Goal: Task Accomplishment & Management: Use online tool/utility

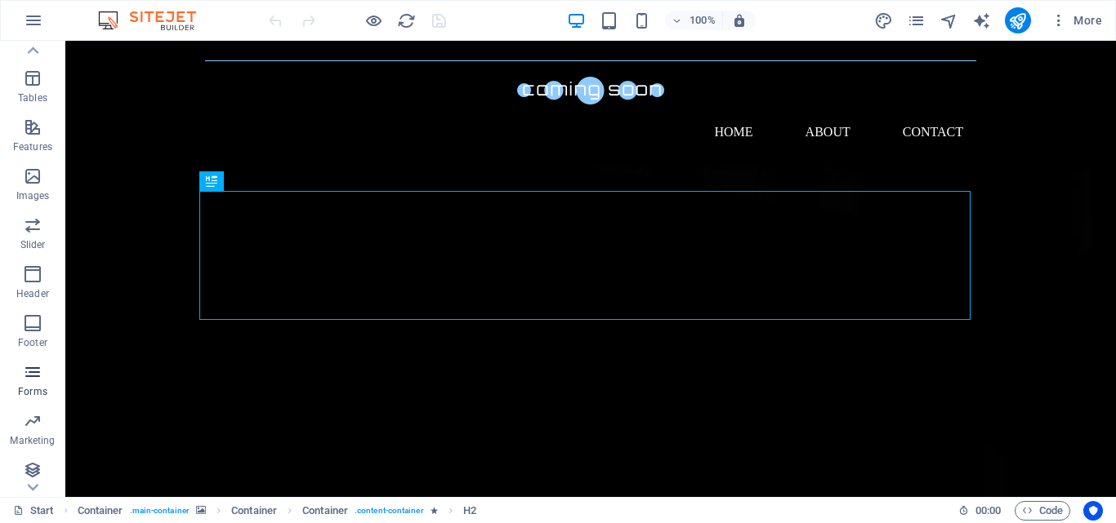
scroll to position [278, 0]
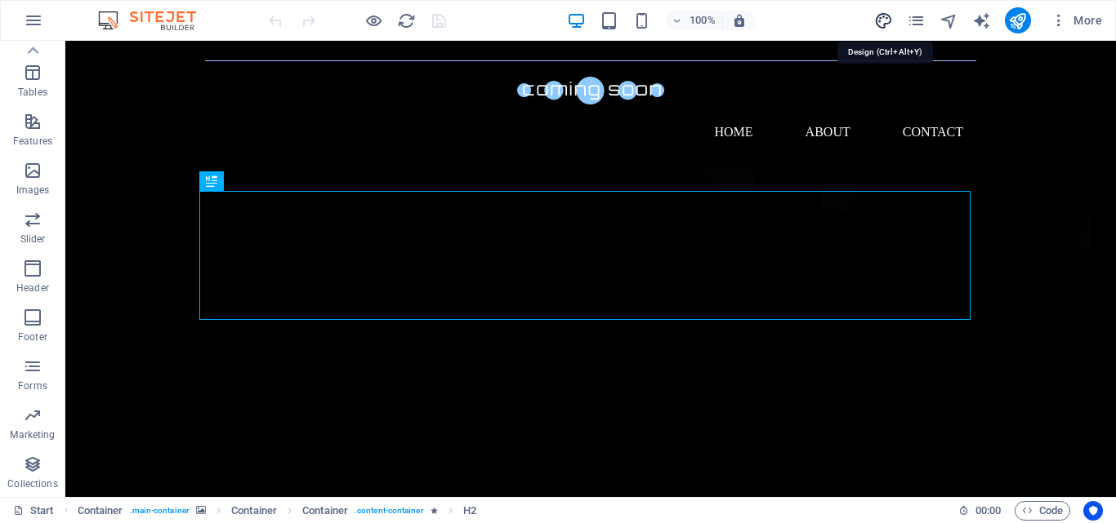
click at [887, 16] on icon "design" at bounding box center [883, 20] width 19 height 19
select select "px"
select select "300"
select select "px"
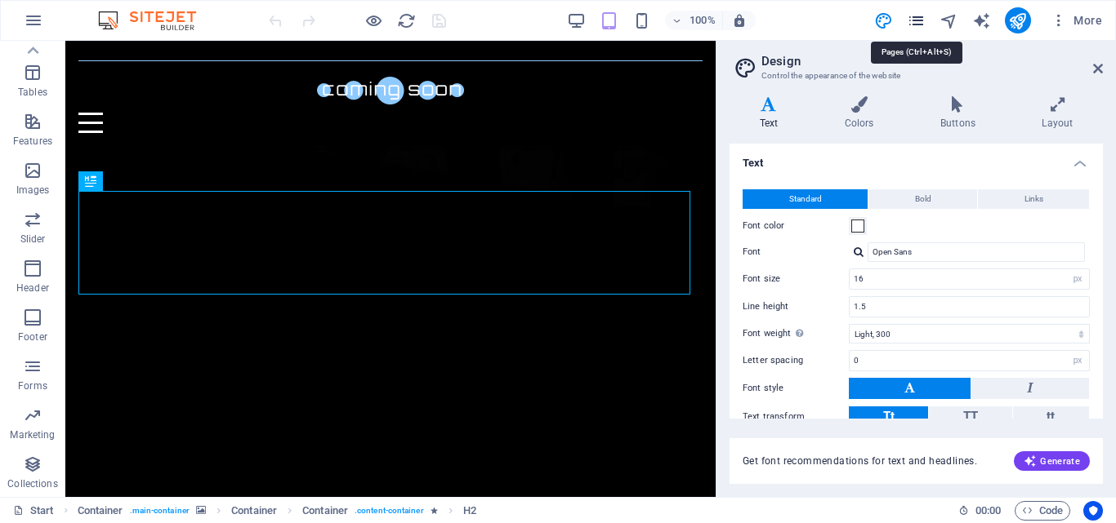
click at [913, 19] on icon "pages" at bounding box center [915, 20] width 19 height 19
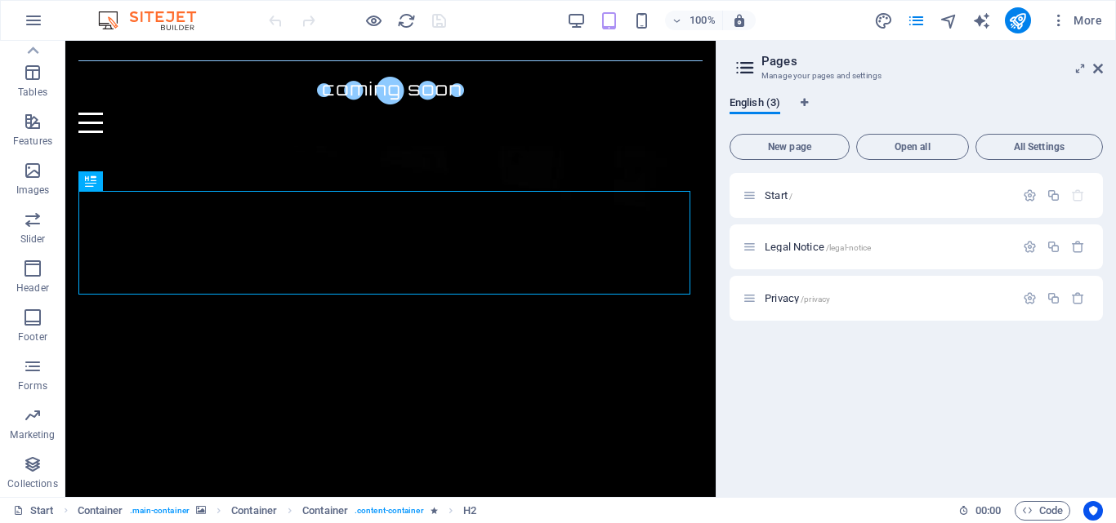
click at [746, 66] on icon at bounding box center [745, 67] width 24 height 23
click at [1102, 70] on aside "Pages Manage your pages and settings English (3) New page Open all All Settings…" at bounding box center [915, 269] width 400 height 457
click at [1101, 67] on icon at bounding box center [1098, 68] width 10 height 13
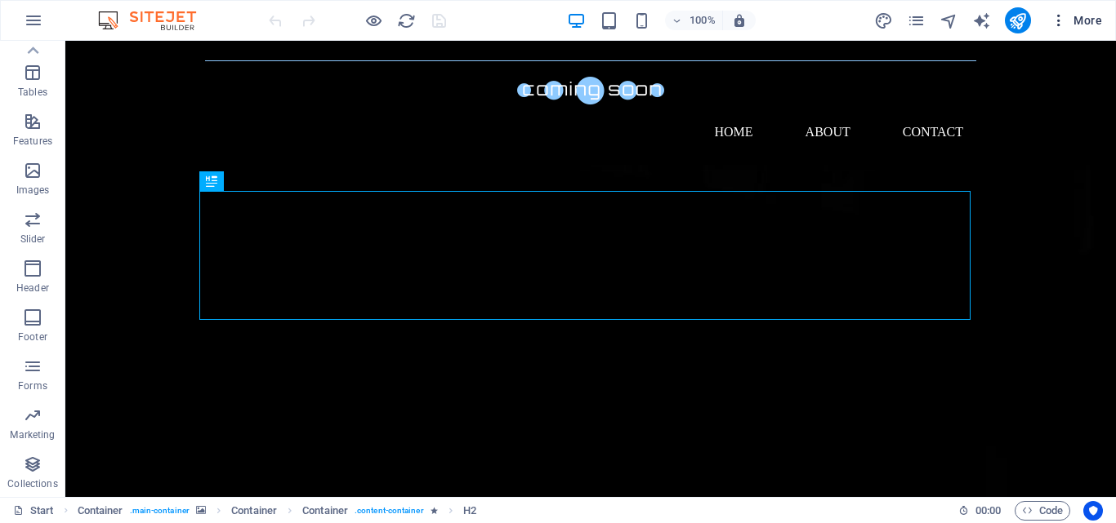
click at [1087, 16] on span "More" at bounding box center [1075, 20] width 51 height 16
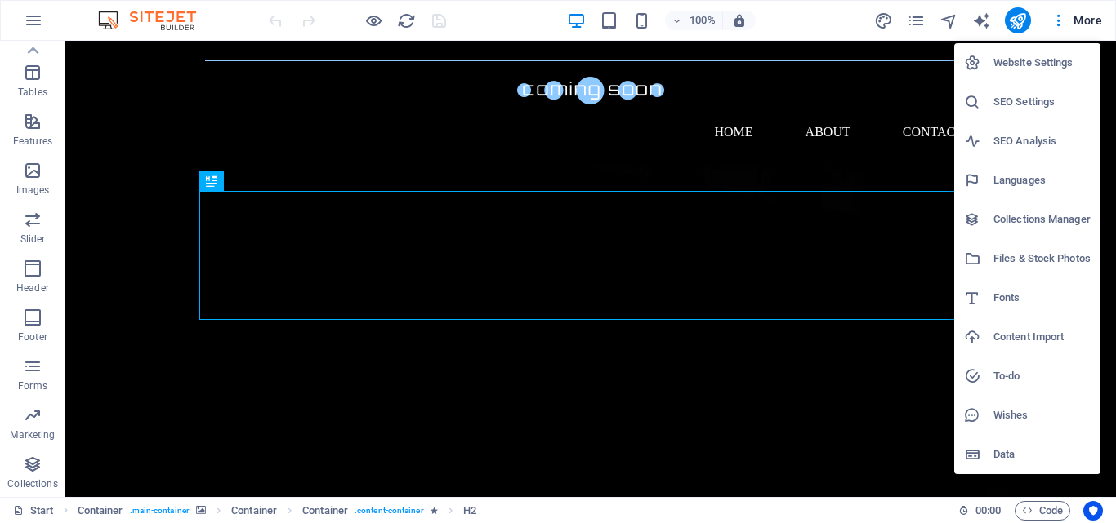
click at [1053, 61] on h6 "Website Settings" at bounding box center [1041, 63] width 97 height 20
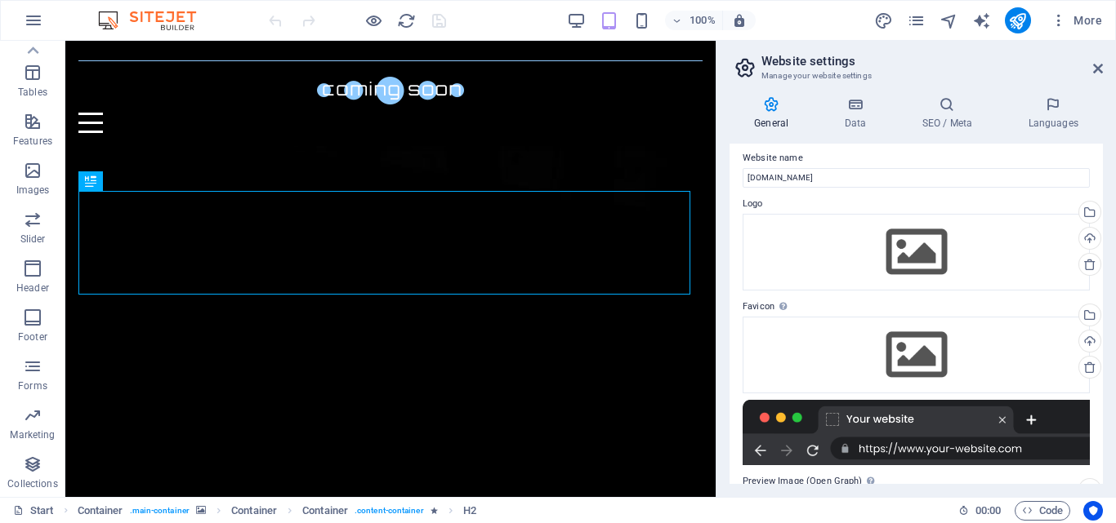
scroll to position [0, 0]
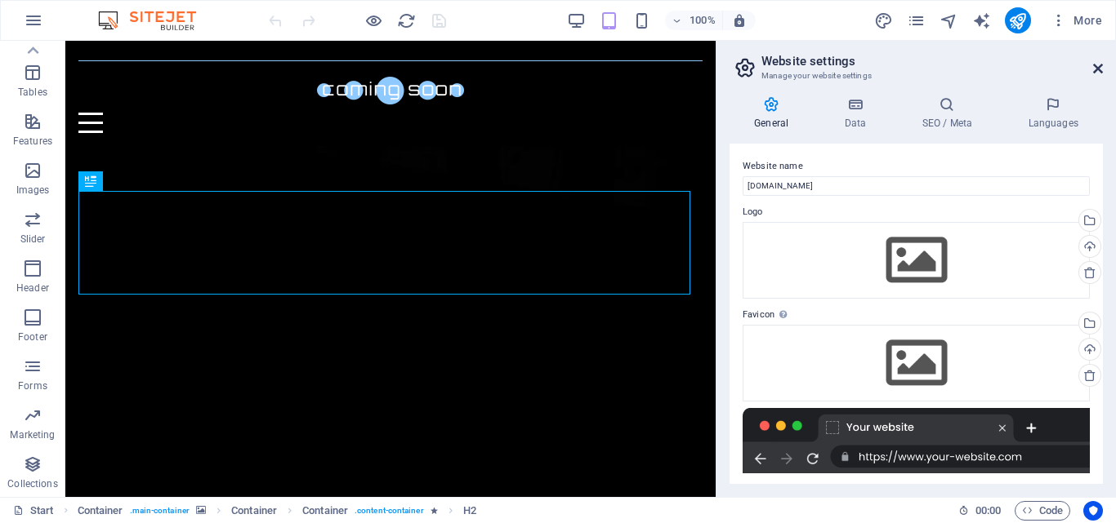
click at [1096, 62] on icon at bounding box center [1098, 68] width 10 height 13
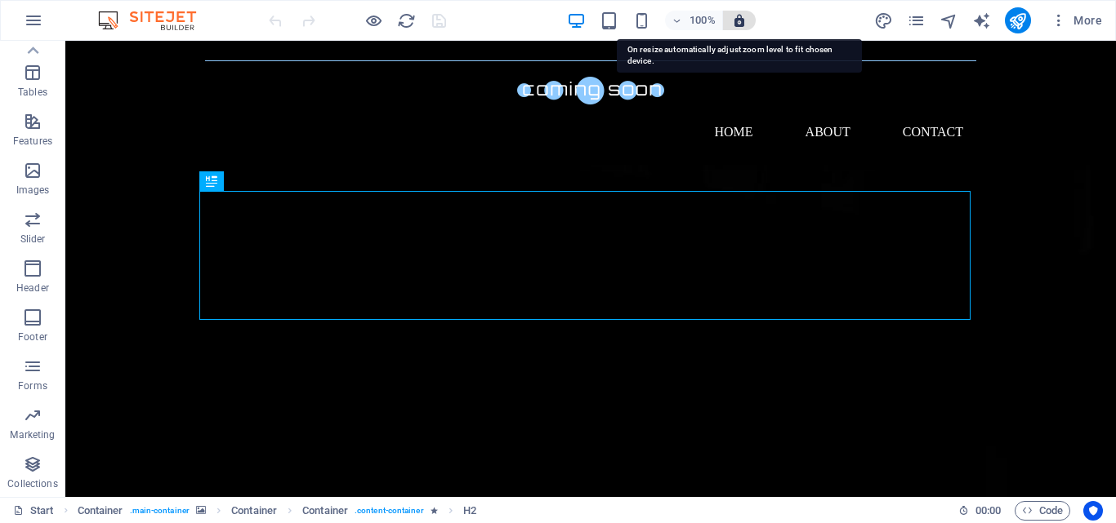
click at [737, 19] on icon "button" at bounding box center [739, 20] width 15 height 15
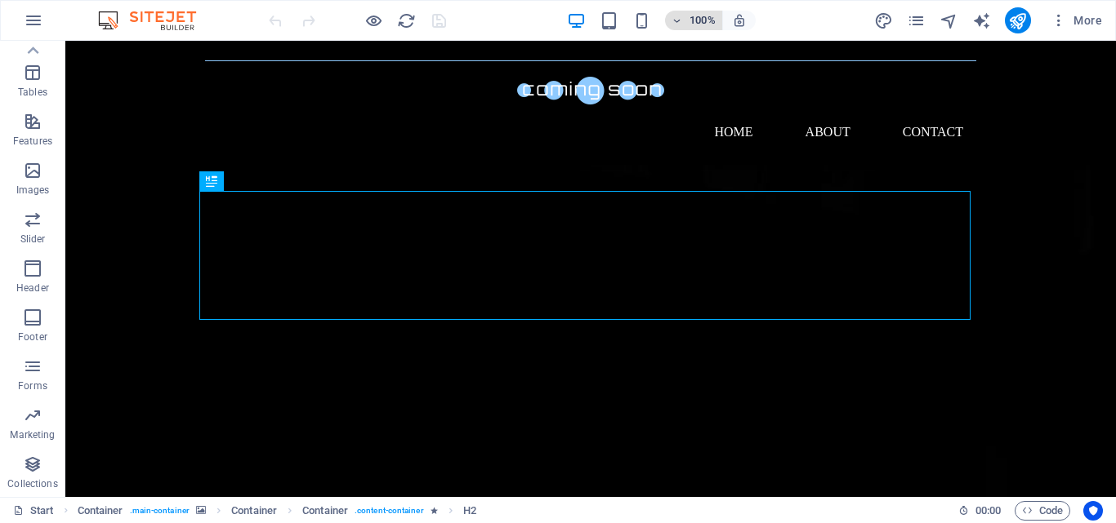
click at [676, 22] on icon "button" at bounding box center [676, 21] width 11 height 11
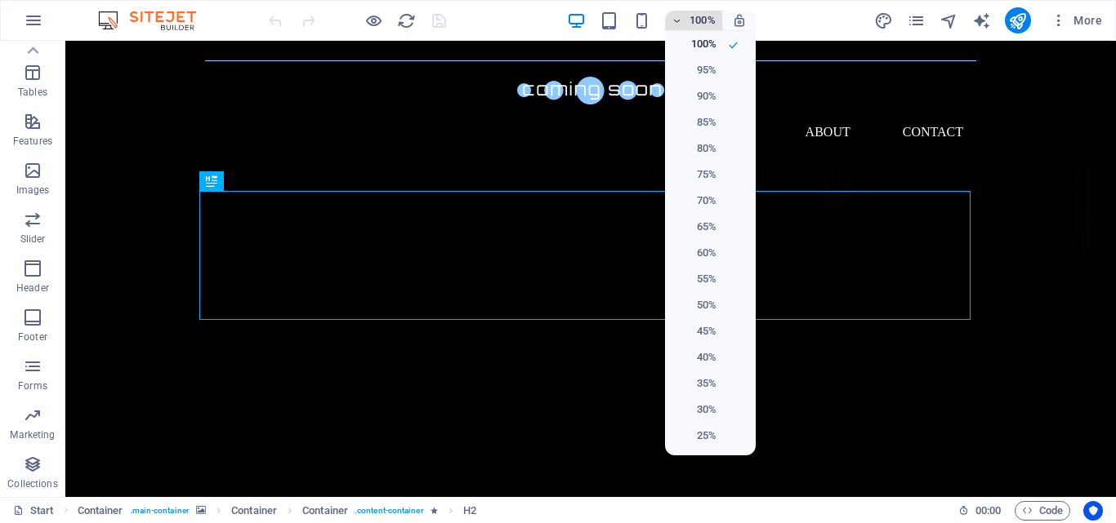
click at [676, 22] on div at bounding box center [558, 261] width 1116 height 523
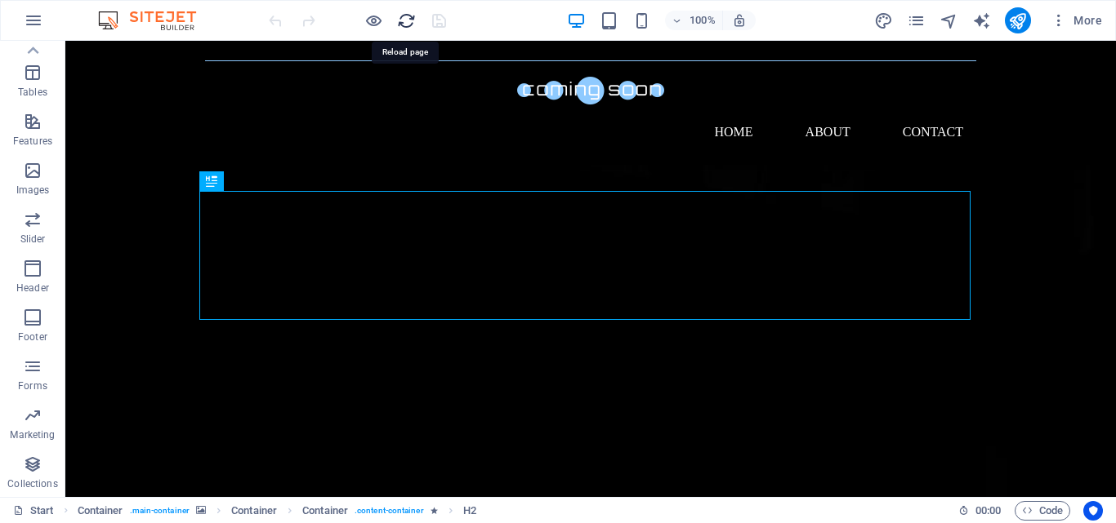
click at [405, 22] on icon "reload" at bounding box center [406, 20] width 19 height 19
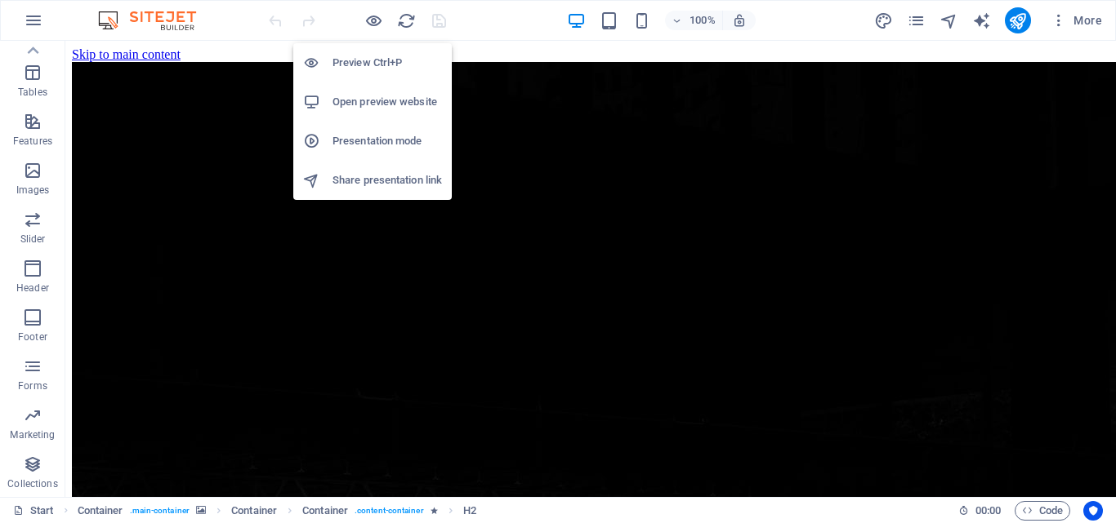
click at [388, 96] on h6 "Open preview website" at bounding box center [386, 102] width 109 height 20
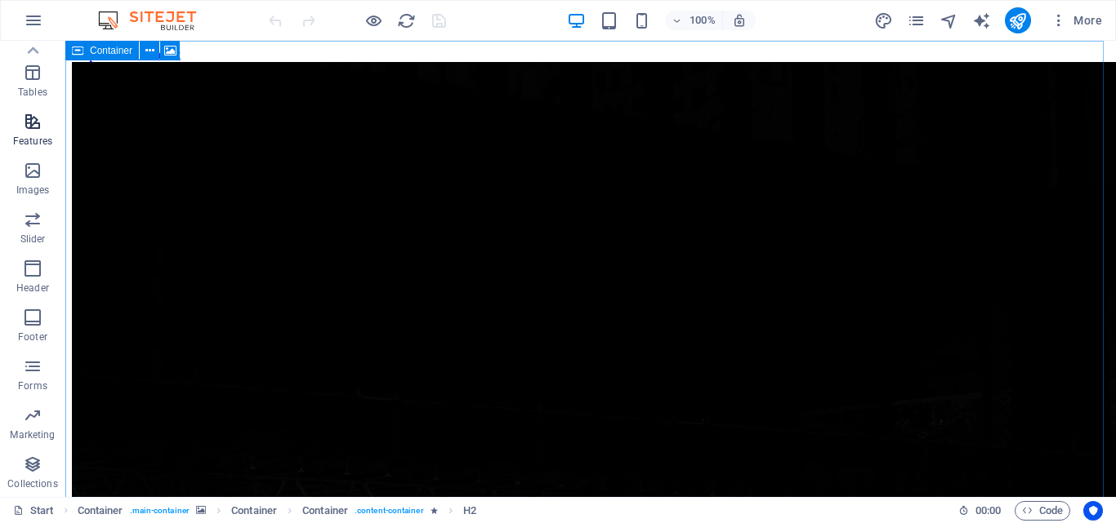
click at [33, 124] on icon "button" at bounding box center [33, 122] width 20 height 20
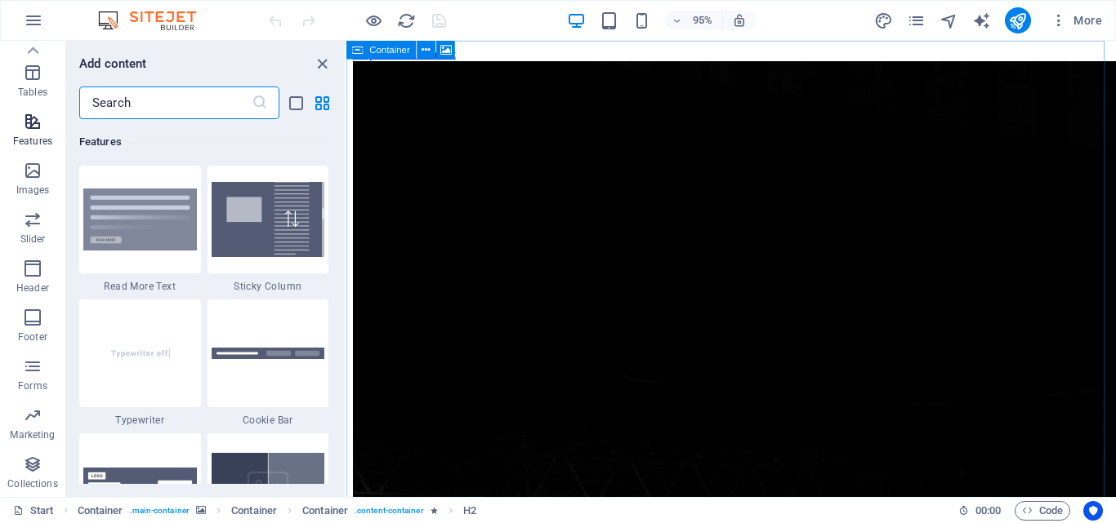
scroll to position [6366, 0]
click at [39, 22] on icon "button" at bounding box center [34, 21] width 20 height 20
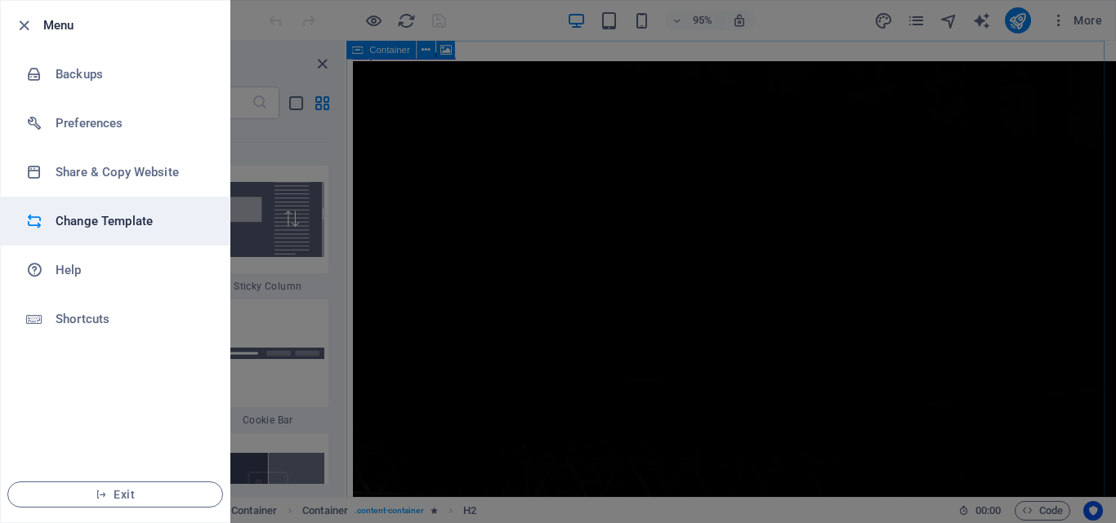
click at [134, 212] on h6 "Change Template" at bounding box center [131, 222] width 151 height 20
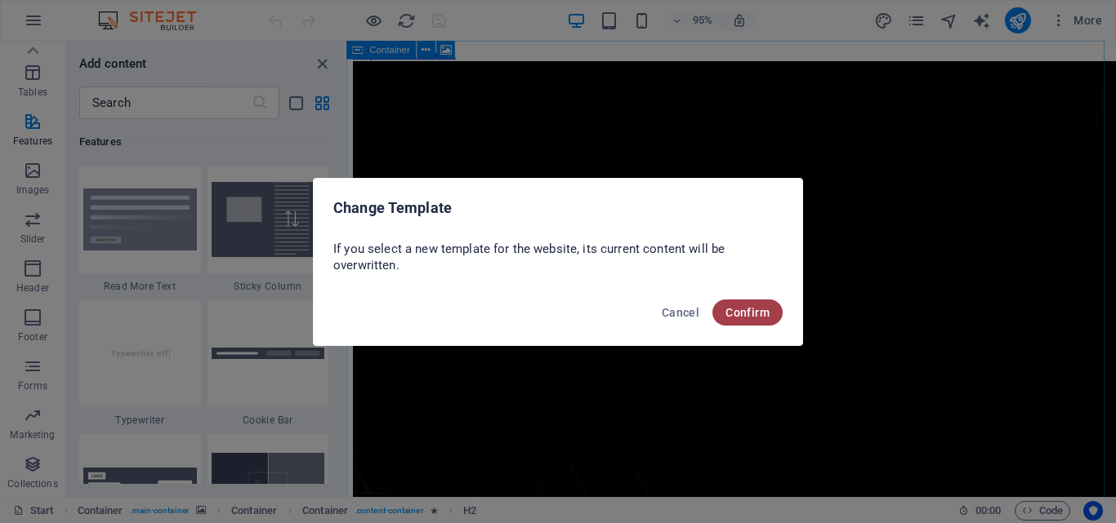
click at [754, 311] on span "Confirm" at bounding box center [747, 312] width 44 height 13
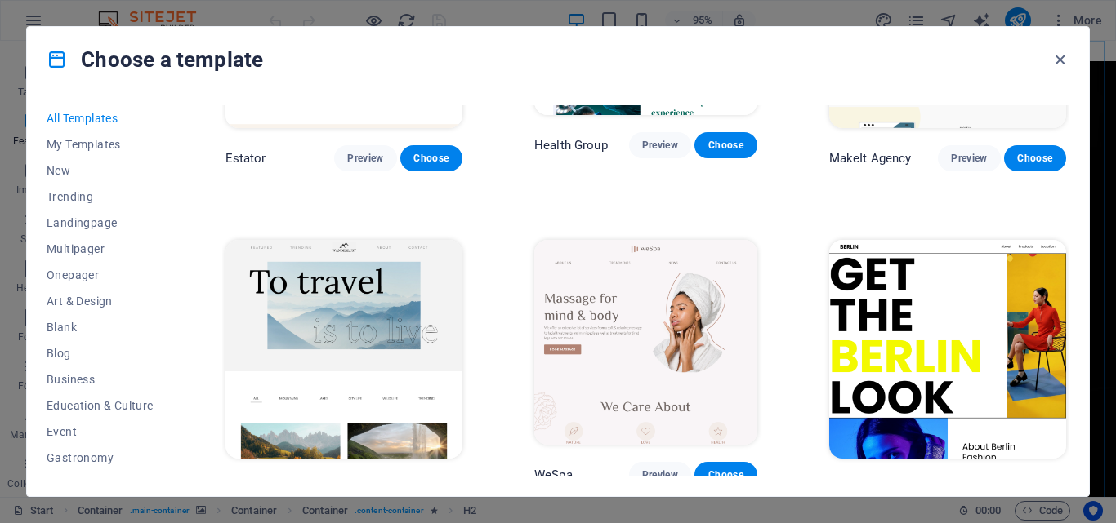
scroll to position [3512, 0]
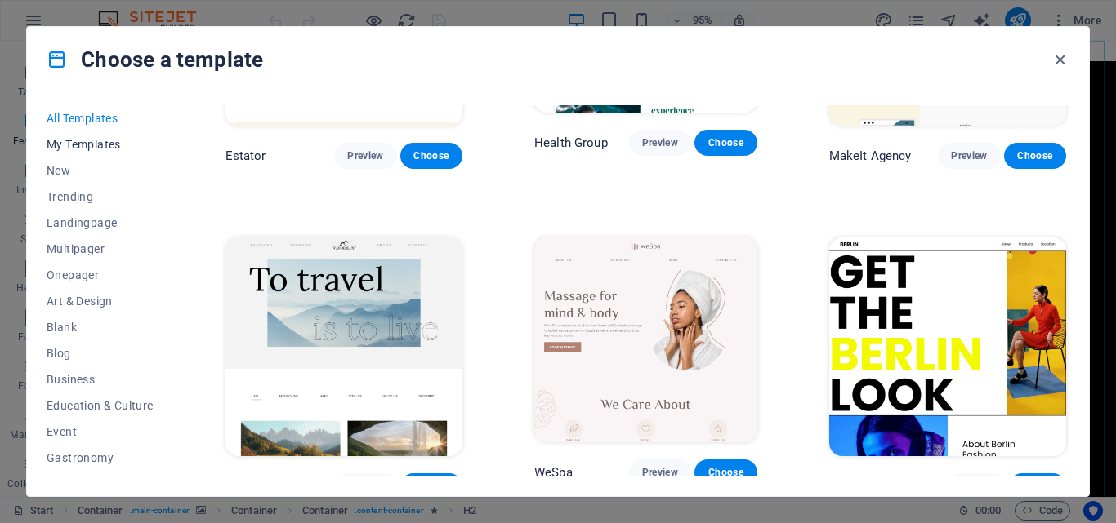
click at [101, 141] on span "My Templates" at bounding box center [100, 144] width 107 height 13
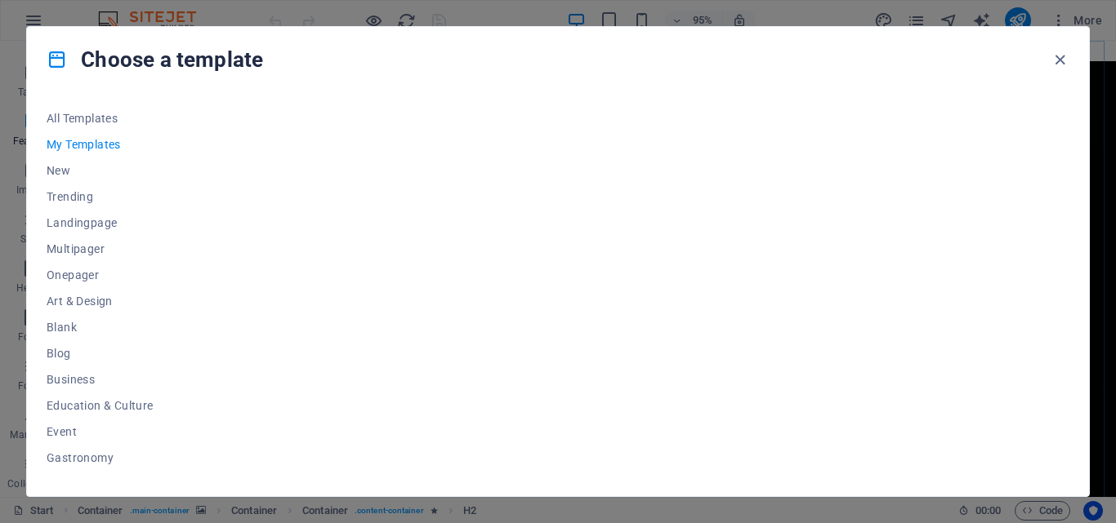
scroll to position [0, 0]
click at [61, 176] on span "New" at bounding box center [100, 170] width 107 height 13
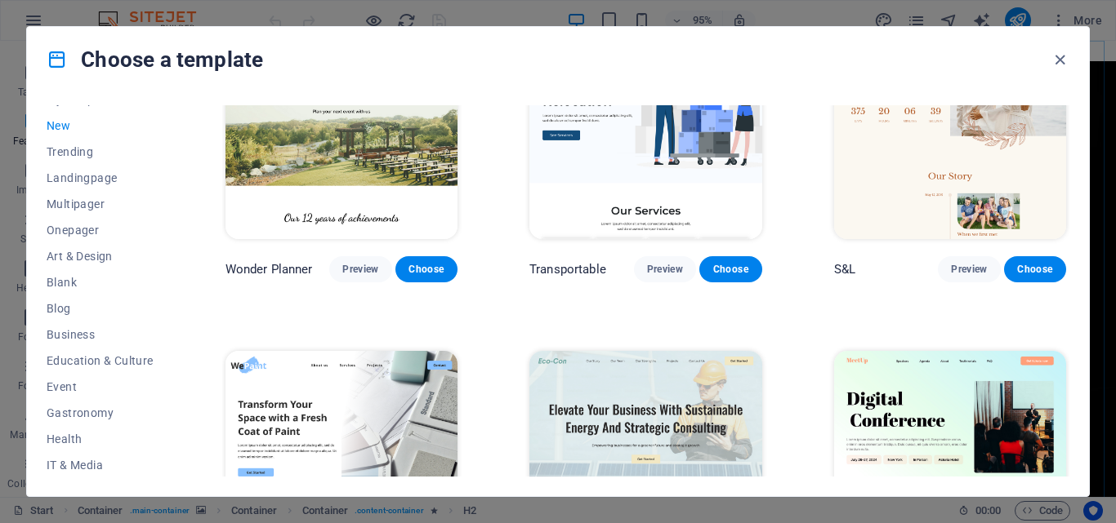
scroll to position [55, 0]
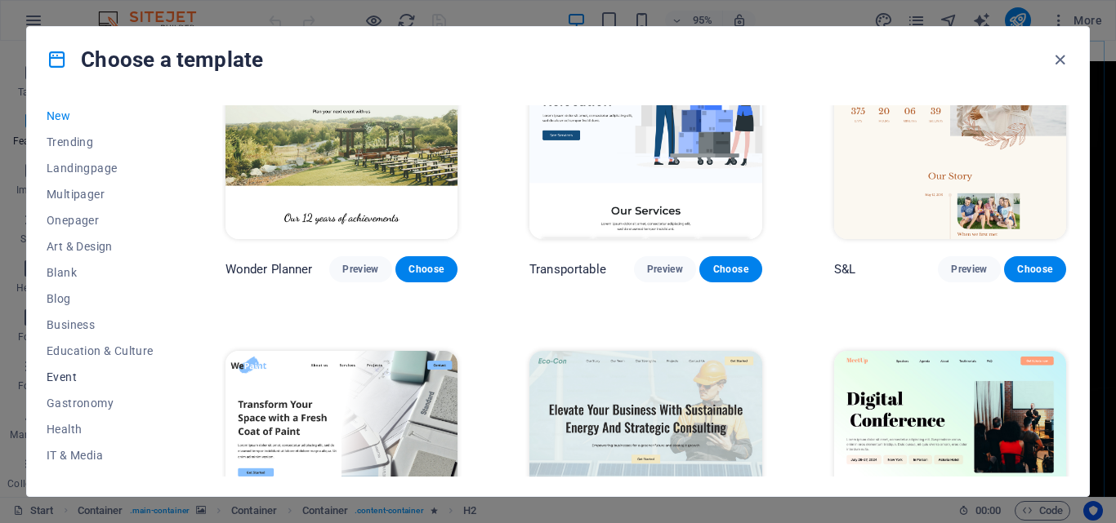
click at [62, 379] on span "Event" at bounding box center [100, 377] width 107 height 13
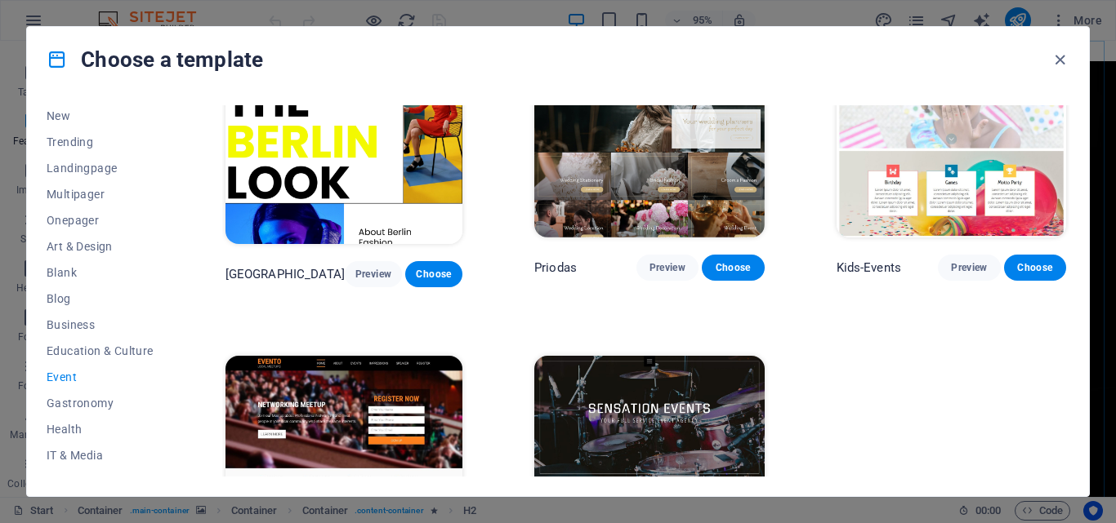
scroll to position [535, 0]
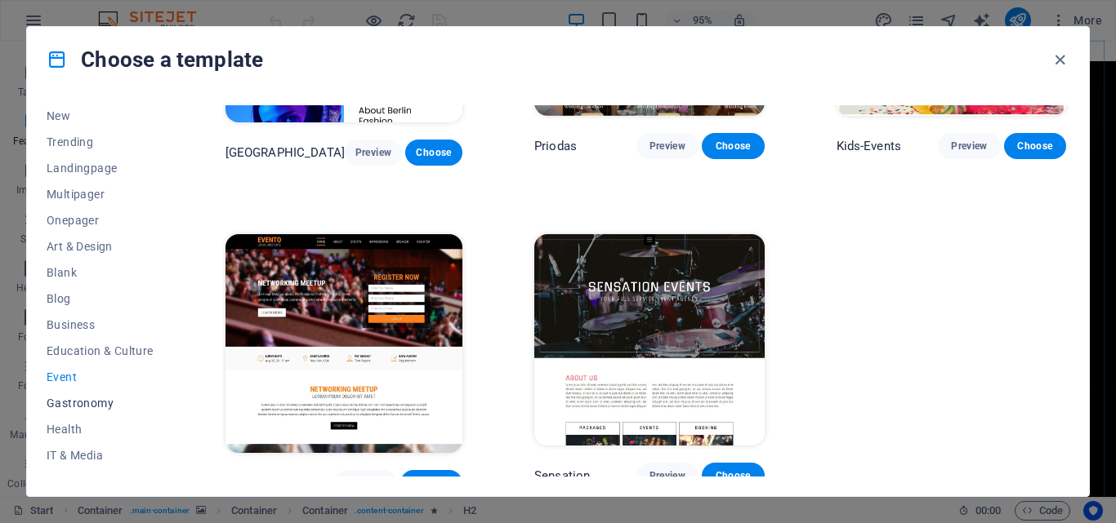
click at [105, 405] on span "Gastronomy" at bounding box center [100, 403] width 107 height 13
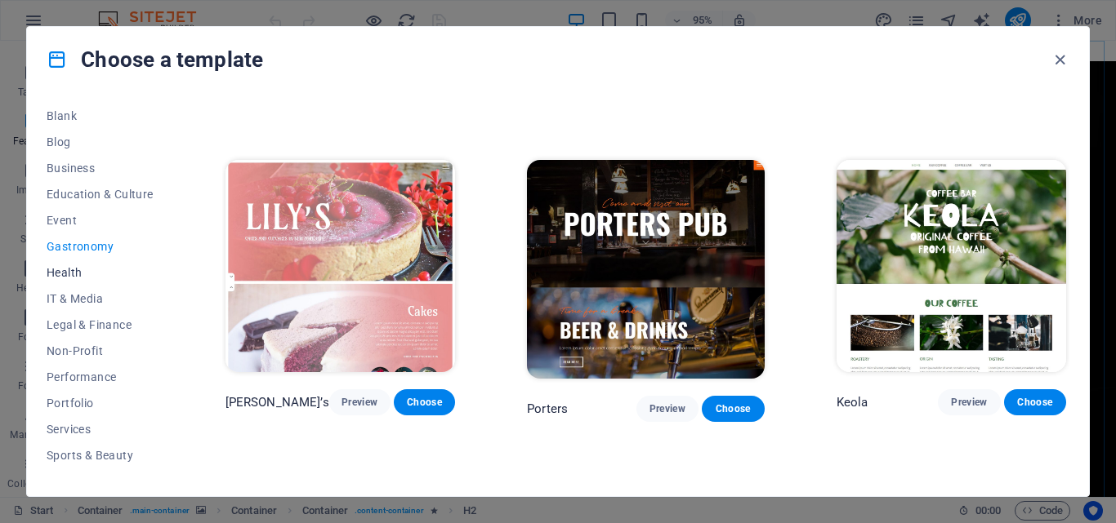
scroll to position [218, 0]
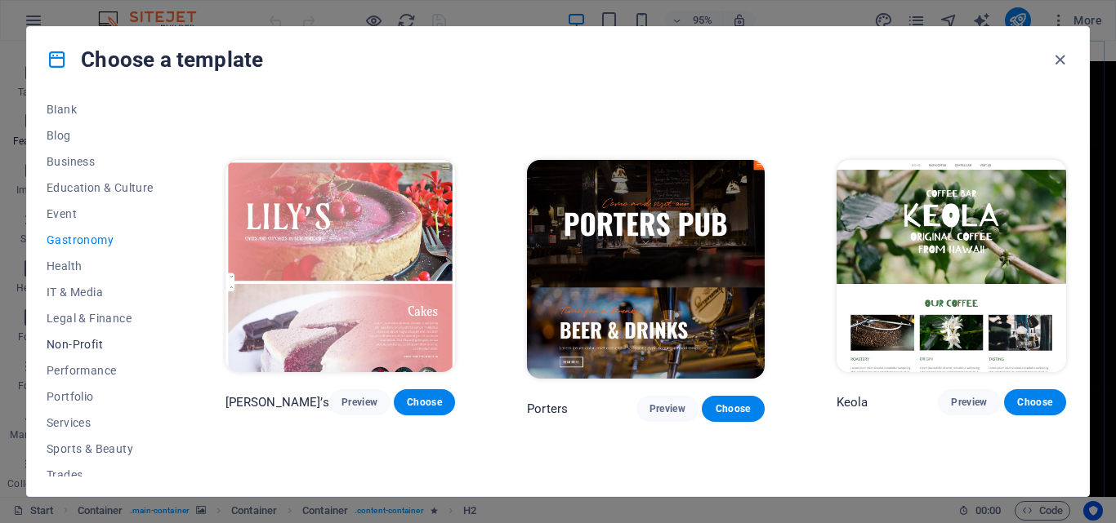
click at [95, 342] on span "Non-Profit" at bounding box center [100, 344] width 107 height 13
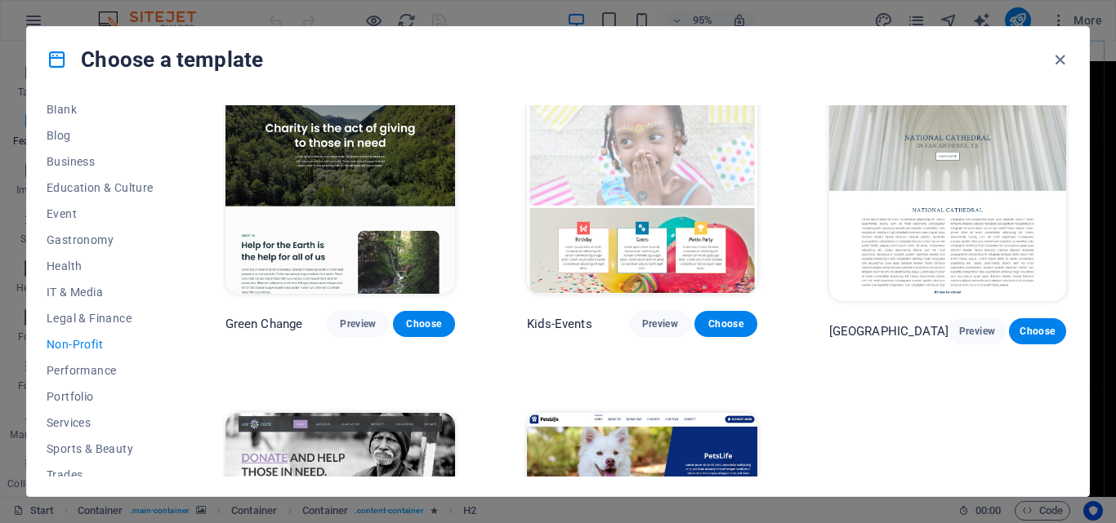
scroll to position [0, 0]
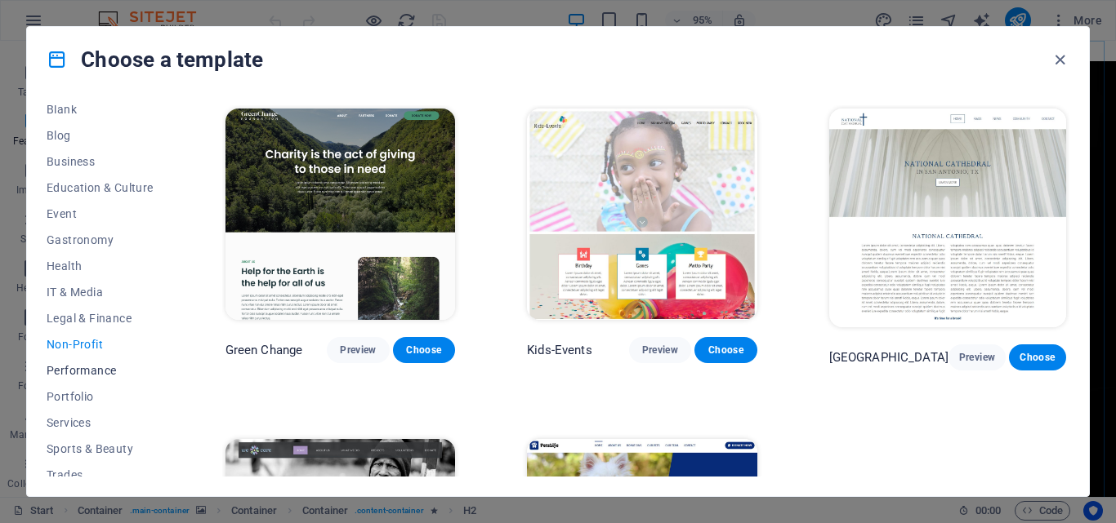
click at [99, 370] on span "Performance" at bounding box center [100, 370] width 107 height 13
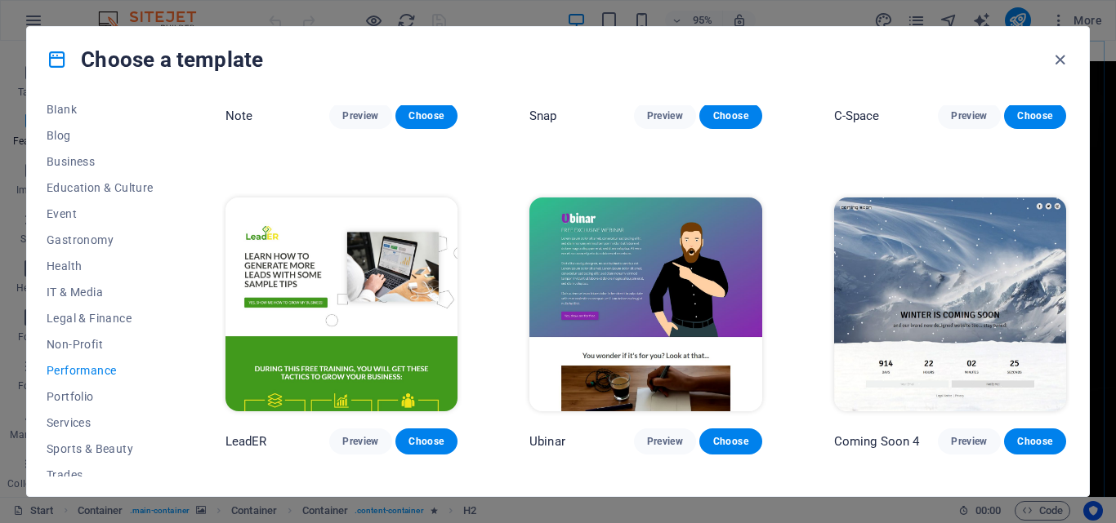
scroll to position [1181, 0]
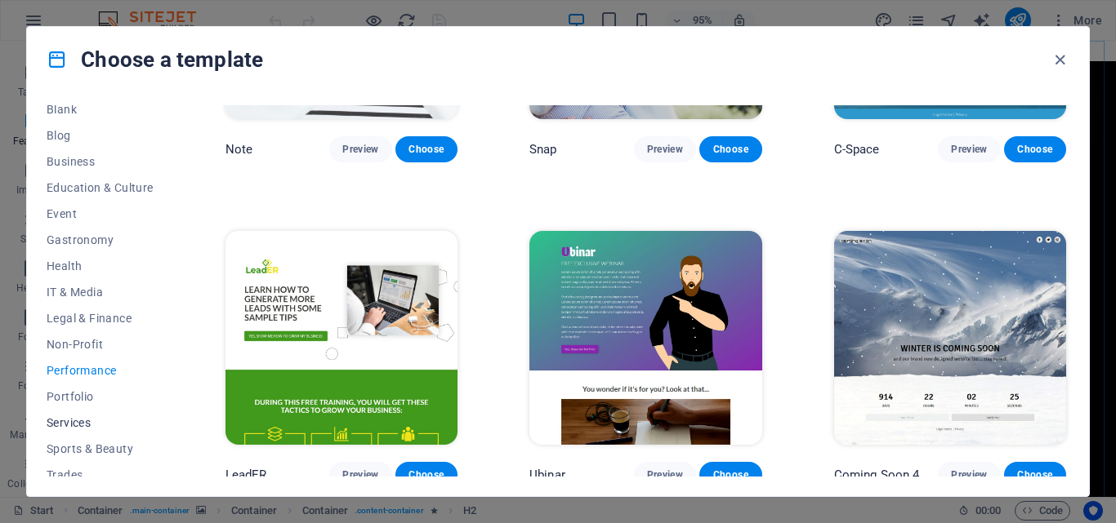
click at [87, 417] on span "Services" at bounding box center [100, 422] width 107 height 13
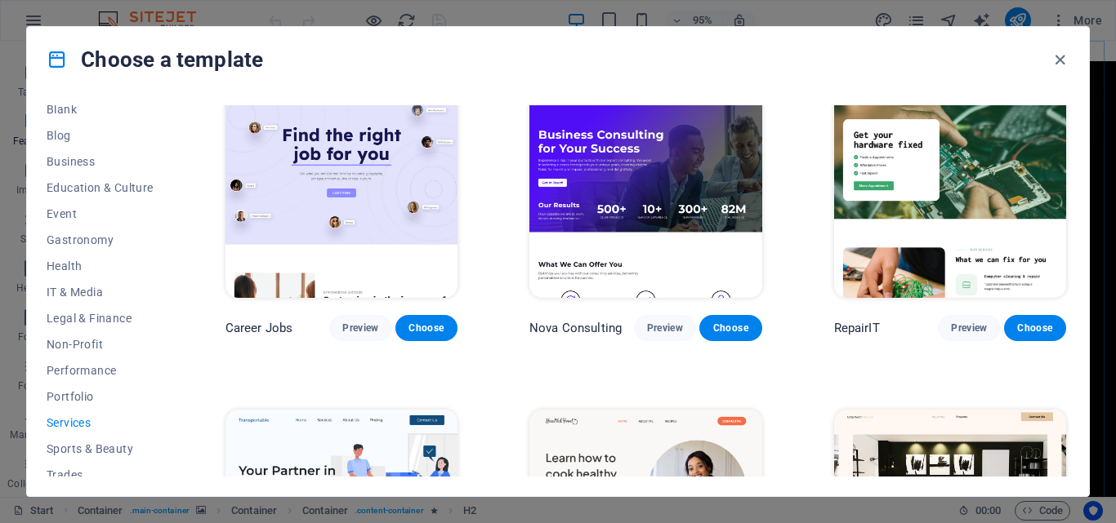
scroll to position [0, 0]
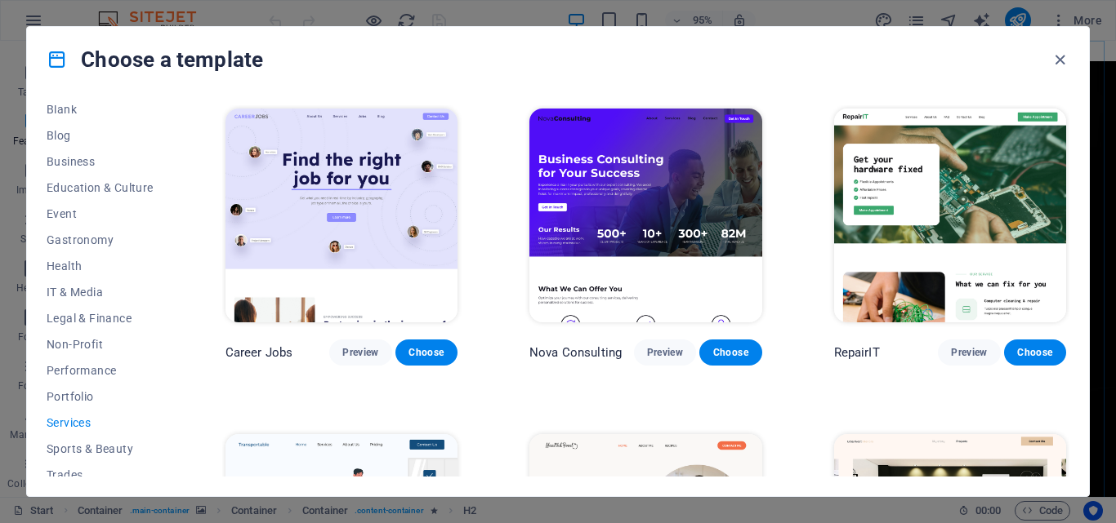
click at [86, 416] on span "Services" at bounding box center [100, 422] width 107 height 13
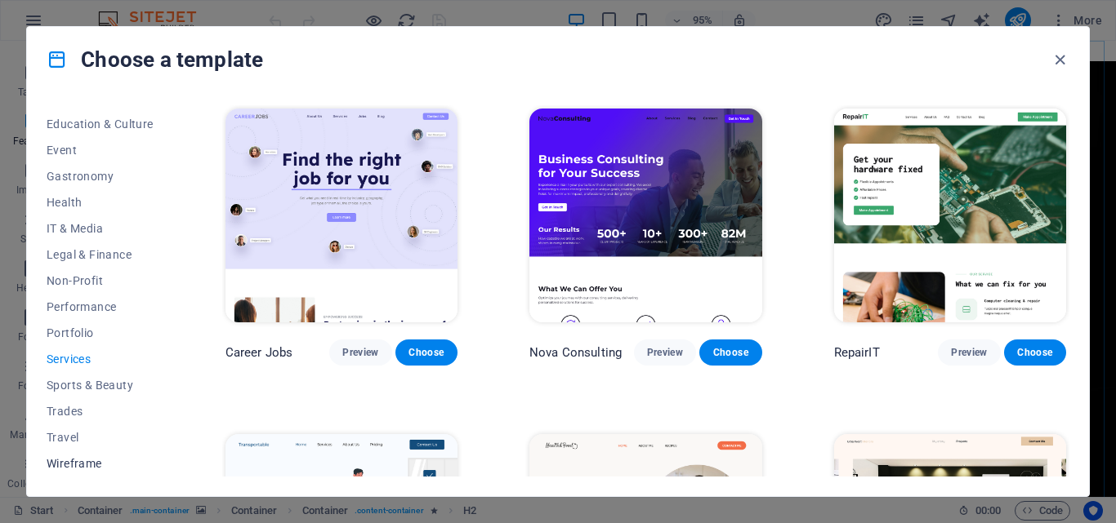
click at [91, 460] on span "Wireframe" at bounding box center [100, 463] width 107 height 13
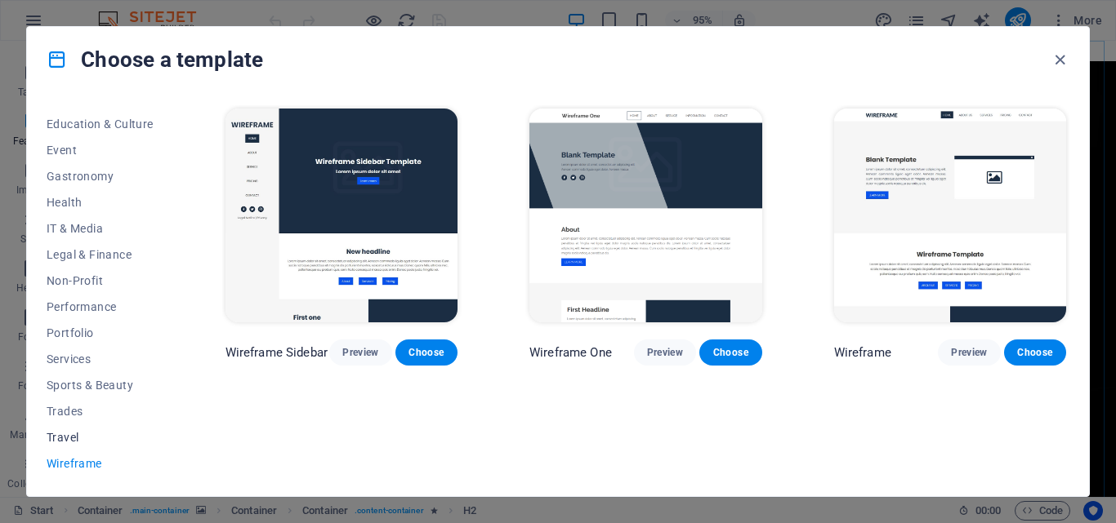
click at [87, 437] on span "Travel" at bounding box center [100, 437] width 107 height 13
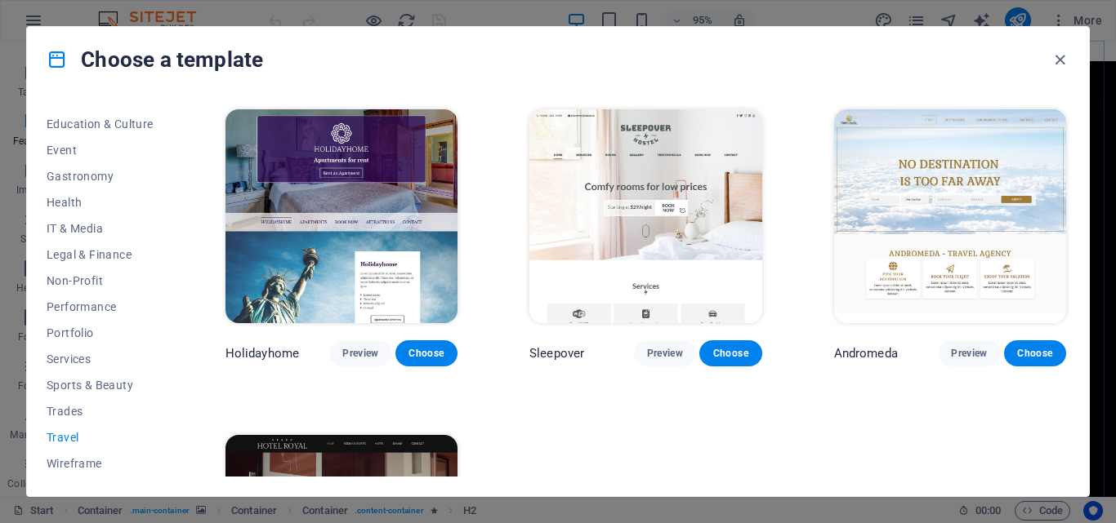
scroll to position [290, 0]
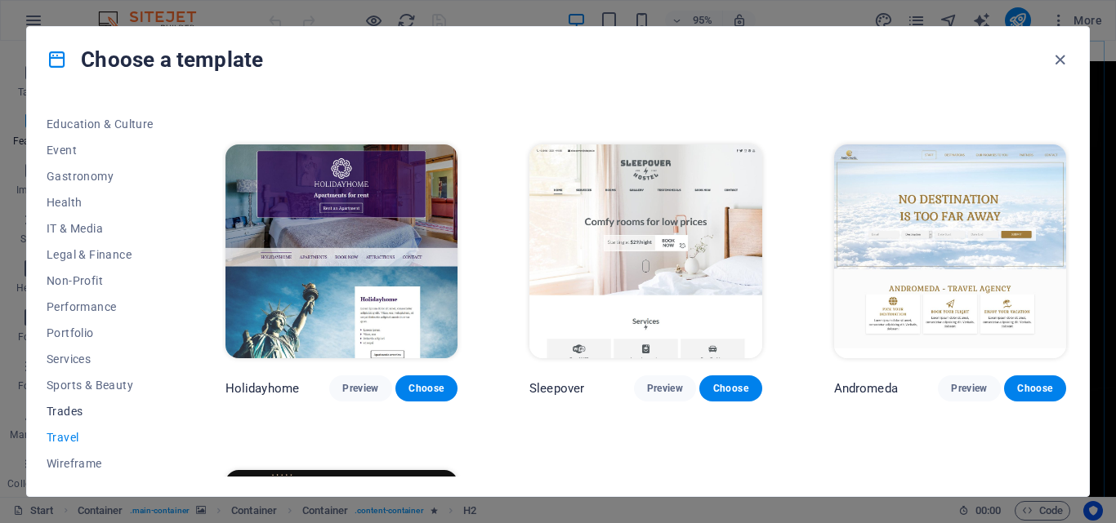
click at [59, 416] on span "Trades" at bounding box center [100, 411] width 107 height 13
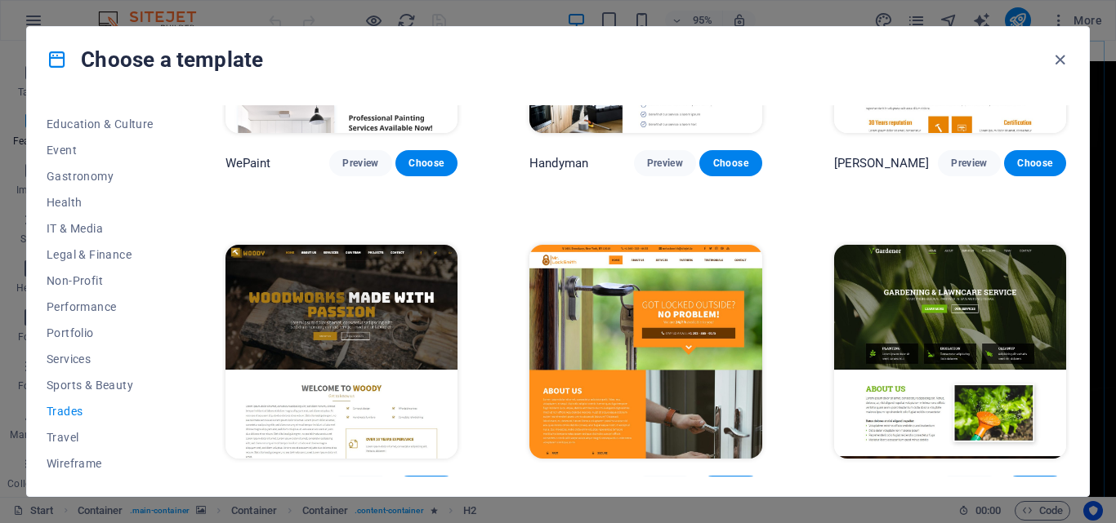
scroll to position [0, 0]
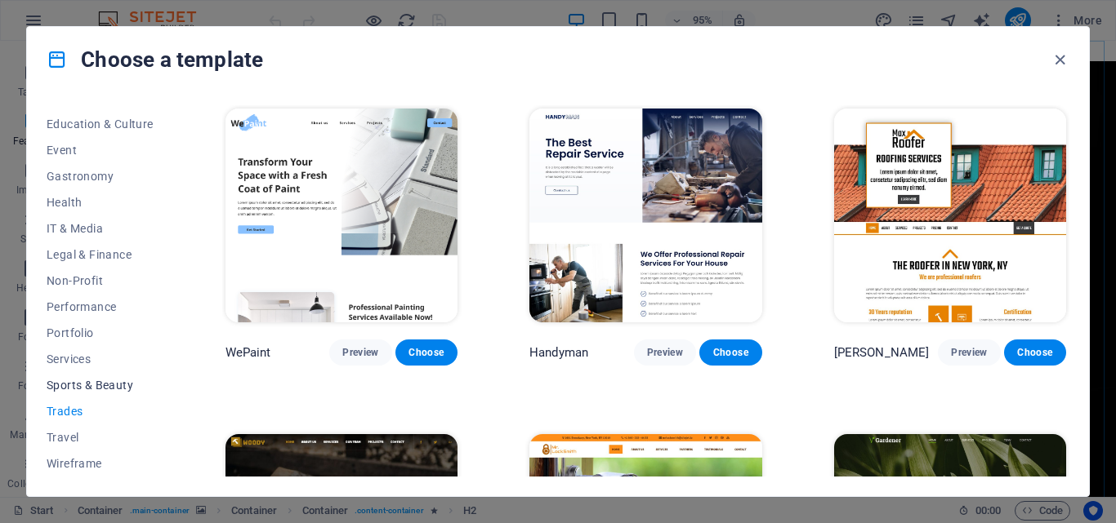
click at [122, 379] on button "Sports & Beauty" at bounding box center [100, 385] width 107 height 26
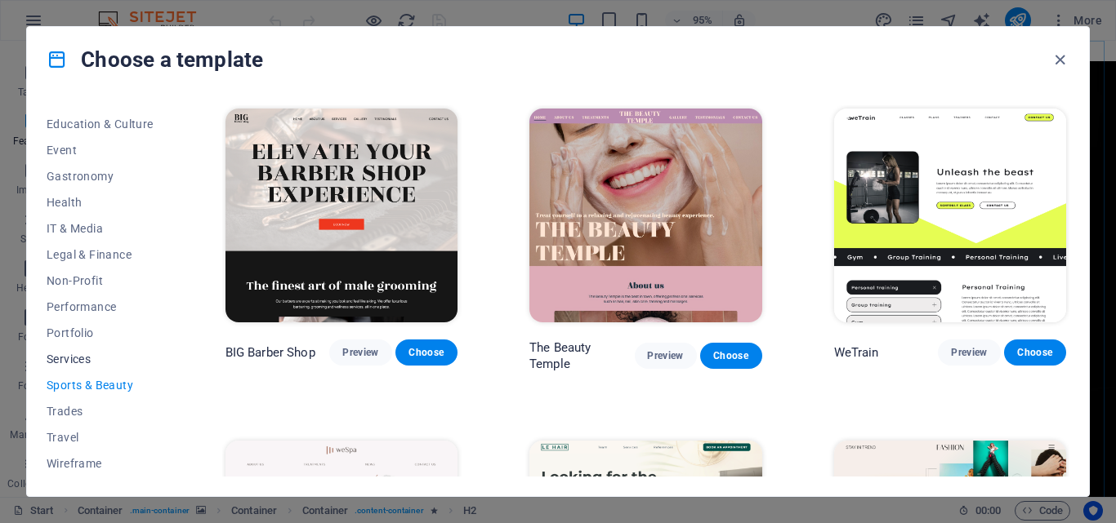
click at [87, 359] on span "Services" at bounding box center [100, 359] width 107 height 13
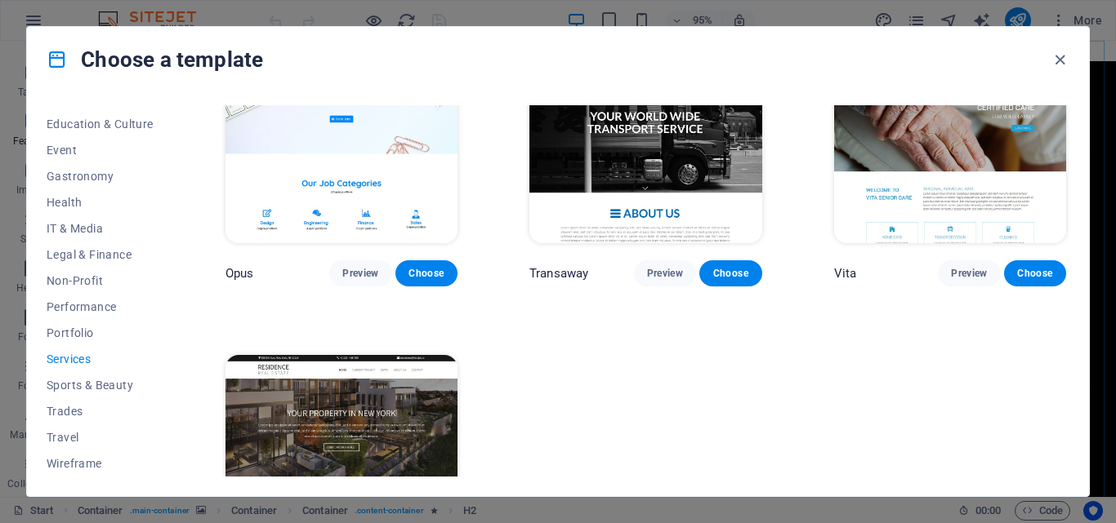
scroll to position [2169, 0]
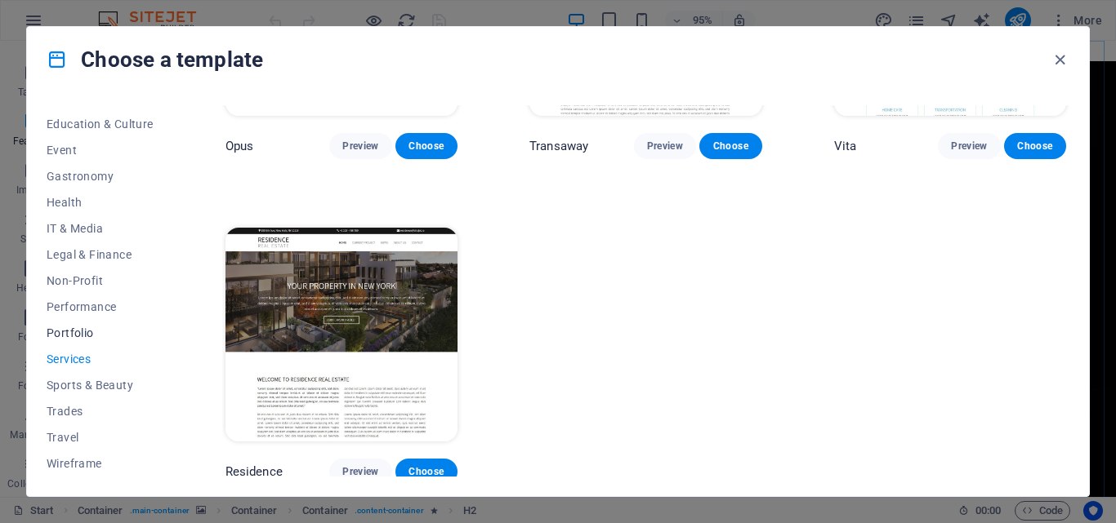
click at [85, 335] on span "Portfolio" at bounding box center [100, 333] width 107 height 13
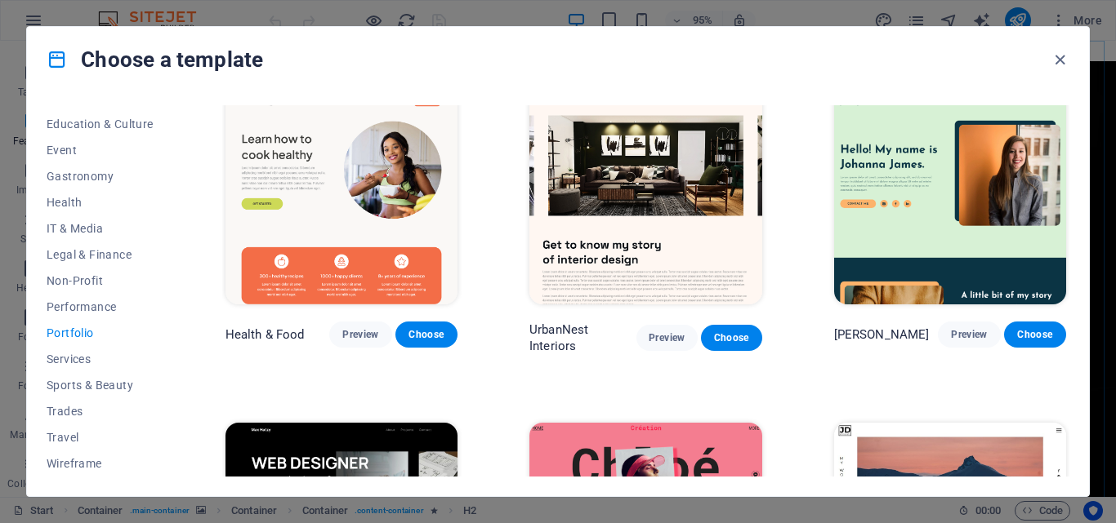
scroll to position [0, 0]
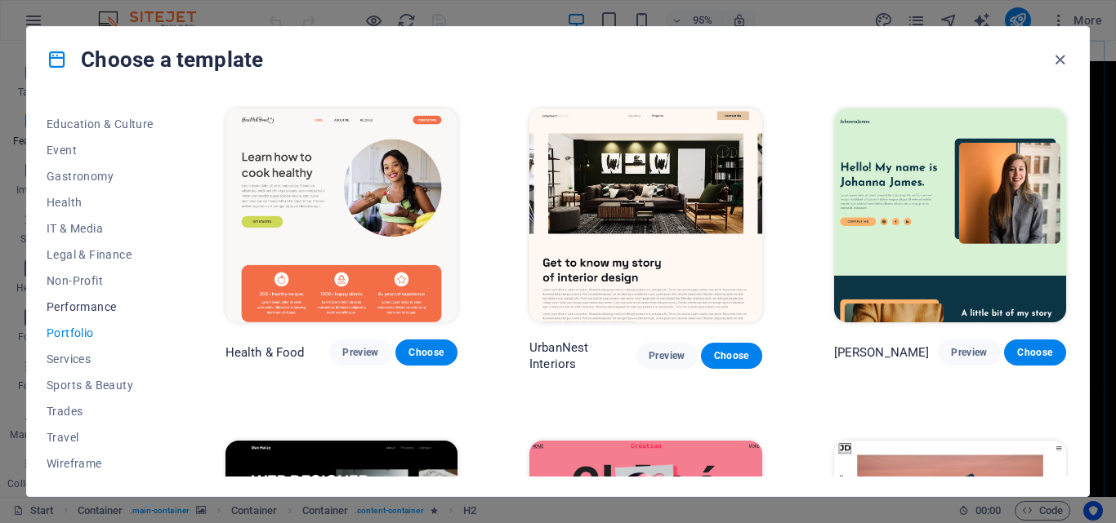
click at [93, 308] on span "Performance" at bounding box center [100, 307] width 107 height 13
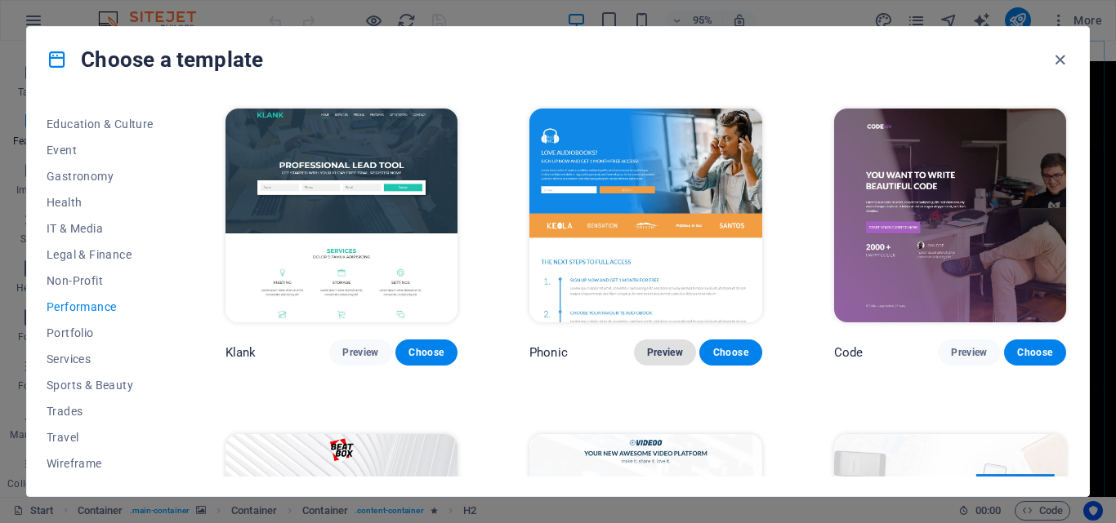
click at [658, 349] on span "Preview" at bounding box center [665, 352] width 36 height 13
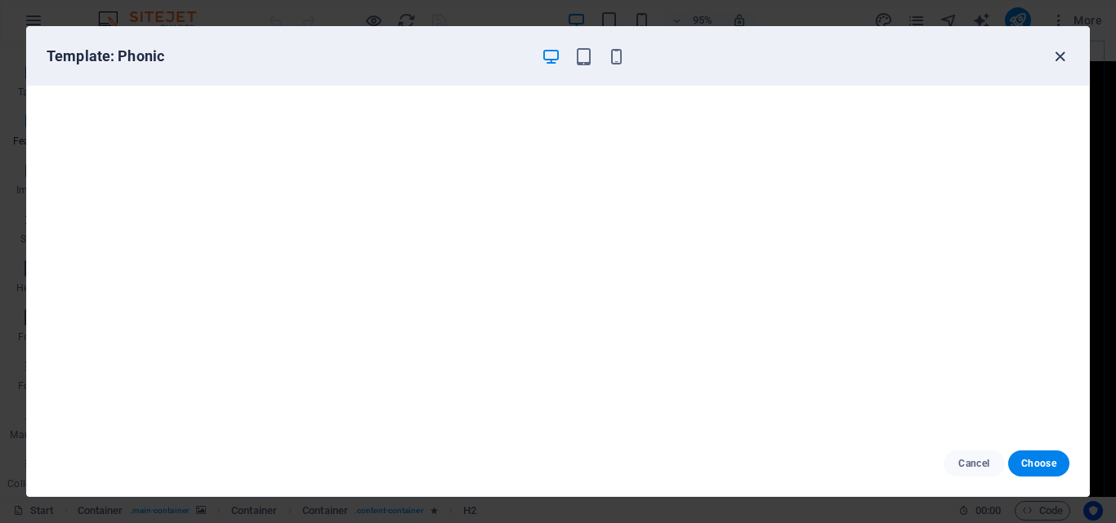
click at [1061, 57] on icon "button" at bounding box center [1059, 56] width 19 height 19
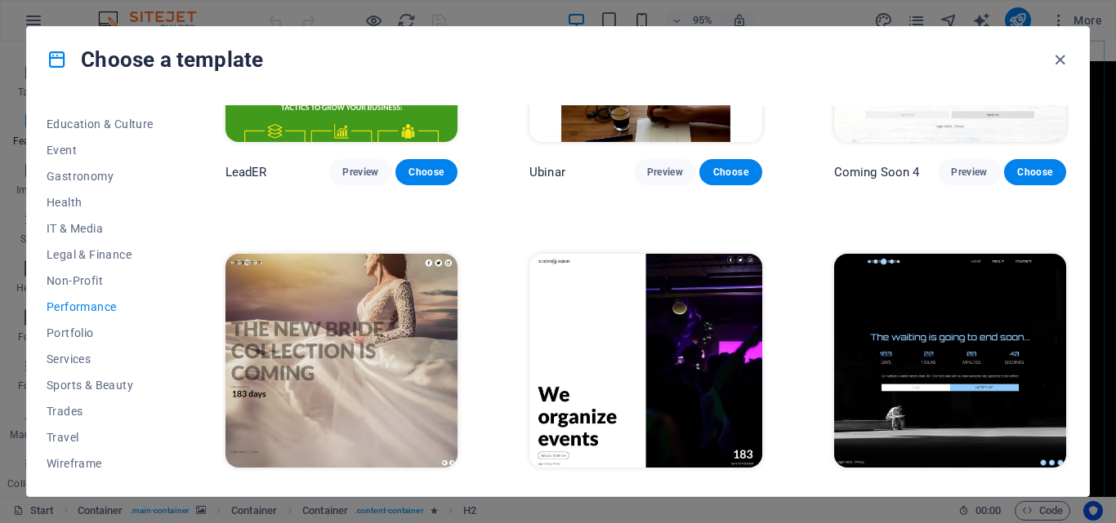
scroll to position [1508, 0]
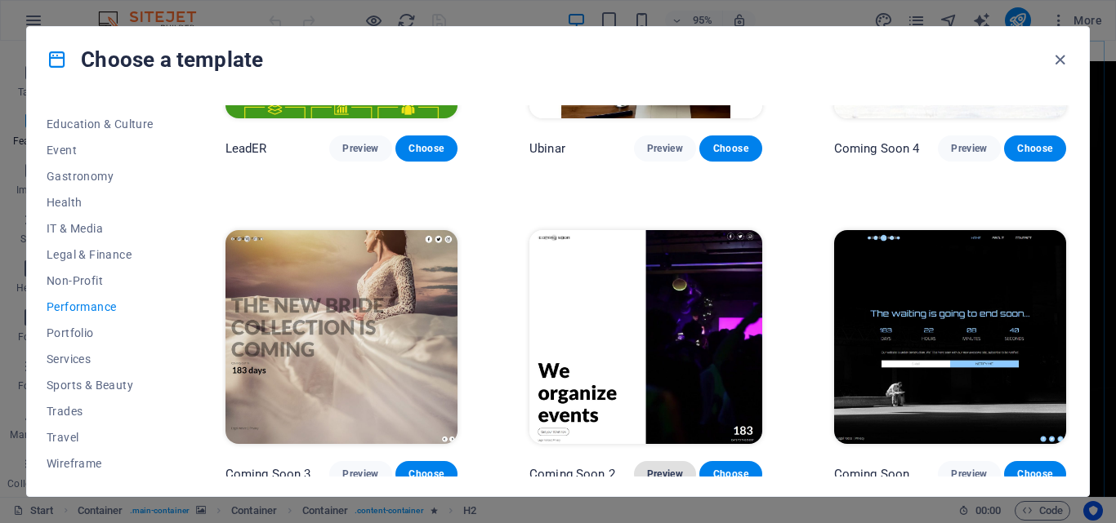
click at [666, 468] on span "Preview" at bounding box center [665, 474] width 36 height 13
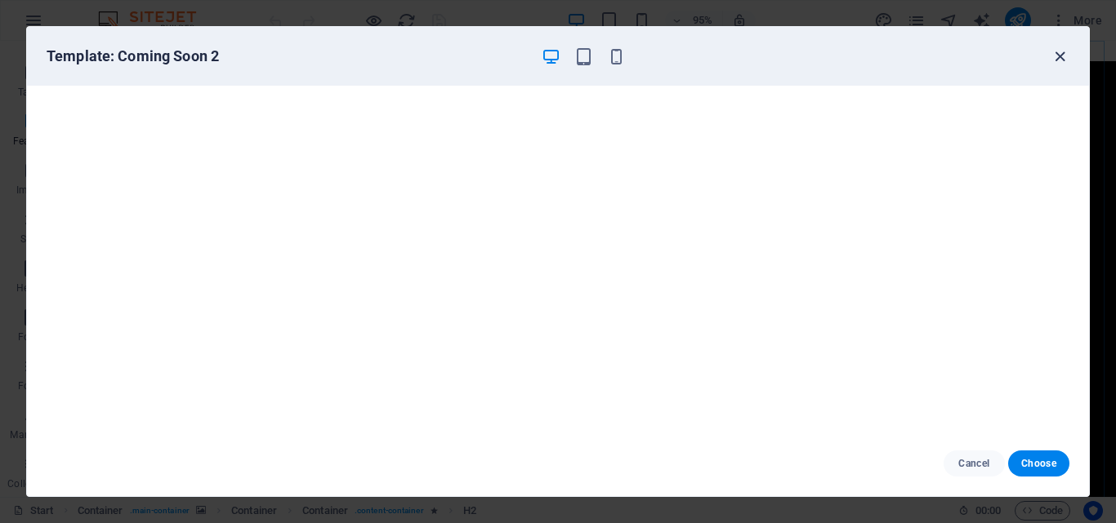
click at [1060, 57] on icon "button" at bounding box center [1059, 56] width 19 height 19
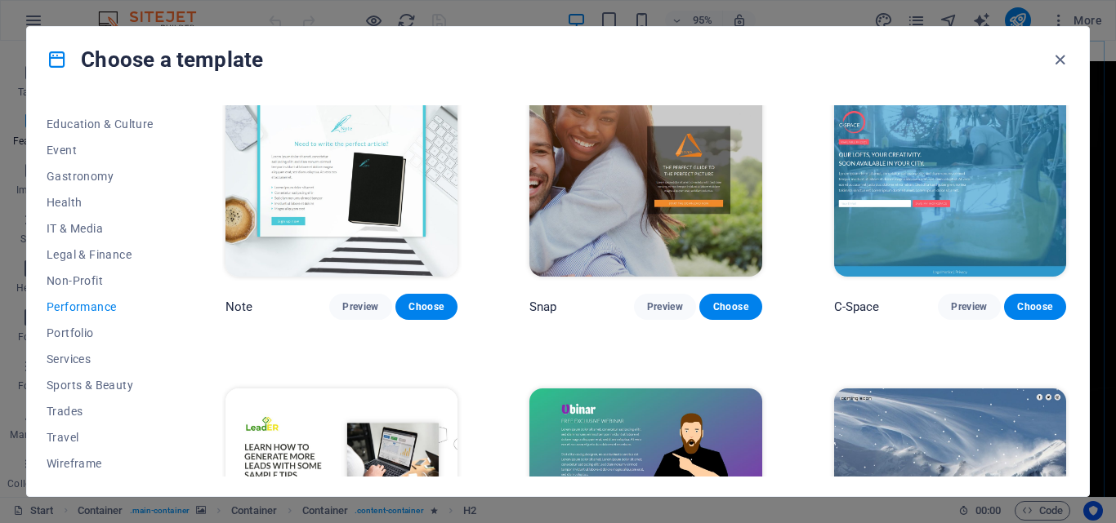
scroll to position [1018, 0]
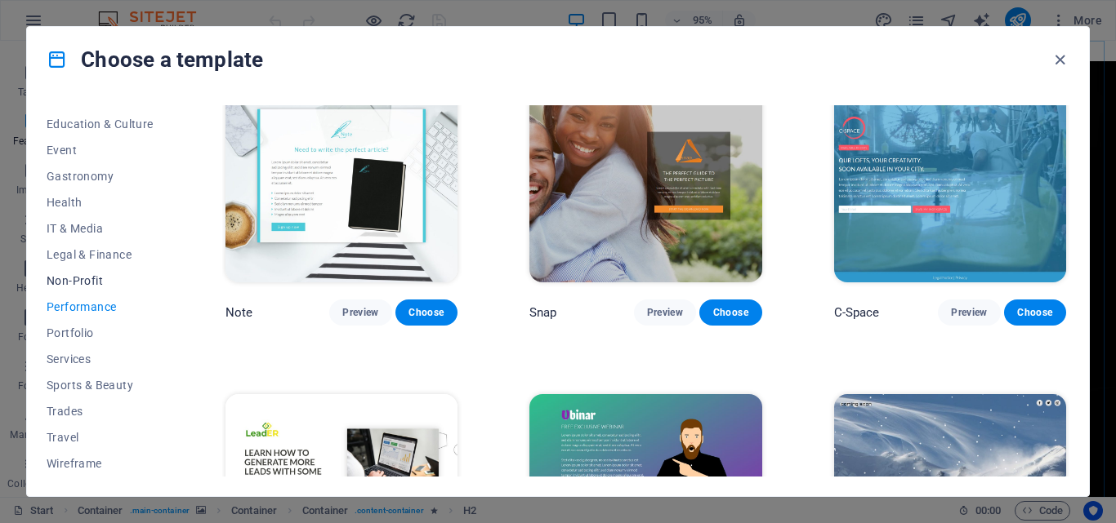
click at [91, 281] on span "Non-Profit" at bounding box center [100, 280] width 107 height 13
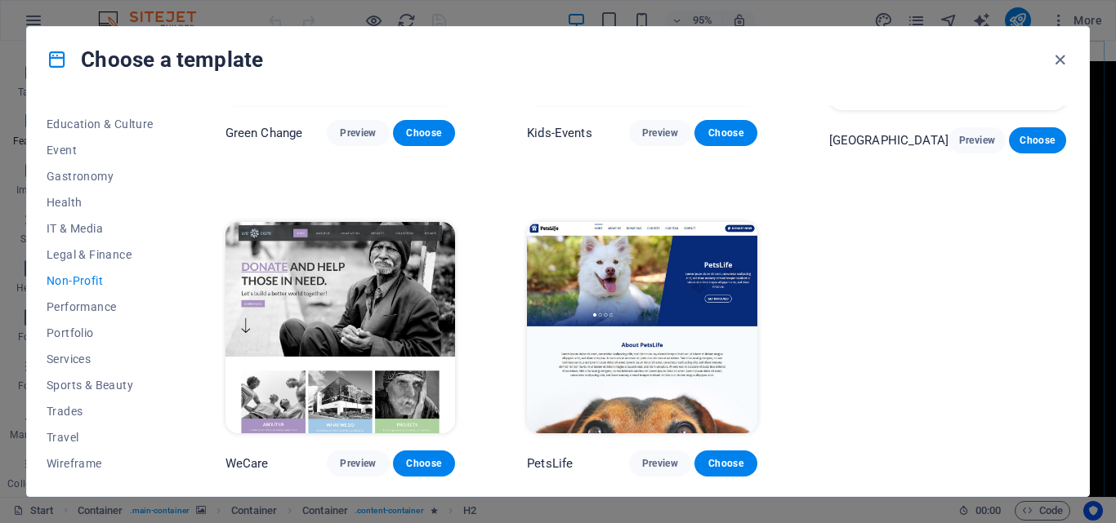
scroll to position [0, 0]
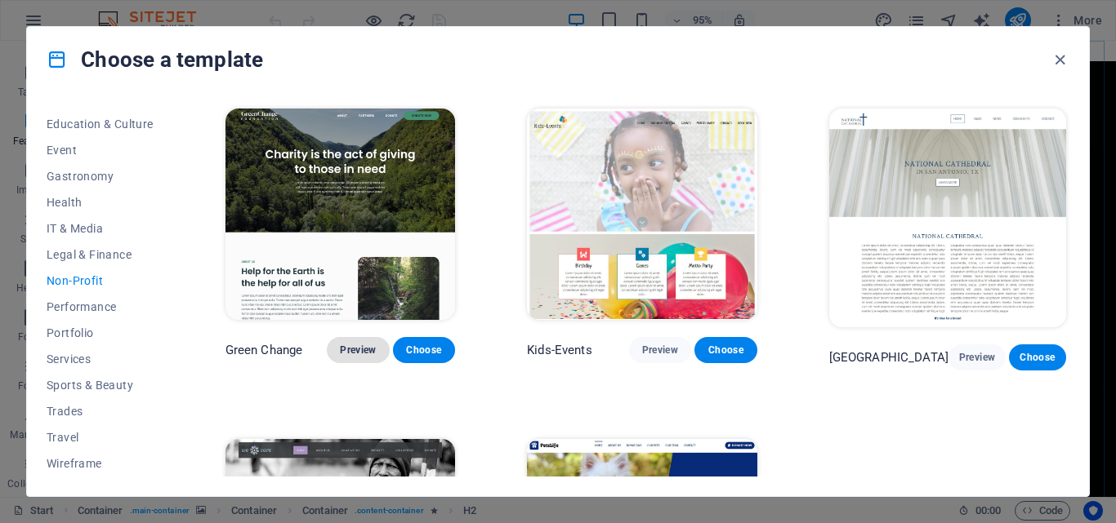
click at [363, 350] on span "Preview" at bounding box center [358, 350] width 36 height 13
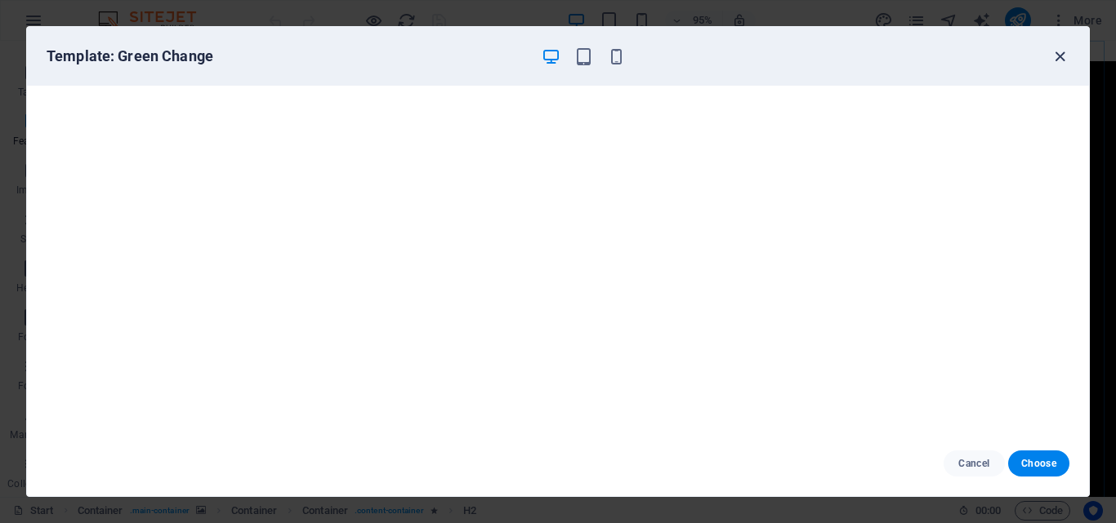
click at [1063, 64] on icon "button" at bounding box center [1059, 56] width 19 height 19
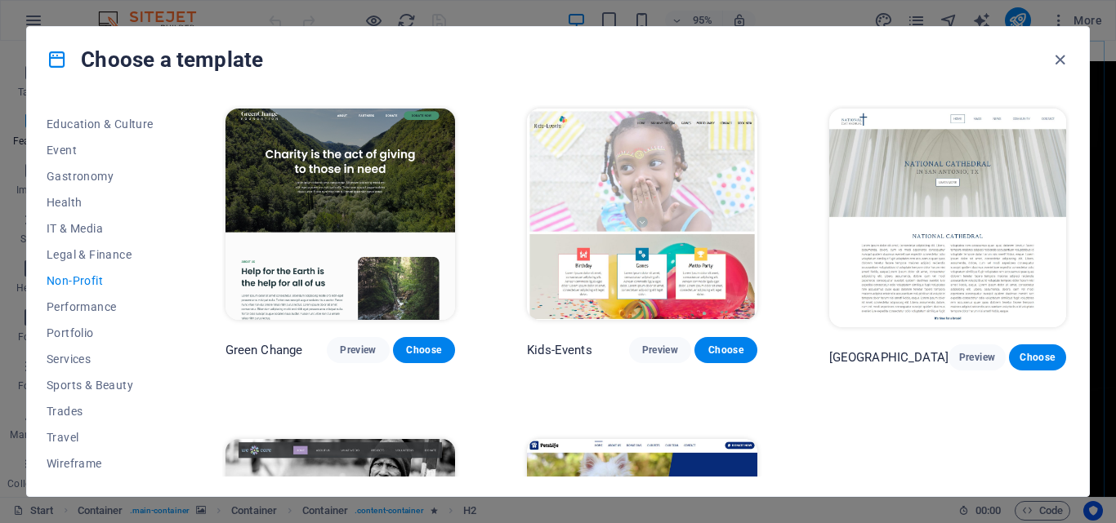
scroll to position [163, 0]
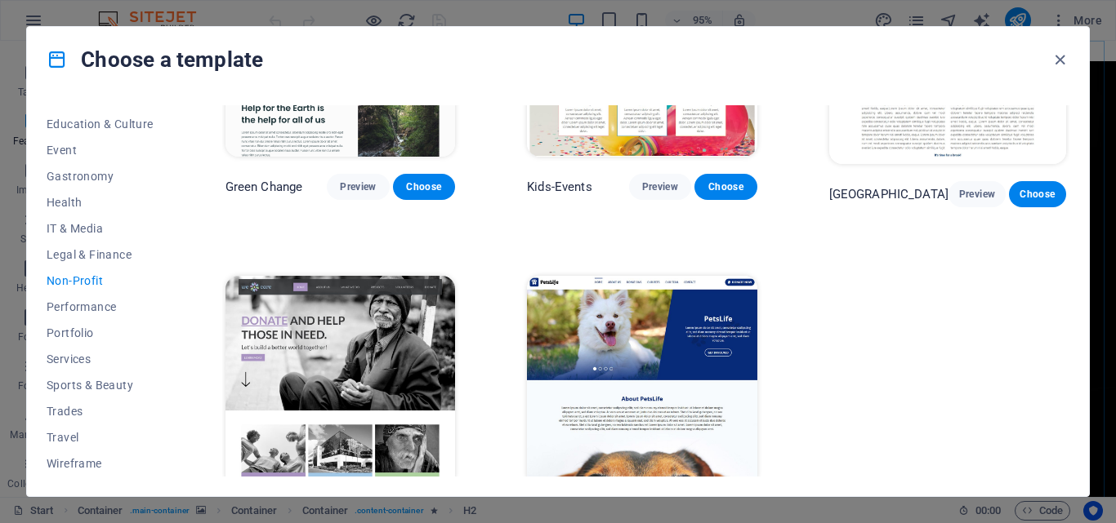
click at [615, 324] on img at bounding box center [642, 382] width 230 height 212
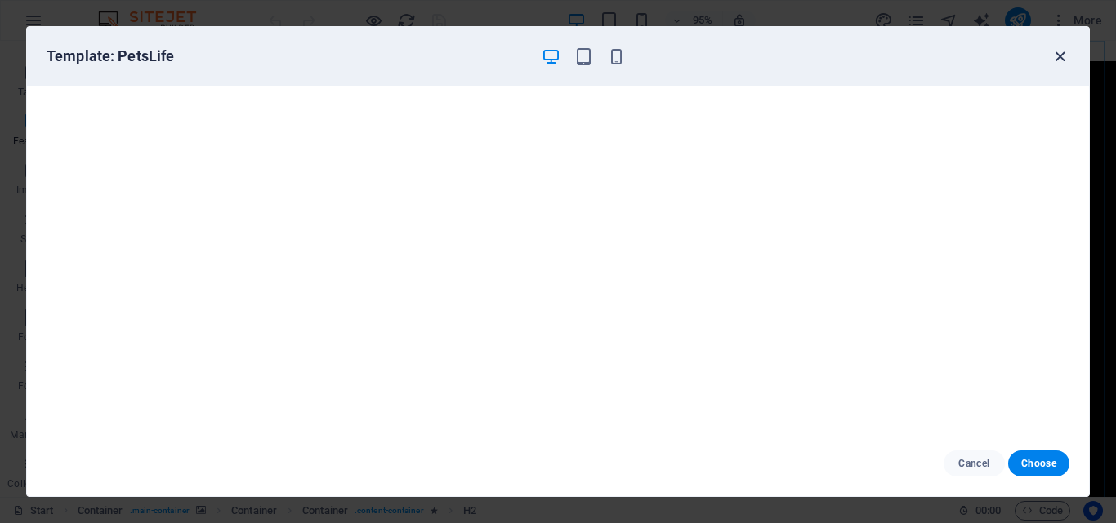
click at [1059, 56] on icon "button" at bounding box center [1059, 56] width 19 height 19
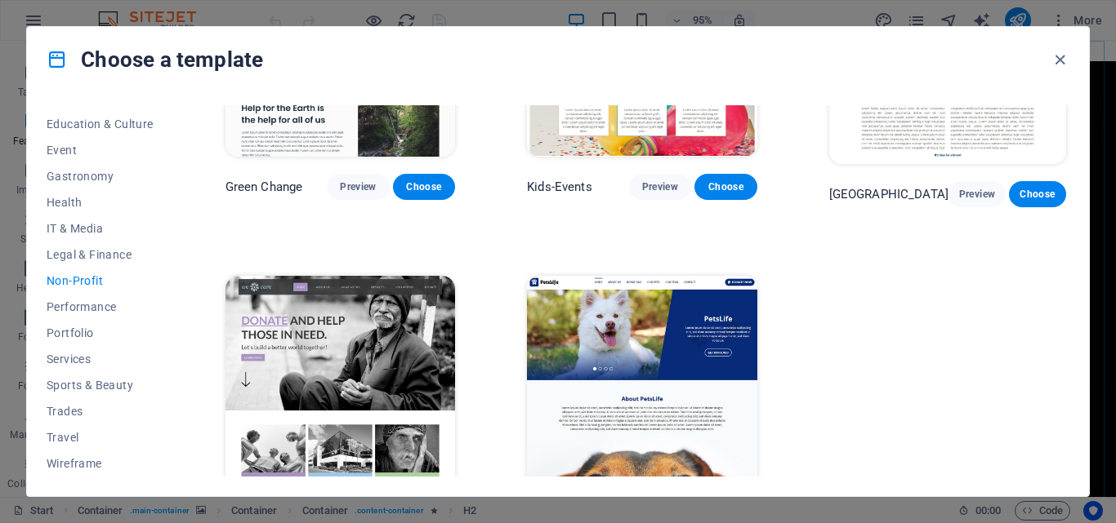
scroll to position [218, 0]
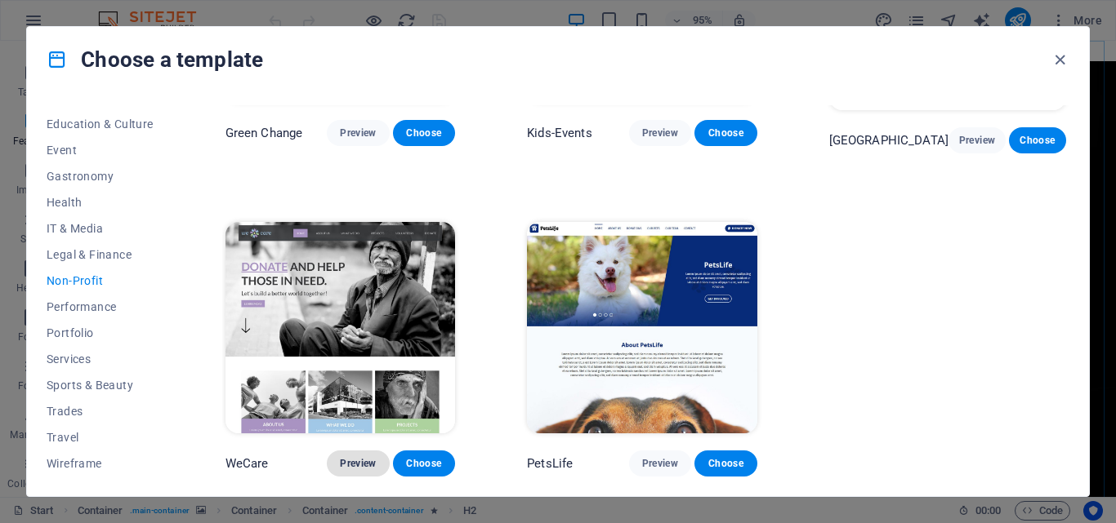
click at [366, 459] on span "Preview" at bounding box center [358, 463] width 36 height 13
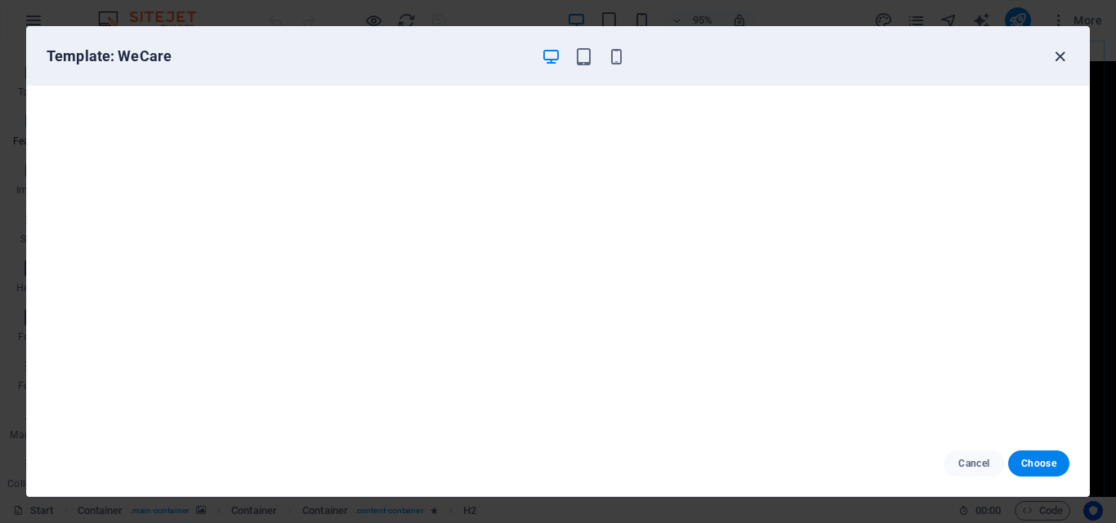
click at [1059, 63] on icon "button" at bounding box center [1059, 56] width 19 height 19
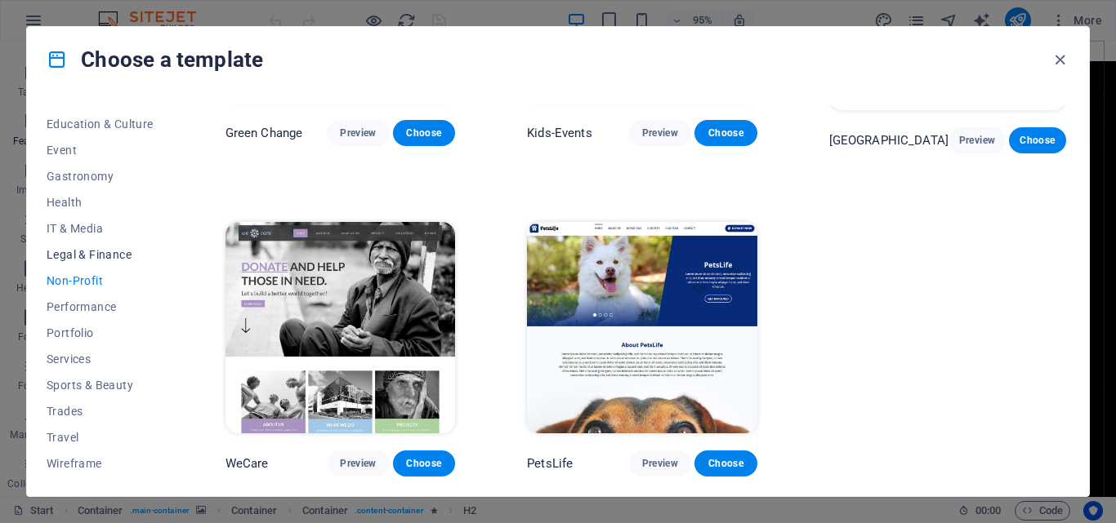
click at [126, 253] on span "Legal & Finance" at bounding box center [100, 254] width 107 height 13
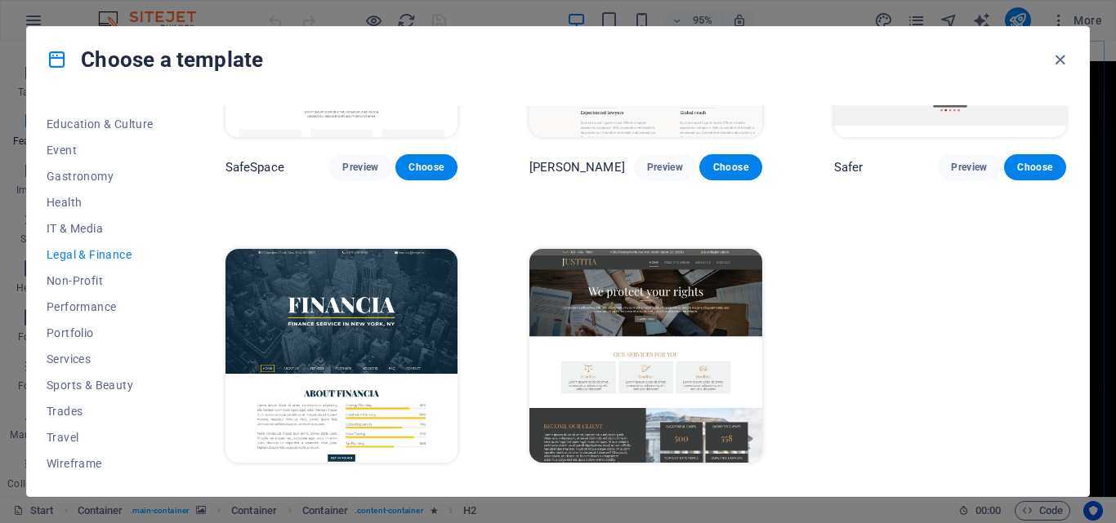
scroll to position [212, 0]
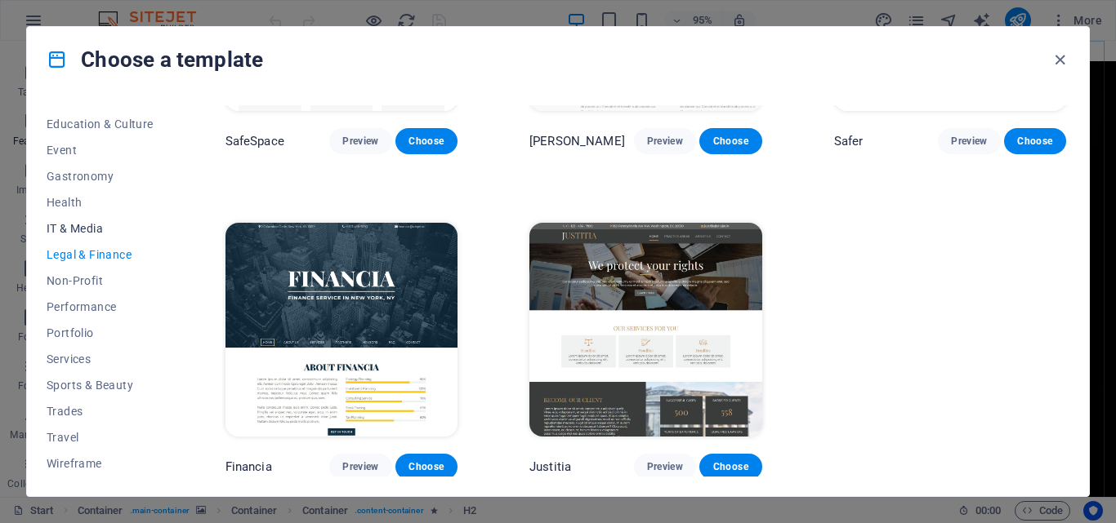
click at [91, 223] on span "IT & Media" at bounding box center [100, 228] width 107 height 13
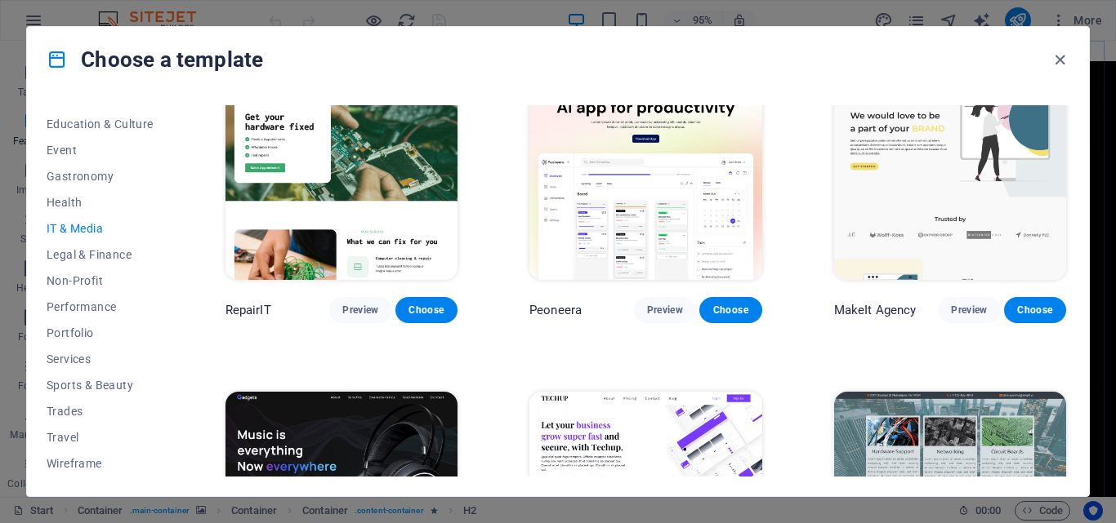
scroll to position [0, 0]
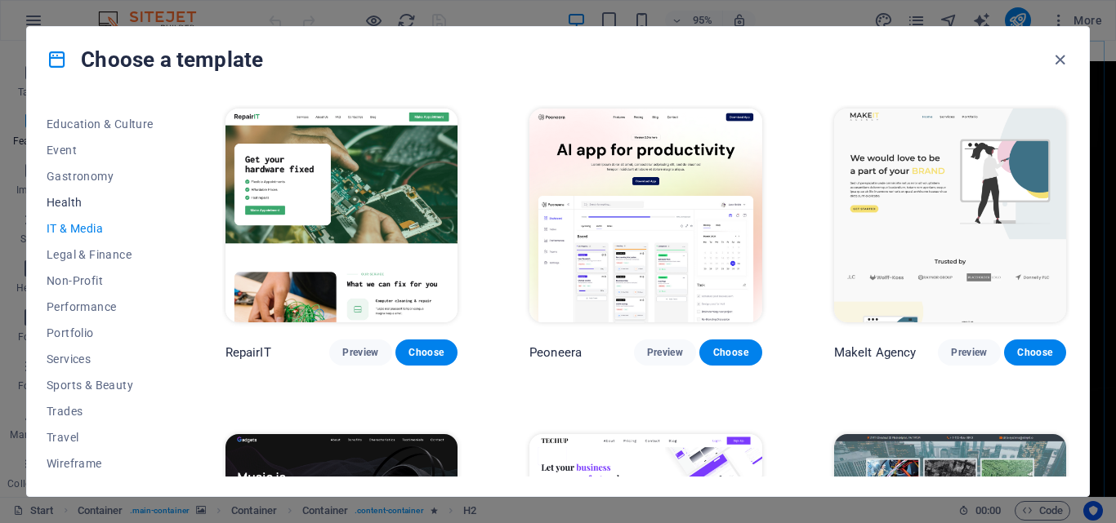
click at [71, 205] on span "Health" at bounding box center [100, 202] width 107 height 13
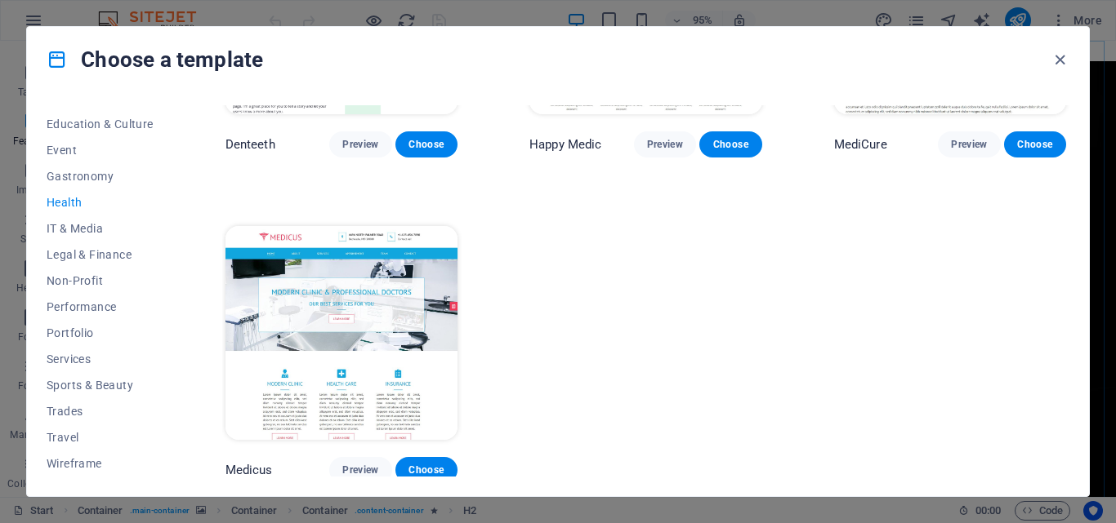
scroll to position [535, 0]
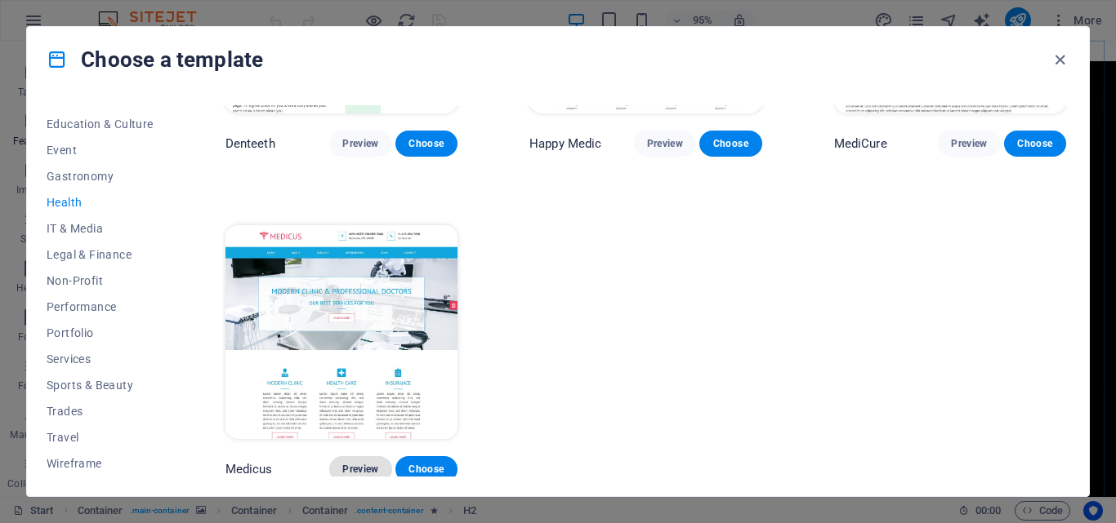
click at [360, 465] on span "Preview" at bounding box center [360, 469] width 36 height 13
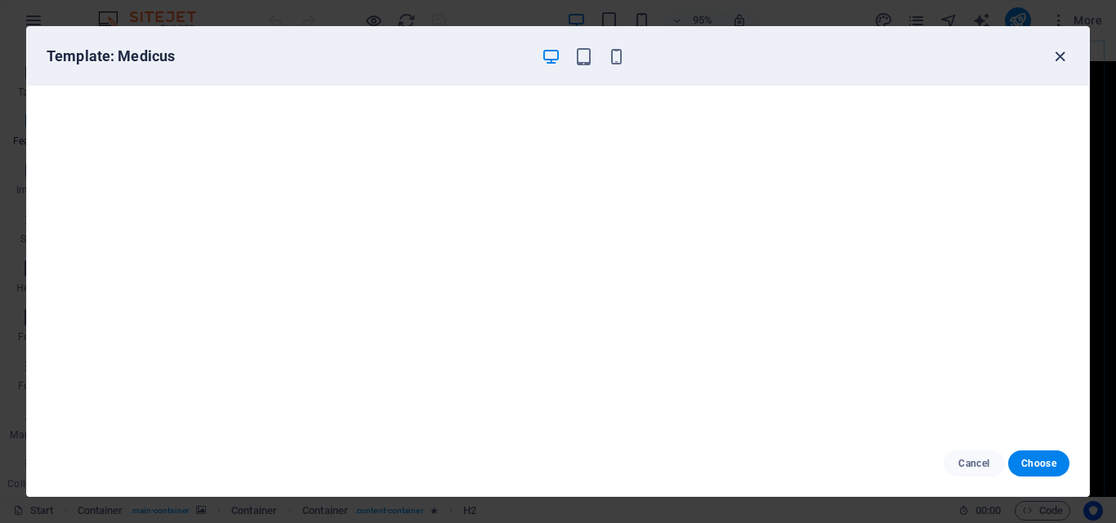
click at [1060, 59] on icon "button" at bounding box center [1059, 56] width 19 height 19
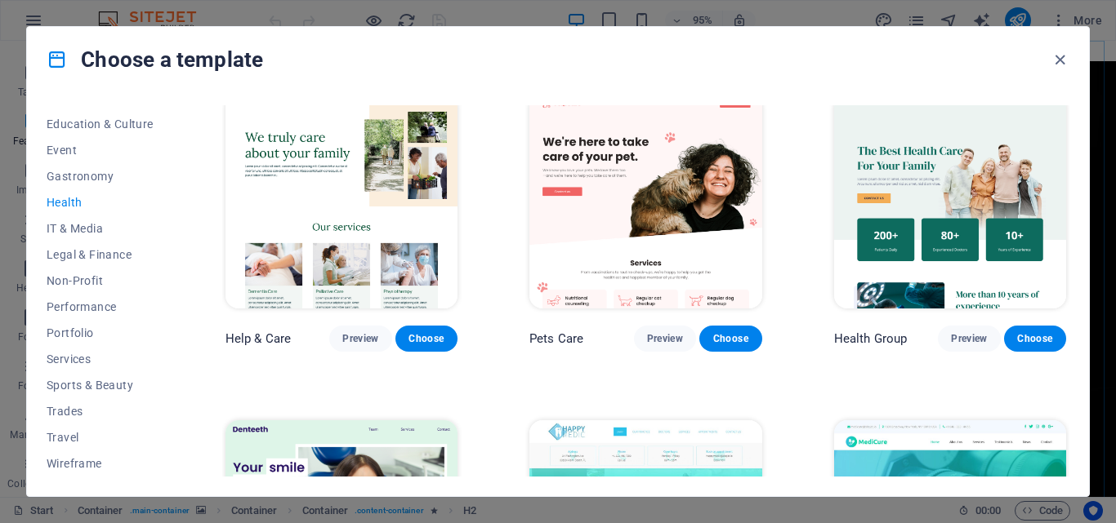
scroll to position [0, 0]
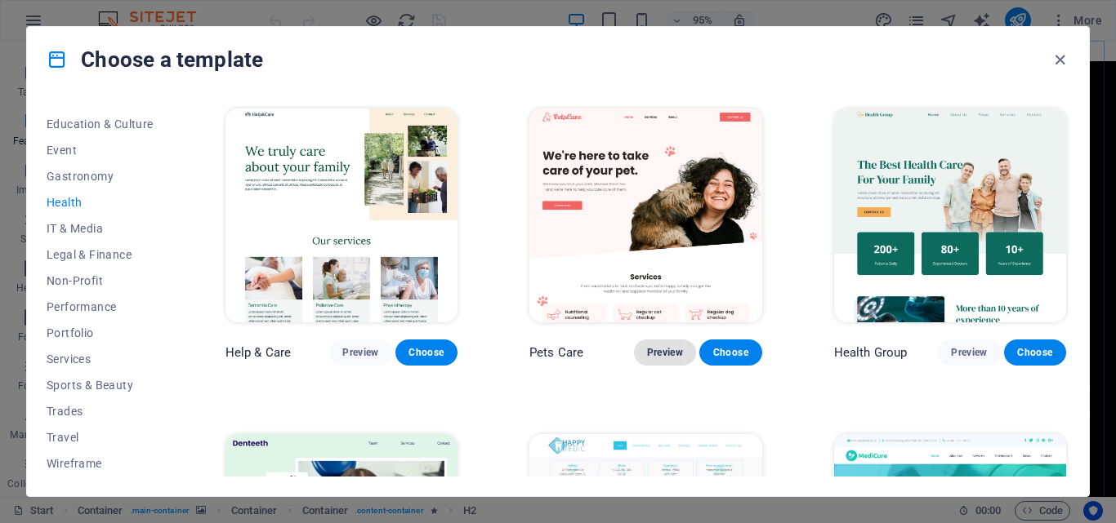
click at [663, 350] on span "Preview" at bounding box center [665, 352] width 36 height 13
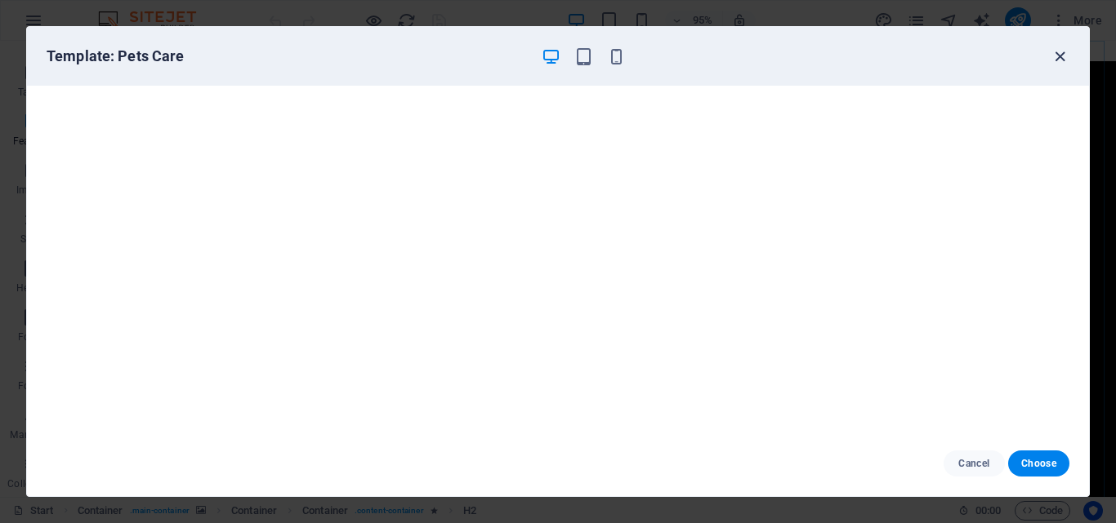
click at [1061, 63] on icon "button" at bounding box center [1059, 56] width 19 height 19
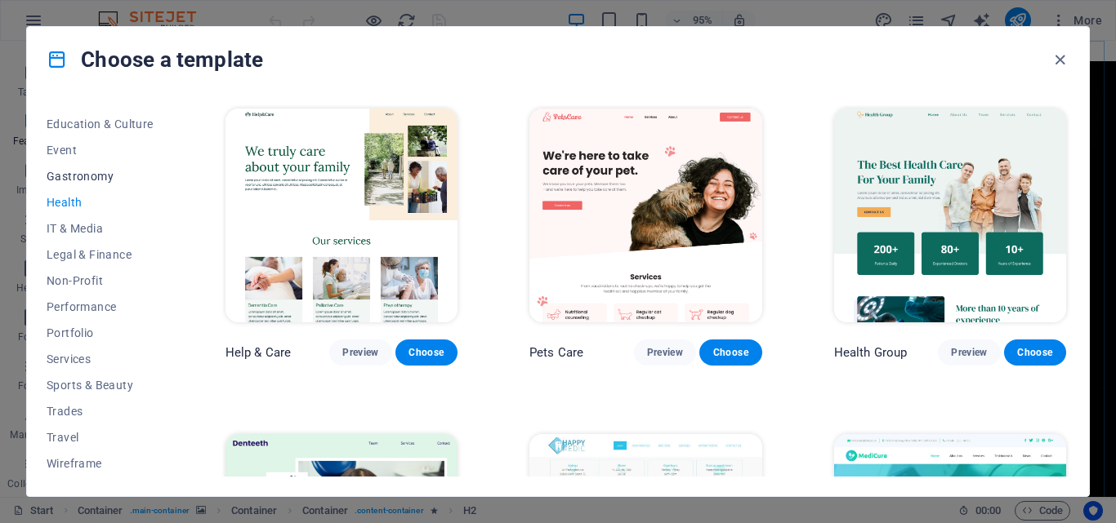
click at [105, 176] on span "Gastronomy" at bounding box center [100, 176] width 107 height 13
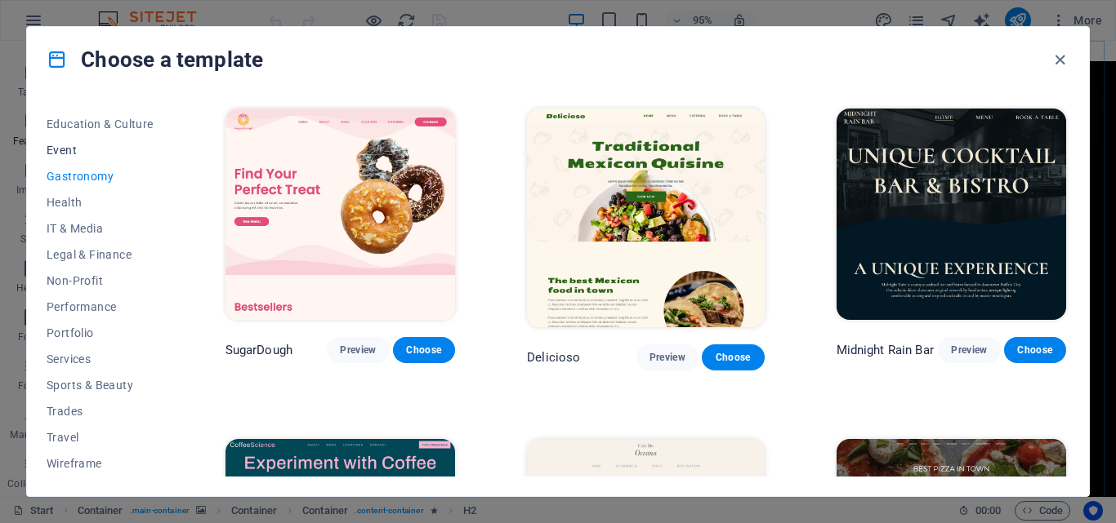
click at [71, 150] on span "Event" at bounding box center [100, 150] width 107 height 13
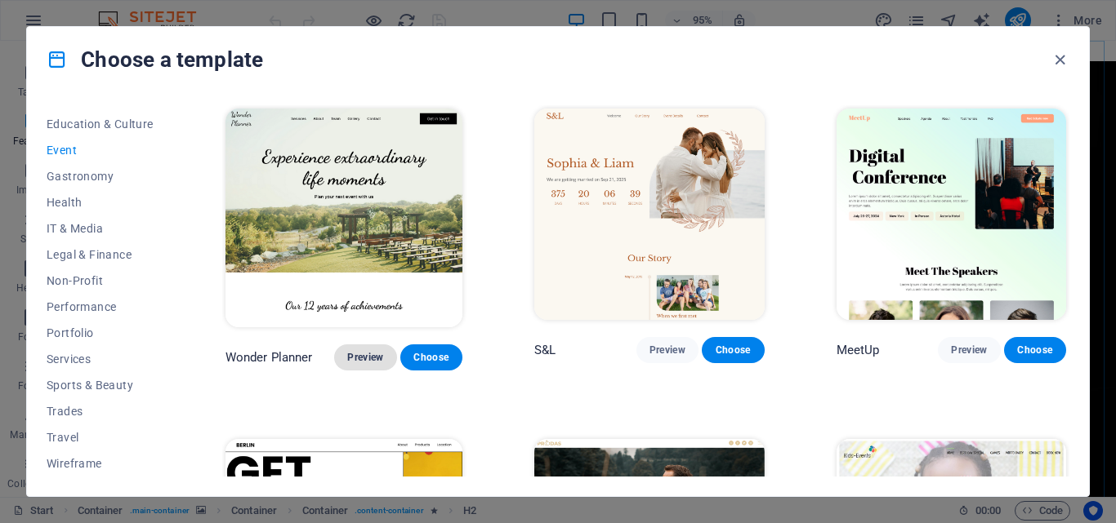
click at [365, 358] on button "Preview" at bounding box center [365, 358] width 62 height 26
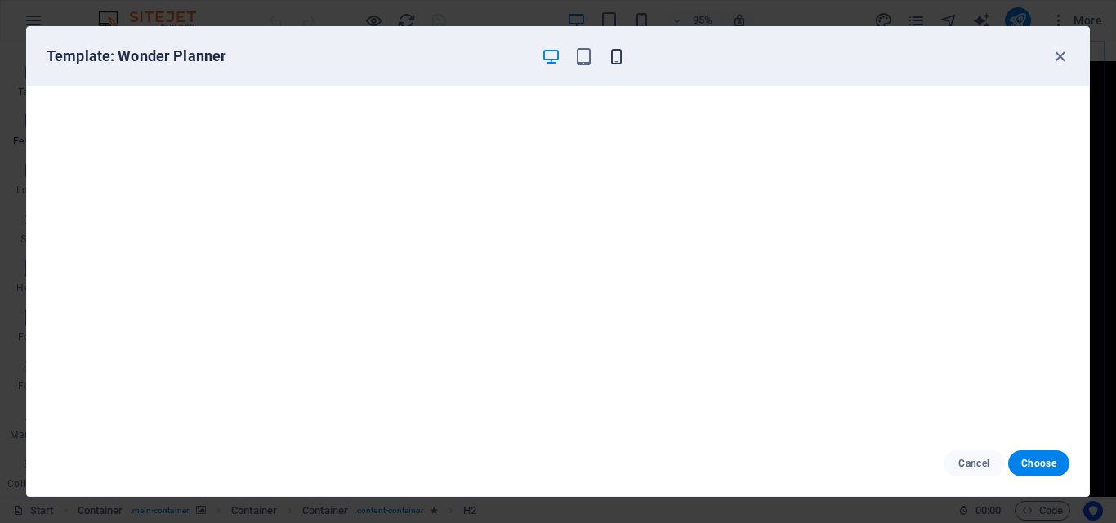
click at [619, 54] on icon "button" at bounding box center [616, 56] width 19 height 19
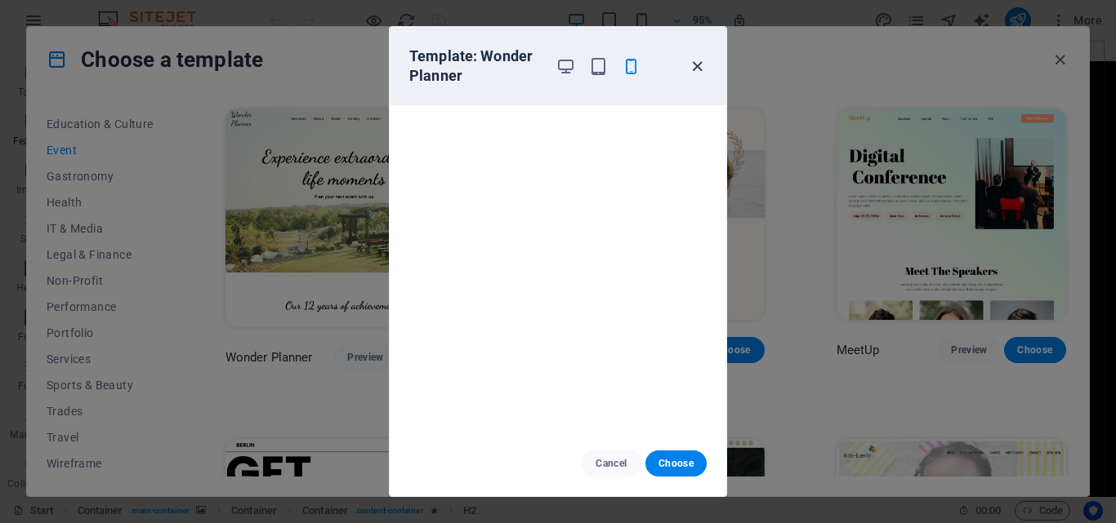
click at [696, 67] on icon "button" at bounding box center [697, 66] width 19 height 19
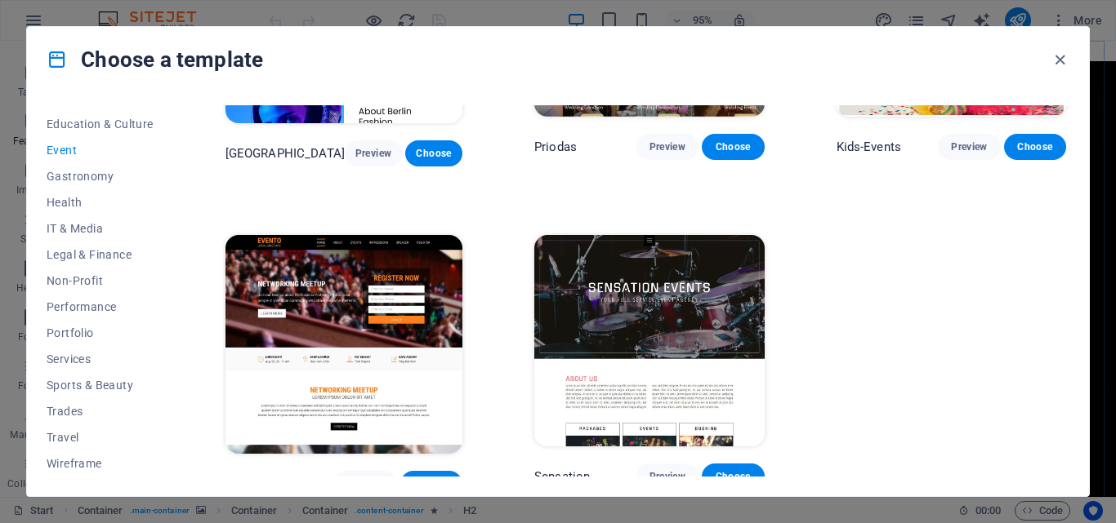
scroll to position [535, 0]
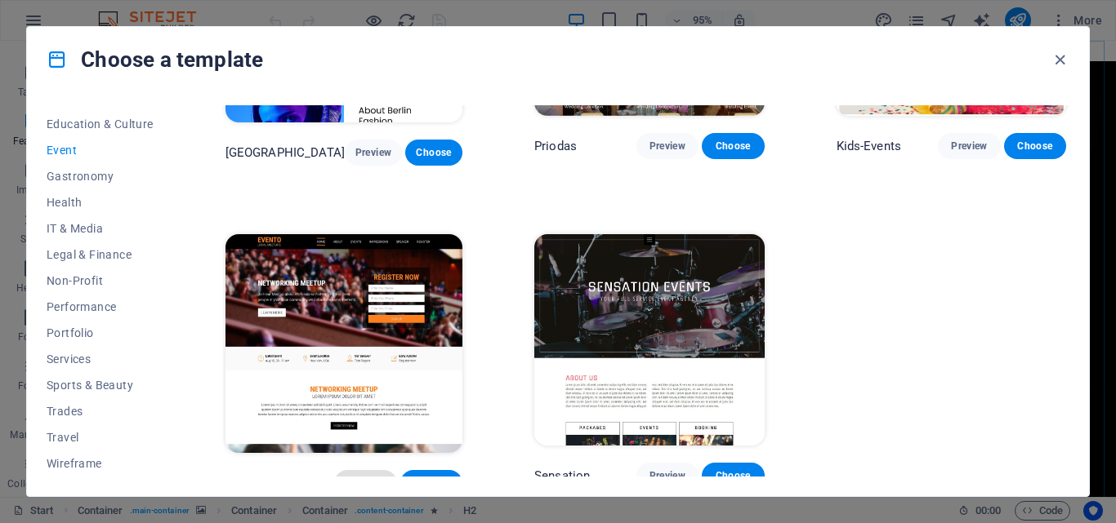
click at [360, 477] on span "Preview" at bounding box center [365, 483] width 36 height 13
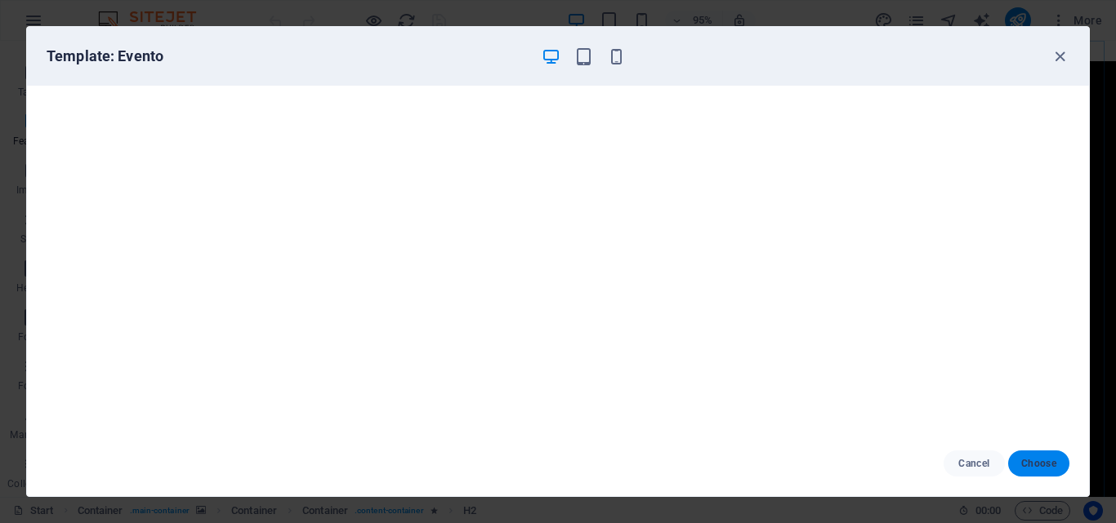
click at [1045, 459] on span "Choose" at bounding box center [1038, 463] width 35 height 13
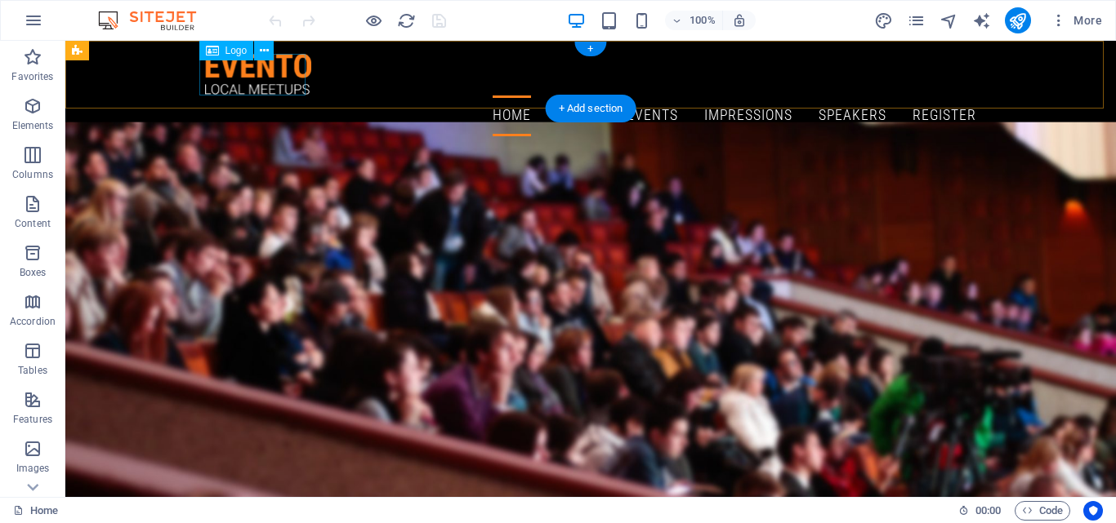
click at [286, 74] on div at bounding box center [590, 75] width 771 height 42
select select "px"
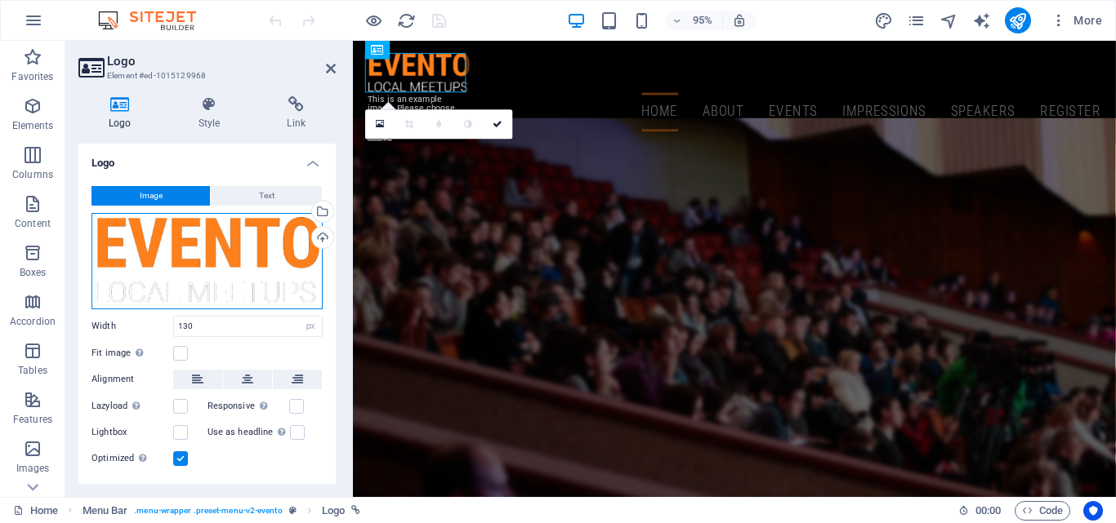
click at [281, 244] on div "Drag files here, click to choose files or select files from Files or our free s…" at bounding box center [206, 261] width 231 height 96
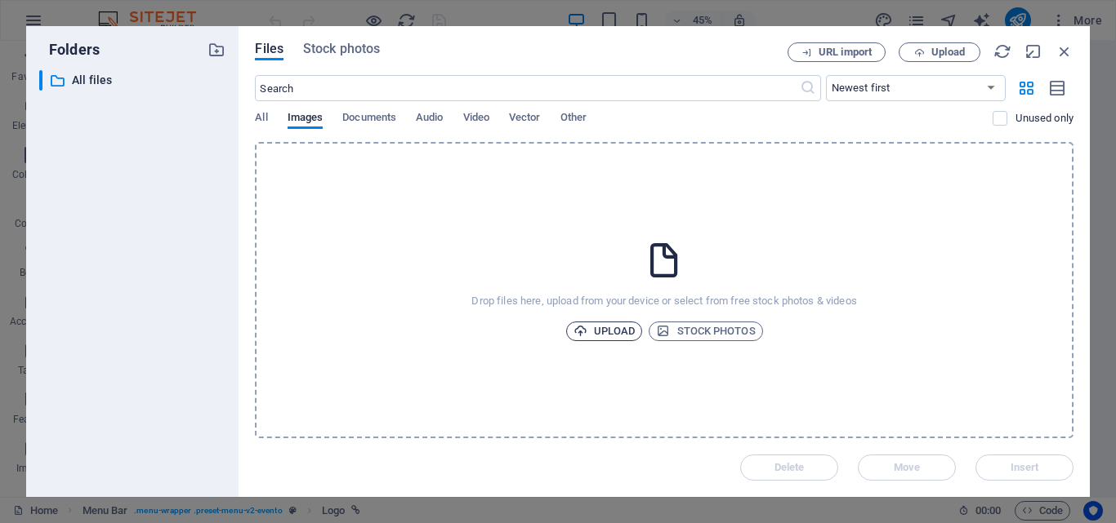
click at [625, 323] on span "Upload" at bounding box center [604, 332] width 62 height 20
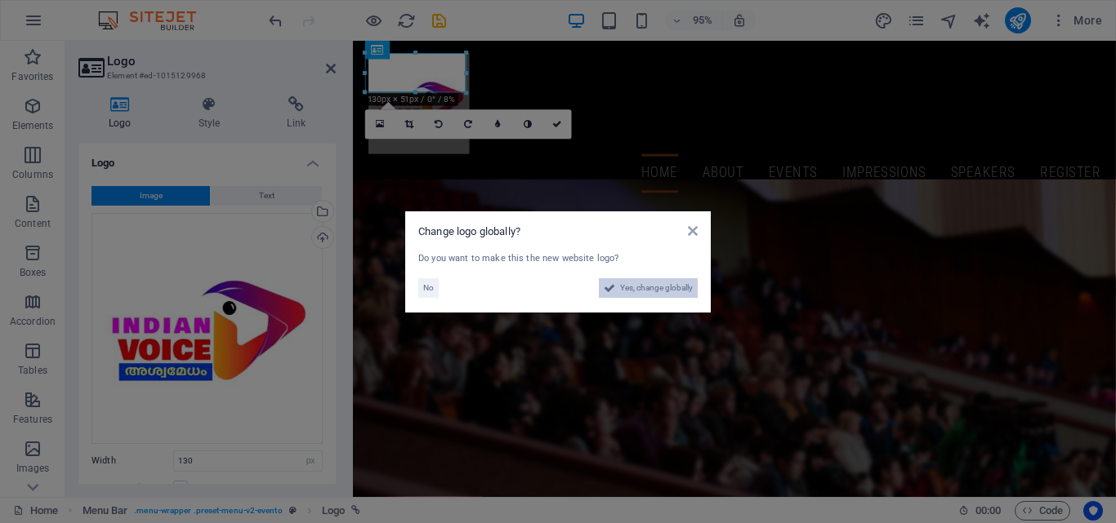
click at [661, 287] on span "Yes, change globally" at bounding box center [656, 288] width 73 height 20
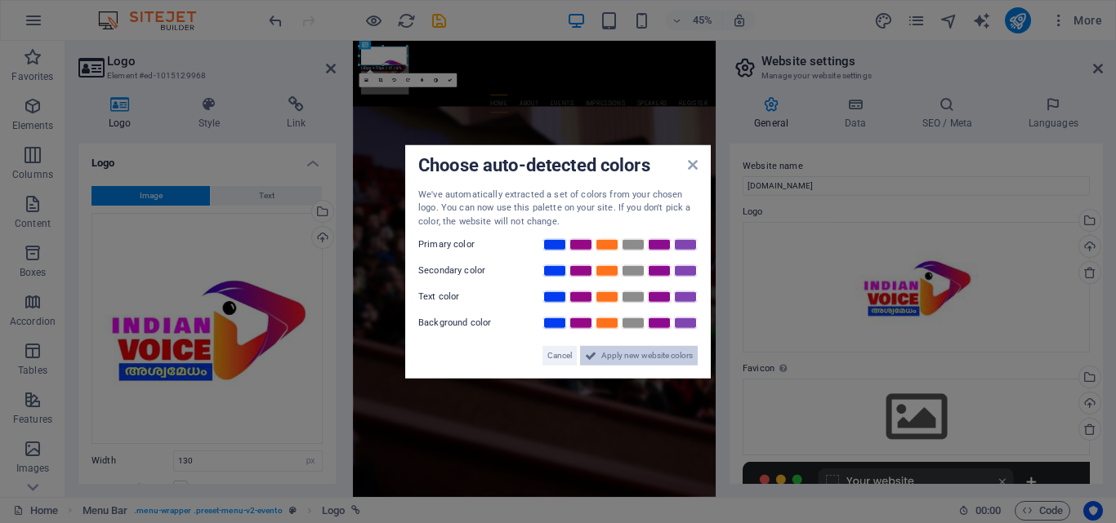
click at [626, 359] on span "Apply new website colors" at bounding box center [646, 356] width 91 height 20
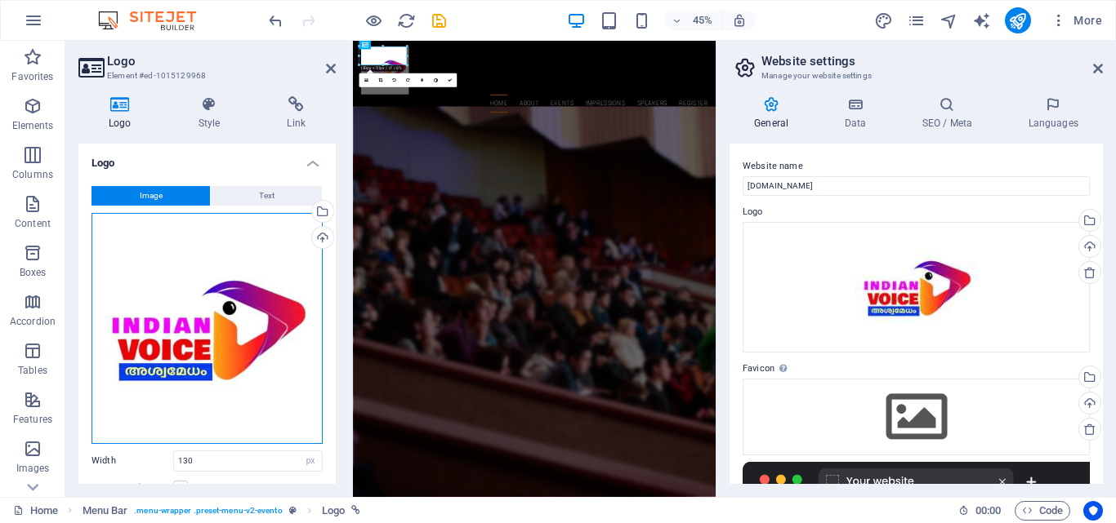
click at [238, 332] on div "Drag files here, click to choose files or select files from Files or our free s…" at bounding box center [206, 328] width 231 height 231
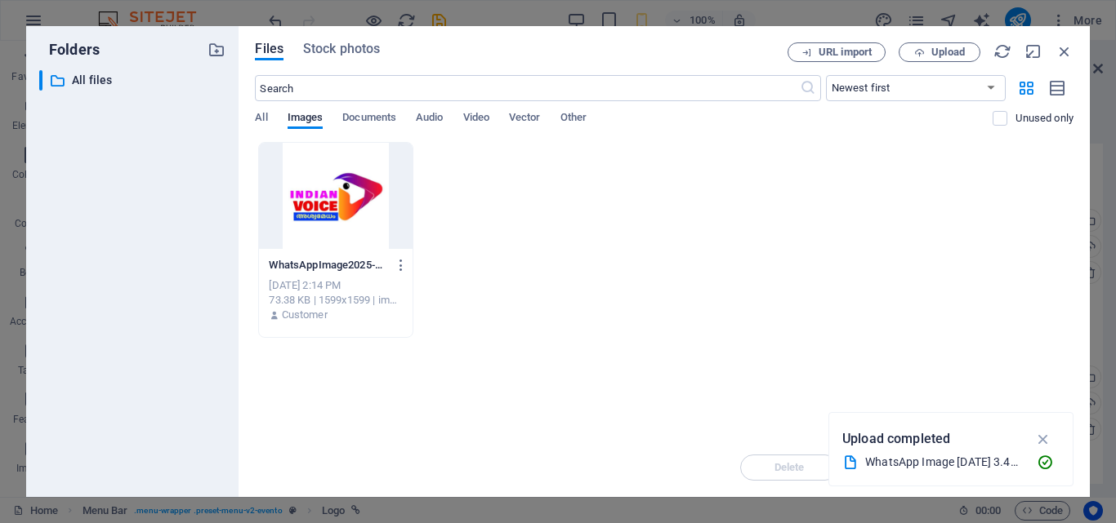
click at [614, 176] on div "WhatsAppImage2025-07-10at3.46.31PM-ZpfDQC8-W_DbAAG-i4cdGg.jpeg WhatsAppImage202…" at bounding box center [664, 240] width 818 height 196
click at [673, 209] on div "WhatsAppImage2025-07-10at3.46.31PM-ZpfDQC8-W_DbAAG-i4cdGg.jpeg WhatsAppImage202…" at bounding box center [664, 240] width 818 height 196
click at [1066, 51] on icon "button" at bounding box center [1064, 51] width 18 height 18
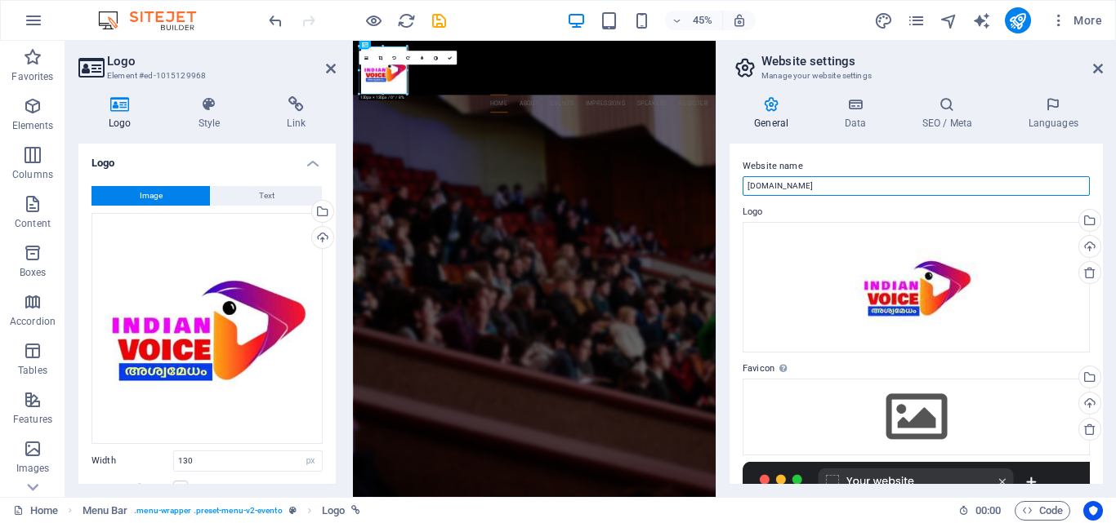
click at [837, 186] on input "[DOMAIN_NAME]" at bounding box center [915, 186] width 347 height 20
click at [408, 129] on div at bounding box center [756, 107] width 771 height 106
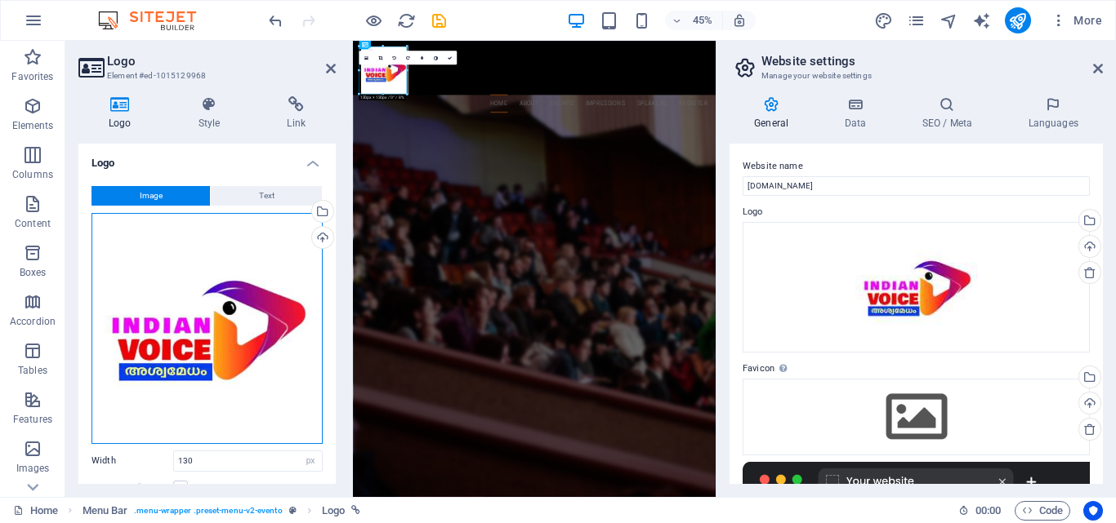
click at [253, 300] on div "Drag files here, click to choose files or select files from Files or our free s…" at bounding box center [206, 328] width 231 height 231
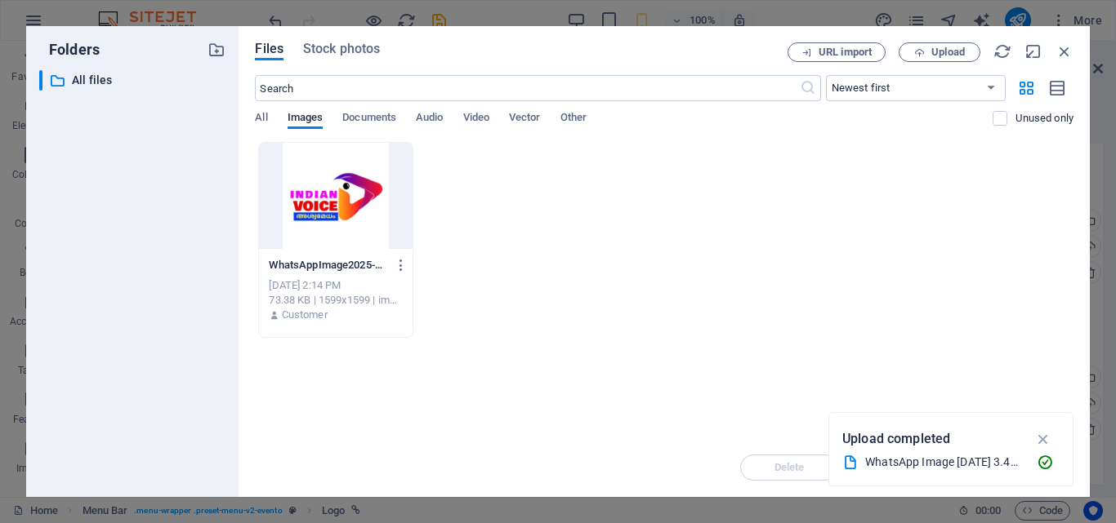
click at [706, 176] on div "WhatsAppImage2025-07-10at3.46.31PM-ZpfDQC8-W_DbAAG-i4cdGg.jpeg WhatsAppImage202…" at bounding box center [664, 240] width 818 height 196
click at [367, 198] on div at bounding box center [335, 196] width 153 height 106
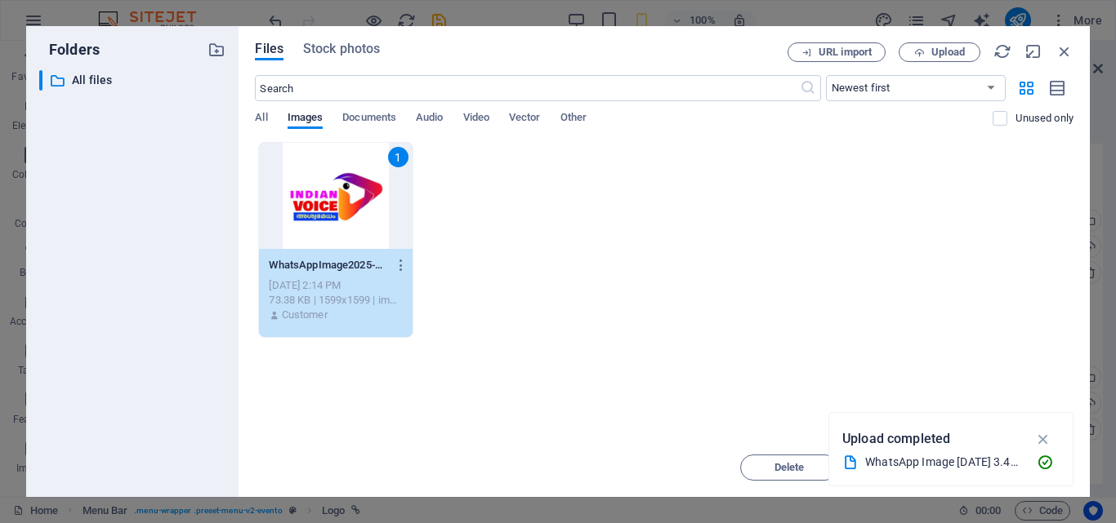
click at [571, 231] on div "1 WhatsAppImage2025-07-10at3.46.31PM-ZpfDQC8-W_DbAAG-i4cdGg.jpeg WhatsAppImage2…" at bounding box center [664, 240] width 818 height 196
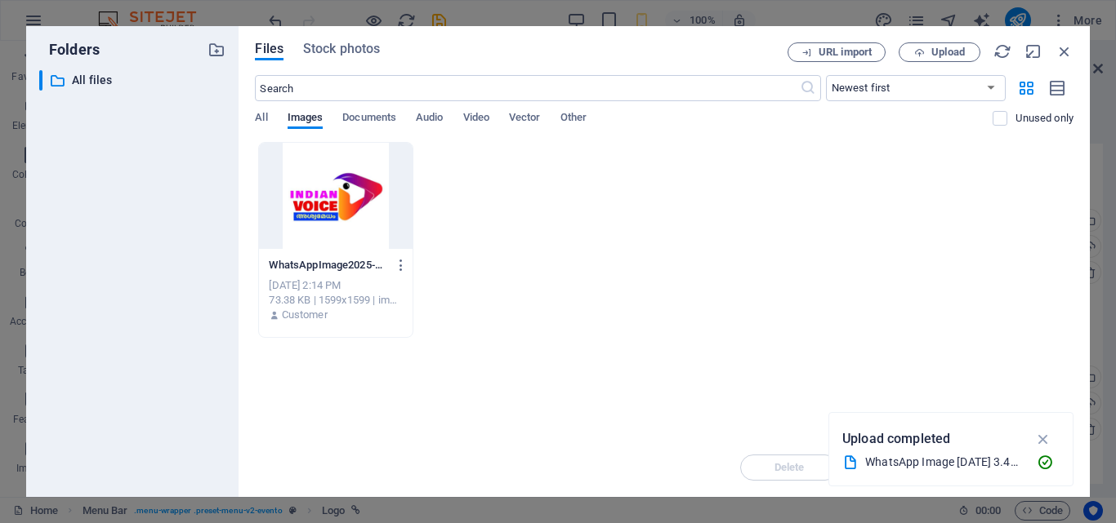
click at [759, 248] on div "WhatsAppImage2025-07-10at3.46.31PM-ZpfDQC8-W_DbAAG-i4cdGg.jpeg WhatsAppImage202…" at bounding box center [664, 240] width 818 height 196
click at [661, 331] on div "WhatsAppImage2025-07-10at3.46.31PM-ZpfDQC8-W_DbAAG-i4cdGg.jpeg WhatsAppImage202…" at bounding box center [664, 240] width 818 height 196
click at [938, 51] on span "Upload" at bounding box center [947, 52] width 33 height 10
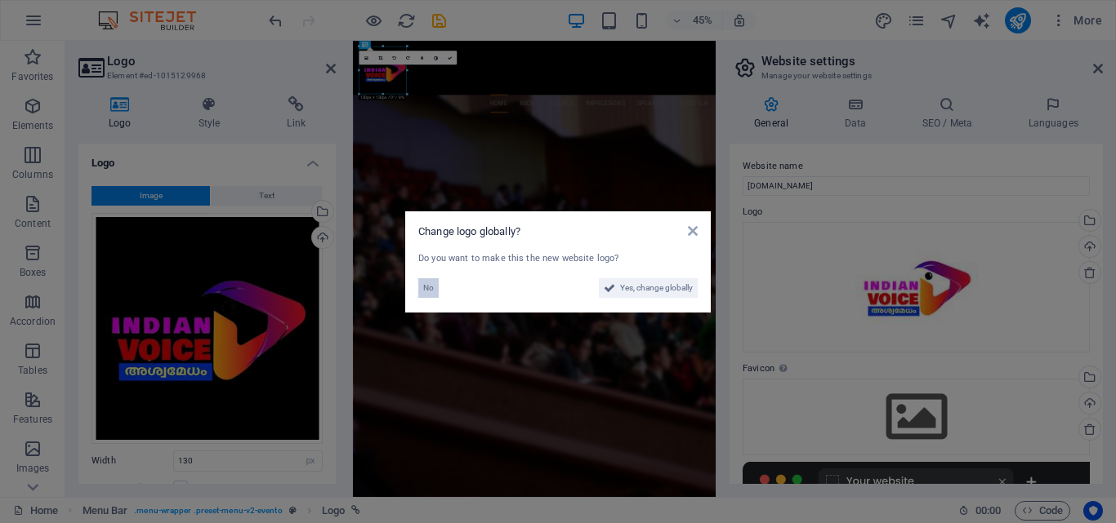
click at [432, 288] on span "No" at bounding box center [428, 288] width 11 height 20
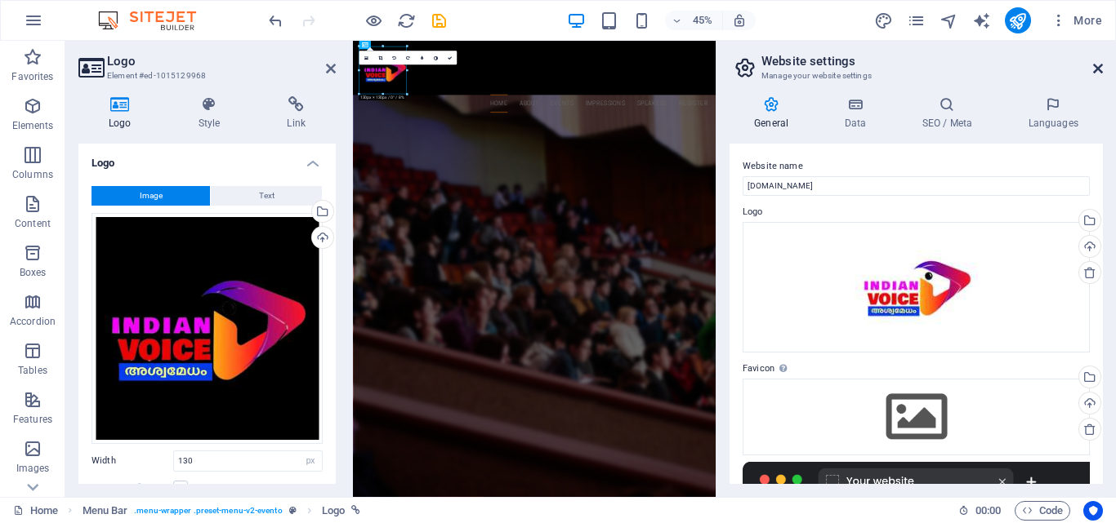
click at [1095, 70] on icon at bounding box center [1098, 68] width 10 height 13
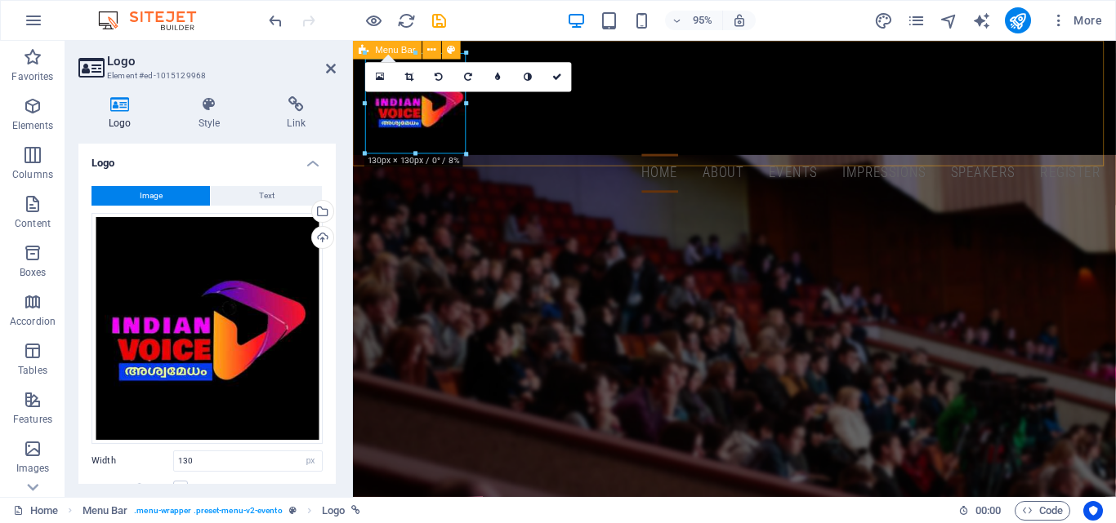
drag, startPoint x: 572, startPoint y: 130, endPoint x: 850, endPoint y: 125, distance: 278.5
click at [850, 125] on div "Home About Events Impressions Speakers Register Menu" at bounding box center [754, 127] width 803 height 173
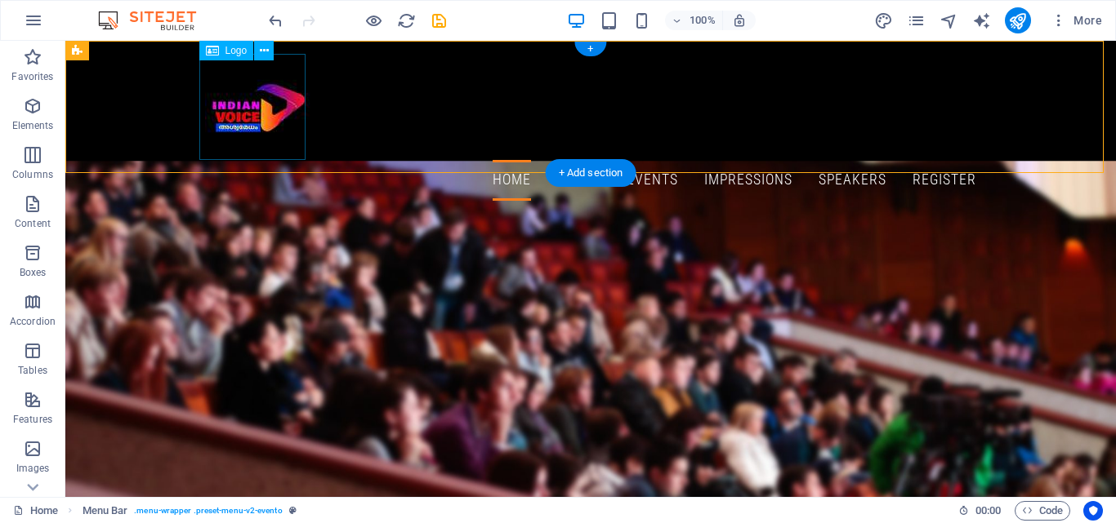
click at [249, 92] on div at bounding box center [590, 107] width 771 height 106
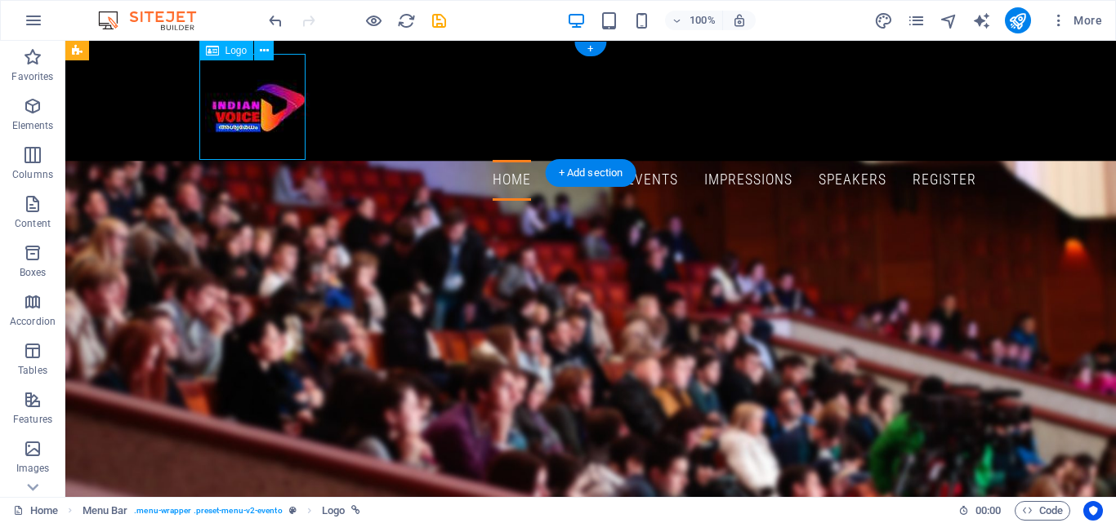
click at [249, 92] on div at bounding box center [590, 107] width 771 height 106
select select "px"
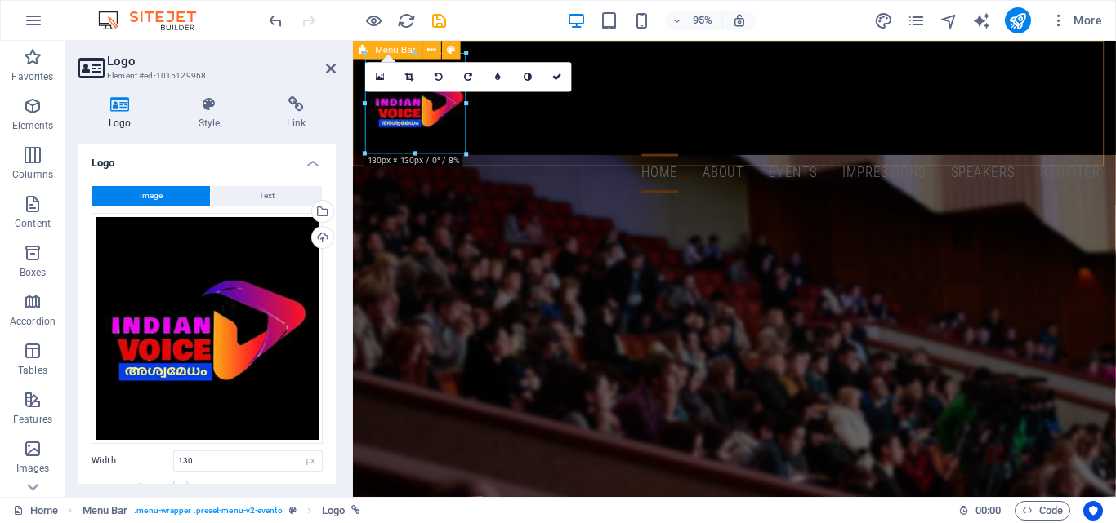
click at [556, 150] on div "Home About Events Impressions Speakers Register Menu" at bounding box center [754, 127] width 803 height 173
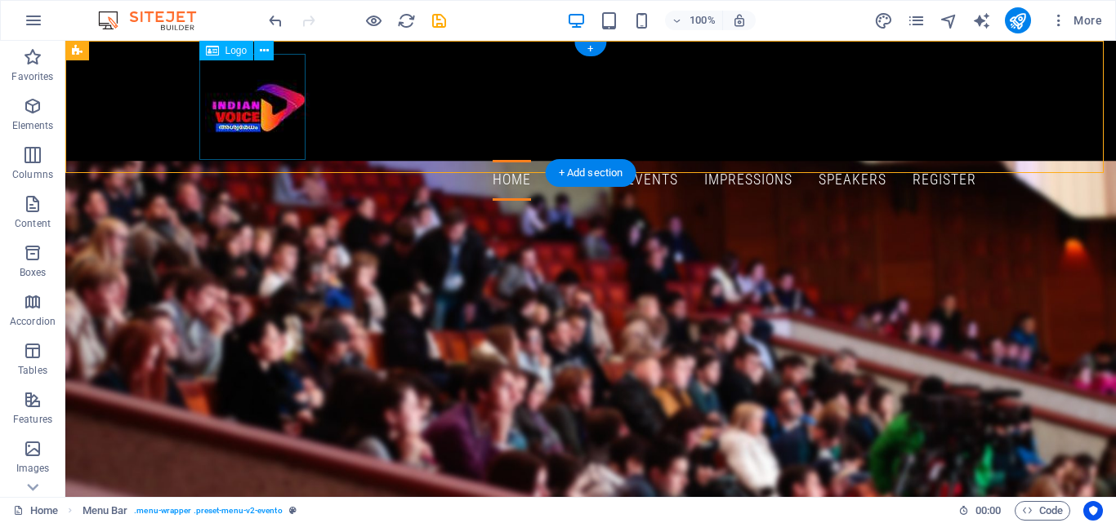
click at [266, 119] on div at bounding box center [590, 107] width 771 height 106
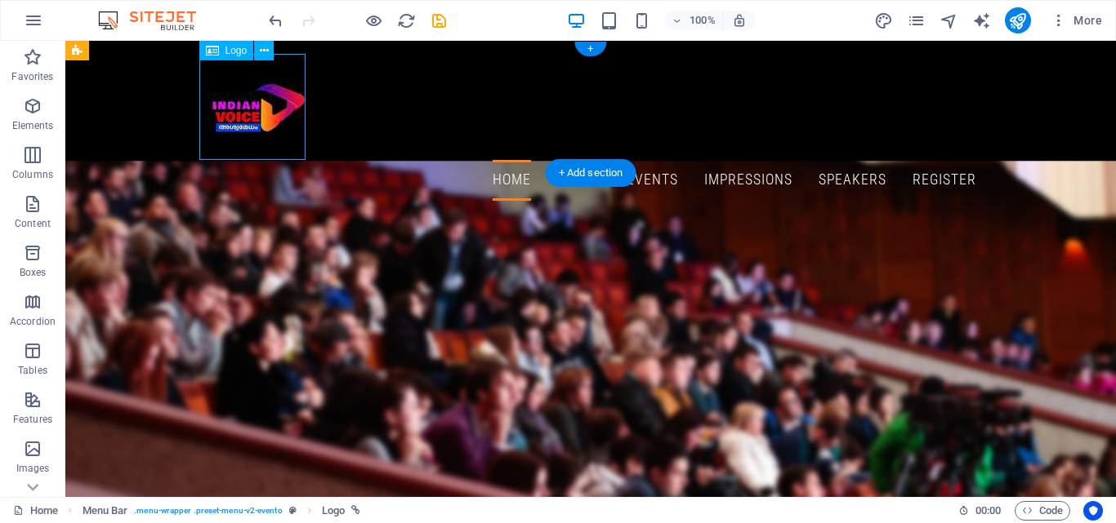
click at [266, 119] on div at bounding box center [590, 107] width 771 height 106
select select "px"
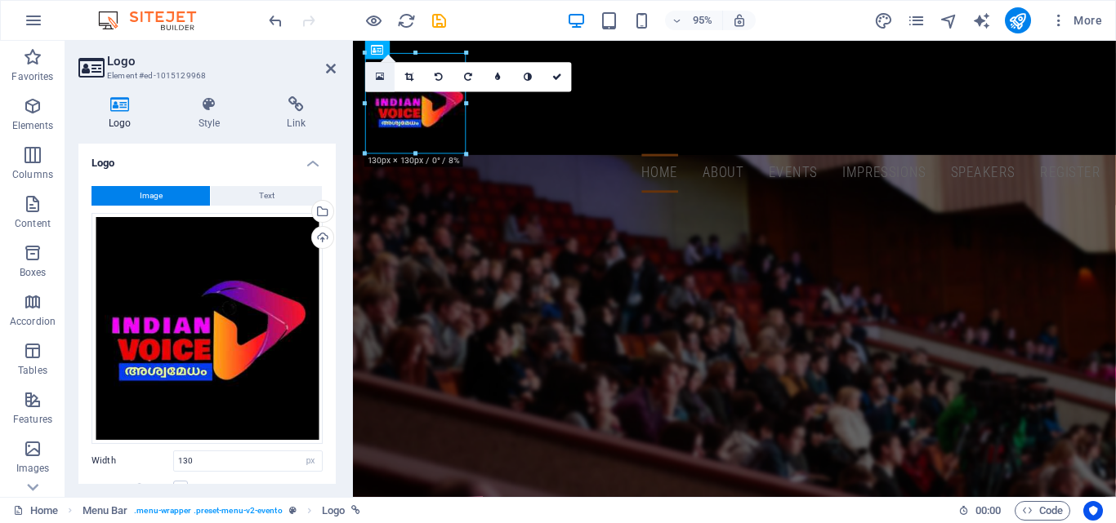
click at [385, 75] on link at bounding box center [379, 77] width 29 height 29
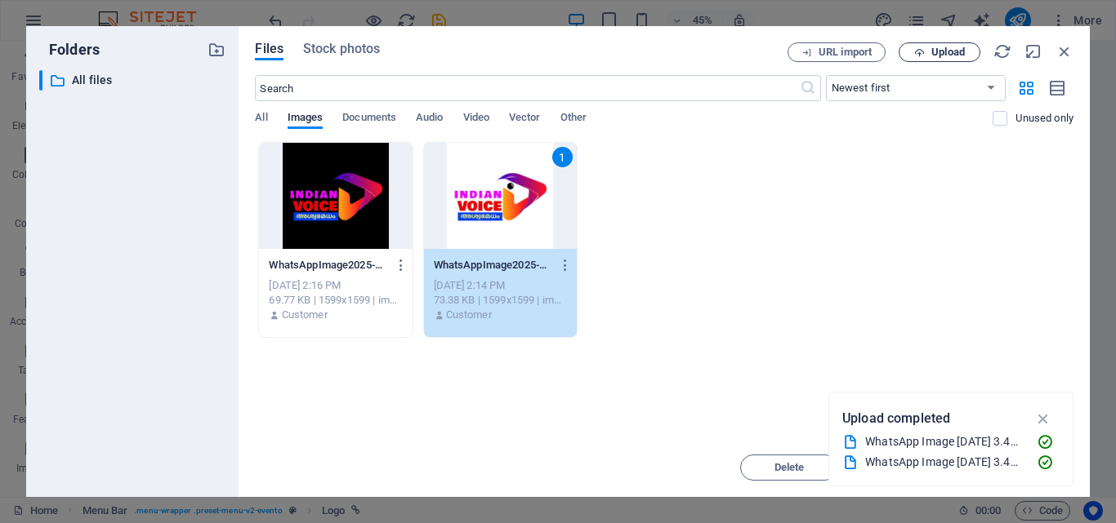
click at [942, 53] on span "Upload" at bounding box center [947, 52] width 33 height 10
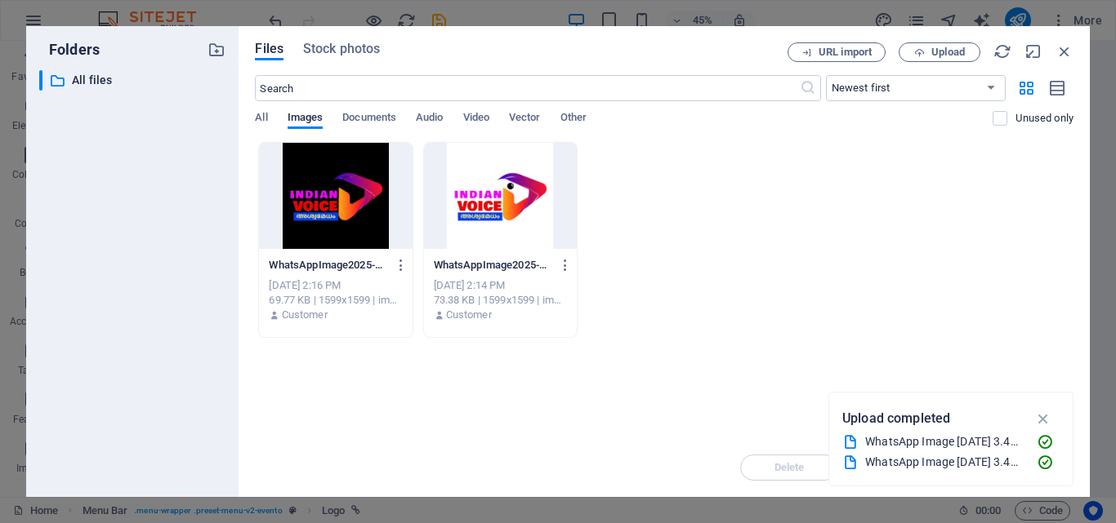
click at [532, 195] on div at bounding box center [500, 196] width 153 height 106
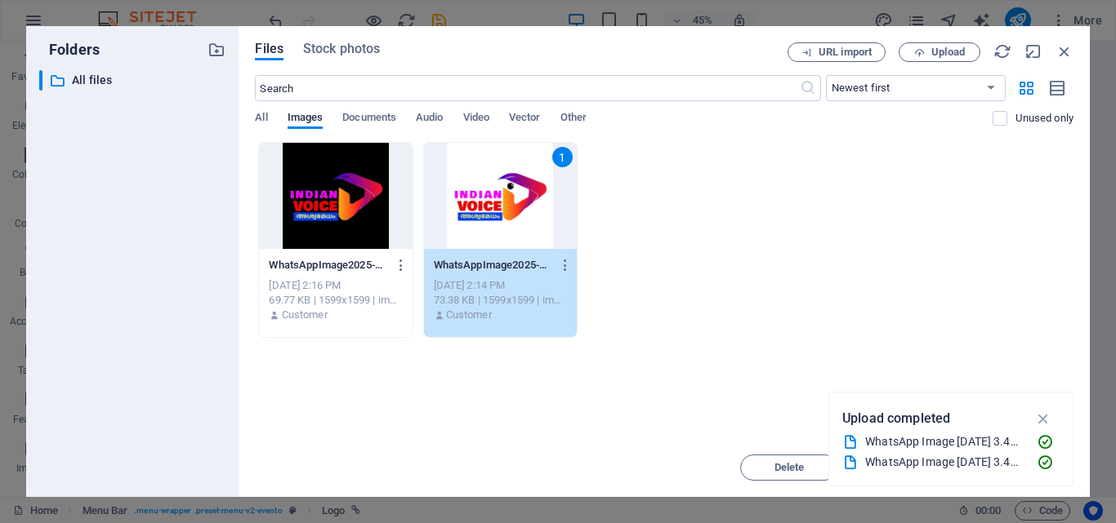
click at [1069, 394] on div "Upload completed WhatsApp Image 2025-07-10 at 3.46.31 PM.jpeg WhatsApp Image 20…" at bounding box center [950, 439] width 245 height 95
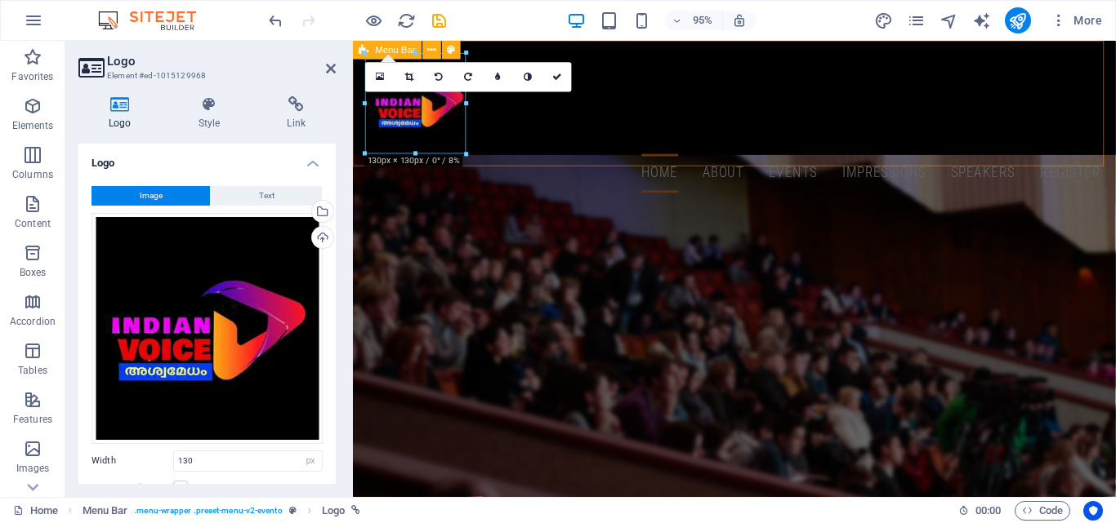
click at [534, 149] on div "Home About Events Impressions Speakers Register Menu" at bounding box center [754, 127] width 803 height 173
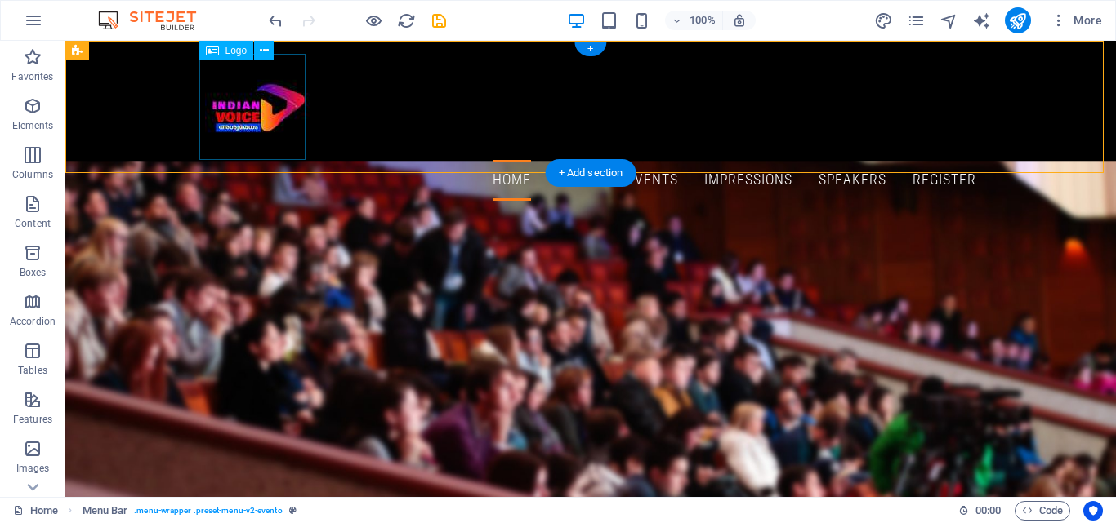
click at [265, 105] on div at bounding box center [590, 107] width 771 height 106
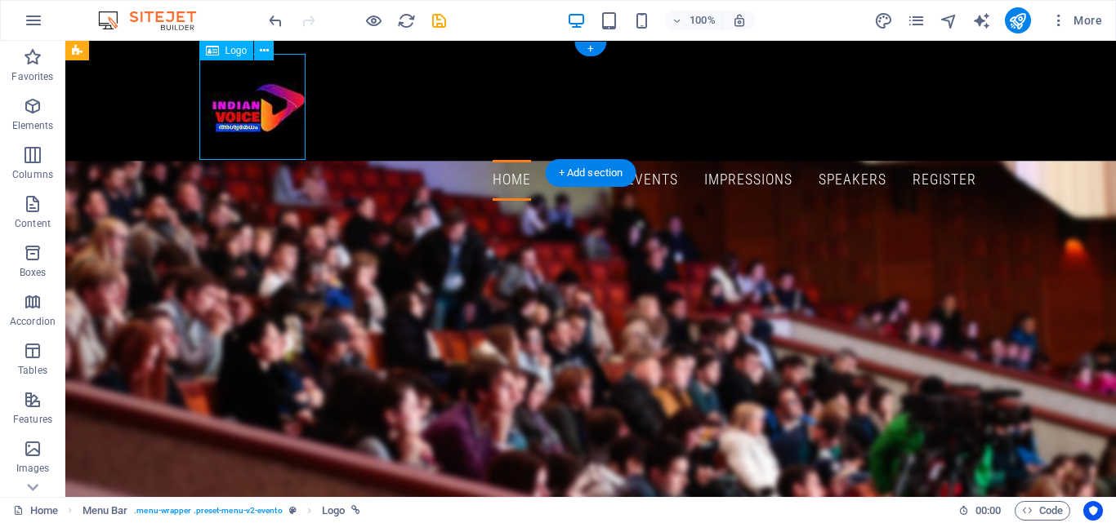
click at [265, 111] on div at bounding box center [590, 107] width 771 height 106
click at [263, 48] on icon at bounding box center [264, 50] width 9 height 17
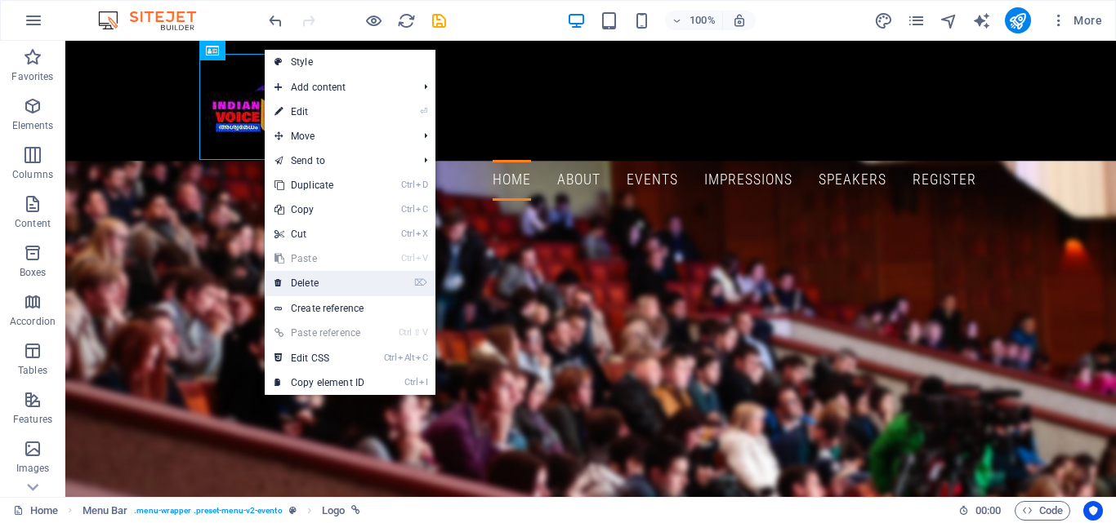
click at [327, 275] on link "⌦ Delete" at bounding box center [319, 283] width 109 height 24
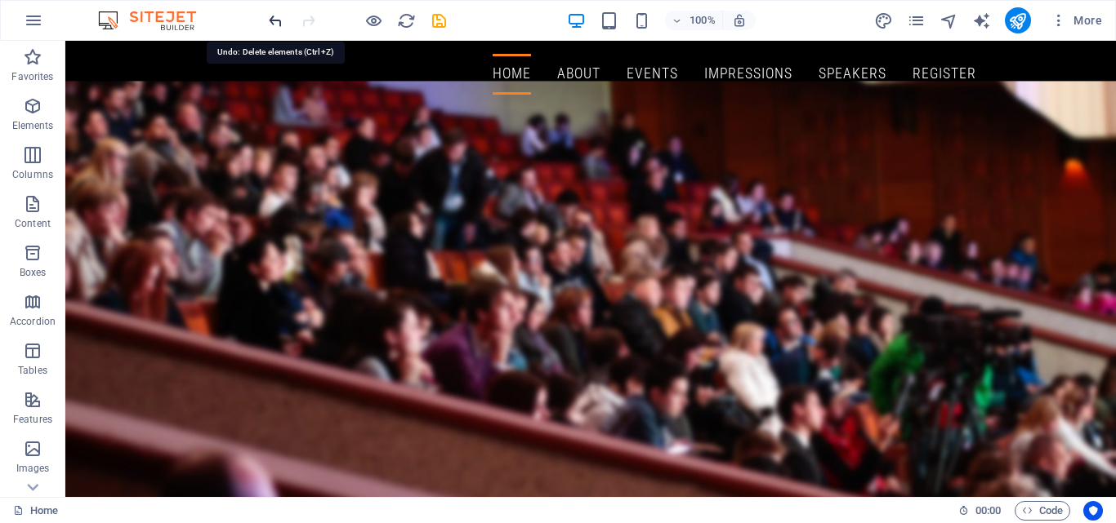
click at [278, 20] on icon "undo" at bounding box center [275, 20] width 19 height 19
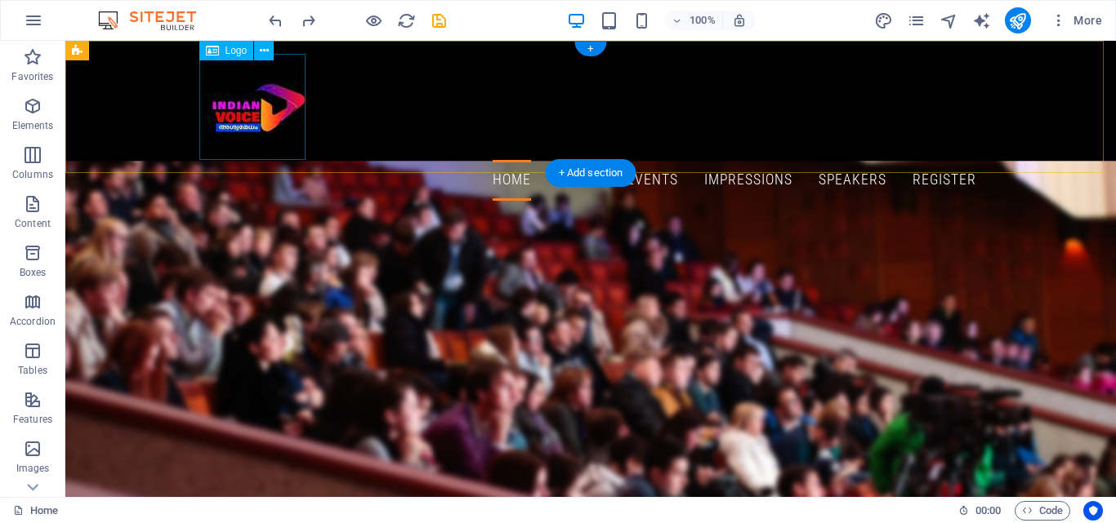
click at [259, 114] on div at bounding box center [590, 107] width 771 height 106
select select "px"
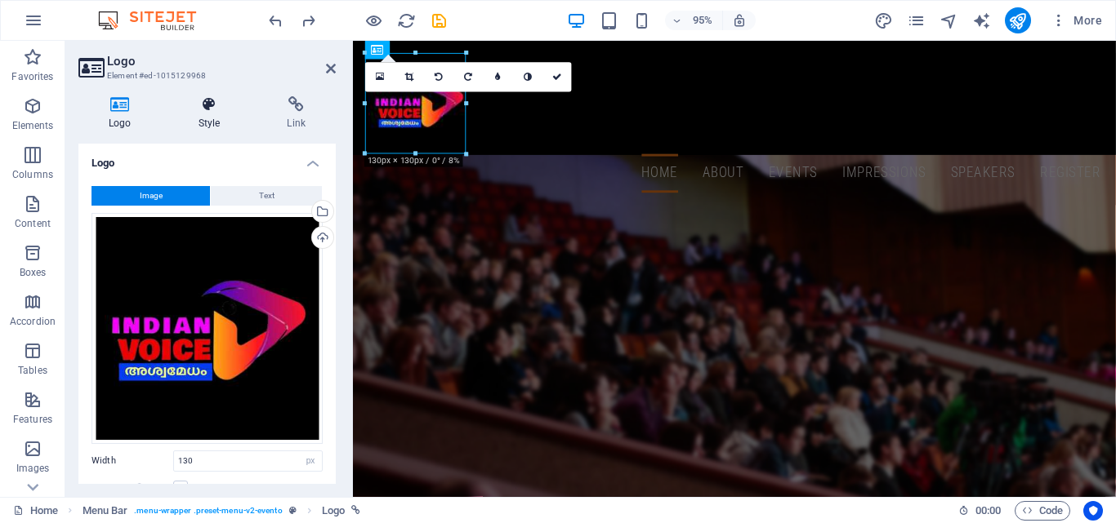
click at [209, 104] on icon at bounding box center [209, 104] width 82 height 16
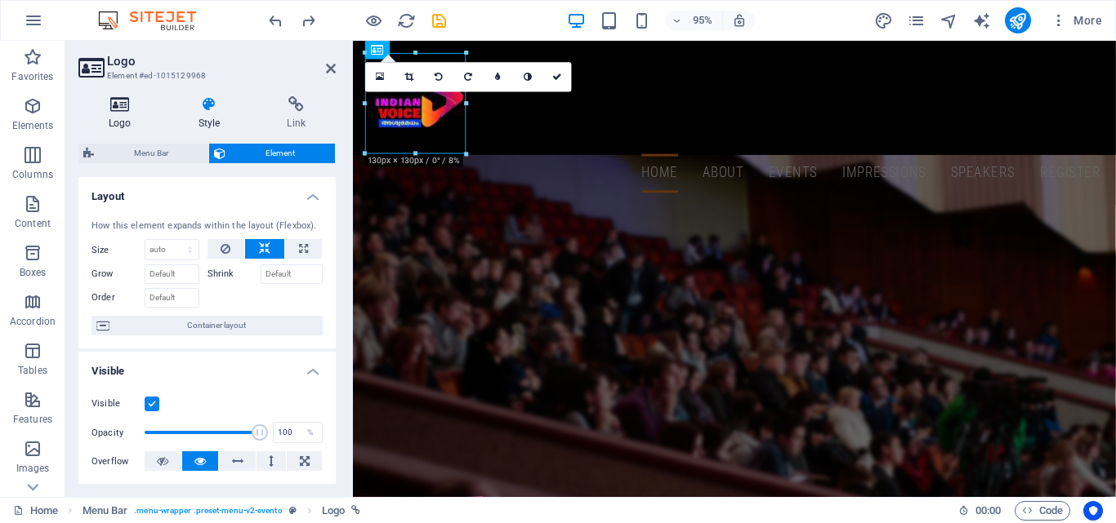
click at [134, 105] on icon at bounding box center [119, 104] width 83 height 16
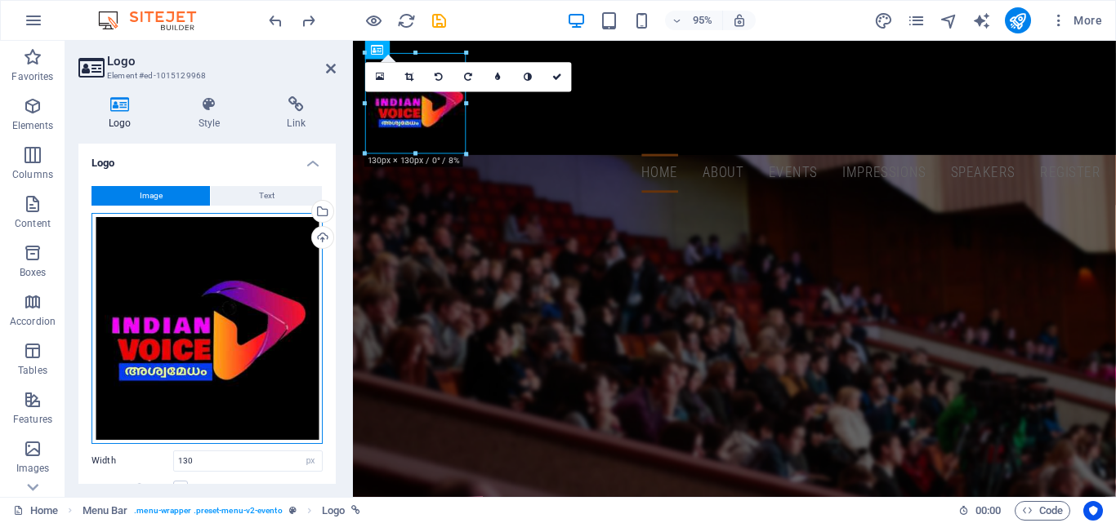
click at [218, 252] on div "Drag files here, click to choose files or select files from Files or our free s…" at bounding box center [206, 328] width 231 height 231
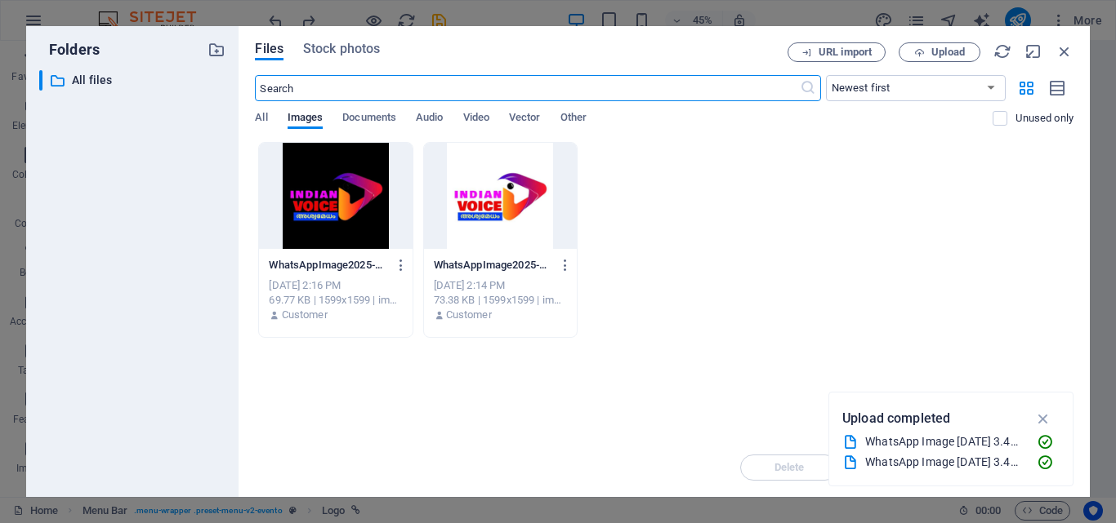
click at [475, 223] on div at bounding box center [500, 196] width 153 height 106
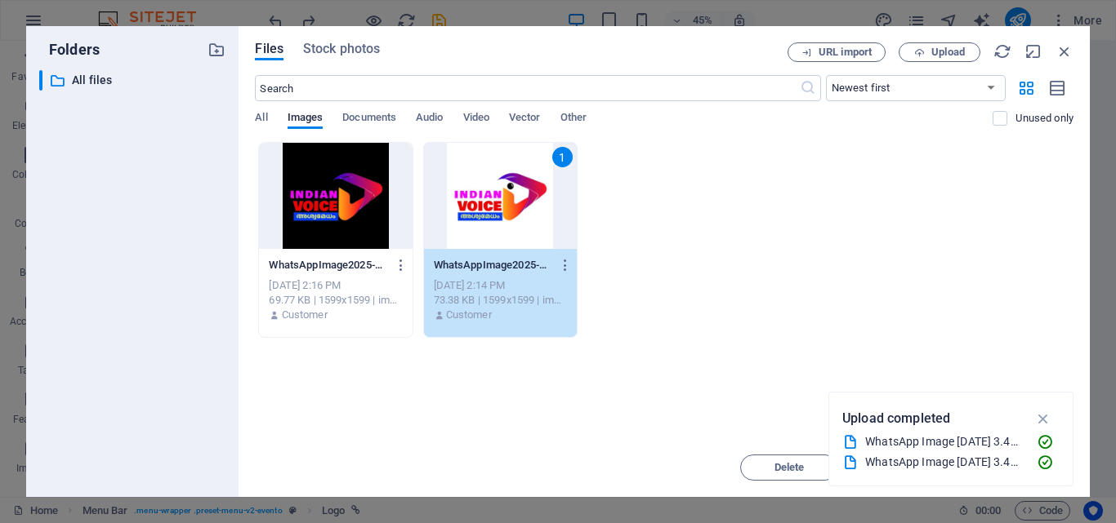
click at [491, 198] on div "1" at bounding box center [500, 196] width 153 height 106
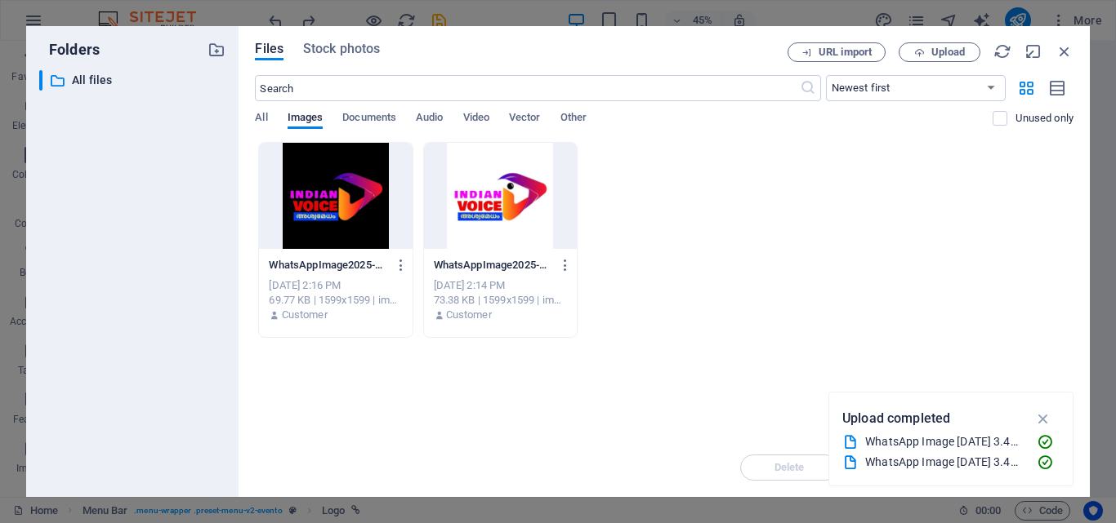
click at [491, 198] on div at bounding box center [500, 196] width 153 height 106
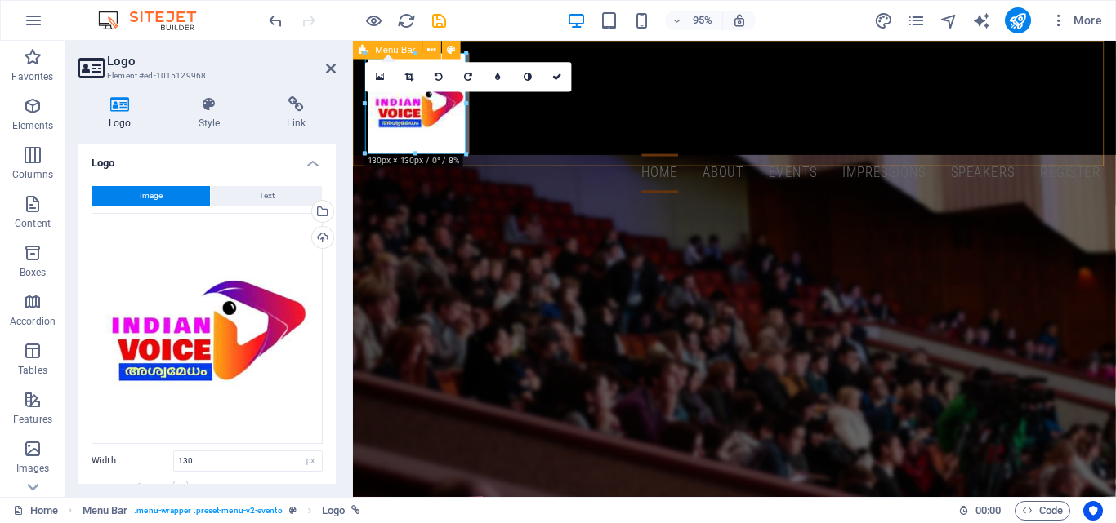
click at [529, 136] on div "Home About Events Impressions Speakers Register Menu" at bounding box center [754, 127] width 803 height 173
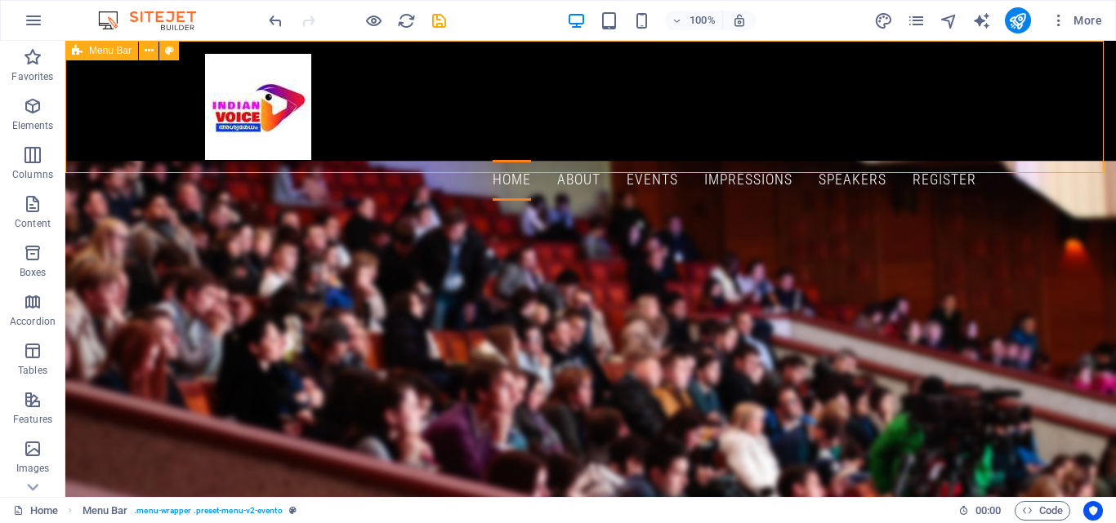
click at [403, 133] on div "Home About Events Impressions Speakers Register Menu" at bounding box center [590, 127] width 1050 height 173
click at [413, 123] on div "Home About Events Impressions Speakers Register Menu" at bounding box center [590, 127] width 1050 height 173
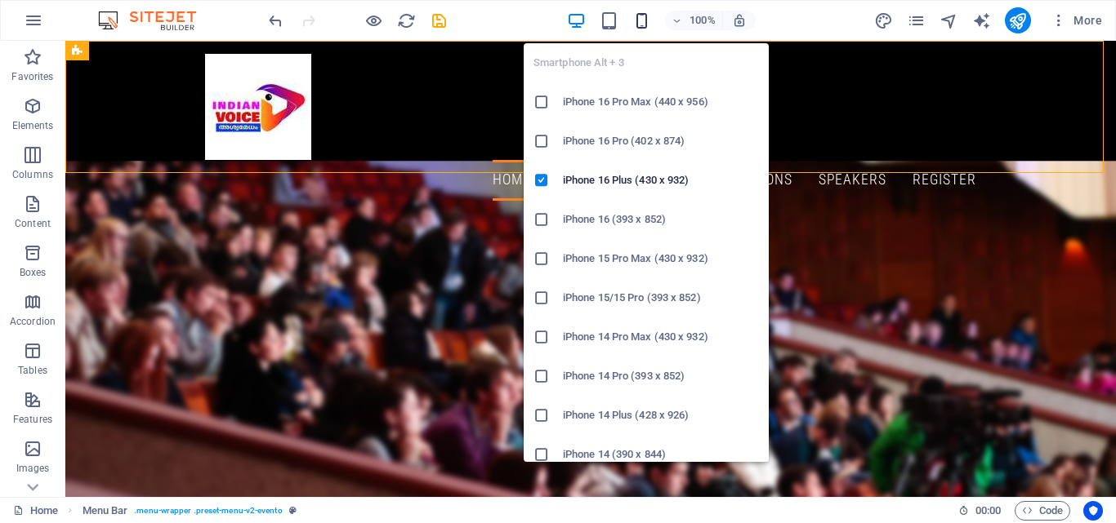
click at [642, 27] on icon "button" at bounding box center [641, 20] width 19 height 19
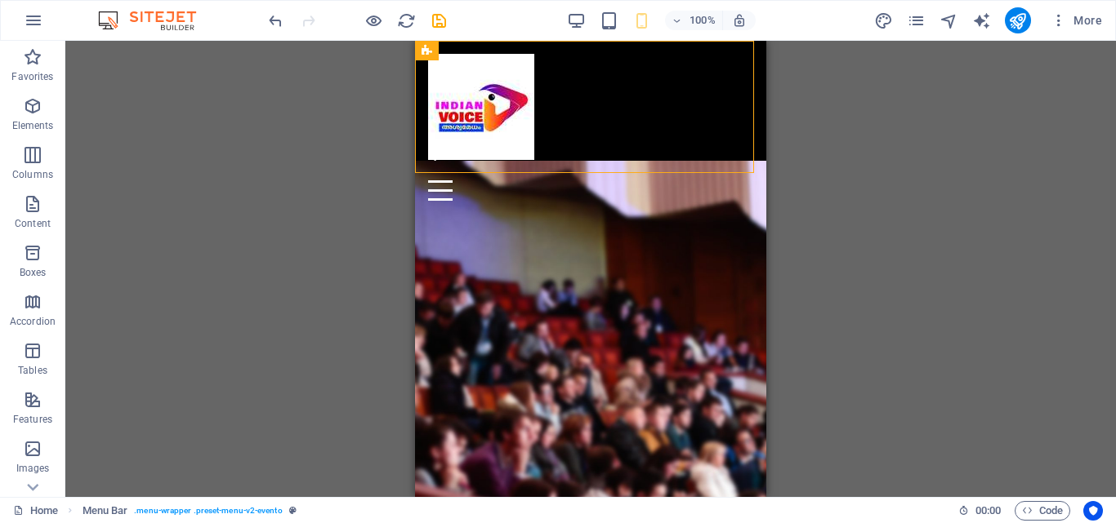
click at [854, 161] on div "H1 Banner Banner Container Preset Preset Container Container Preset Container H…" at bounding box center [590, 269] width 1050 height 457
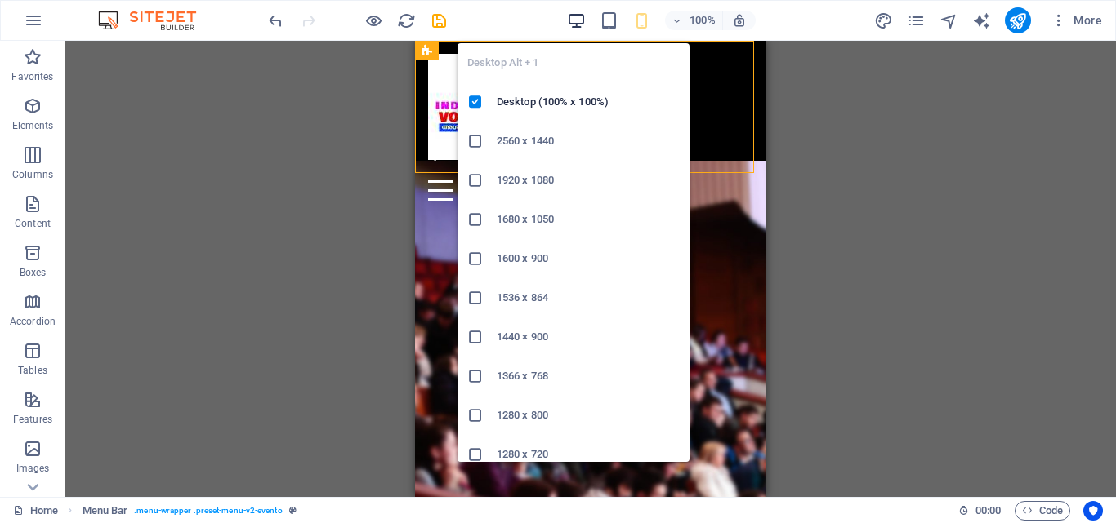
click at [581, 22] on icon "button" at bounding box center [576, 20] width 19 height 19
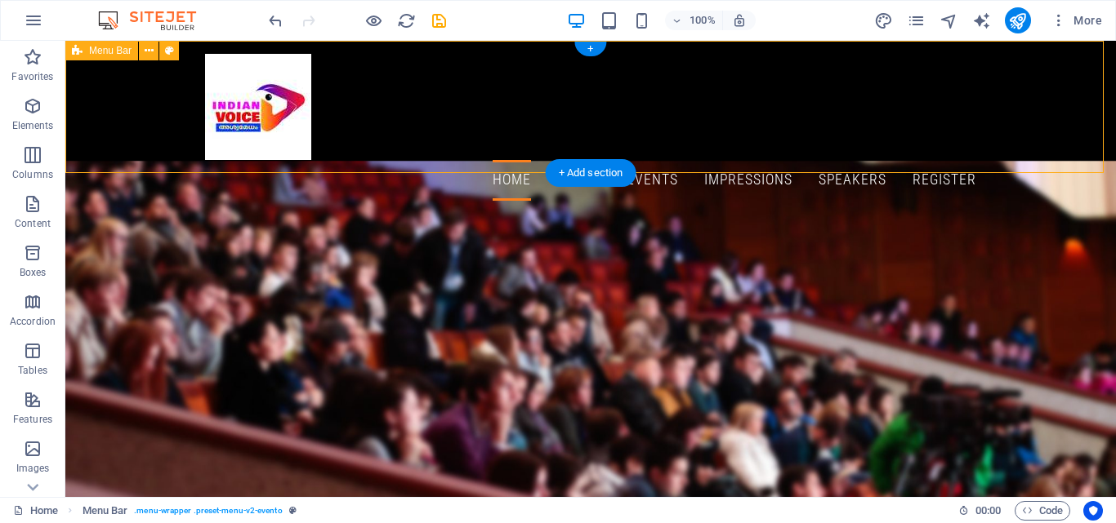
click at [393, 130] on div "Home About Events Impressions Speakers Register Menu" at bounding box center [590, 127] width 1050 height 173
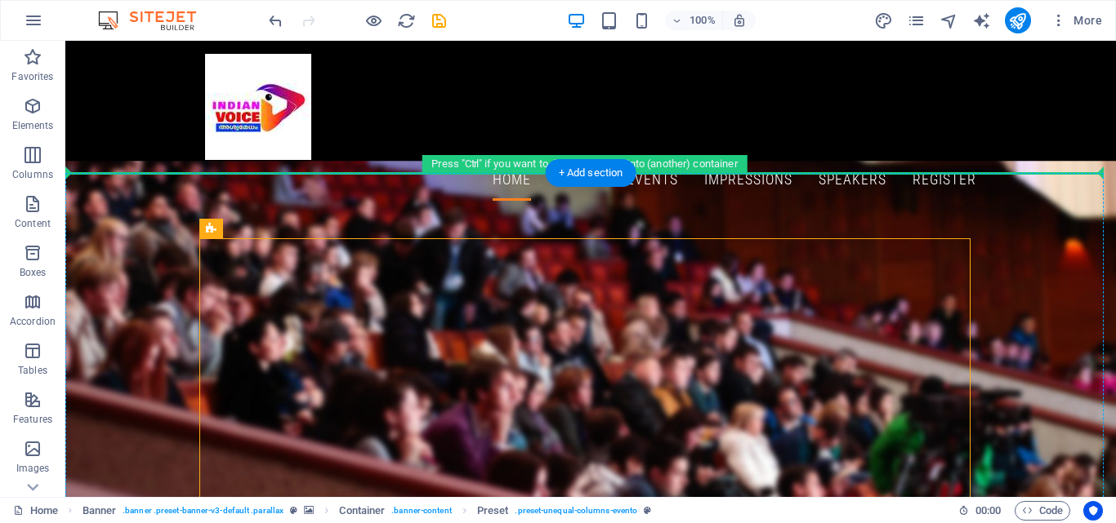
drag, startPoint x: 276, startPoint y: 267, endPoint x: 180, endPoint y: 233, distance: 102.3
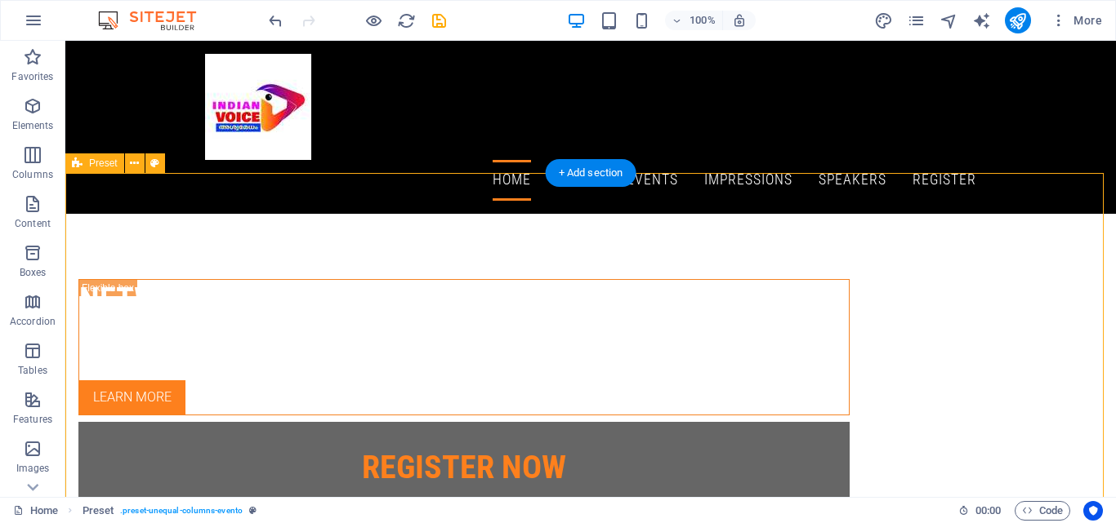
click at [1089, 291] on div "Networking Meetup Join our Meetup about Professional Networking and meet people…" at bounding box center [590, 509] width 1050 height 590
click at [1090, 291] on div "Networking Meetup Join our Meetup about Professional Networking and meet people…" at bounding box center [590, 509] width 1050 height 590
click at [1032, 265] on div "Networking Meetup Join our Meetup about Professional Networking and meet people…" at bounding box center [590, 509] width 1050 height 590
click at [1062, 318] on div "Networking Meetup Join our Meetup about Professional Networking and meet people…" at bounding box center [590, 509] width 1050 height 590
click at [132, 214] on div "Networking Meetup Join our Meetup about Professional Networking and meet people…" at bounding box center [590, 509] width 1050 height 590
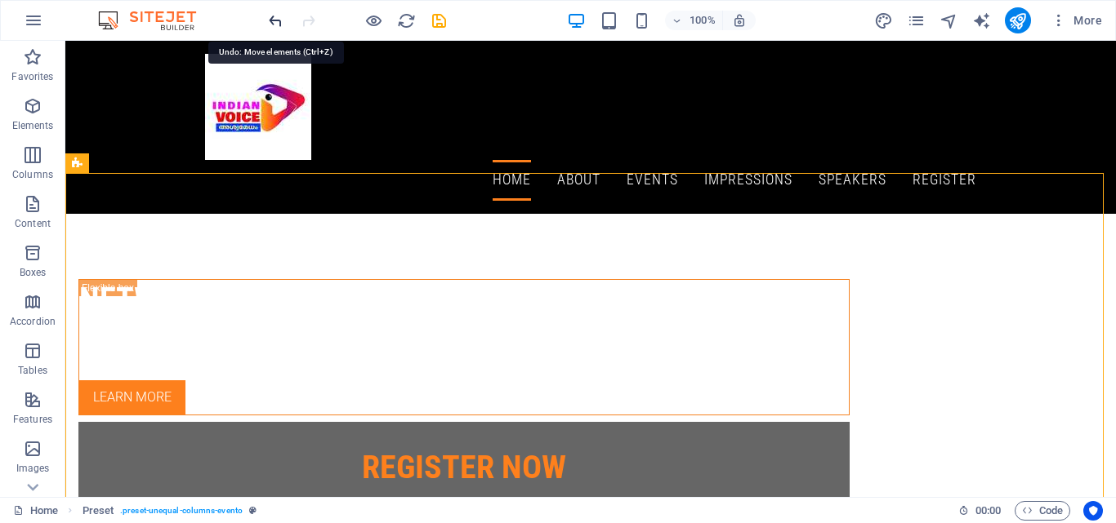
click at [278, 24] on icon "undo" at bounding box center [275, 20] width 19 height 19
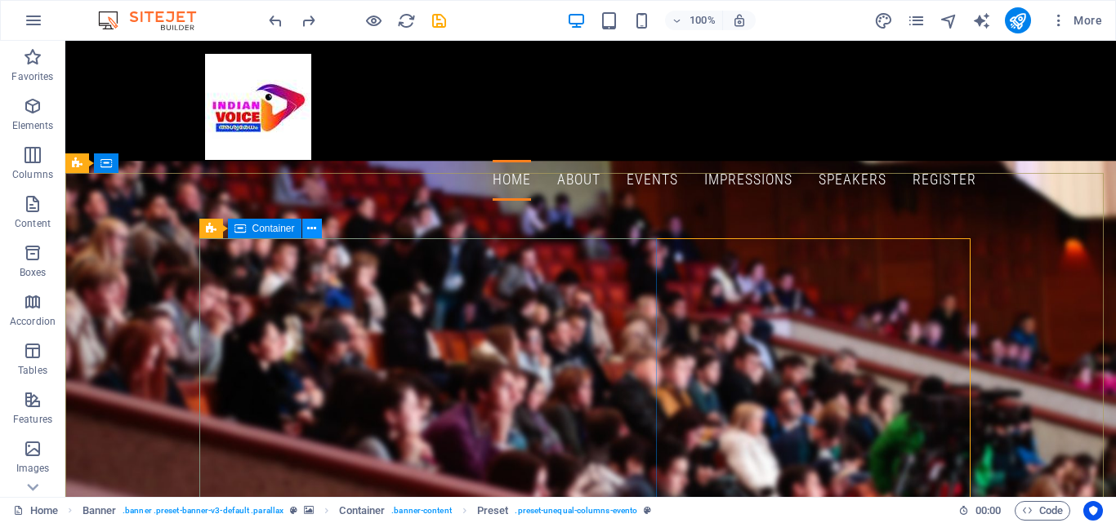
click at [314, 229] on icon at bounding box center [311, 228] width 9 height 17
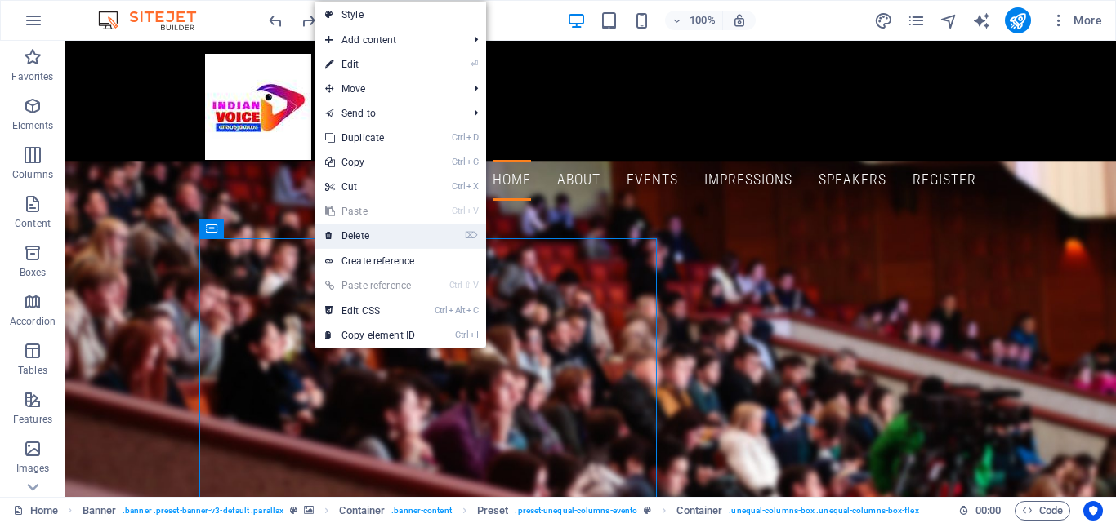
click at [384, 231] on link "⌦ Delete" at bounding box center [369, 236] width 109 height 24
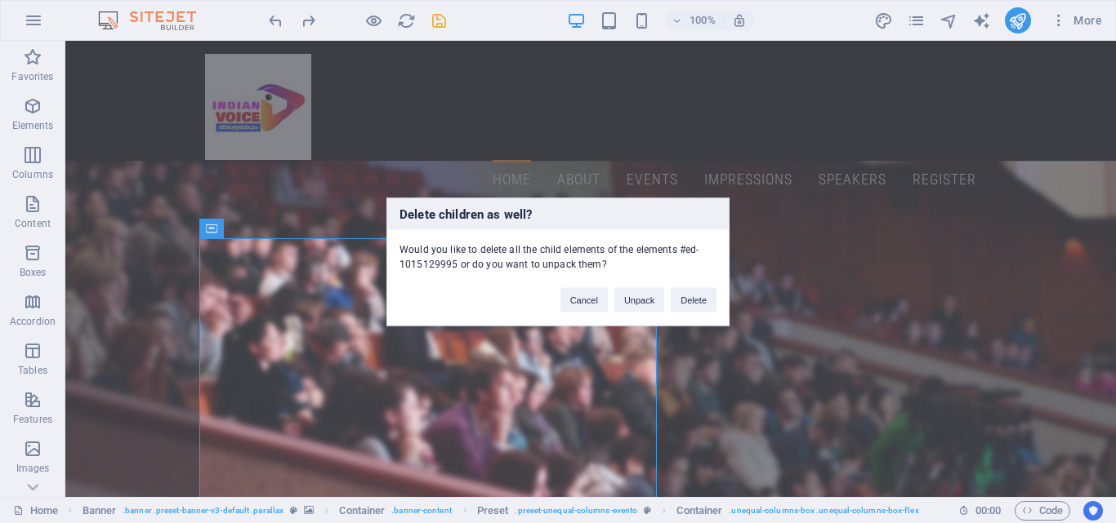
drag, startPoint x: 692, startPoint y: 300, endPoint x: 678, endPoint y: 331, distance: 34.0
click at [688, 333] on div "Delete children as well? Would you like to delete all the child elements of the…" at bounding box center [558, 261] width 1116 height 523
click at [576, 292] on button "Cancel" at bounding box center [583, 299] width 47 height 24
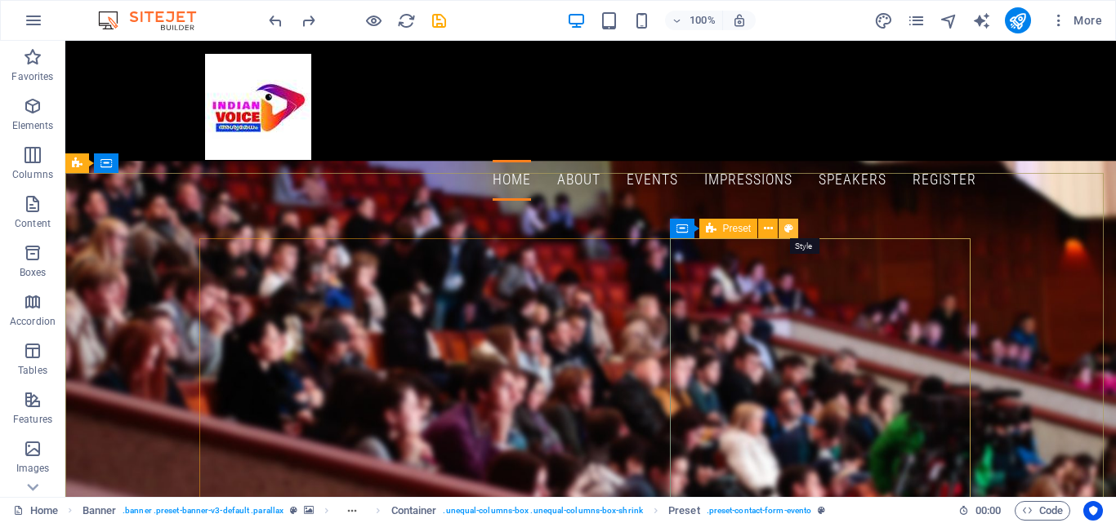
click at [789, 232] on icon at bounding box center [788, 228] width 9 height 17
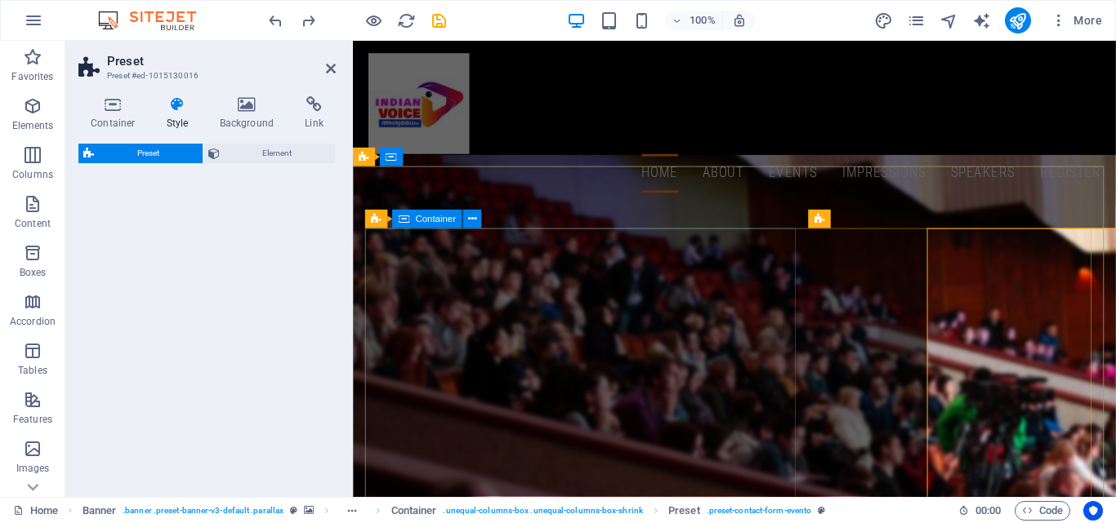
select select "px"
select select "rem"
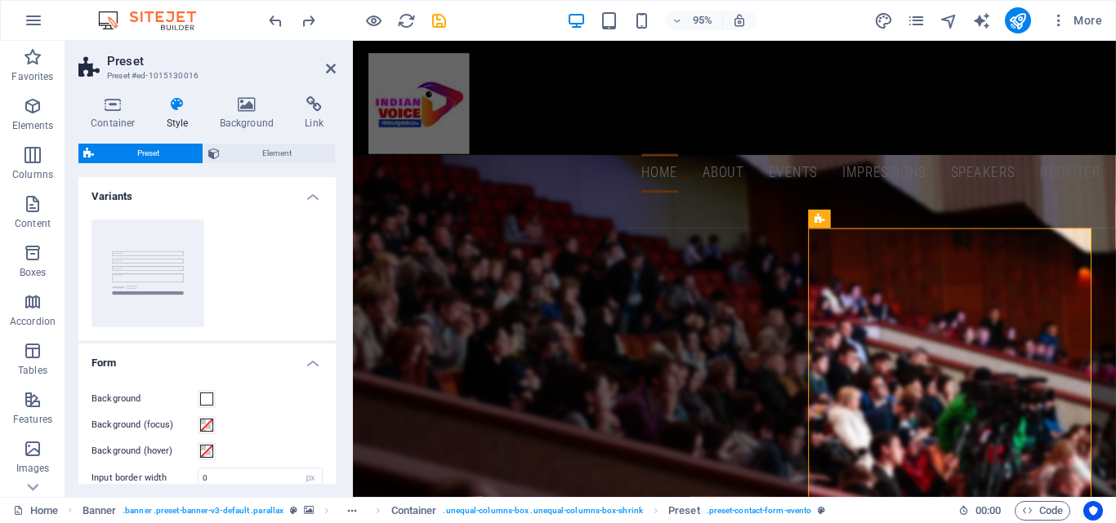
click at [247, 96] on div "Container Style Background Link Size Height Default px rem % vh vw Min. height …" at bounding box center [206, 290] width 283 height 414
click at [247, 105] on icon at bounding box center [246, 104] width 79 height 16
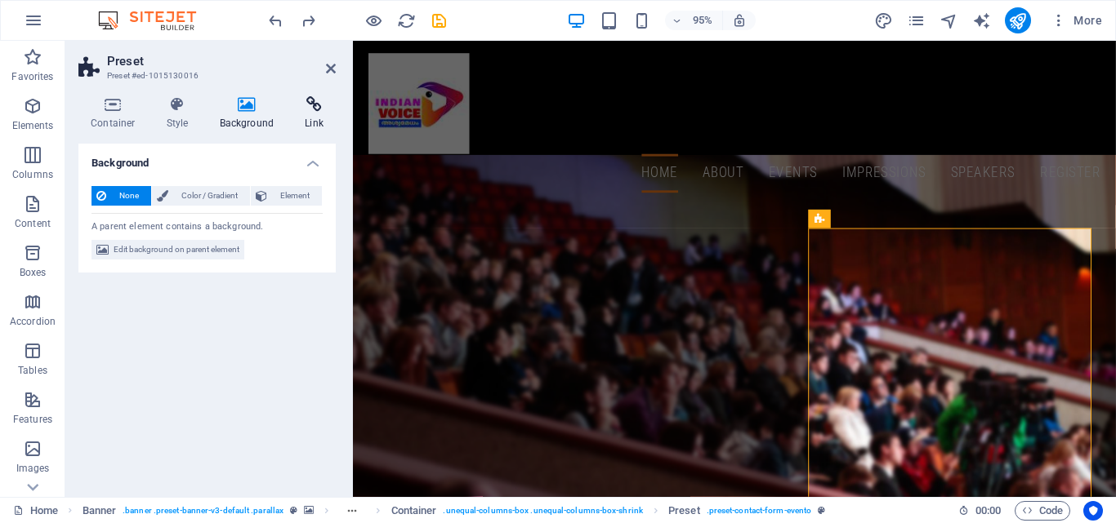
click at [315, 114] on h4 "Link" at bounding box center [313, 113] width 43 height 34
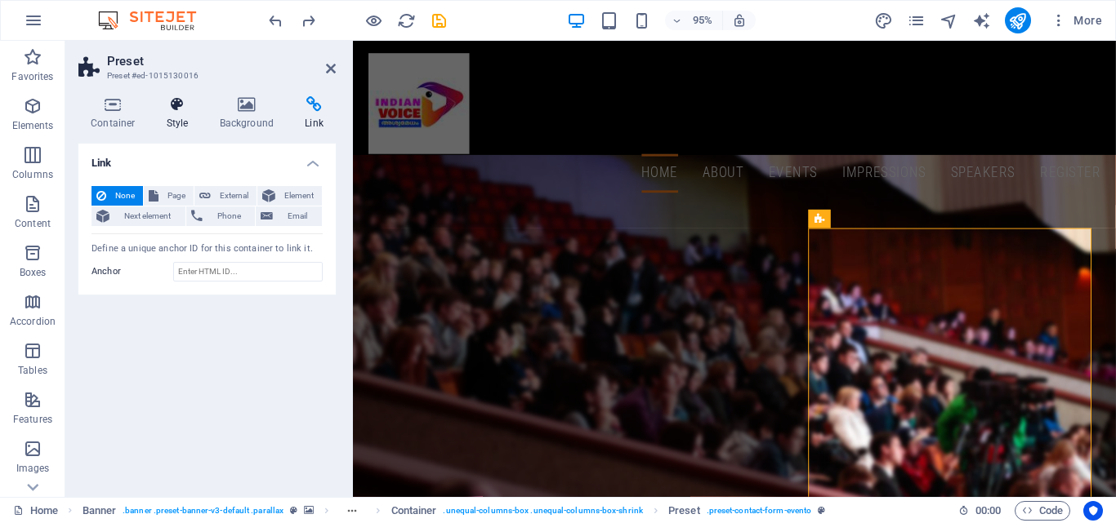
click at [175, 110] on icon at bounding box center [177, 104] width 47 height 16
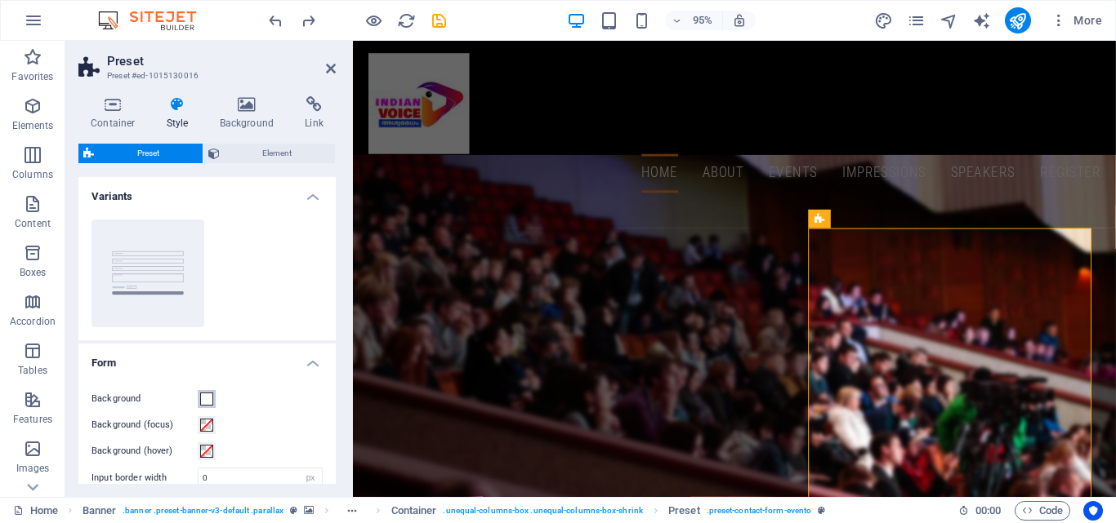
click at [198, 399] on button "Background" at bounding box center [207, 399] width 18 height 18
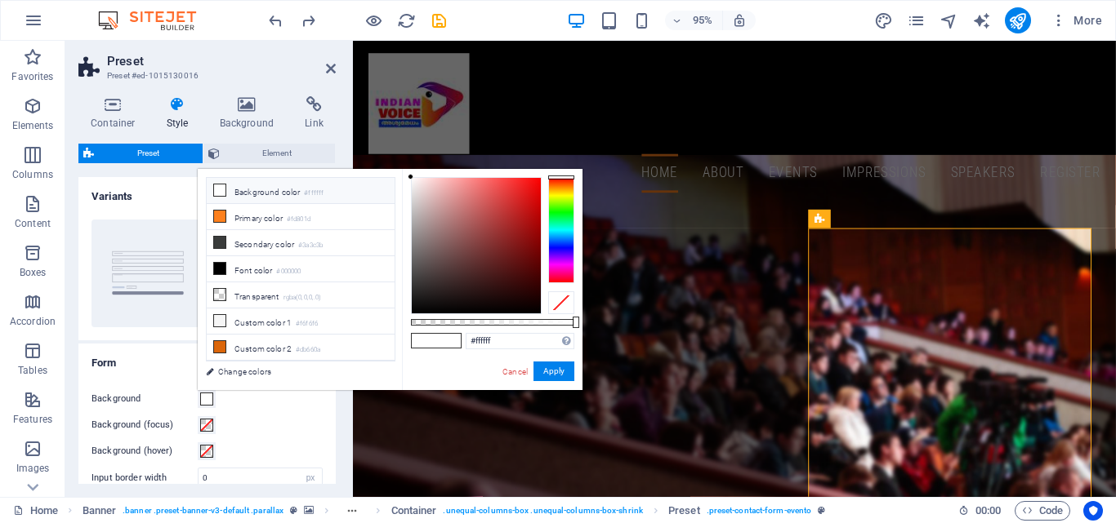
click at [209, 399] on span at bounding box center [206, 399] width 13 height 13
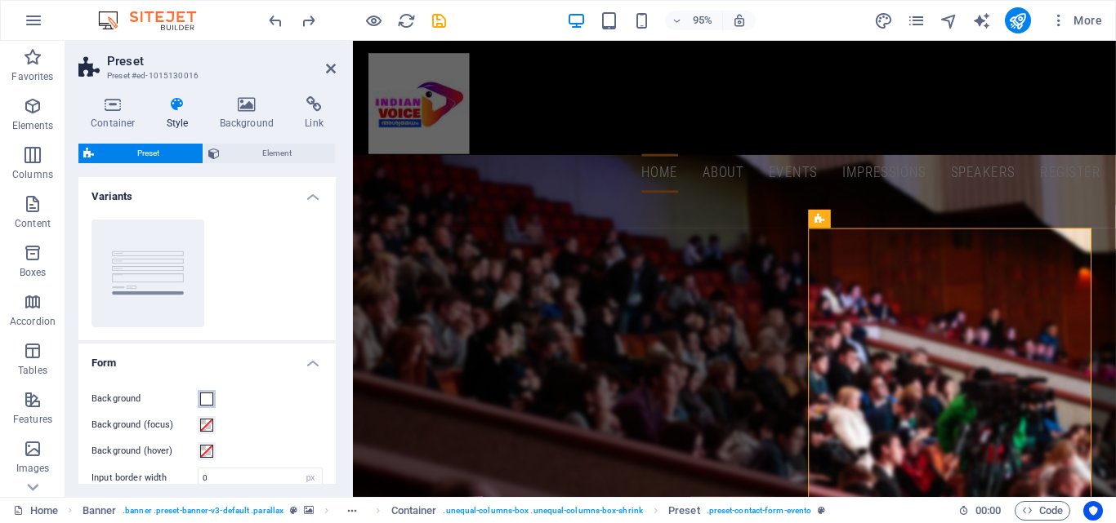
click at [208, 399] on span at bounding box center [206, 399] width 13 height 13
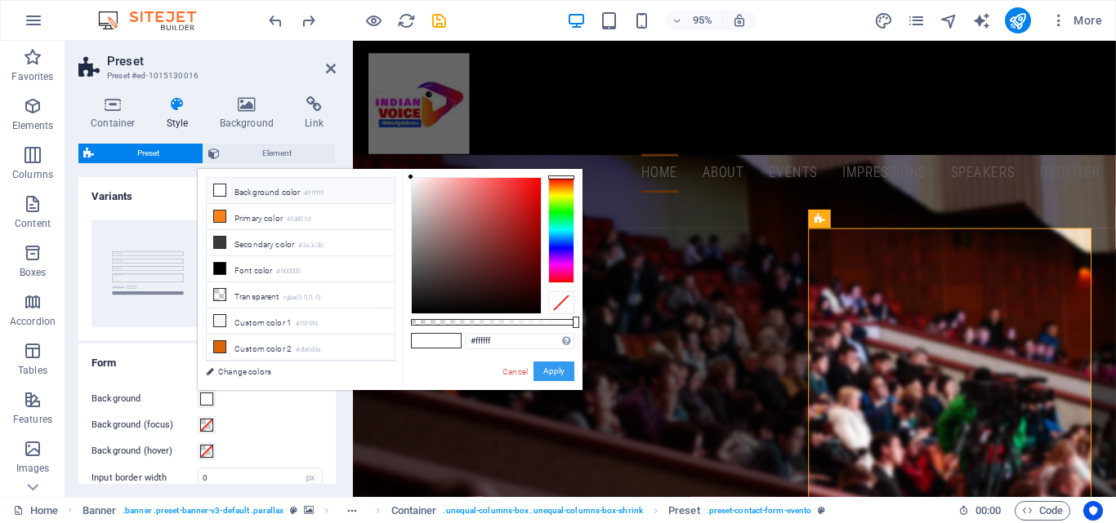
click at [553, 366] on button "Apply" at bounding box center [553, 372] width 41 height 20
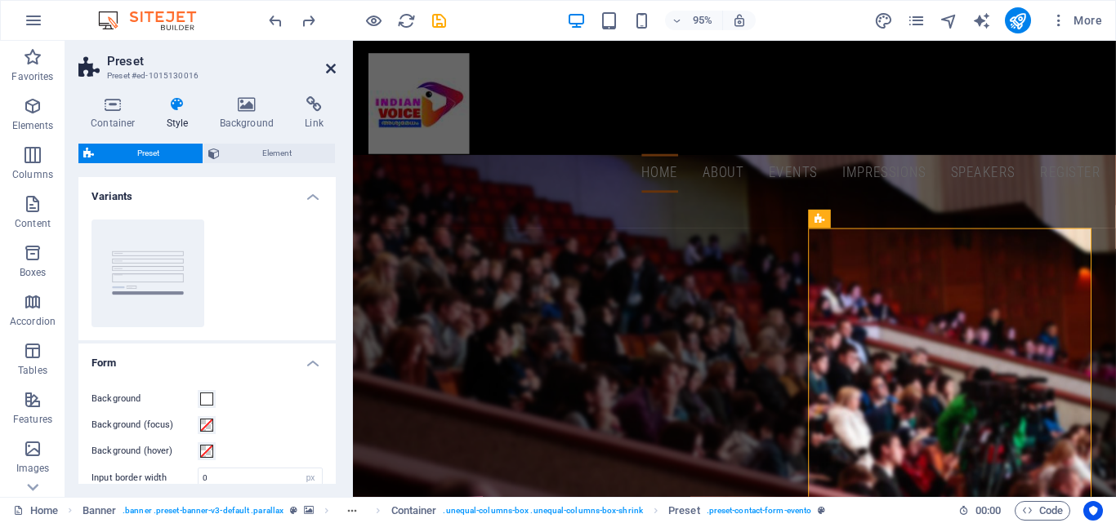
click at [334, 68] on icon at bounding box center [331, 68] width 10 height 13
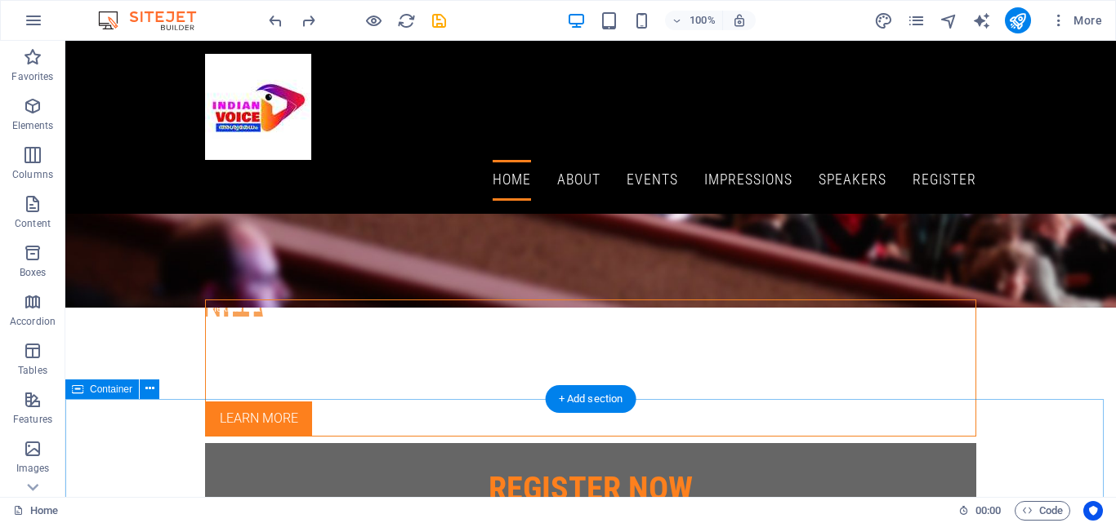
scroll to position [154, 0]
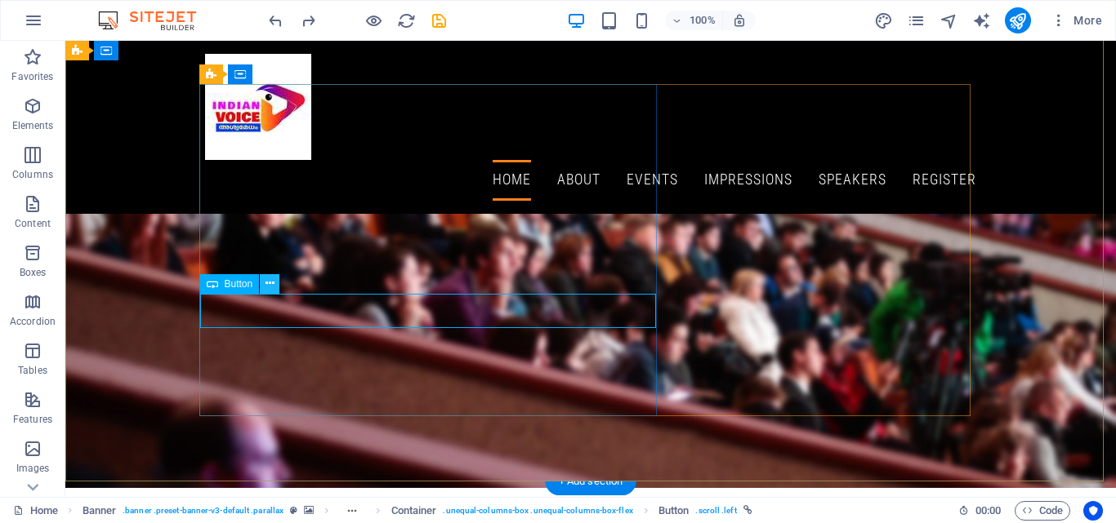
click at [269, 286] on icon at bounding box center [269, 283] width 9 height 17
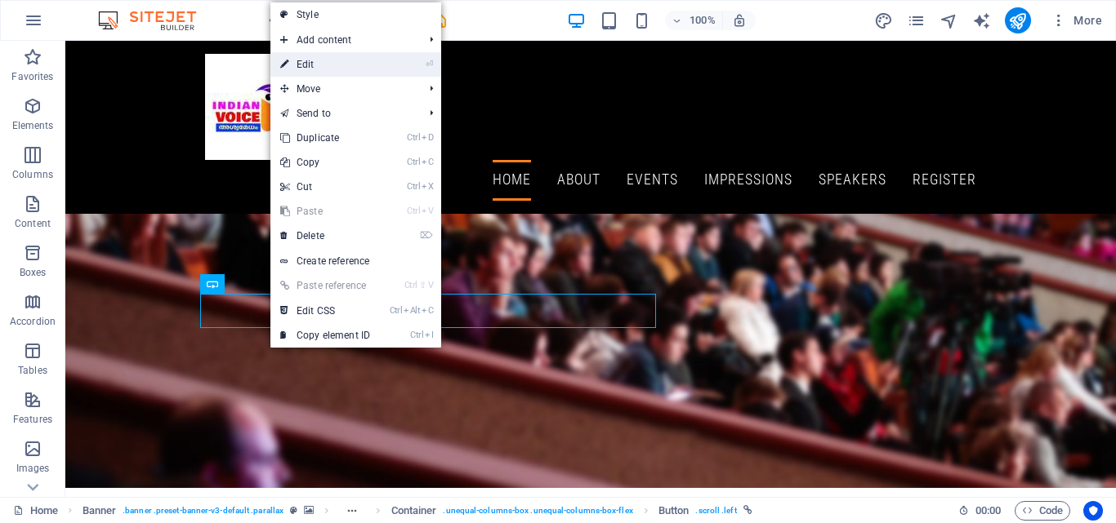
click at [366, 73] on link "⏎ Edit" at bounding box center [324, 64] width 109 height 24
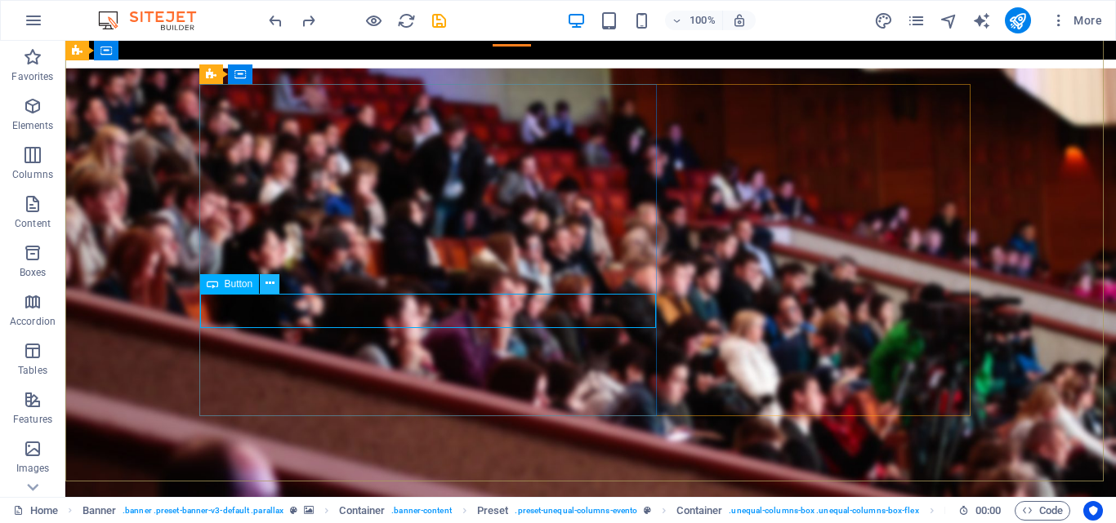
click at [269, 283] on icon at bounding box center [269, 283] width 9 height 17
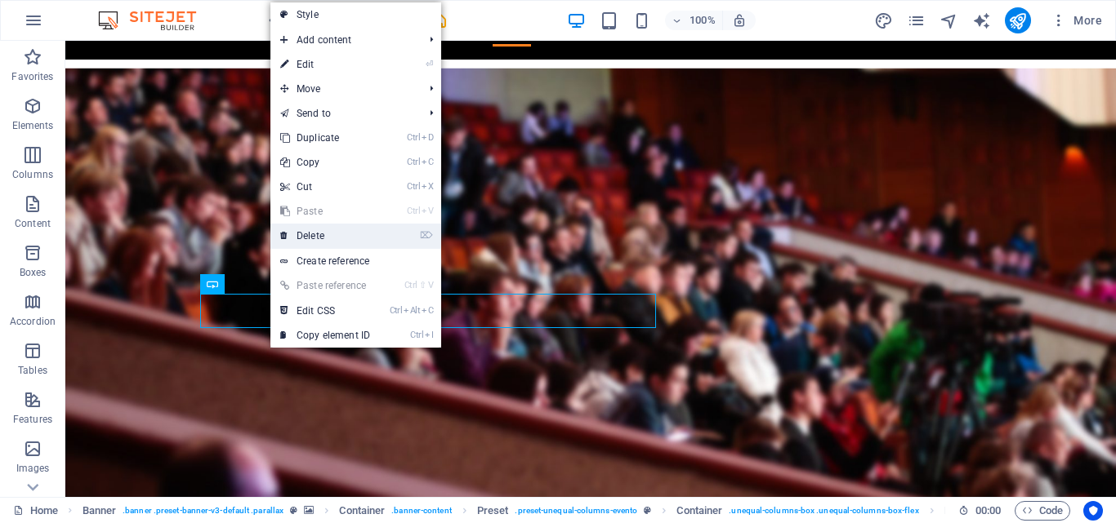
click at [352, 236] on link "⌦ Delete" at bounding box center [324, 236] width 109 height 24
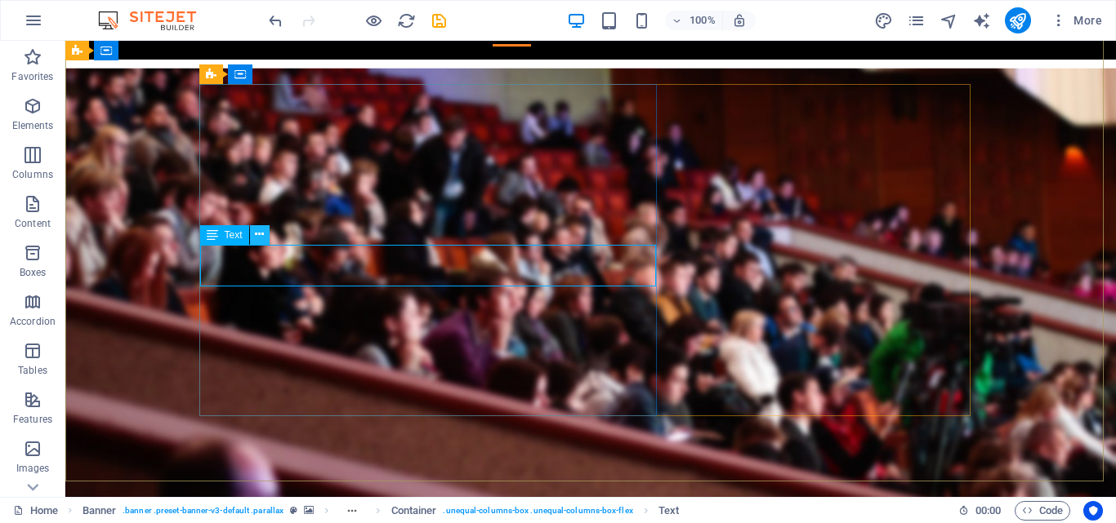
click at [256, 236] on icon at bounding box center [259, 234] width 9 height 17
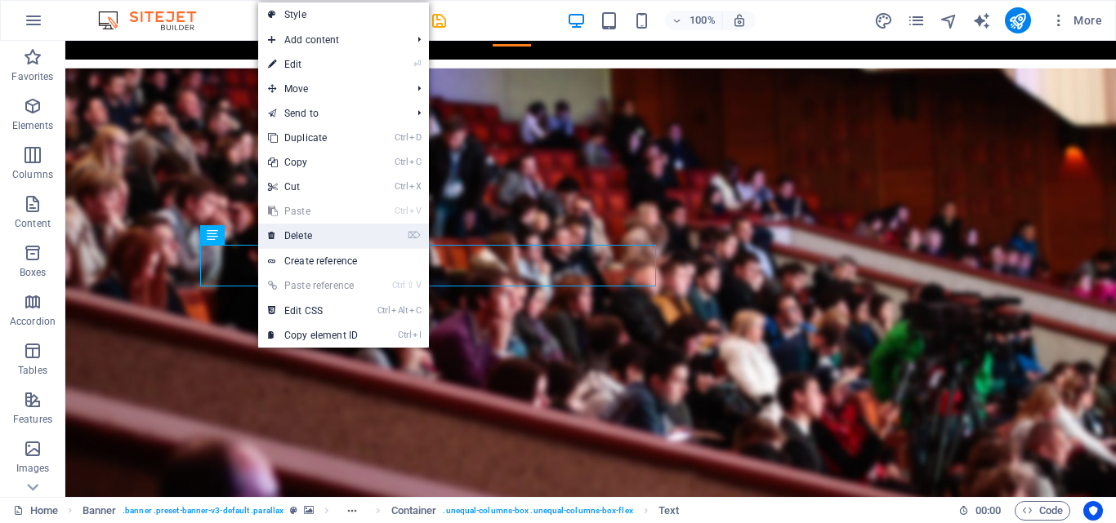
click at [313, 236] on link "⌦ Delete" at bounding box center [312, 236] width 109 height 24
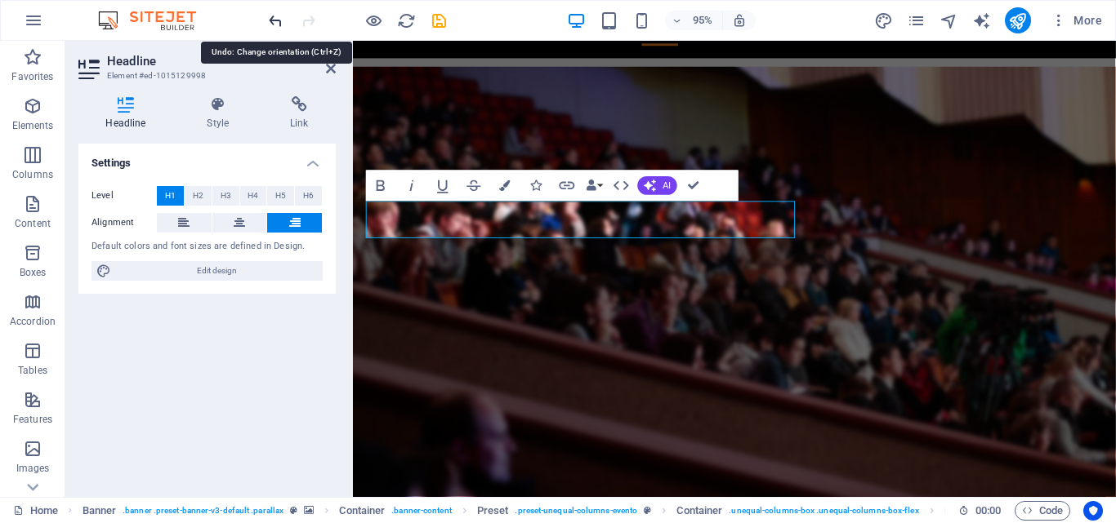
click at [269, 23] on icon "undo" at bounding box center [275, 20] width 19 height 19
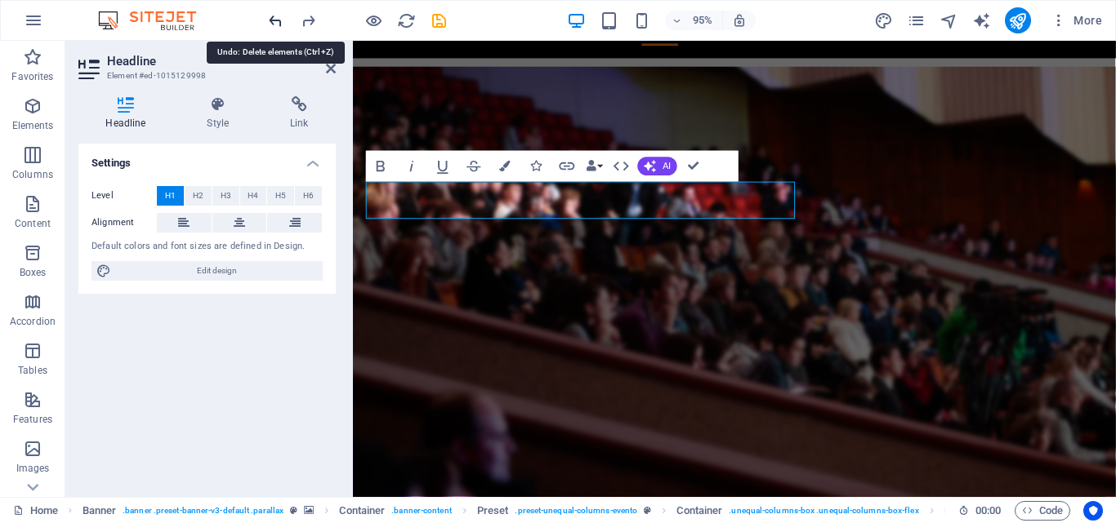
click at [269, 23] on icon "undo" at bounding box center [275, 20] width 19 height 19
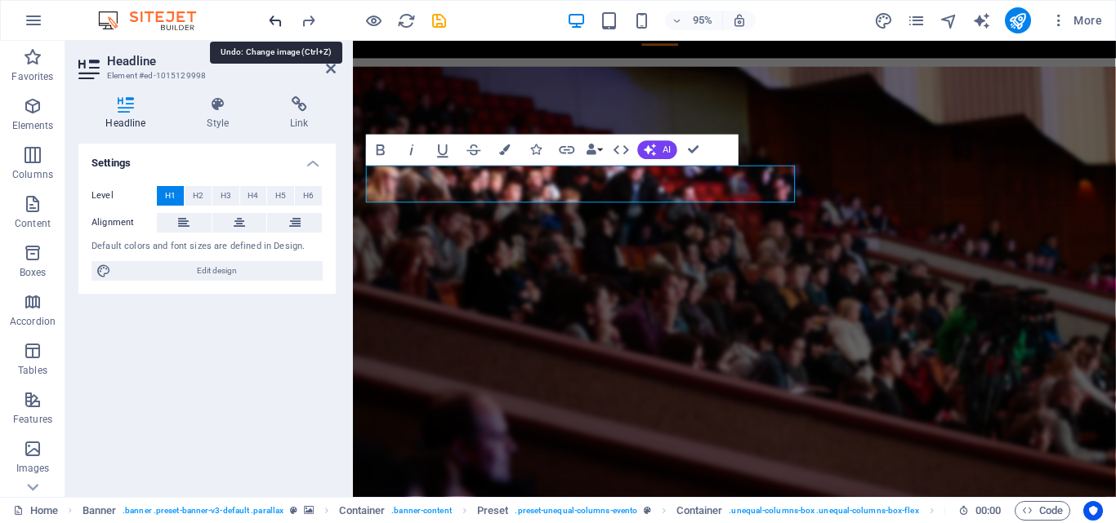
click at [269, 23] on icon "undo" at bounding box center [275, 20] width 19 height 19
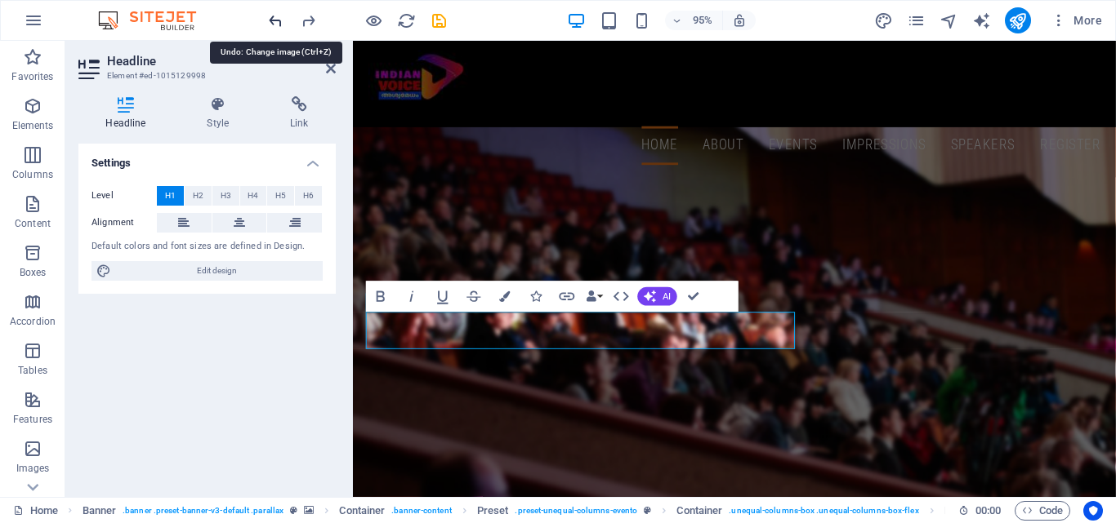
scroll to position [0, 0]
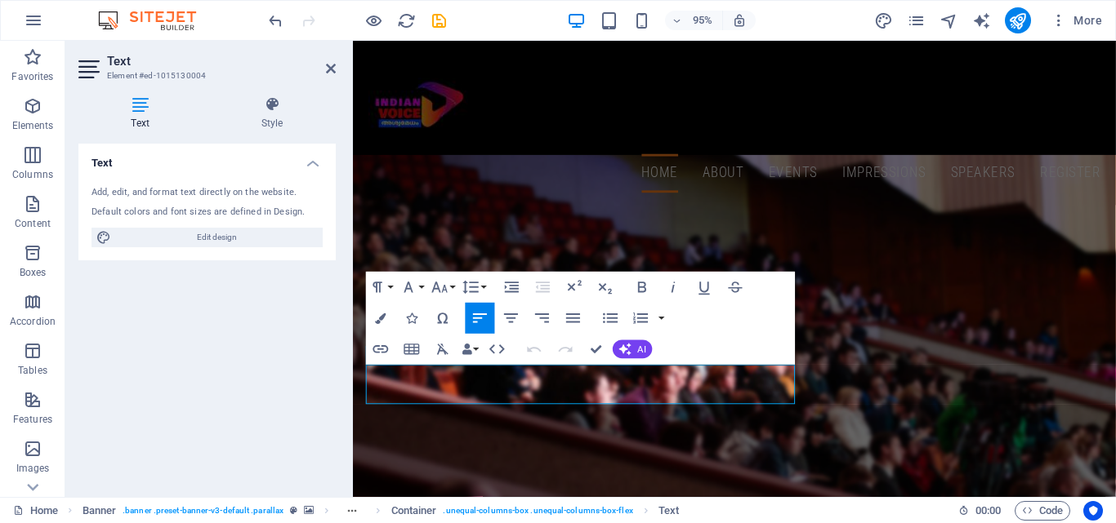
drag, startPoint x: 609, startPoint y: 415, endPoint x: 702, endPoint y: 416, distance: 92.3
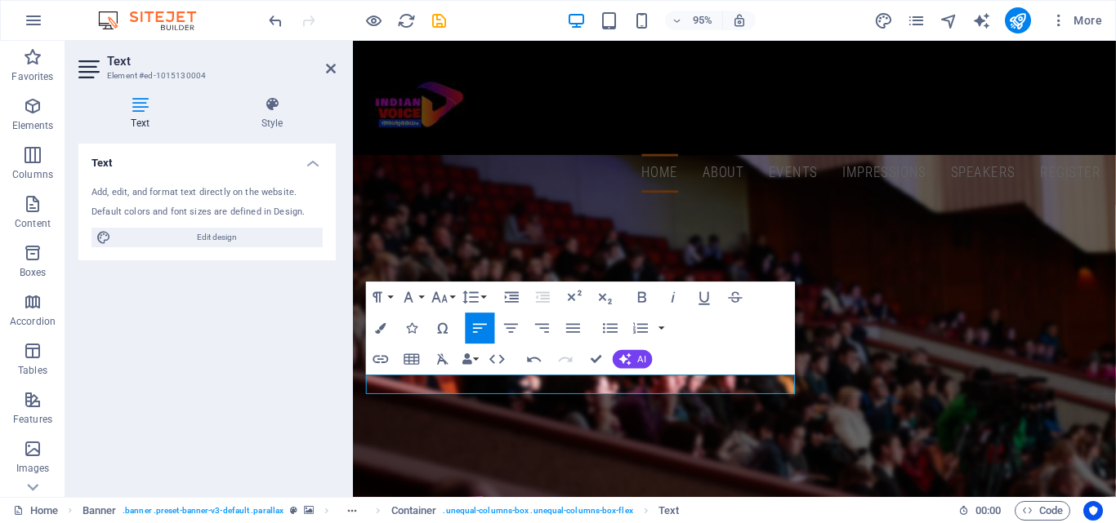
drag, startPoint x: 492, startPoint y: 399, endPoint x: 346, endPoint y: 403, distance: 145.4
click at [403, 295] on icon "button" at bounding box center [408, 297] width 19 height 19
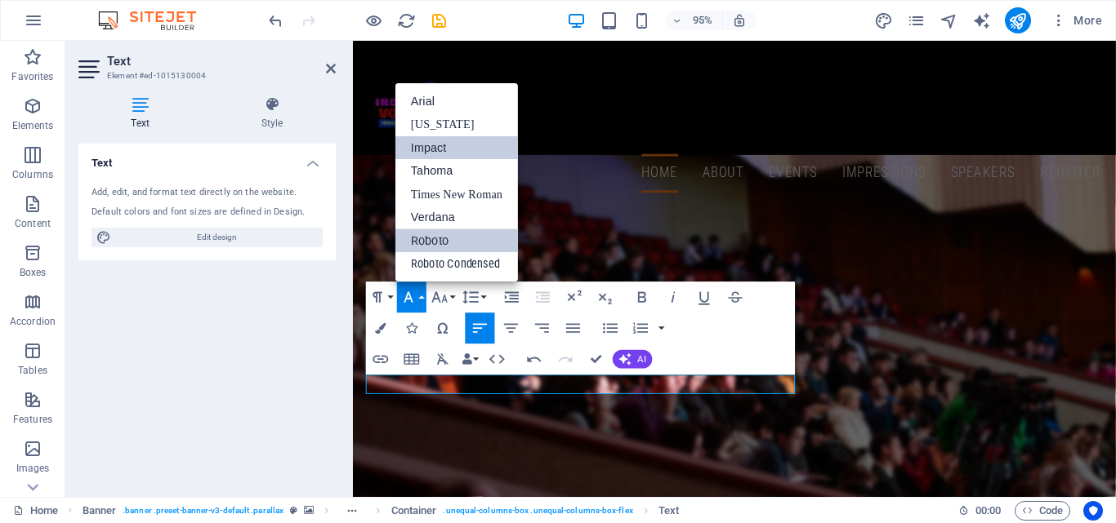
click at [467, 155] on link "Impact" at bounding box center [456, 148] width 122 height 24
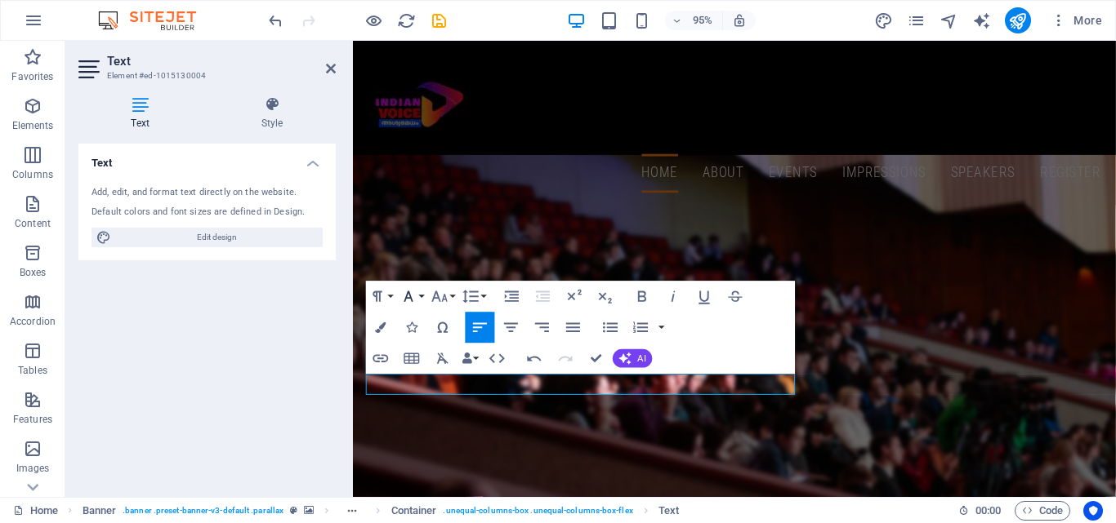
click at [412, 299] on icon "button" at bounding box center [408, 296] width 19 height 19
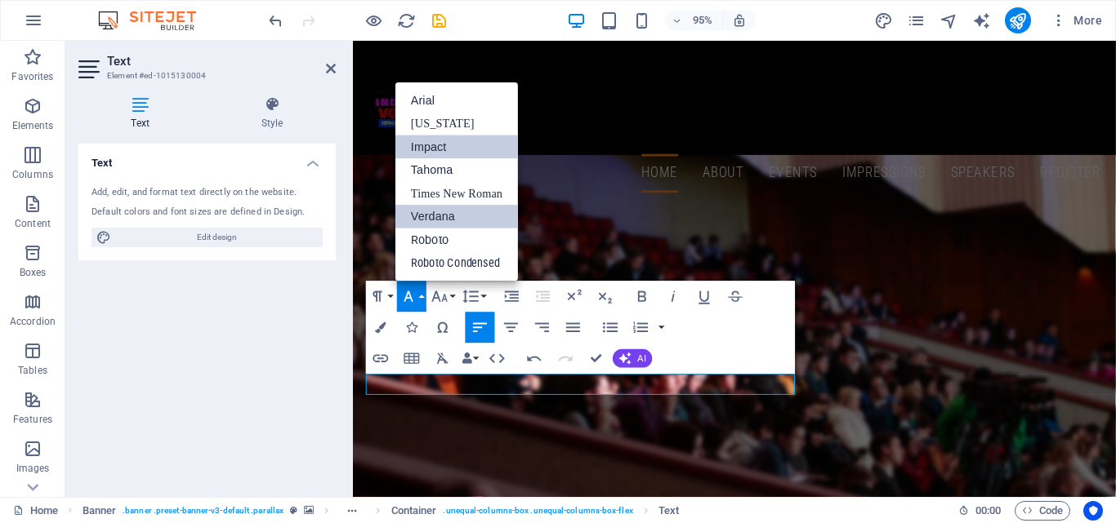
click at [477, 209] on link "Verdana" at bounding box center [456, 216] width 122 height 23
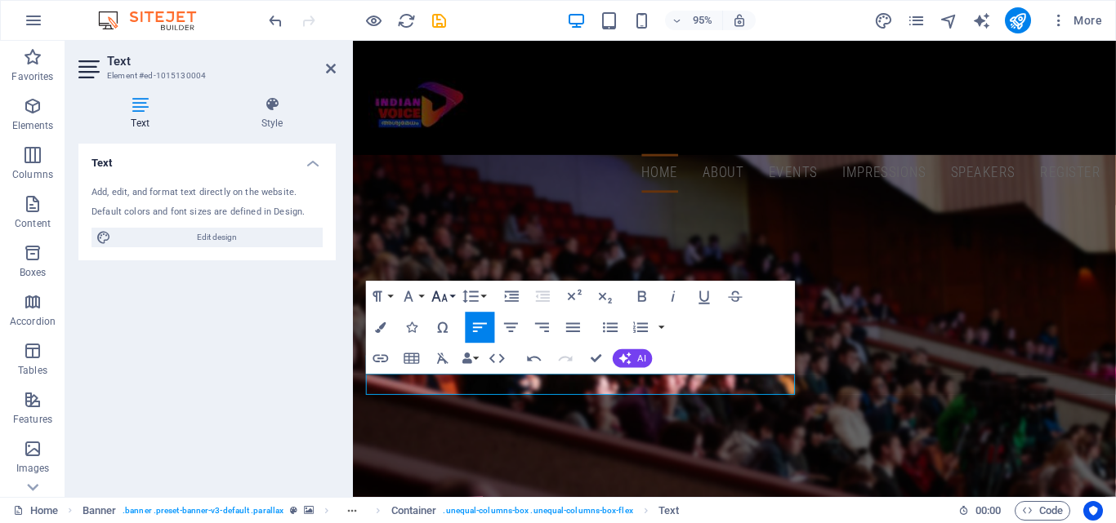
click at [443, 301] on icon "button" at bounding box center [440, 297] width 16 height 11
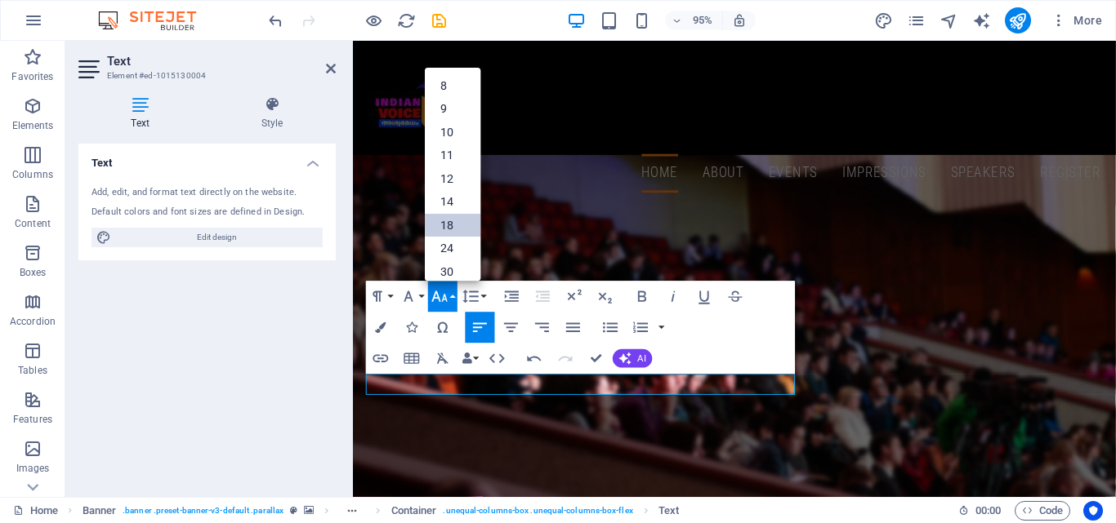
click at [461, 228] on link "18" at bounding box center [453, 226] width 56 height 24
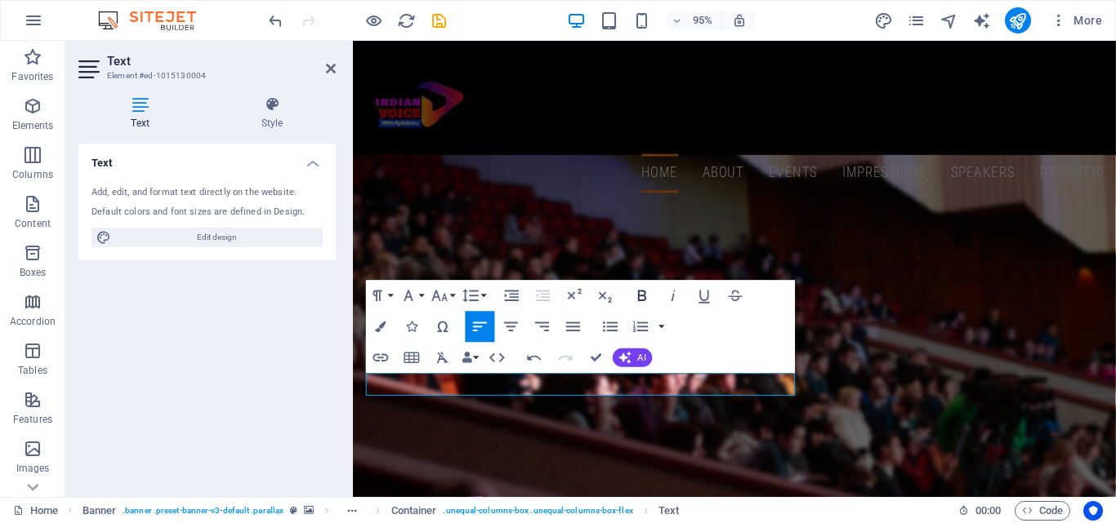
click at [635, 294] on icon "button" at bounding box center [642, 296] width 19 height 19
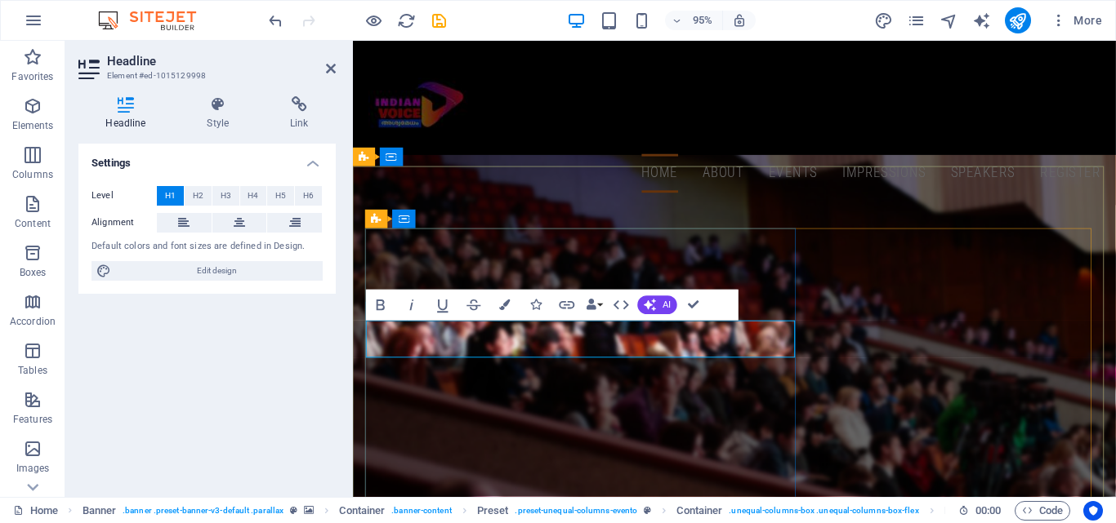
drag, startPoint x: 554, startPoint y: 354, endPoint x: 348, endPoint y: 358, distance: 205.8
click at [387, 305] on icon "button" at bounding box center [381, 305] width 19 height 19
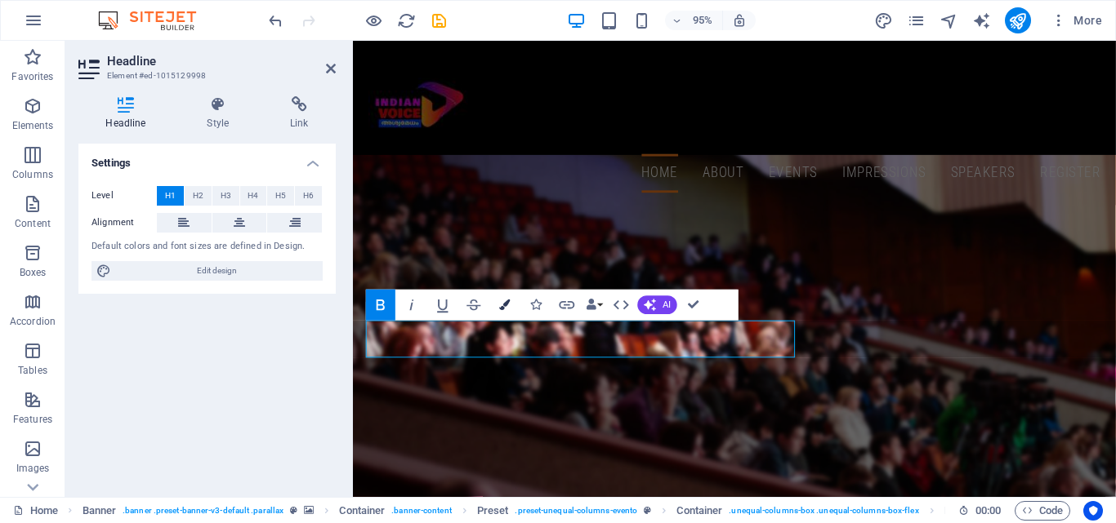
click at [508, 301] on icon "button" at bounding box center [505, 305] width 11 height 11
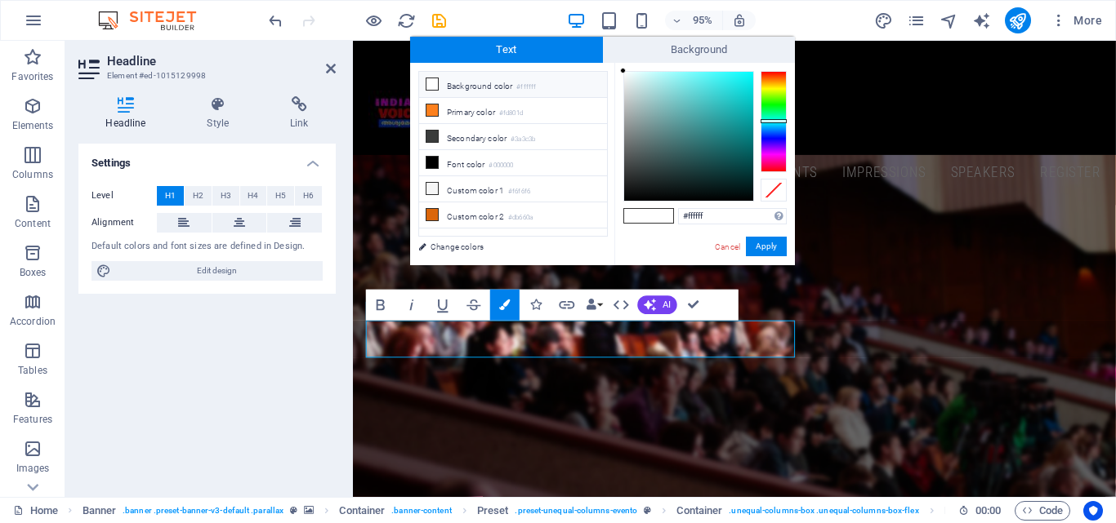
click at [782, 120] on div at bounding box center [773, 121] width 26 height 101
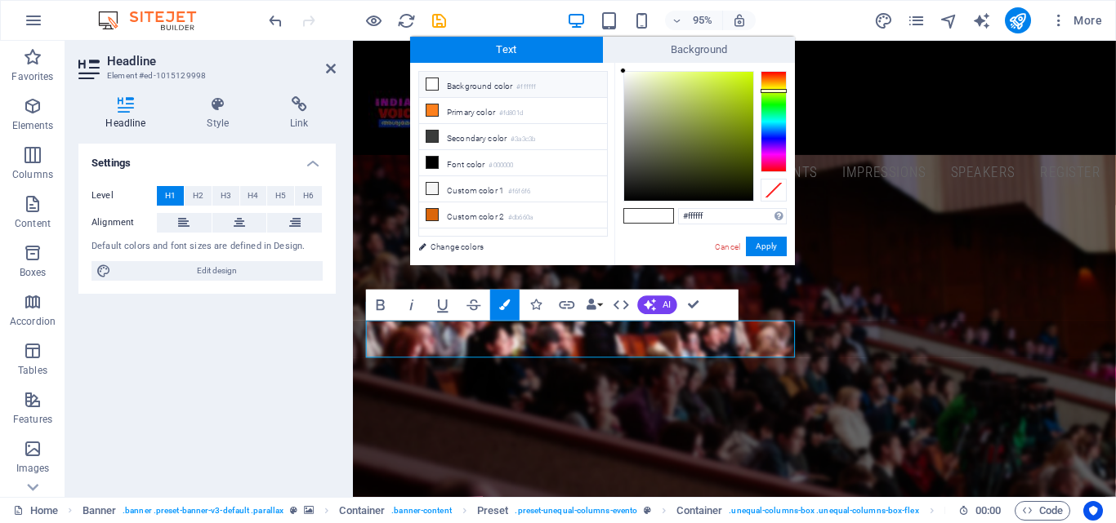
click at [777, 91] on div at bounding box center [773, 121] width 26 height 101
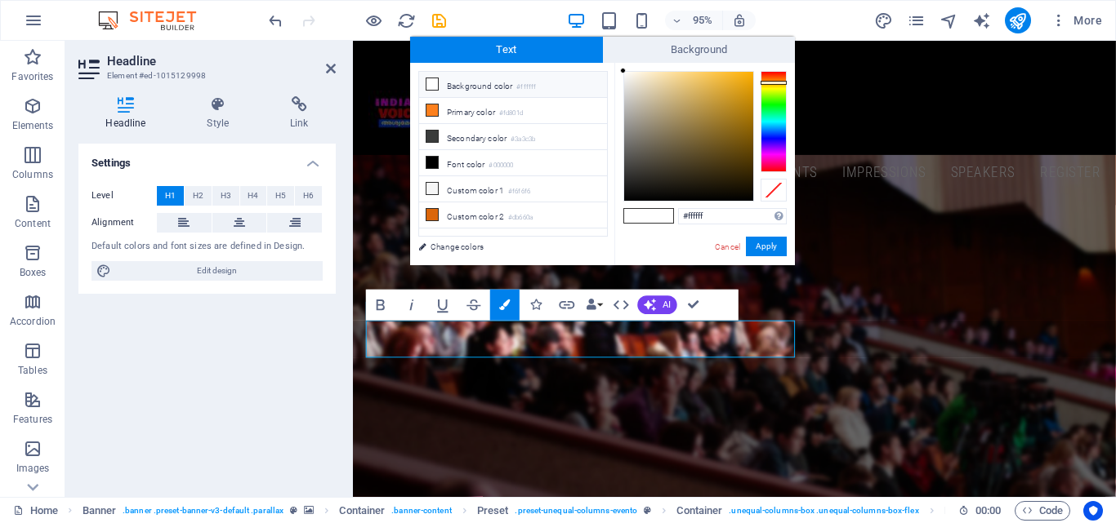
click at [780, 82] on div at bounding box center [773, 121] width 26 height 101
type input "#eaaa19"
click at [738, 82] on div at bounding box center [688, 136] width 129 height 129
click at [772, 241] on button "Apply" at bounding box center [766, 247] width 41 height 20
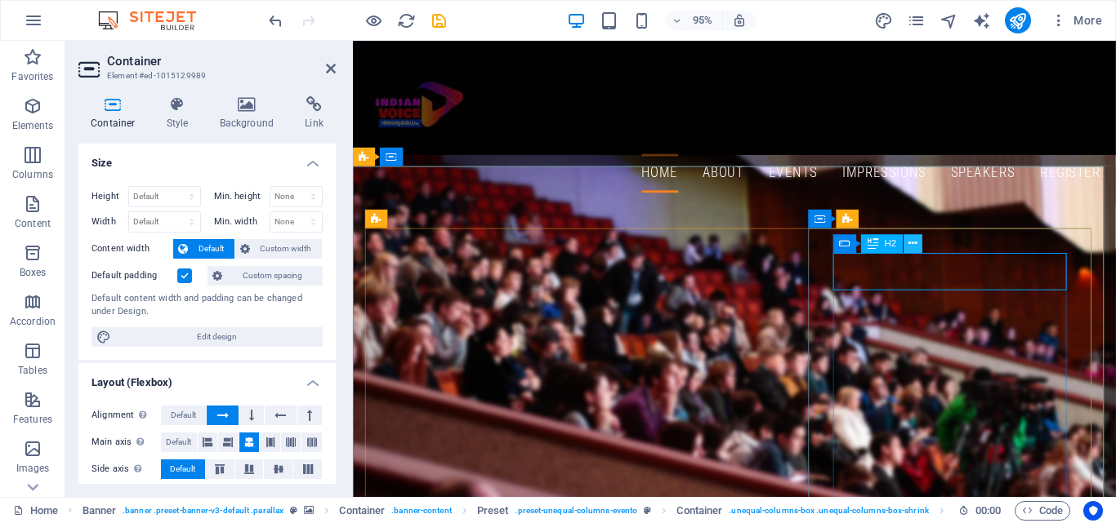
click at [916, 247] on icon at bounding box center [912, 244] width 8 height 16
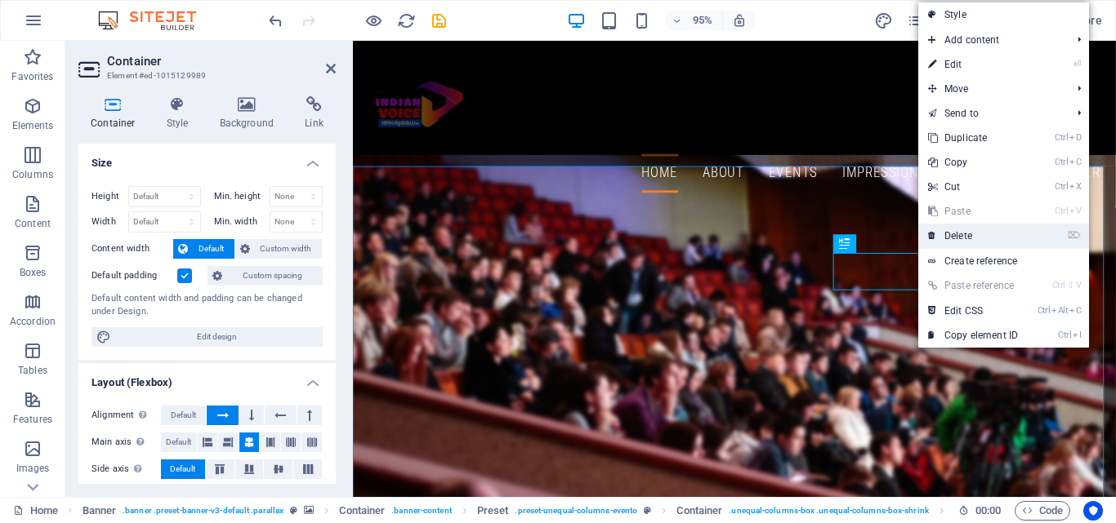
click at [966, 239] on link "⌦ Delete" at bounding box center [972, 236] width 109 height 24
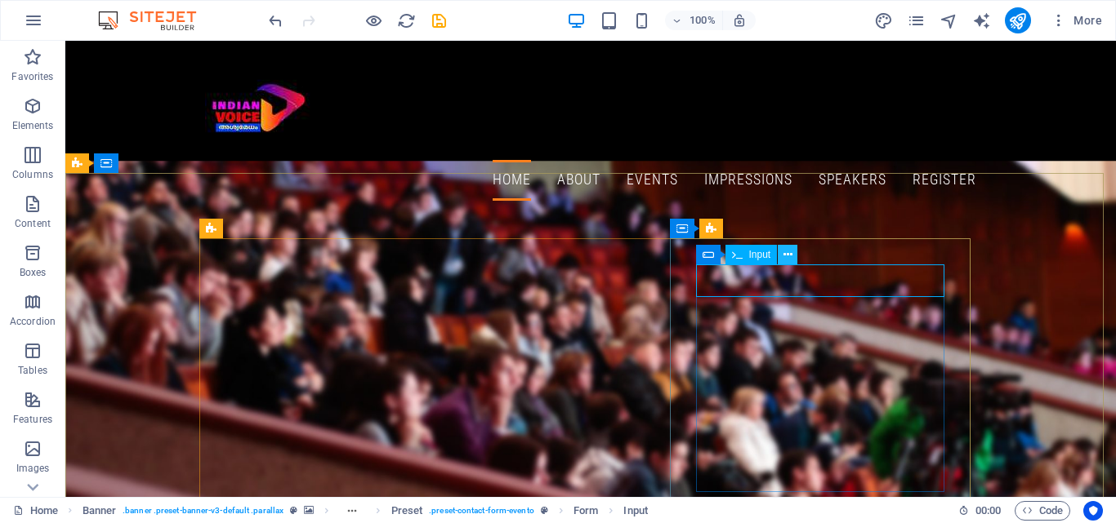
click at [786, 261] on icon at bounding box center [787, 255] width 9 height 17
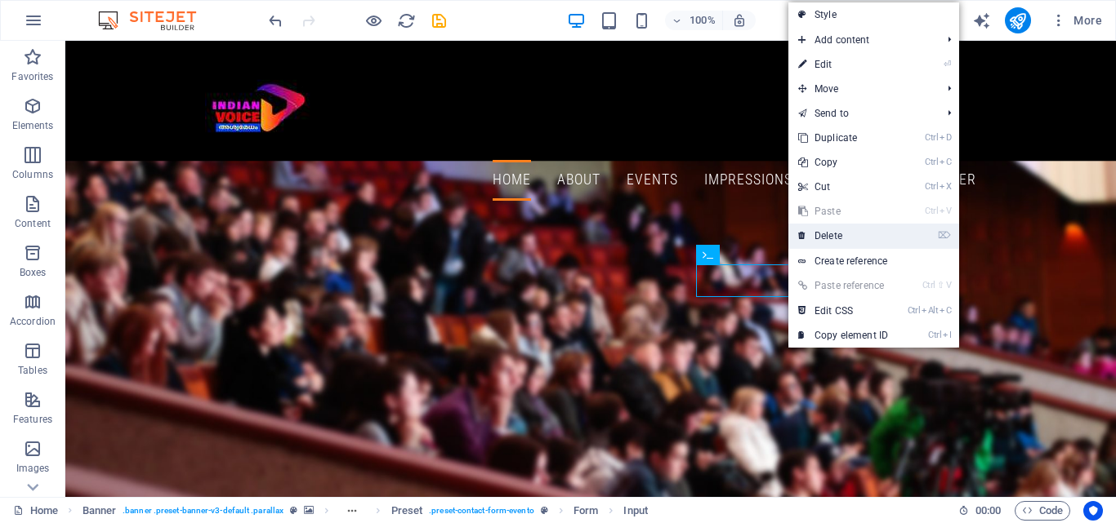
click at [855, 232] on link "⌦ Delete" at bounding box center [842, 236] width 109 height 24
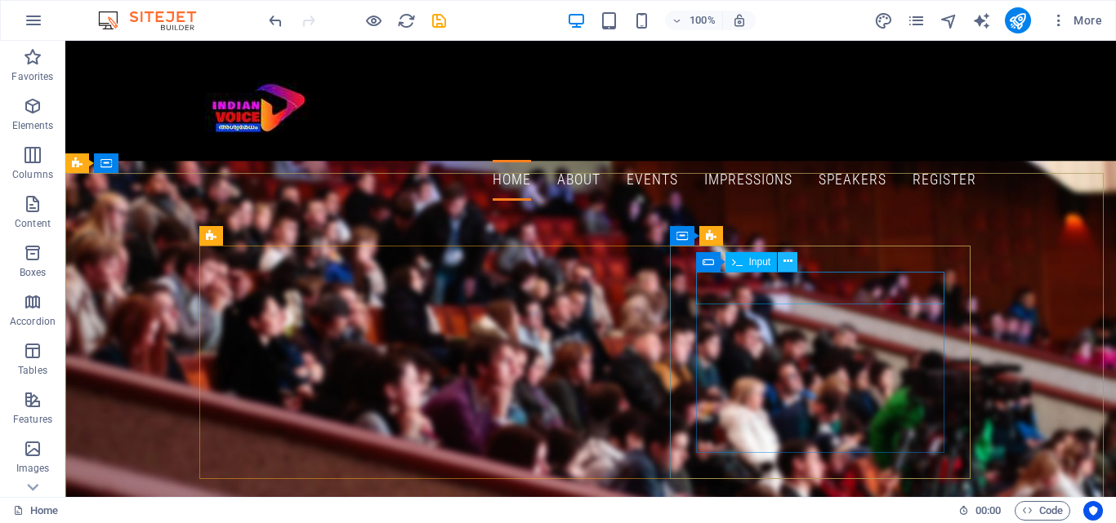
click at [782, 263] on button at bounding box center [787, 262] width 20 height 20
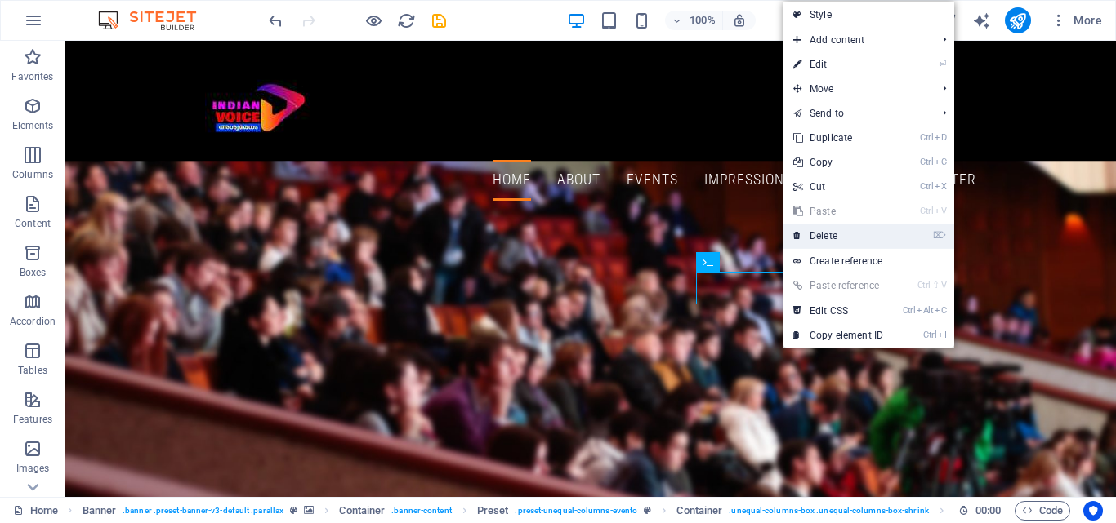
click at [839, 234] on link "⌦ Delete" at bounding box center [837, 236] width 109 height 24
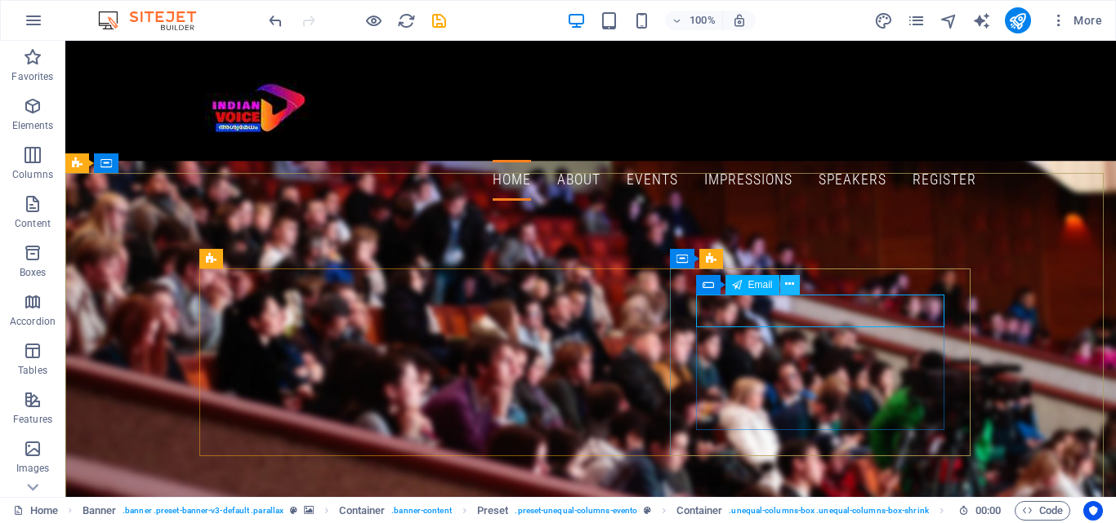
click at [789, 284] on icon at bounding box center [789, 284] width 9 height 17
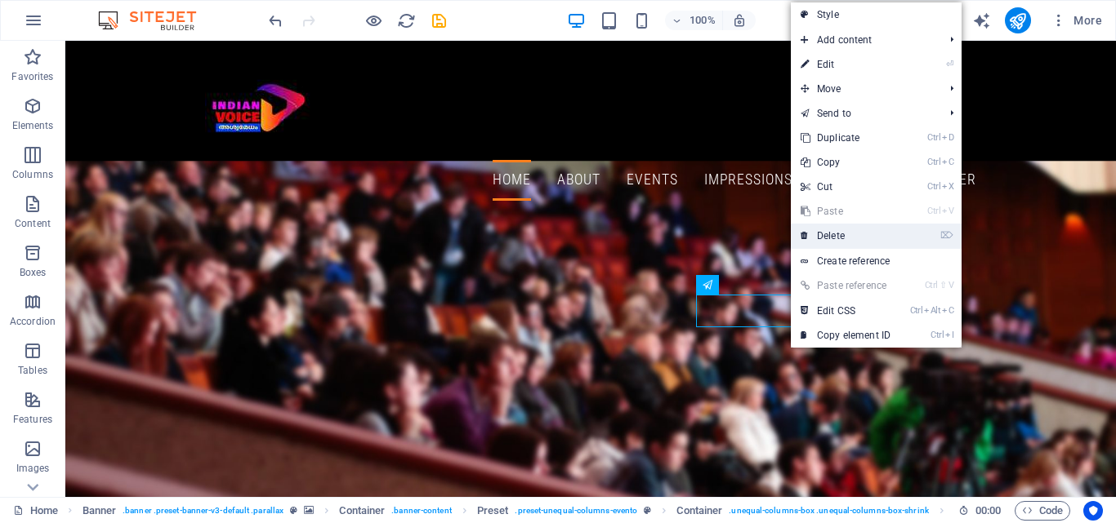
click at [840, 241] on link "⌦ Delete" at bounding box center [845, 236] width 109 height 24
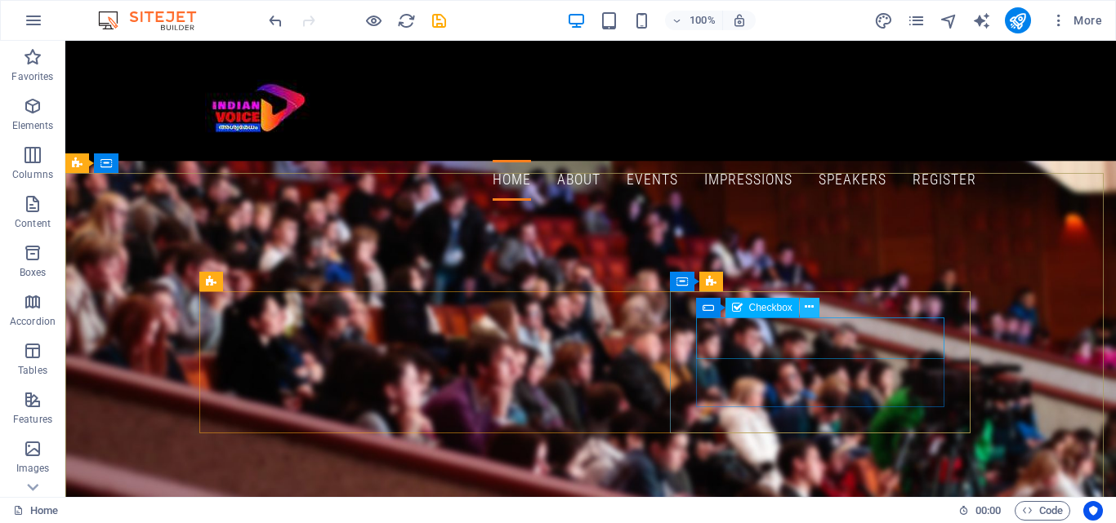
click at [807, 309] on icon at bounding box center [808, 307] width 9 height 17
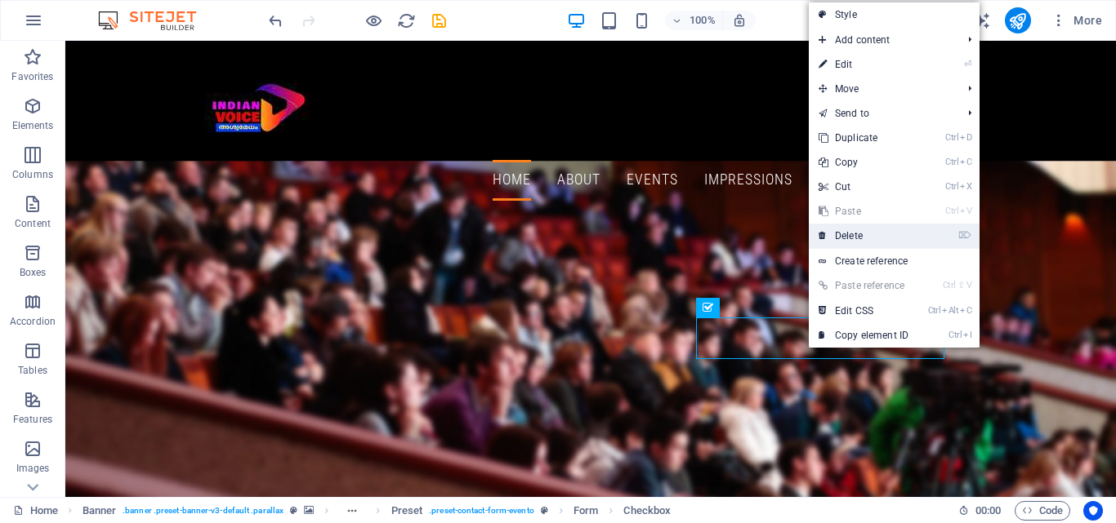
click at [856, 238] on link "⌦ Delete" at bounding box center [862, 236] width 109 height 24
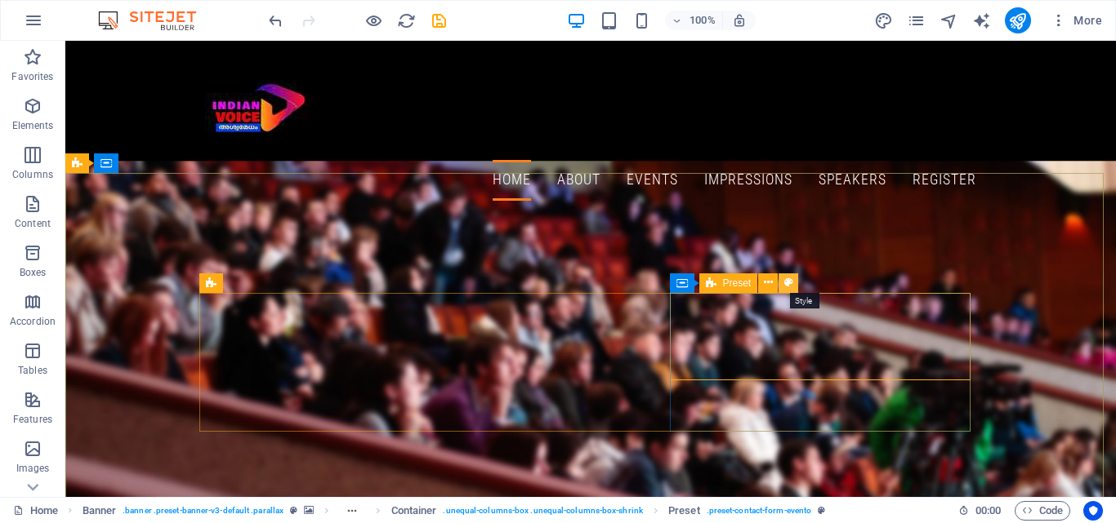
click at [793, 284] on button at bounding box center [788, 284] width 20 height 20
select select "px"
select select "rem"
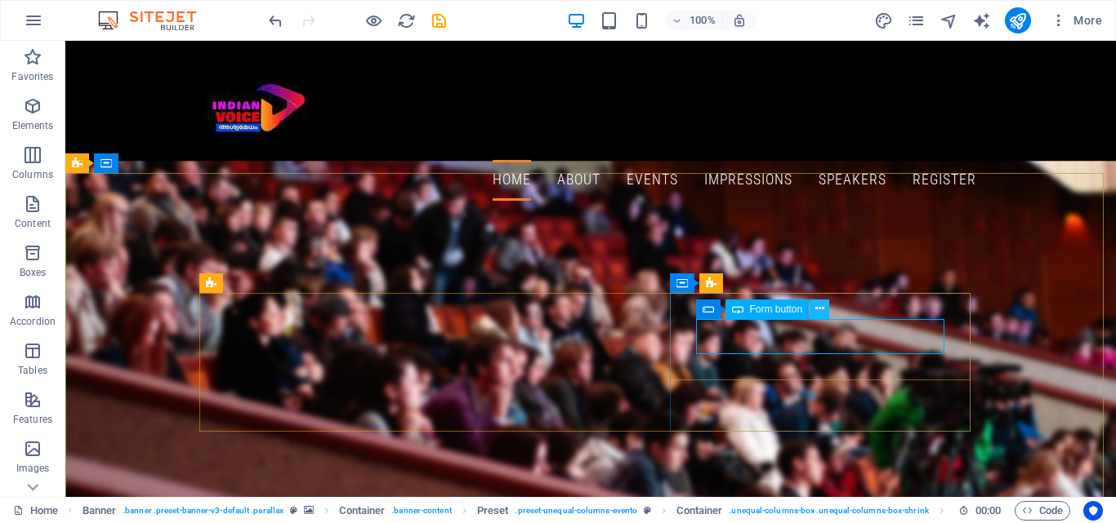
click at [817, 308] on icon at bounding box center [819, 309] width 9 height 17
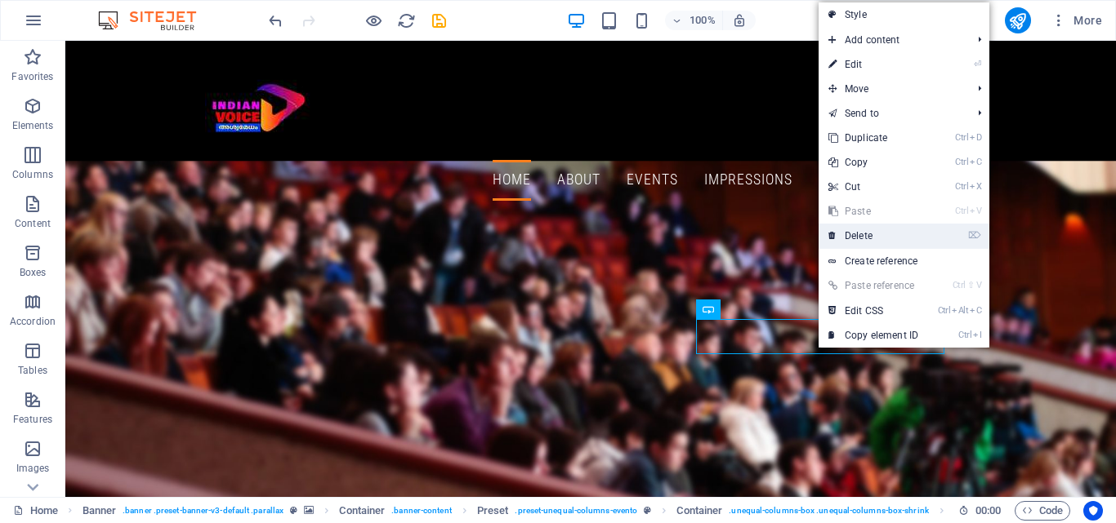
click at [875, 237] on link "⌦ Delete" at bounding box center [872, 236] width 109 height 24
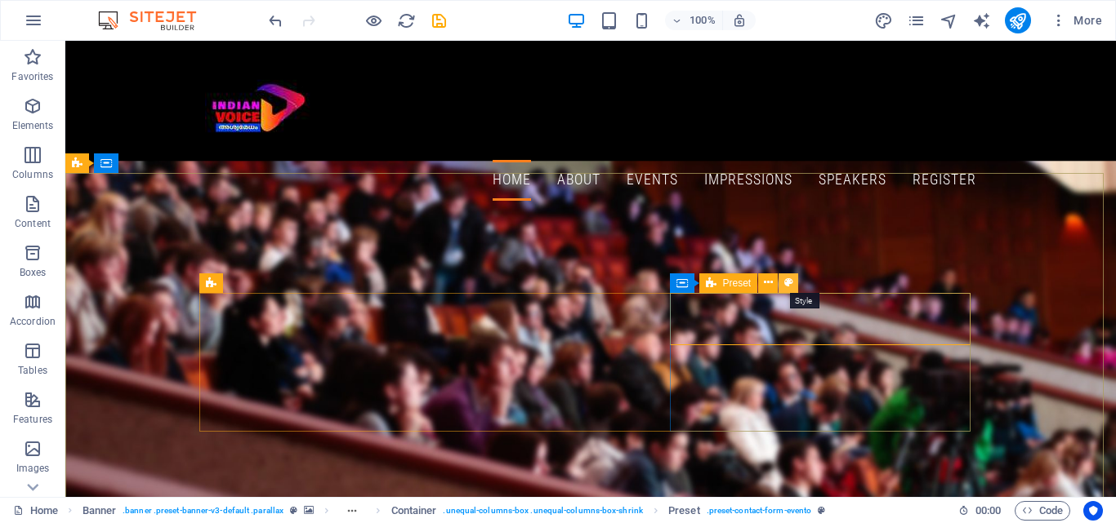
click at [794, 286] on button at bounding box center [788, 284] width 20 height 20
select select "px"
select select "rem"
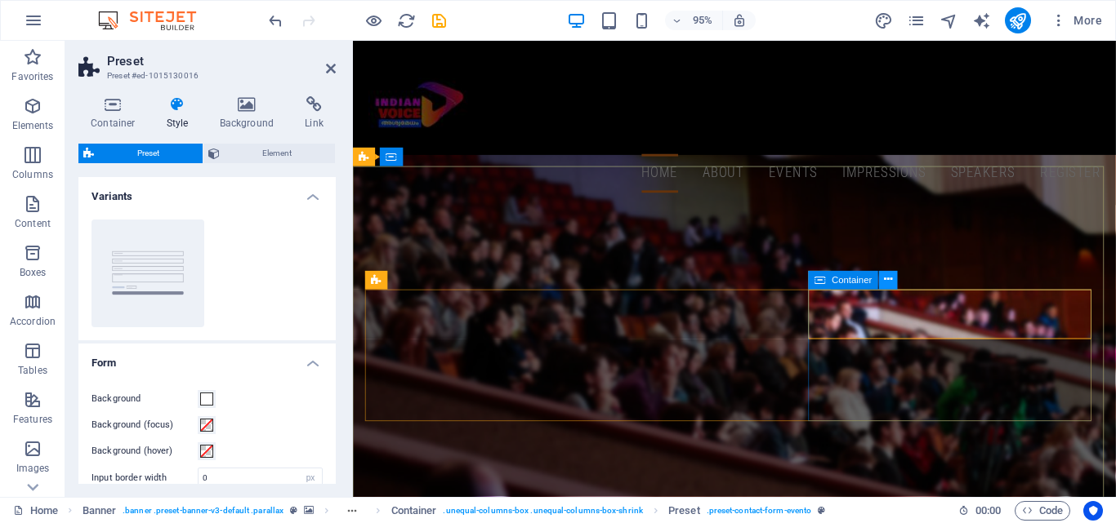
click at [884, 279] on icon at bounding box center [888, 280] width 8 height 16
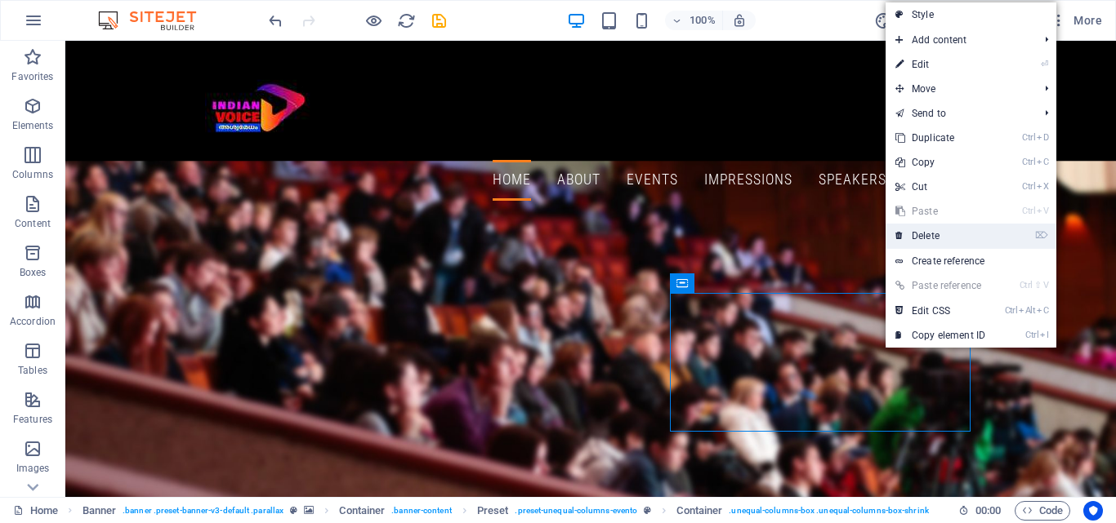
click at [933, 230] on link "⌦ Delete" at bounding box center [939, 236] width 109 height 24
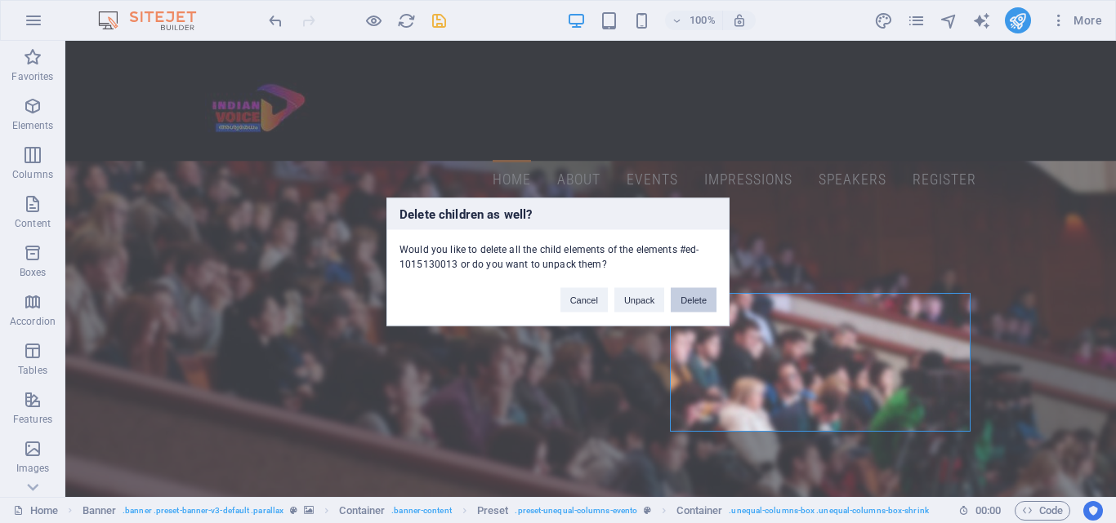
click at [692, 300] on button "Delete" at bounding box center [693, 299] width 46 height 24
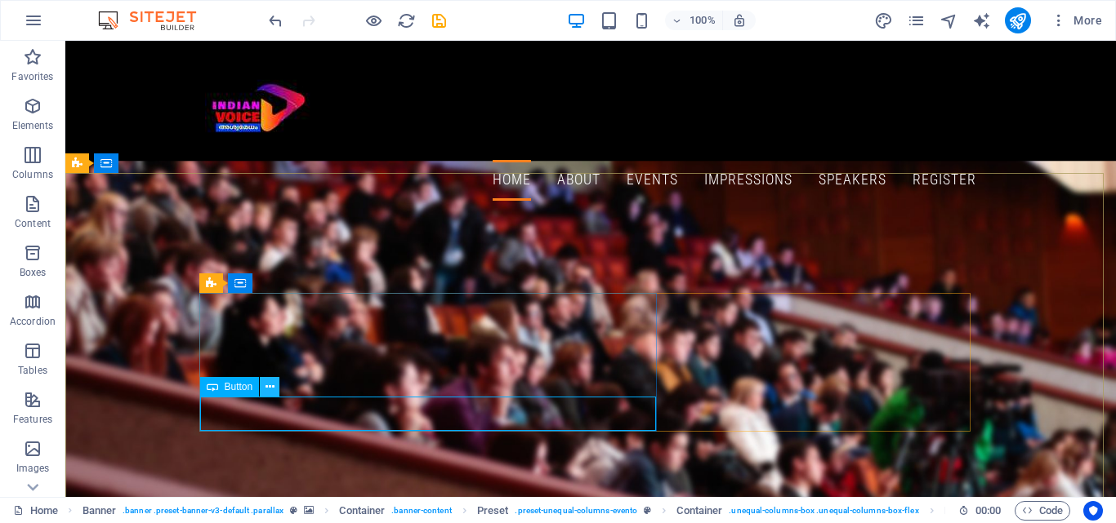
click at [275, 386] on button at bounding box center [270, 387] width 20 height 20
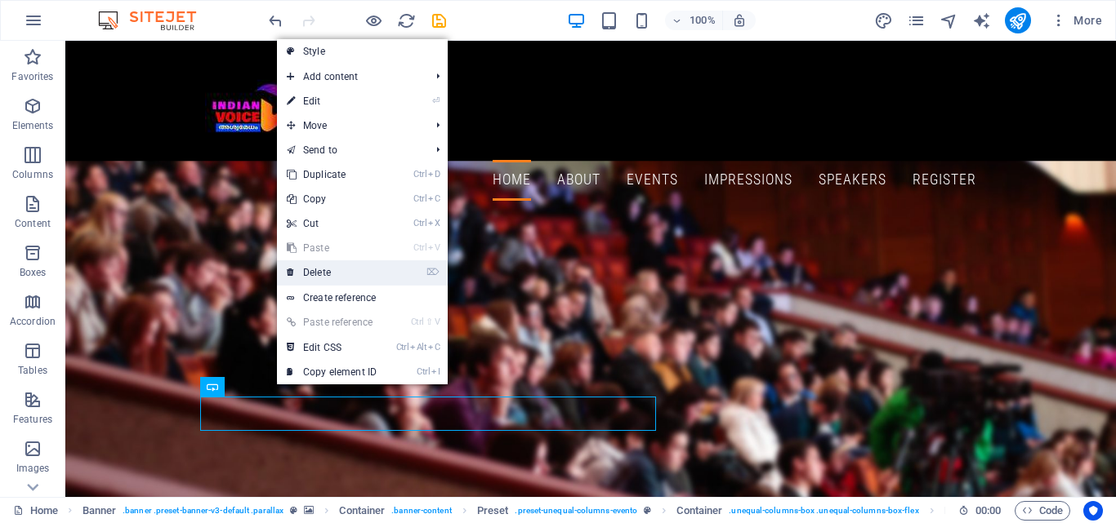
click at [341, 274] on link "⌦ Delete" at bounding box center [331, 273] width 109 height 24
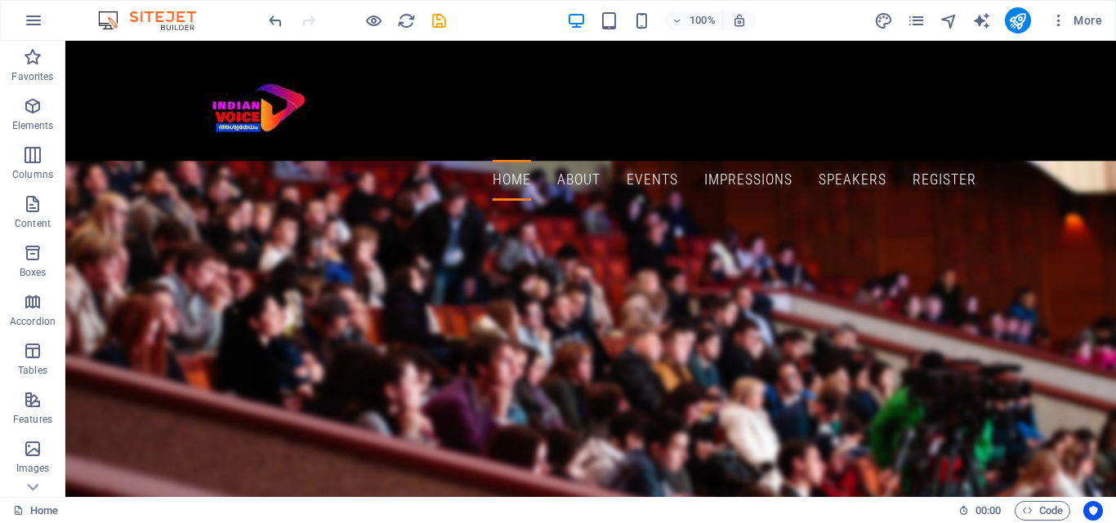
click at [820, 499] on div "Home 00 : 00 Code" at bounding box center [558, 510] width 1116 height 26
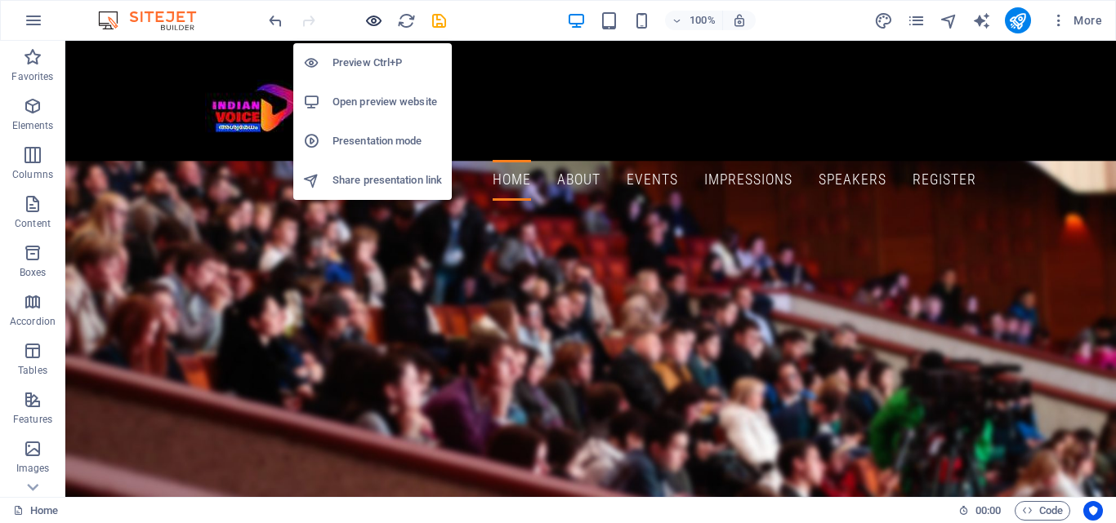
click at [374, 20] on icon "button" at bounding box center [373, 20] width 19 height 19
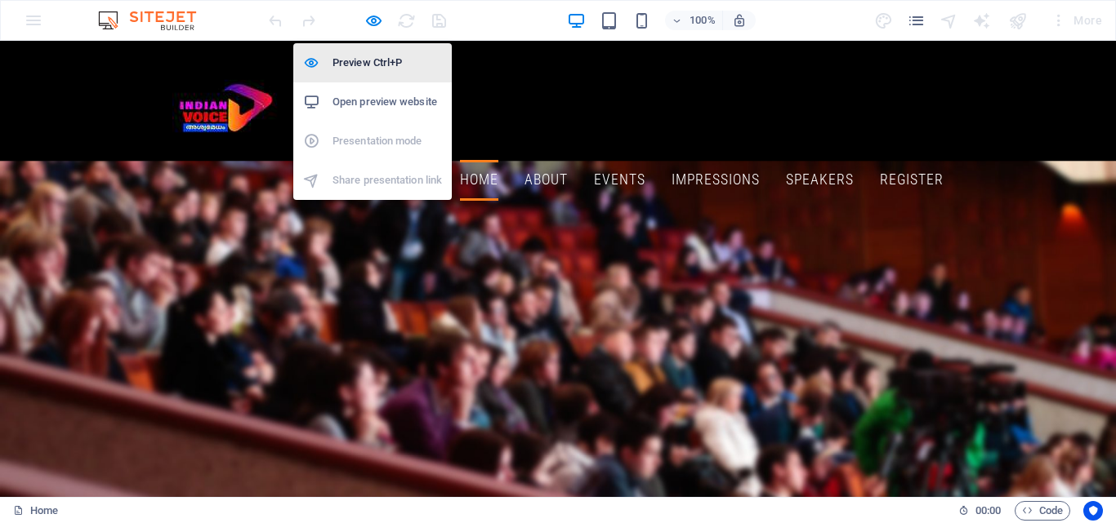
click at [375, 65] on h6 "Preview Ctrl+P" at bounding box center [386, 63] width 109 height 20
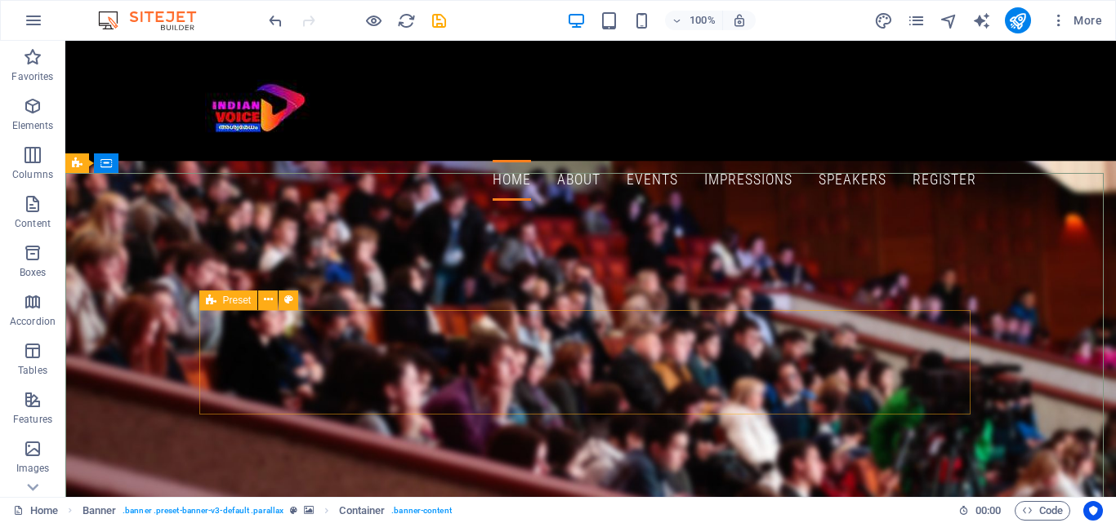
click at [222, 302] on div "Preset" at bounding box center [228, 301] width 59 height 20
click at [216, 305] on div "Preset" at bounding box center [228, 301] width 59 height 20
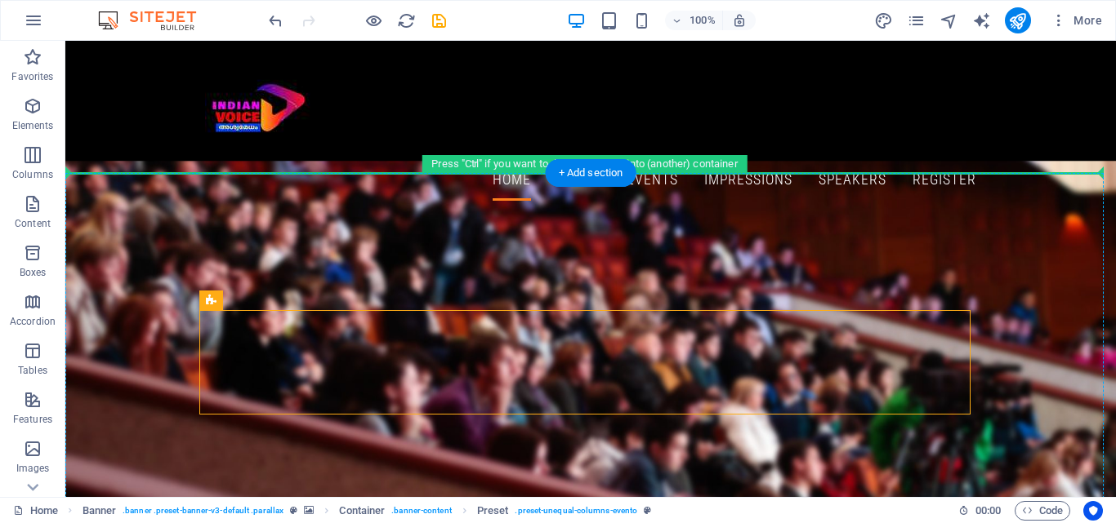
drag, startPoint x: 282, startPoint y: 346, endPoint x: 217, endPoint y: 278, distance: 93.6
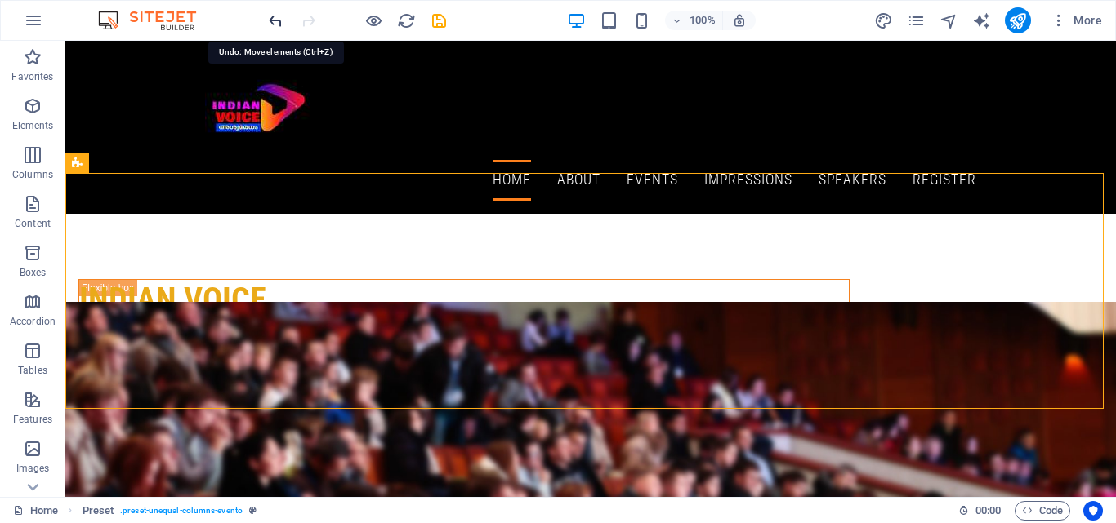
click at [278, 24] on icon "undo" at bounding box center [275, 20] width 19 height 19
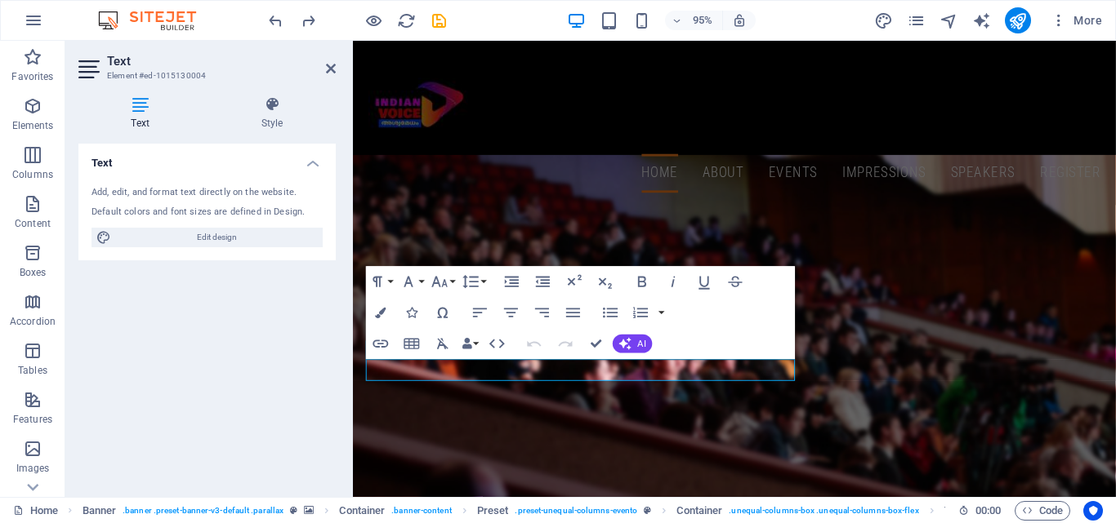
click at [315, 381] on div "Text Add, edit, and format text directly on the website. Default colors and fon…" at bounding box center [206, 314] width 257 height 341
click at [541, 308] on icon "button" at bounding box center [541, 313] width 19 height 19
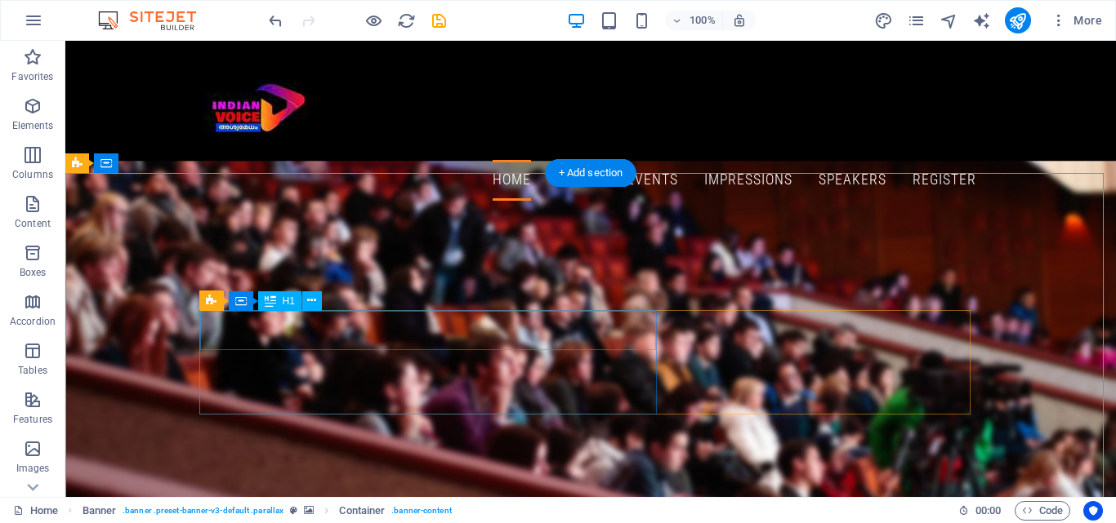
drag, startPoint x: 358, startPoint y: 329, endPoint x: 70, endPoint y: 346, distance: 288.0
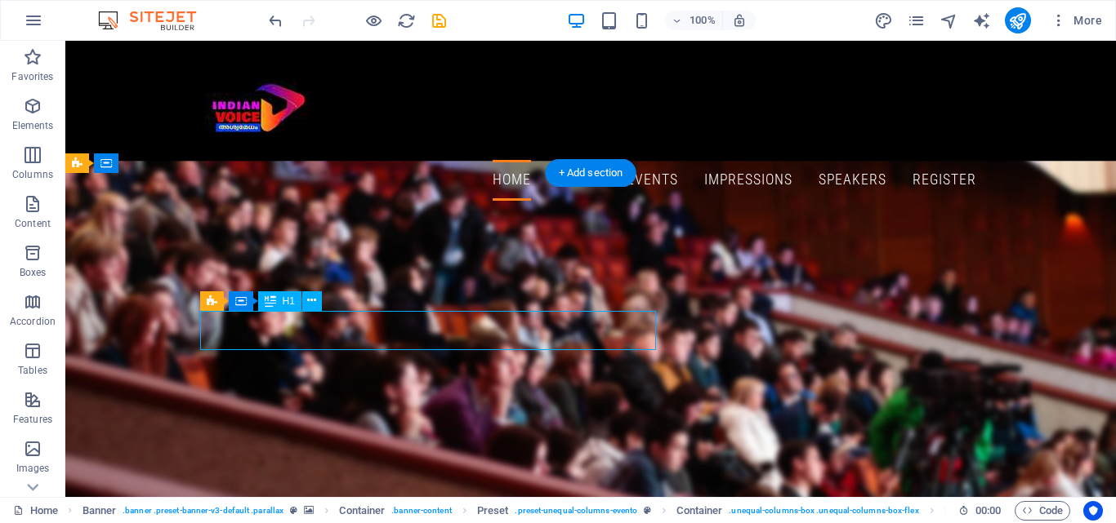
drag, startPoint x: 376, startPoint y: 332, endPoint x: 323, endPoint y: 330, distance: 54.0
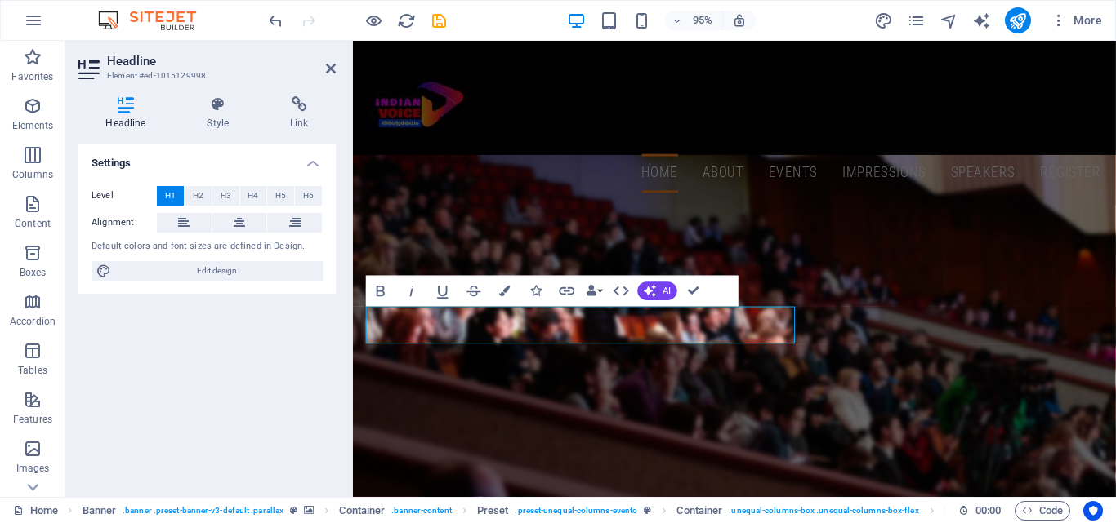
click at [321, 330] on div "Settings Level H1 H2 H3 H4 H5 H6 Alignment Default colors and font sizes are de…" at bounding box center [206, 314] width 257 height 341
click at [510, 287] on icon "button" at bounding box center [505, 291] width 11 height 11
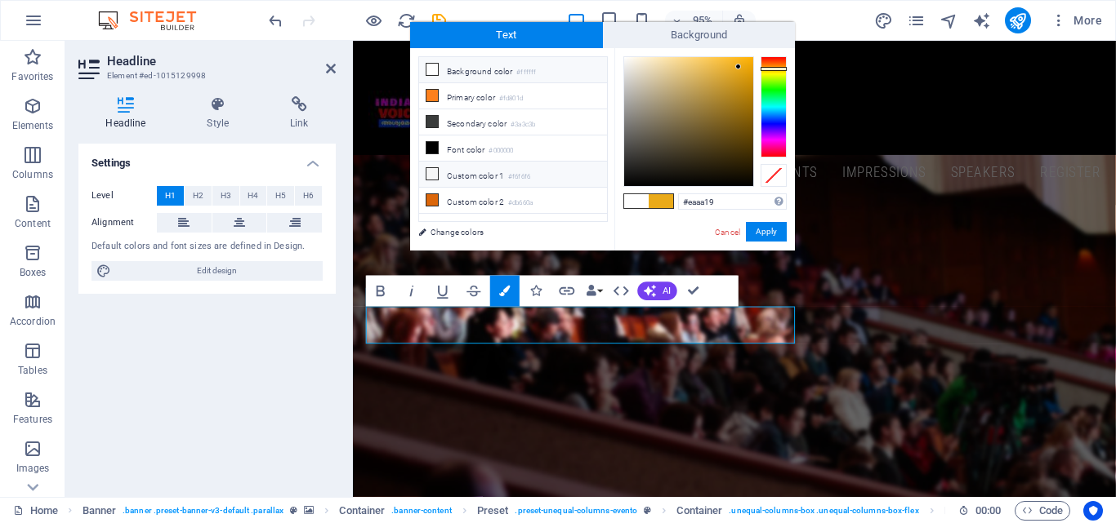
click at [425, 167] on span at bounding box center [431, 173] width 13 height 13
type input "#f6f6f6"
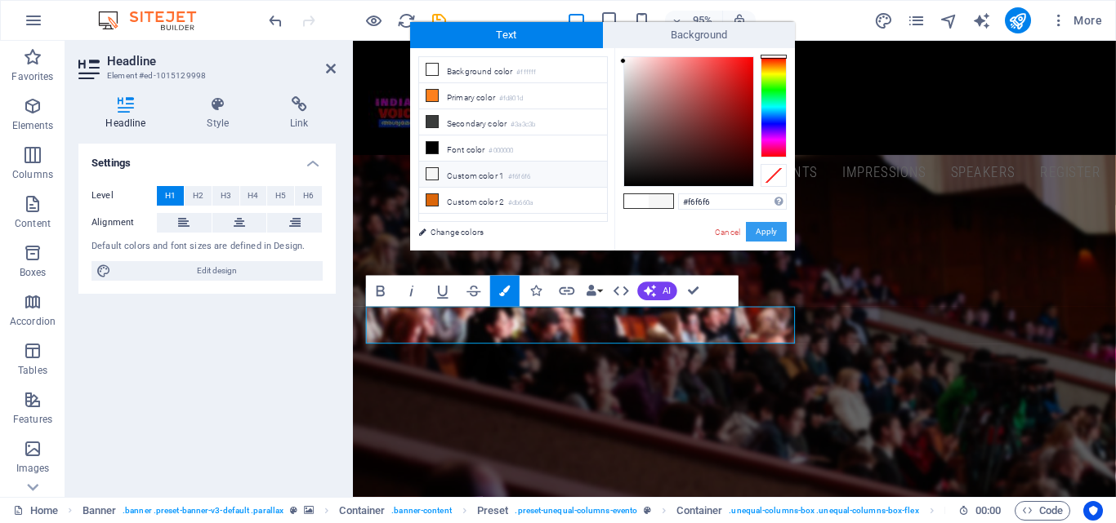
click at [782, 237] on button "Apply" at bounding box center [766, 232] width 41 height 20
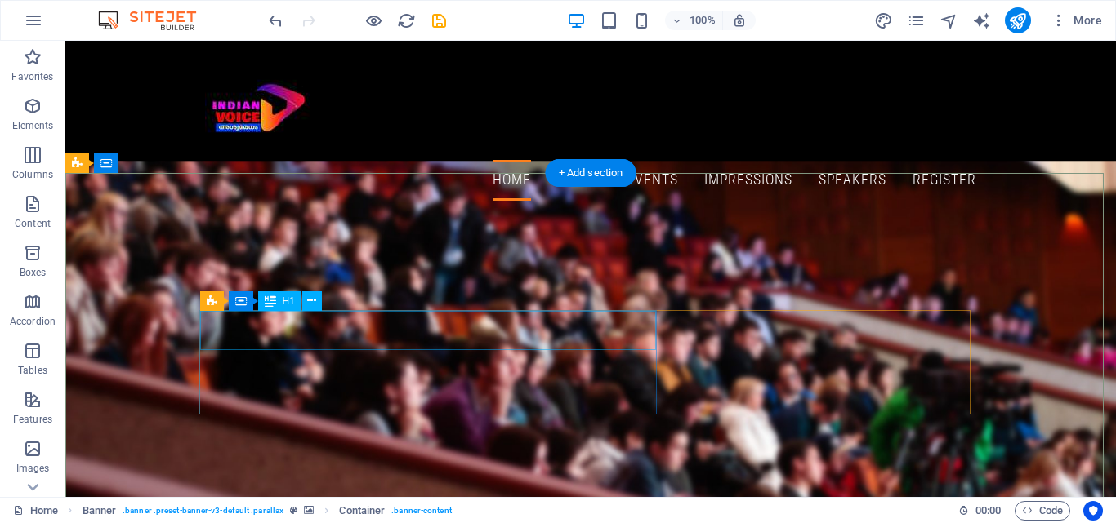
drag, startPoint x: 379, startPoint y: 332, endPoint x: 91, endPoint y: 348, distance: 288.7
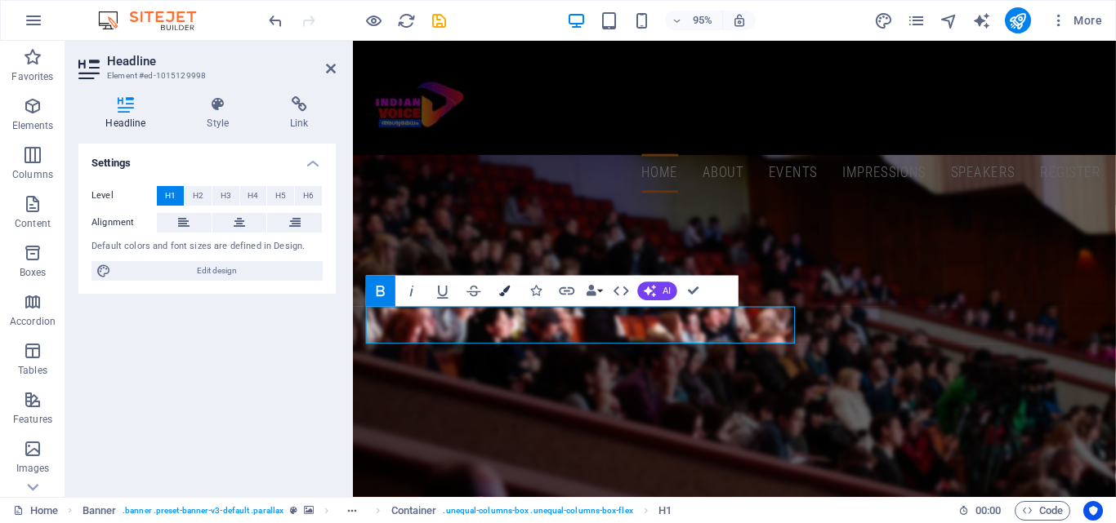
click at [503, 292] on icon "button" at bounding box center [505, 291] width 11 height 11
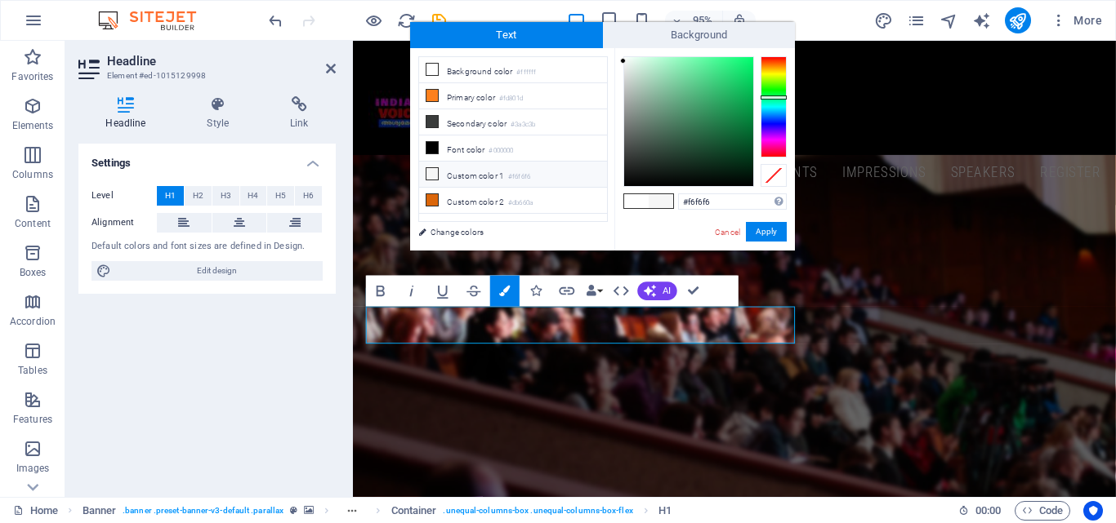
click at [782, 97] on div at bounding box center [773, 106] width 26 height 101
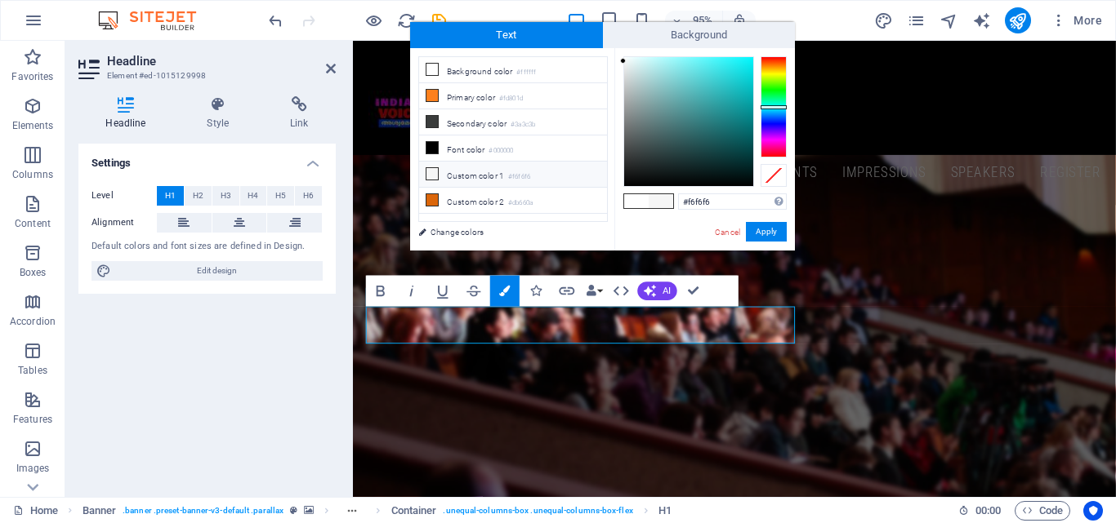
click at [780, 107] on div at bounding box center [773, 106] width 26 height 101
type input "#69f7fb"
drag, startPoint x: 723, startPoint y: 77, endPoint x: 698, endPoint y: 59, distance: 30.4
click at [698, 59] on div at bounding box center [688, 121] width 129 height 129
click at [764, 225] on button "Apply" at bounding box center [766, 232] width 41 height 20
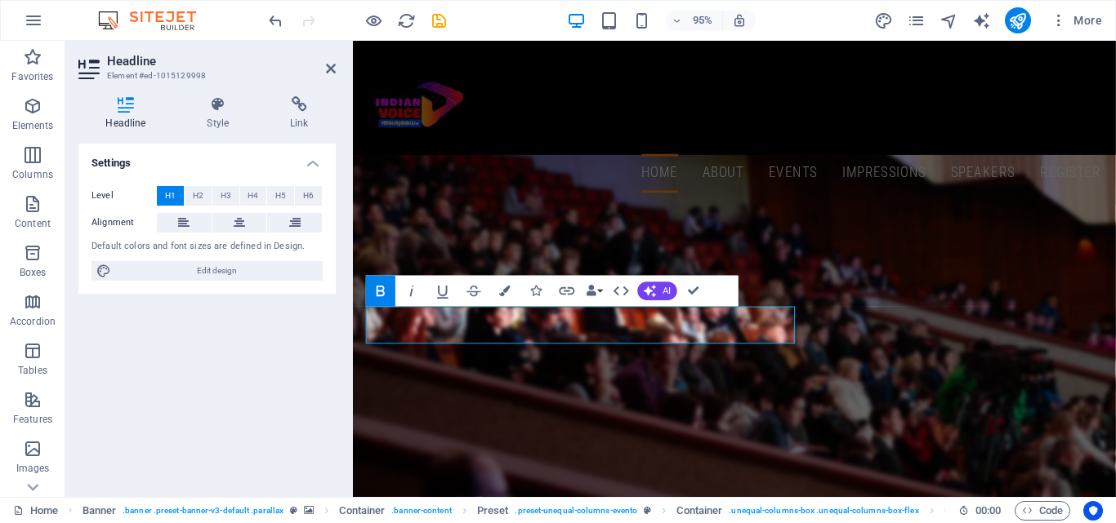
click at [349, 329] on aside "Headline Element #ed-1015129998 Headline Style Link Settings Level H1 H2 H3 H4 …" at bounding box center [208, 269] width 287 height 457
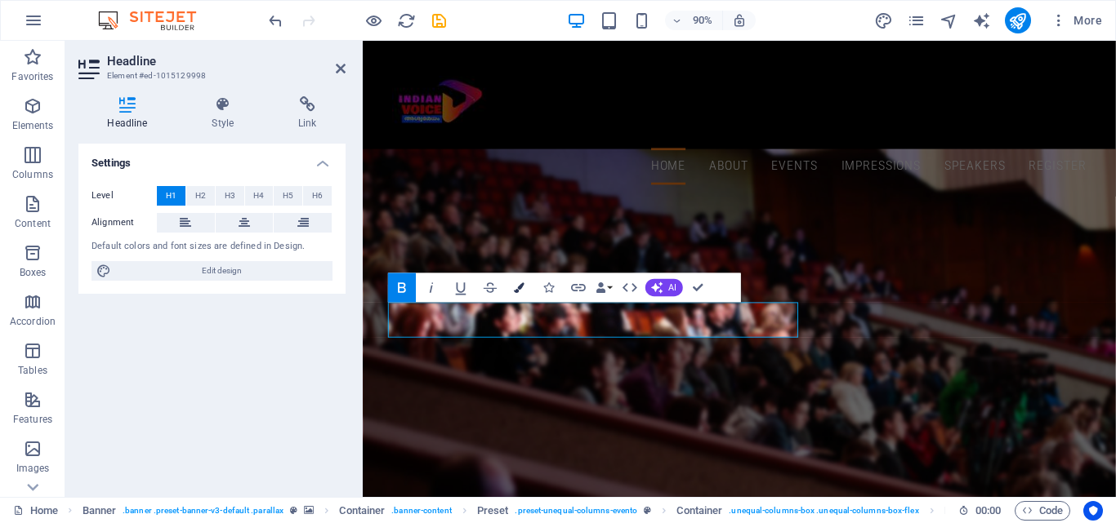
click at [519, 288] on icon "button" at bounding box center [519, 288] width 11 height 11
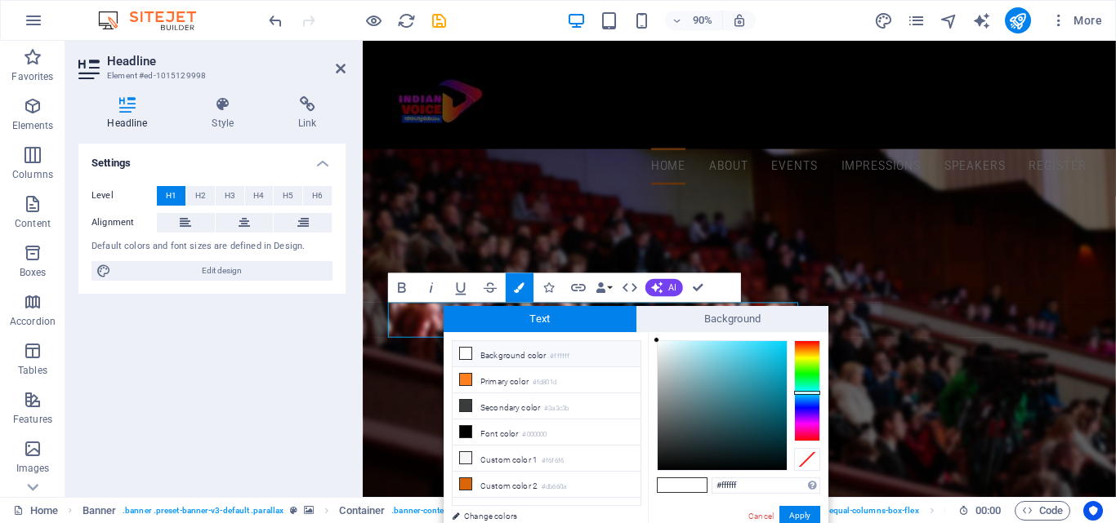
click at [811, 393] on div at bounding box center [807, 391] width 26 height 101
drag, startPoint x: 766, startPoint y: 365, endPoint x: 759, endPoint y: 336, distance: 30.1
type input "#000000"
click at [808, 514] on button "Apply" at bounding box center [799, 516] width 41 height 20
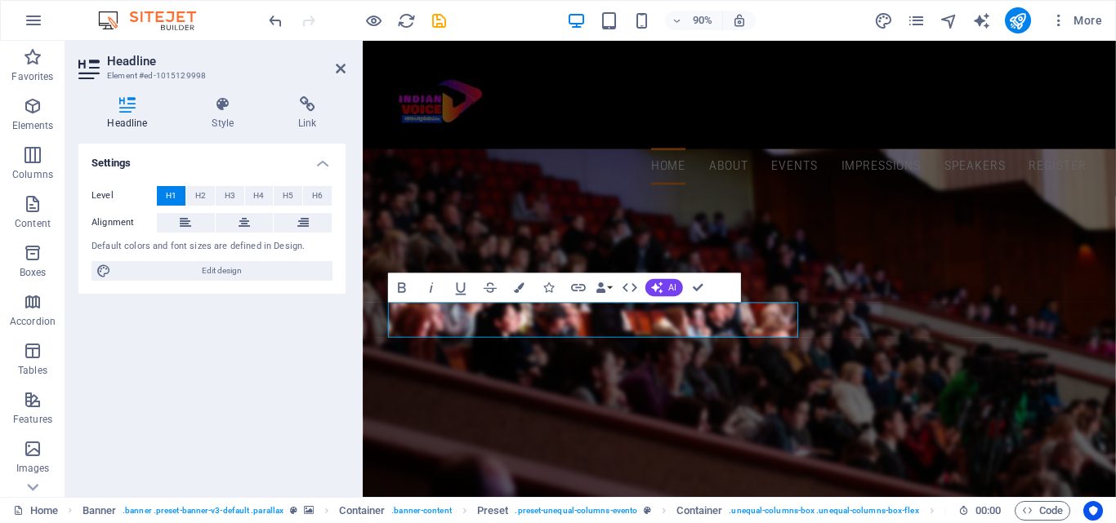
click at [671, 227] on div "Preset Container H1 Banner Banner Container Preset Preset Container Preset Cont…" at bounding box center [739, 269] width 753 height 457
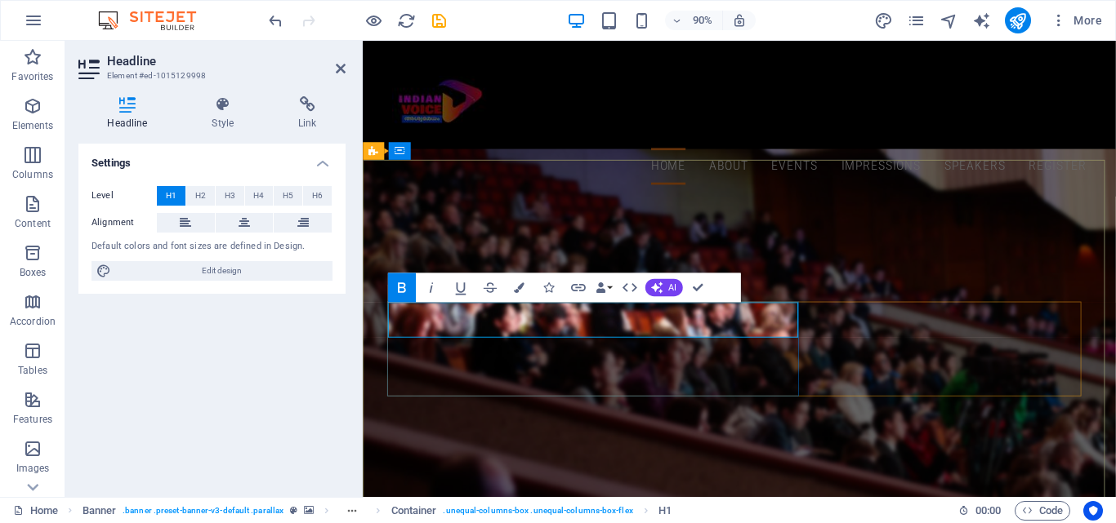
click at [522, 286] on icon "button" at bounding box center [519, 288] width 11 height 11
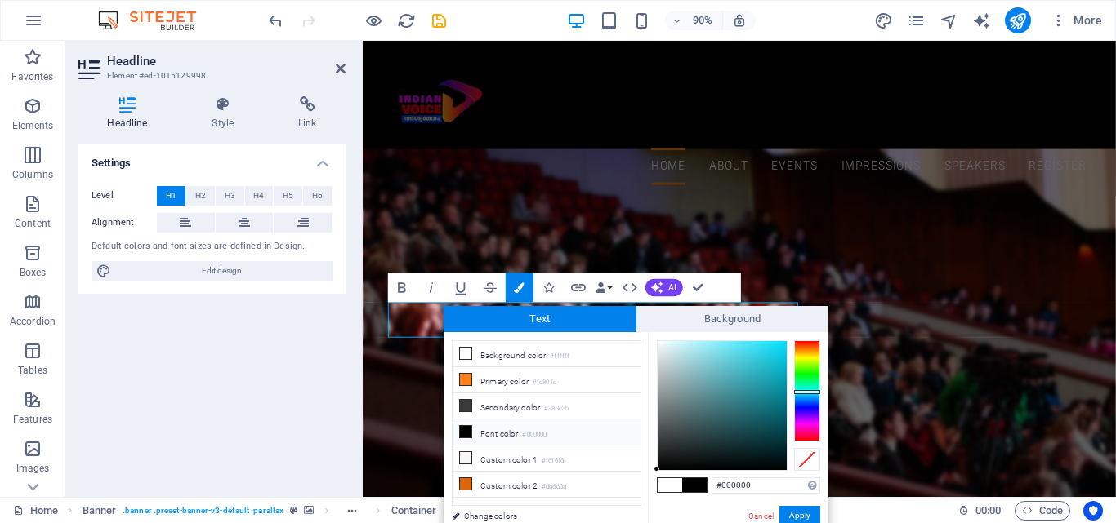
click at [813, 392] on div at bounding box center [807, 391] width 26 height 101
click at [744, 342] on div at bounding box center [721, 405] width 129 height 129
click at [801, 514] on button "Apply" at bounding box center [799, 516] width 41 height 20
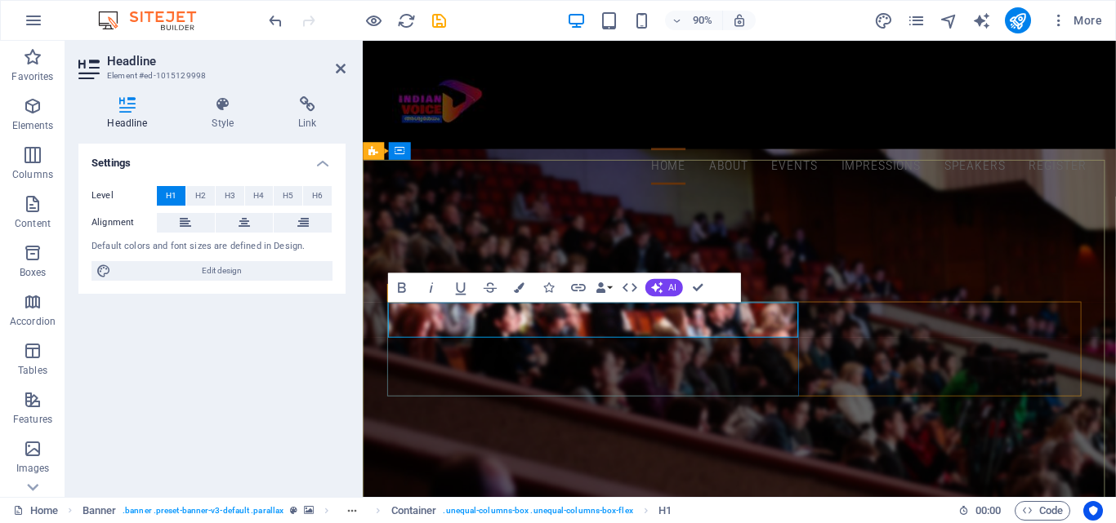
drag, startPoint x: 595, startPoint y: 356, endPoint x: 392, endPoint y: 360, distance: 202.6
click at [523, 287] on icon "button" at bounding box center [519, 288] width 11 height 11
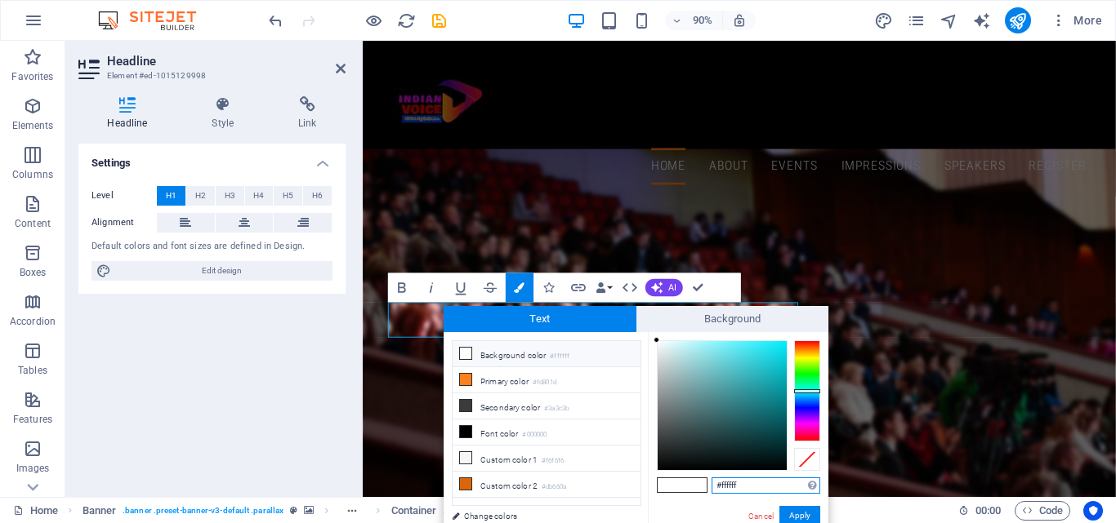
click at [813, 391] on div at bounding box center [807, 391] width 26 height 101
click at [764, 347] on div at bounding box center [721, 405] width 129 height 129
type input "#37f2ff"
click at [758, 339] on div at bounding box center [758, 340] width 6 height 6
click at [806, 510] on button "Apply" at bounding box center [799, 516] width 41 height 20
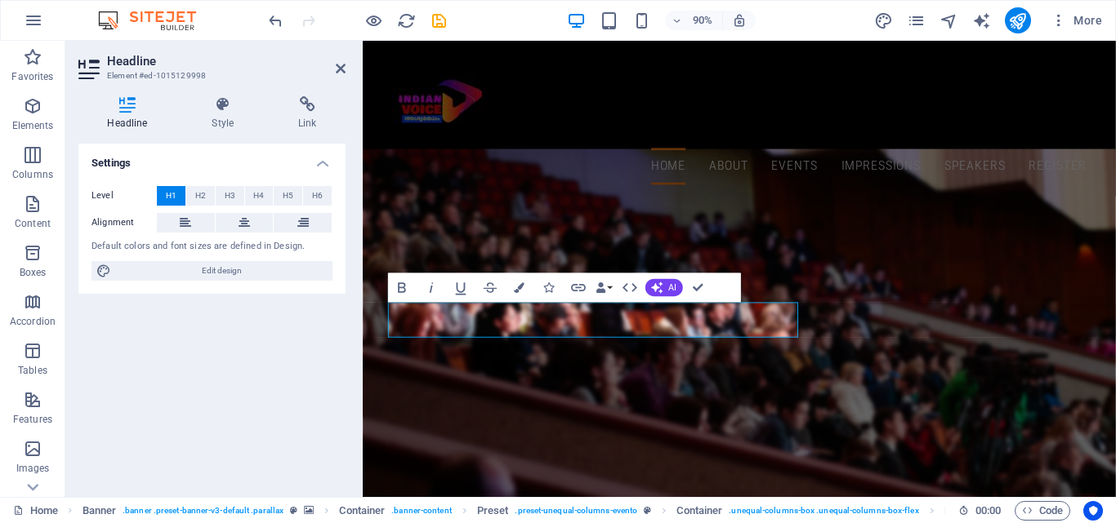
click at [350, 337] on div "Headline Style Link Settings Level H1 H2 H3 H4 H5 H6 Alignment Default colors a…" at bounding box center [211, 290] width 293 height 414
click at [350, 339] on div "Headline Style Link Settings Level H1 H2 H3 H4 H5 H6 Alignment Default colors a…" at bounding box center [211, 290] width 293 height 414
click at [611, 291] on button "Data Bindings" at bounding box center [603, 288] width 20 height 29
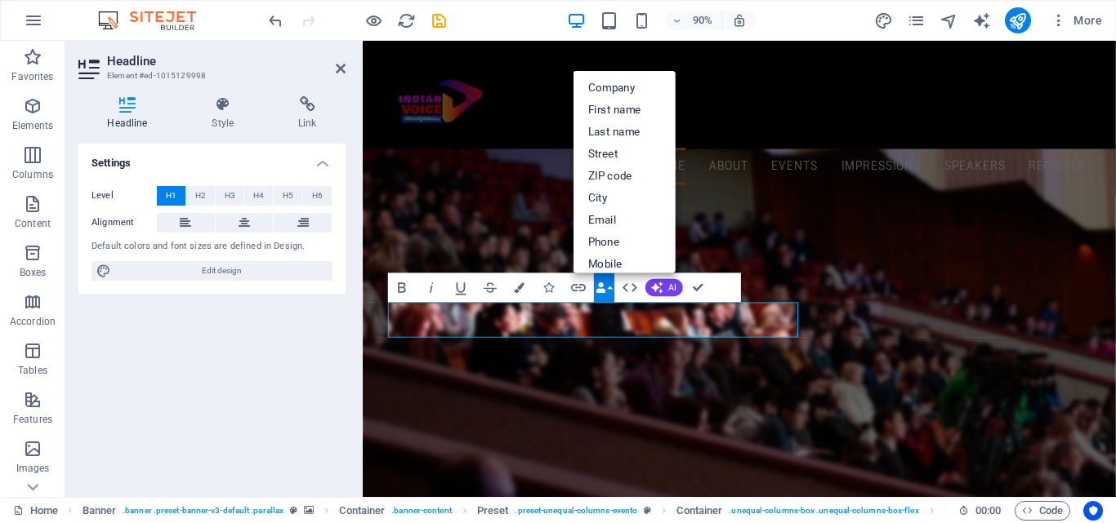
click at [611, 291] on button "Data Bindings" at bounding box center [603, 288] width 20 height 29
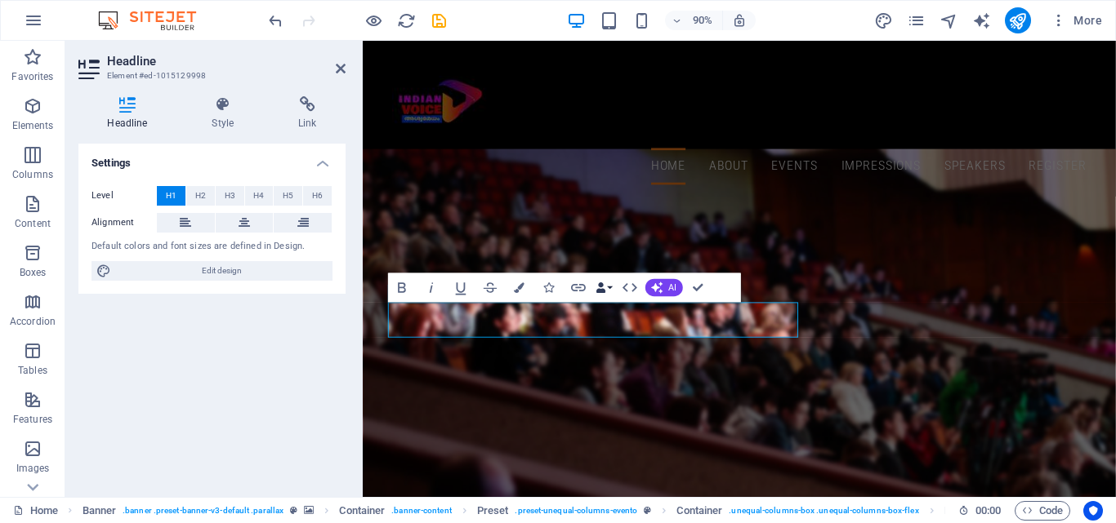
click at [611, 291] on button "Data Bindings" at bounding box center [603, 288] width 20 height 29
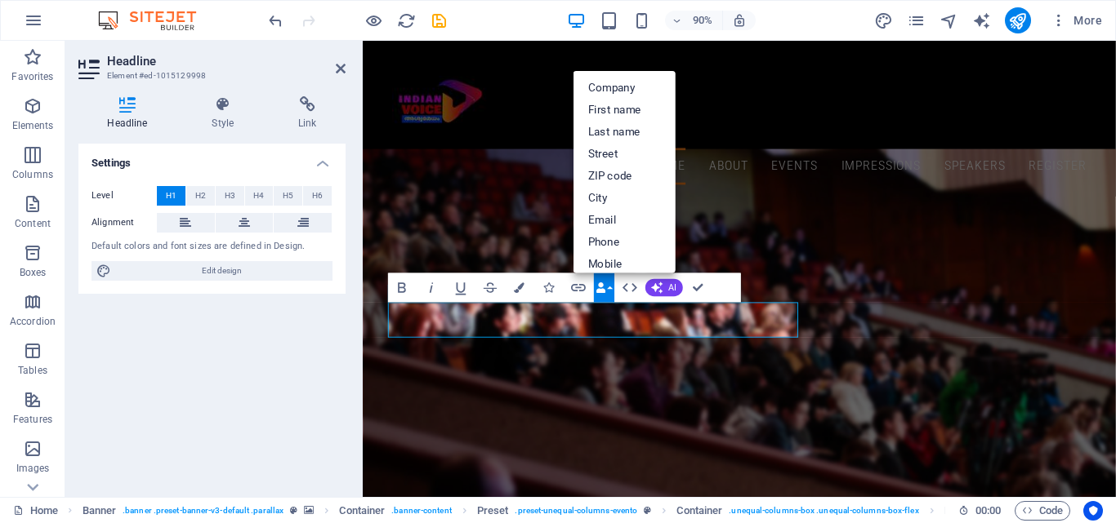
click at [611, 291] on button "Data Bindings" at bounding box center [603, 288] width 20 height 29
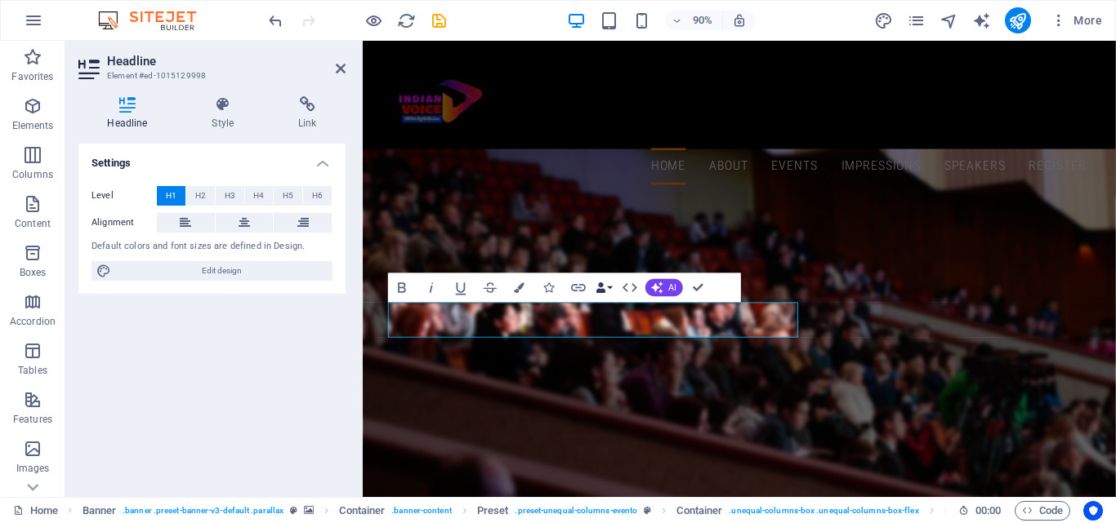
click at [611, 291] on button "Data Bindings" at bounding box center [603, 288] width 20 height 29
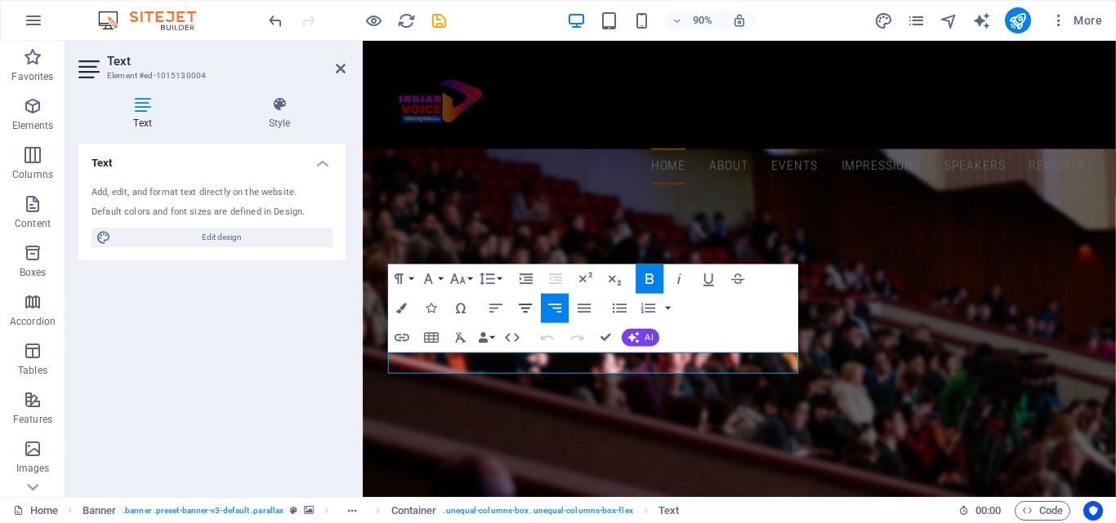
click at [528, 311] on icon "button" at bounding box center [525, 309] width 18 height 18
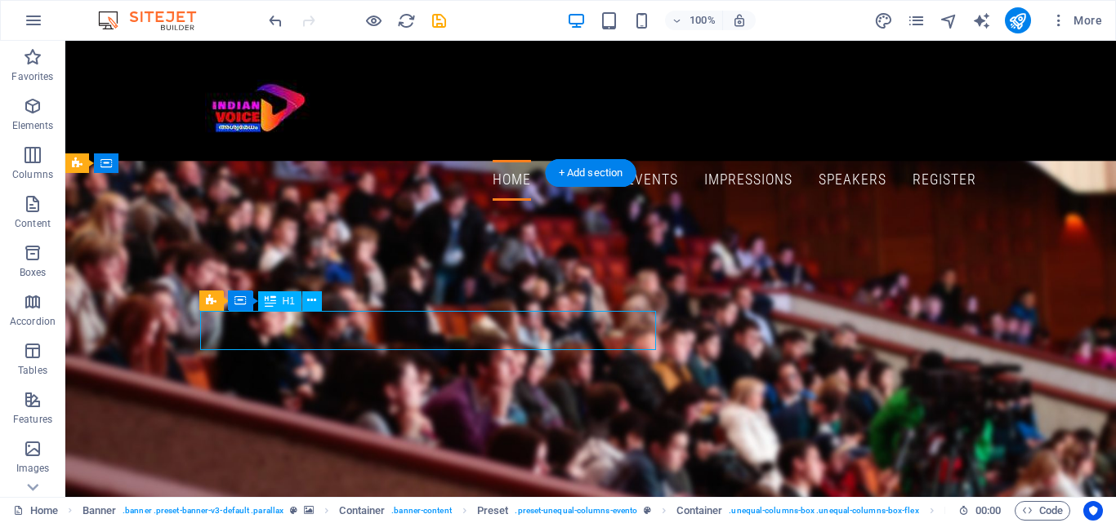
drag, startPoint x: 380, startPoint y: 332, endPoint x: 84, endPoint y: 365, distance: 297.4
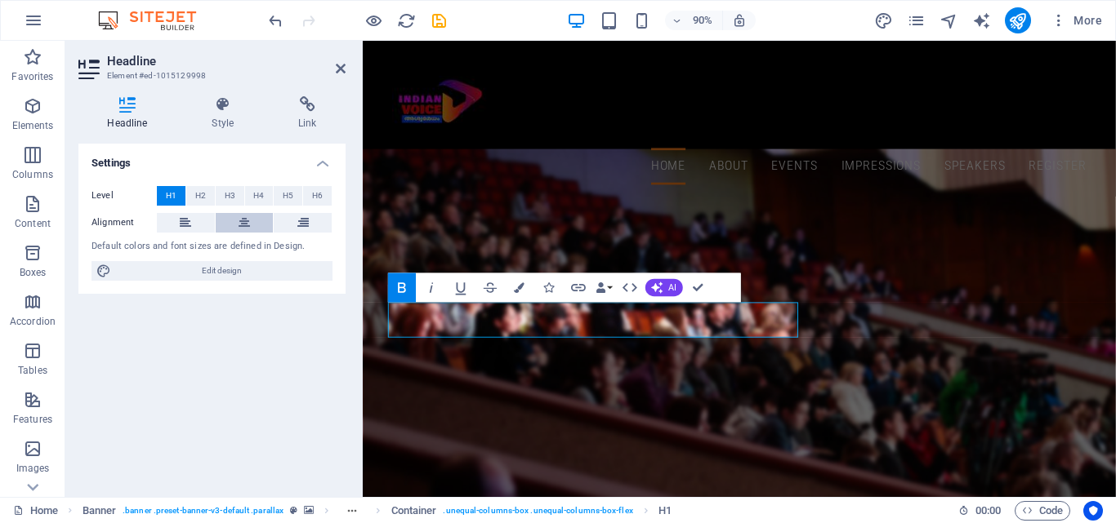
click at [252, 230] on button at bounding box center [245, 223] width 58 height 20
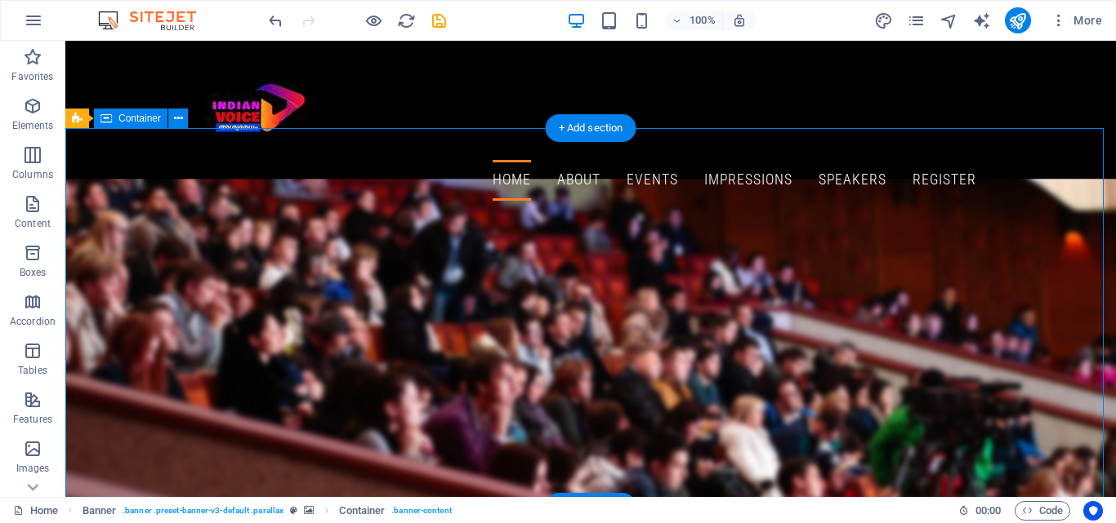
scroll to position [45, 0]
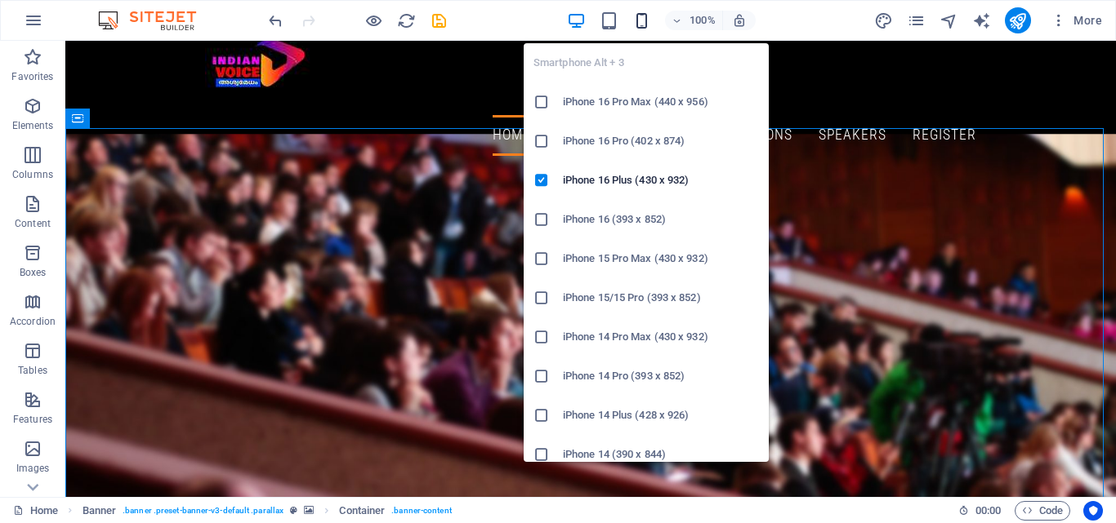
click at [646, 24] on icon "button" at bounding box center [641, 20] width 19 height 19
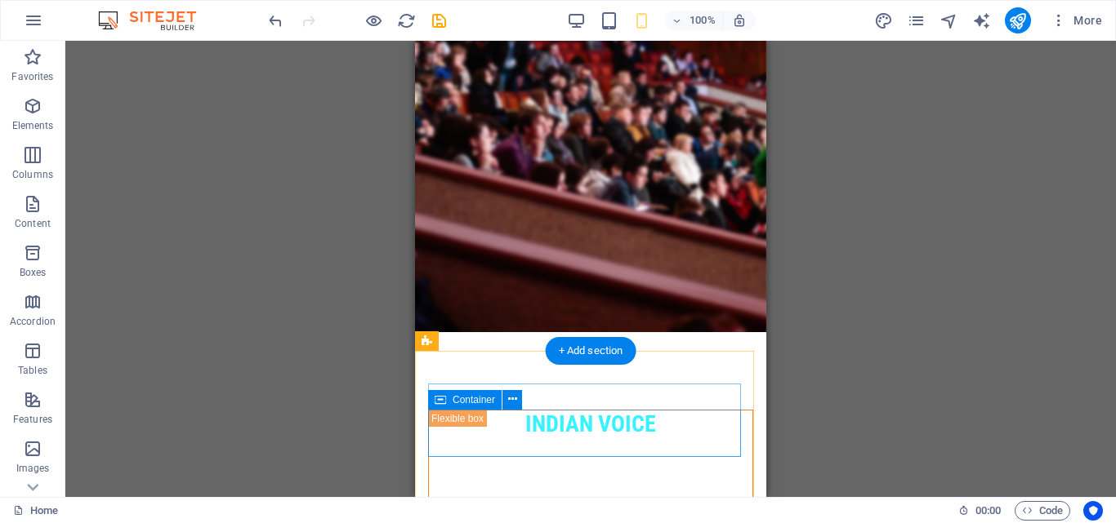
scroll to position [0, 0]
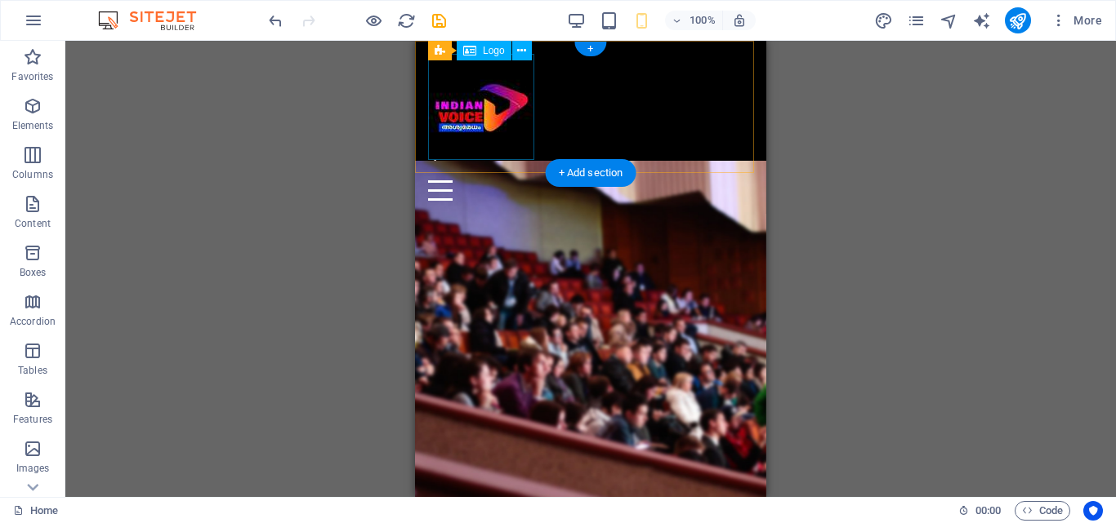
click at [511, 102] on div at bounding box center [590, 107] width 325 height 106
select select "px"
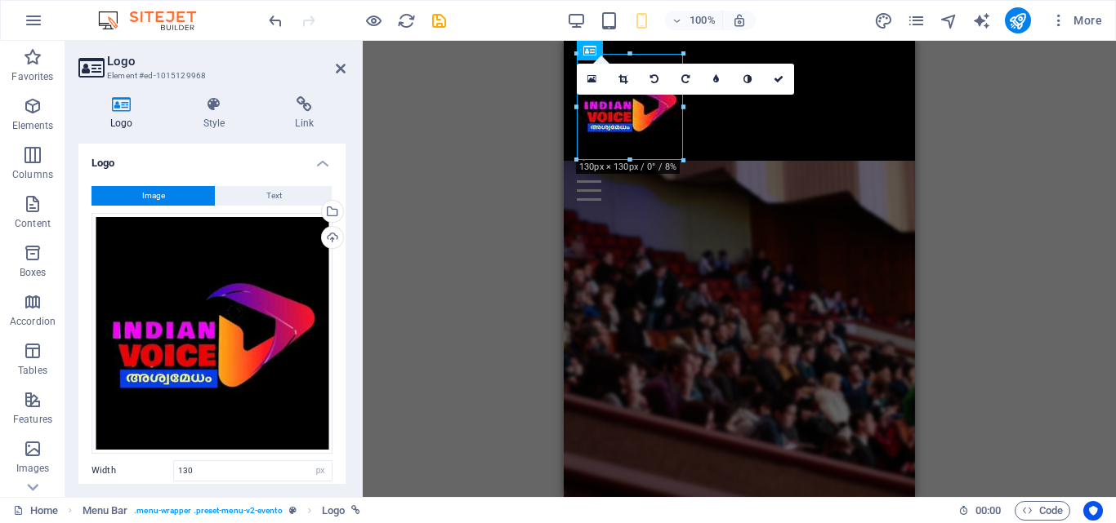
click at [176, 193] on button "Image" at bounding box center [152, 196] width 123 height 20
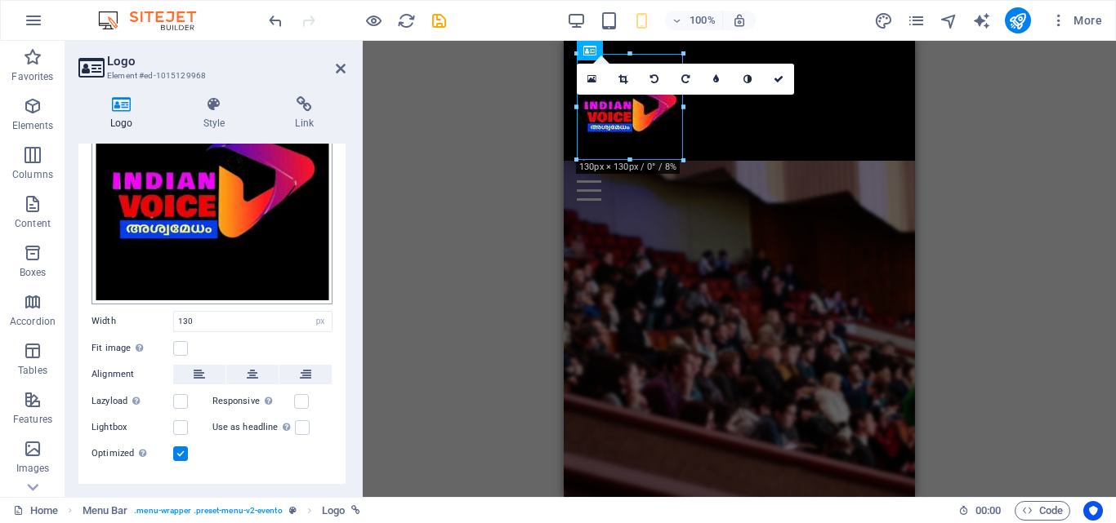
scroll to position [178, 0]
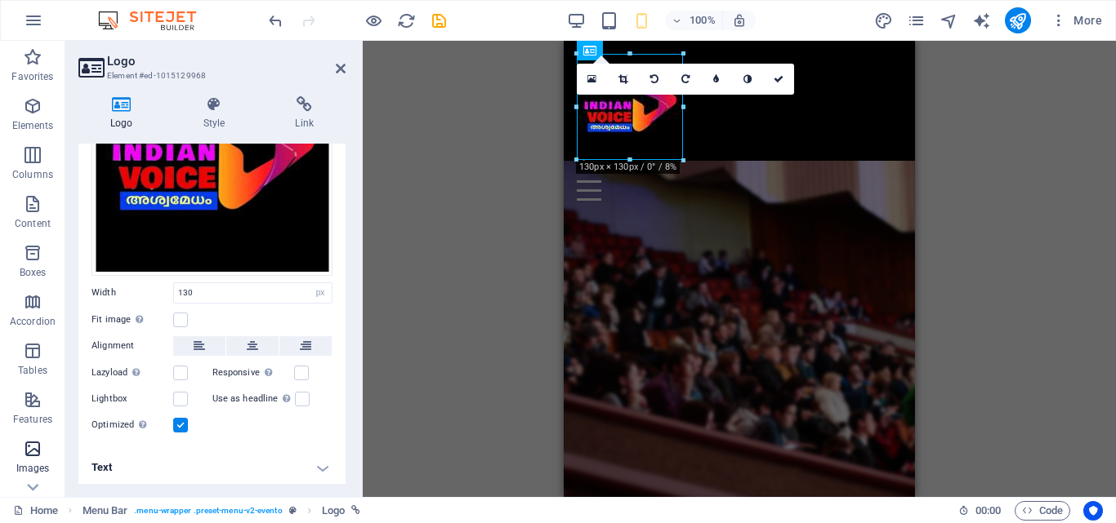
click at [38, 458] on icon "button" at bounding box center [33, 449] width 20 height 20
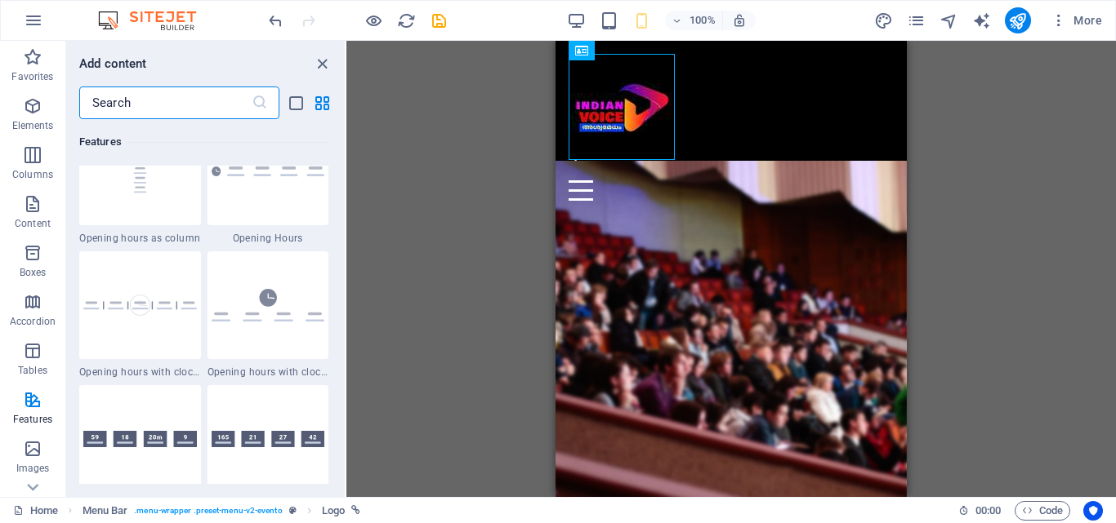
scroll to position [7138, 0]
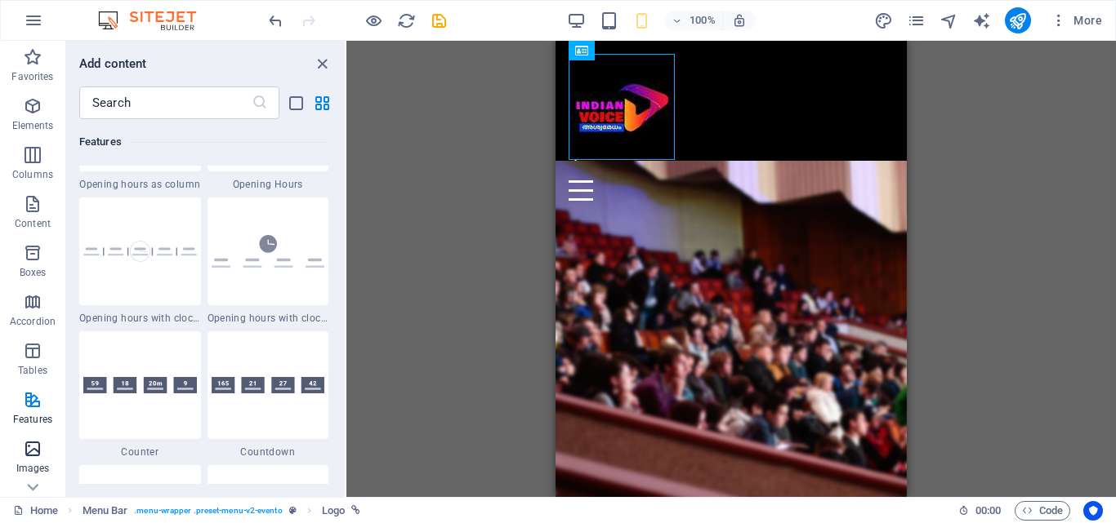
click at [42, 454] on icon "button" at bounding box center [33, 449] width 20 height 20
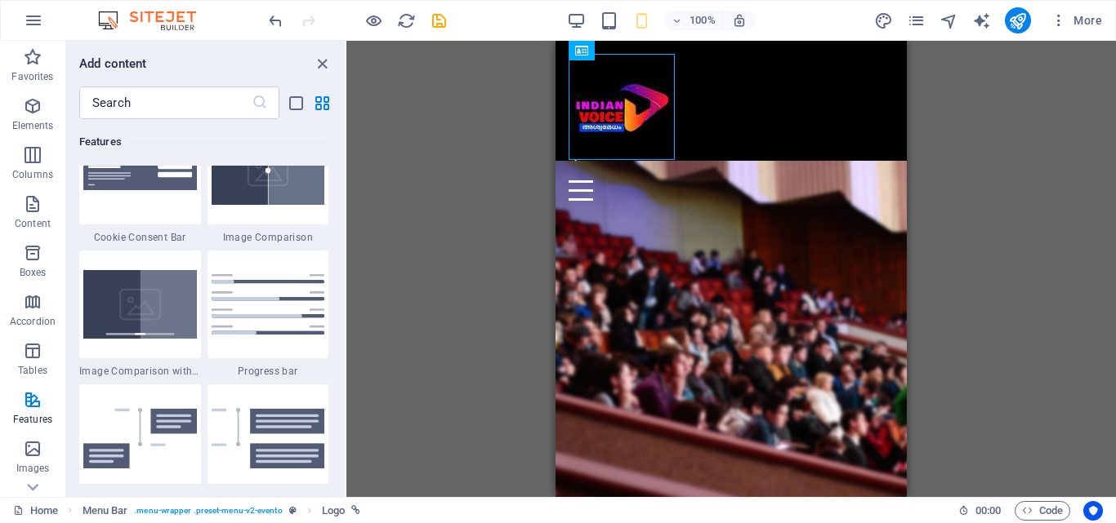
scroll to position [6566, 0]
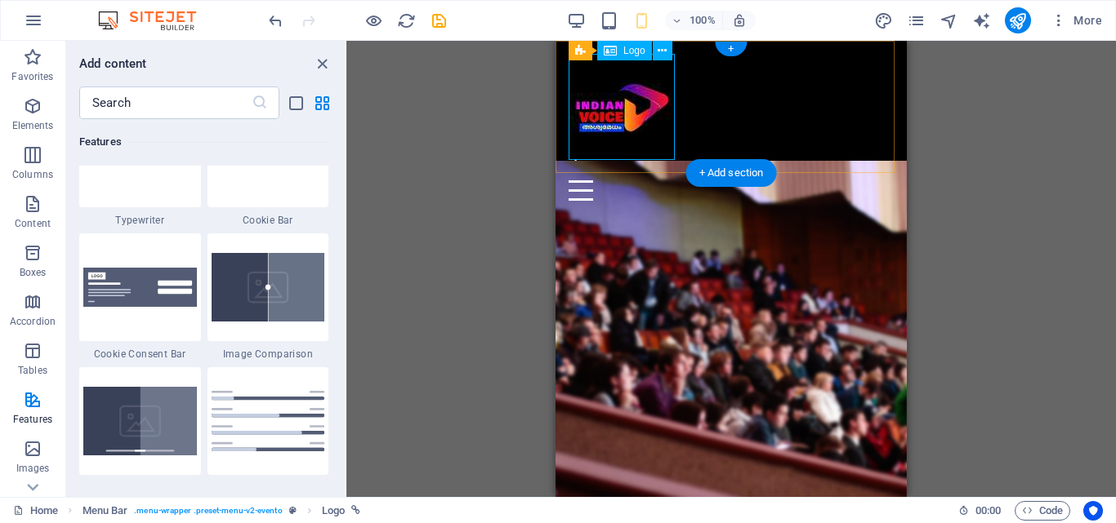
click at [602, 116] on div at bounding box center [730, 107] width 325 height 106
drag, startPoint x: 602, startPoint y: 116, endPoint x: 587, endPoint y: 118, distance: 14.9
click at [597, 120] on div at bounding box center [730, 107] width 325 height 106
select select "px"
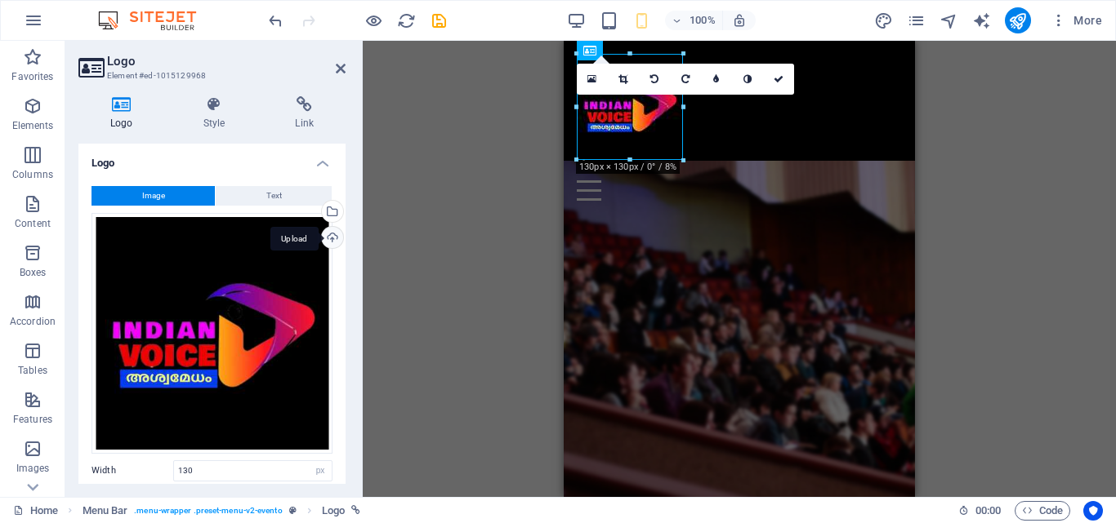
click at [330, 236] on div "Upload" at bounding box center [330, 239] width 24 height 24
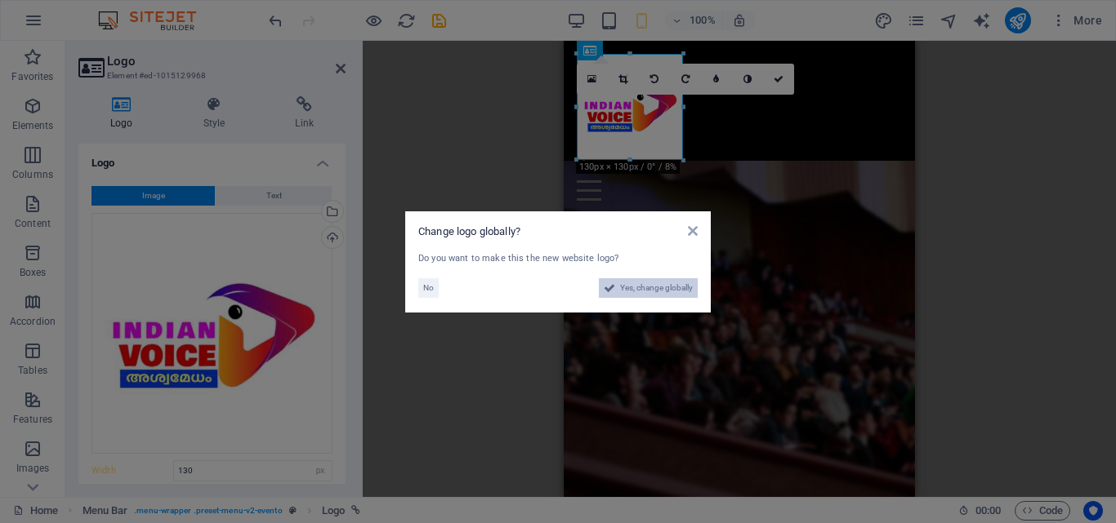
drag, startPoint x: 675, startPoint y: 283, endPoint x: 313, endPoint y: 243, distance: 364.7
click at [676, 284] on span "Yes, change globally" at bounding box center [656, 288] width 73 height 20
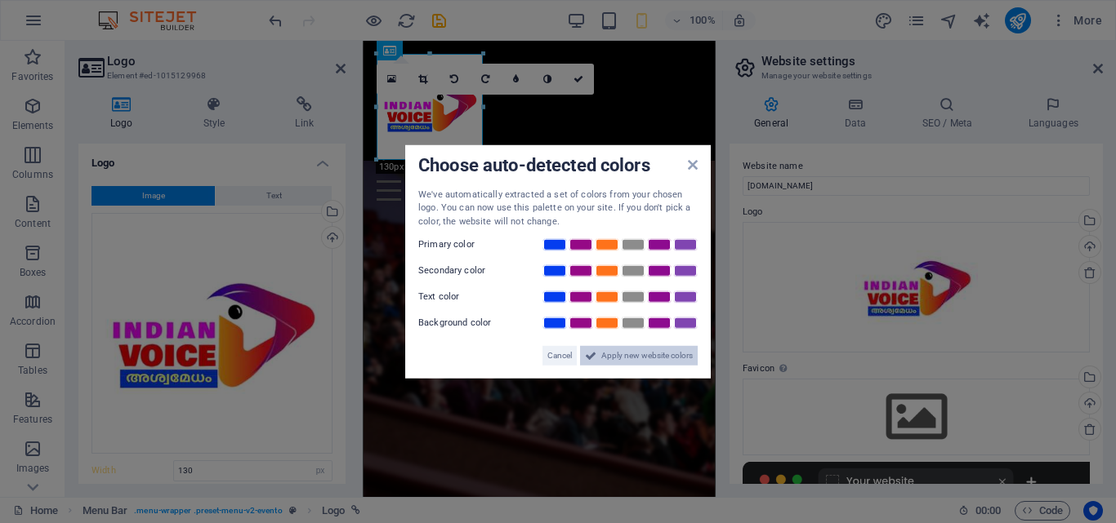
click at [652, 358] on span "Apply new website colors" at bounding box center [646, 356] width 91 height 20
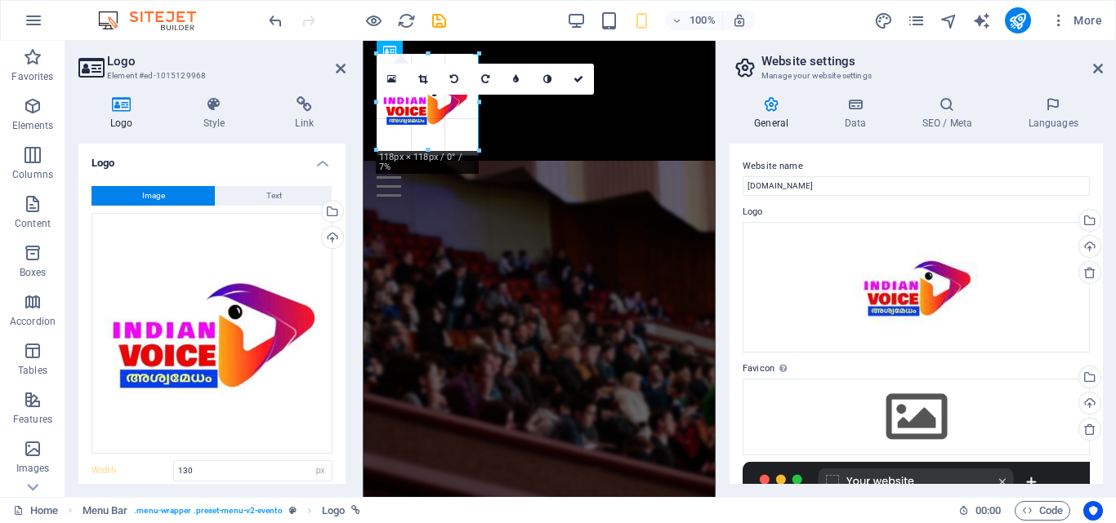
drag, startPoint x: 431, startPoint y: 159, endPoint x: 456, endPoint y: 155, distance: 24.8
type input "125"
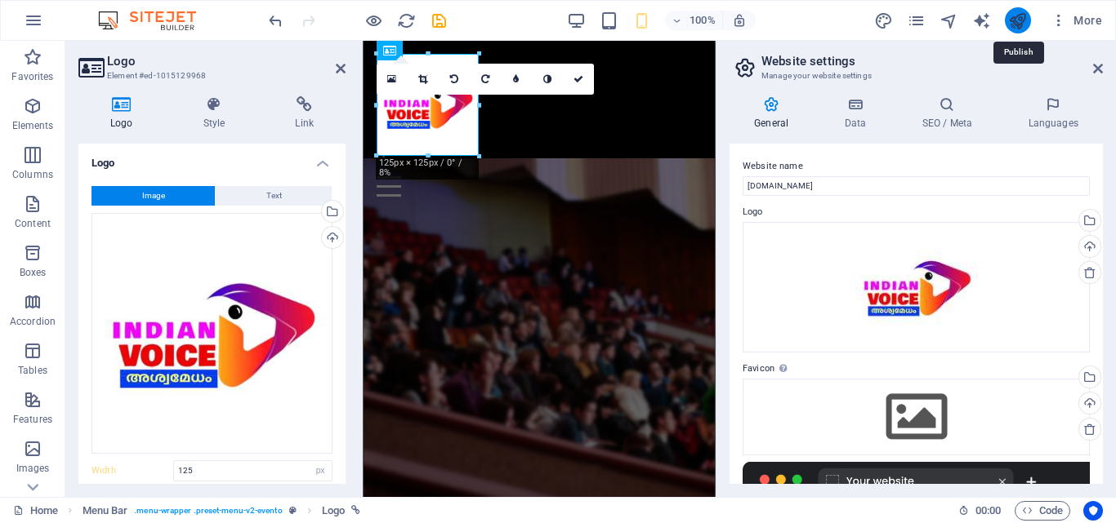
click at [1019, 26] on icon "publish" at bounding box center [1017, 20] width 19 height 19
checkbox input "false"
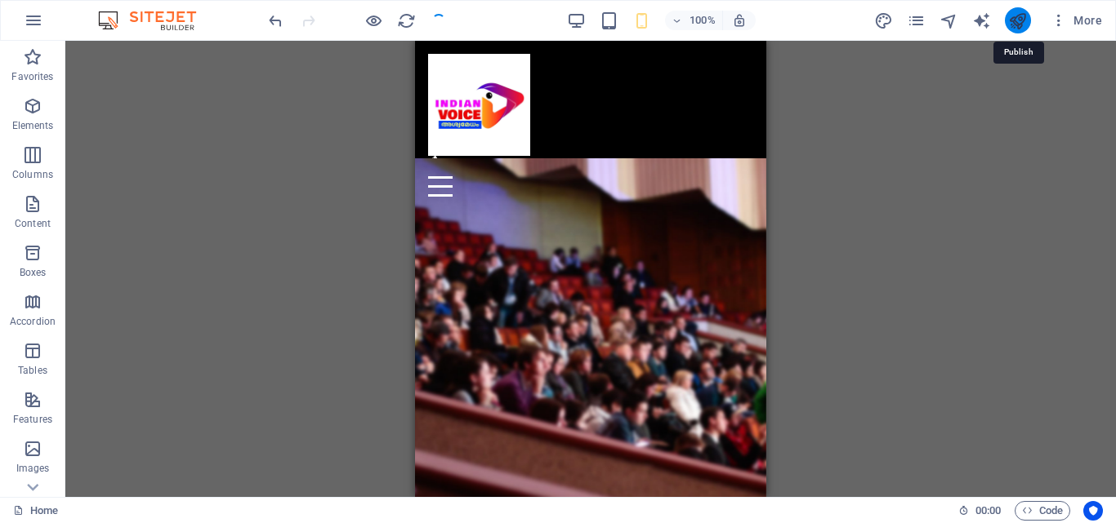
click at [1019, 26] on icon "publish" at bounding box center [1017, 20] width 19 height 19
click at [1017, 15] on icon "publish" at bounding box center [1017, 20] width 19 height 19
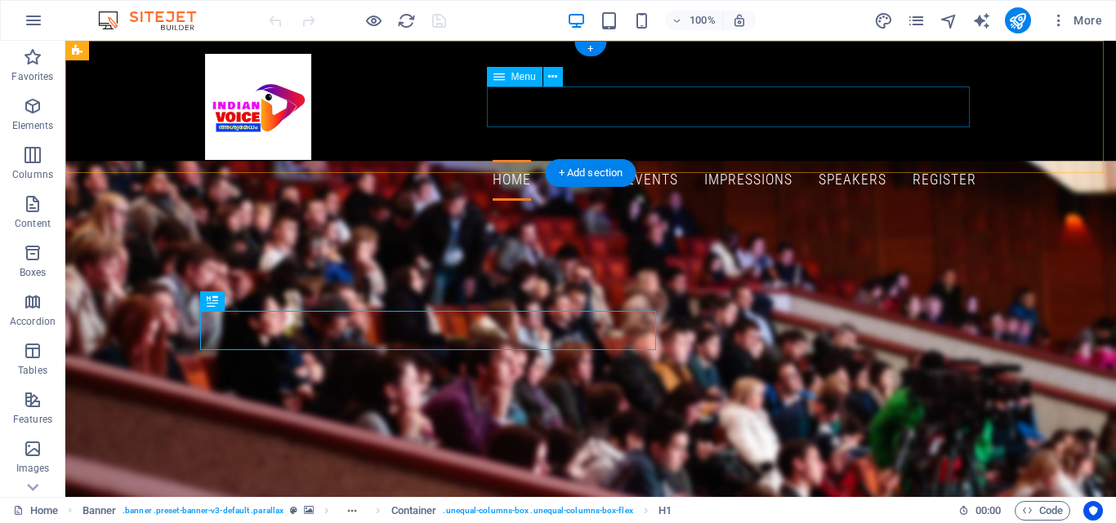
click at [576, 160] on nav "Home About Events Impressions Speakers Register" at bounding box center [590, 180] width 771 height 41
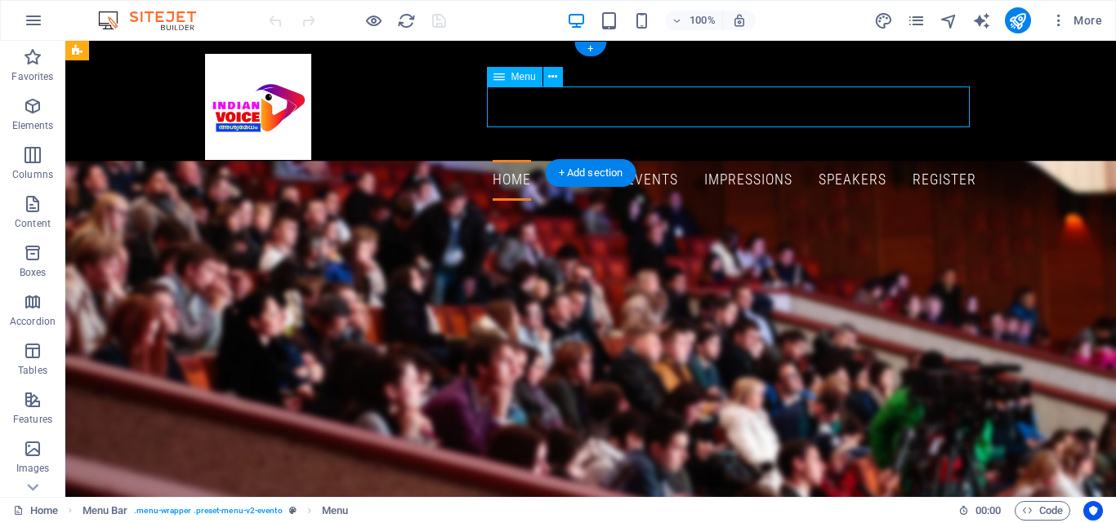
click at [960, 160] on nav "Home About Events Impressions Speakers Register" at bounding box center [590, 180] width 771 height 41
click at [402, 130] on div "Home About Events Impressions Speakers Register Menu" at bounding box center [590, 127] width 1050 height 173
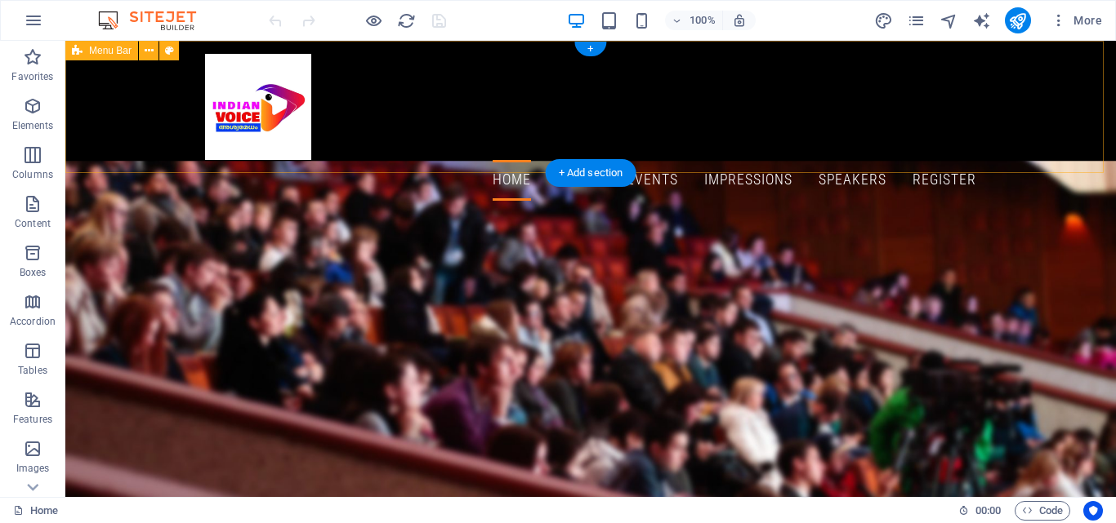
click at [443, 127] on div "Home About Events Impressions Speakers Register Menu" at bounding box center [590, 127] width 1050 height 173
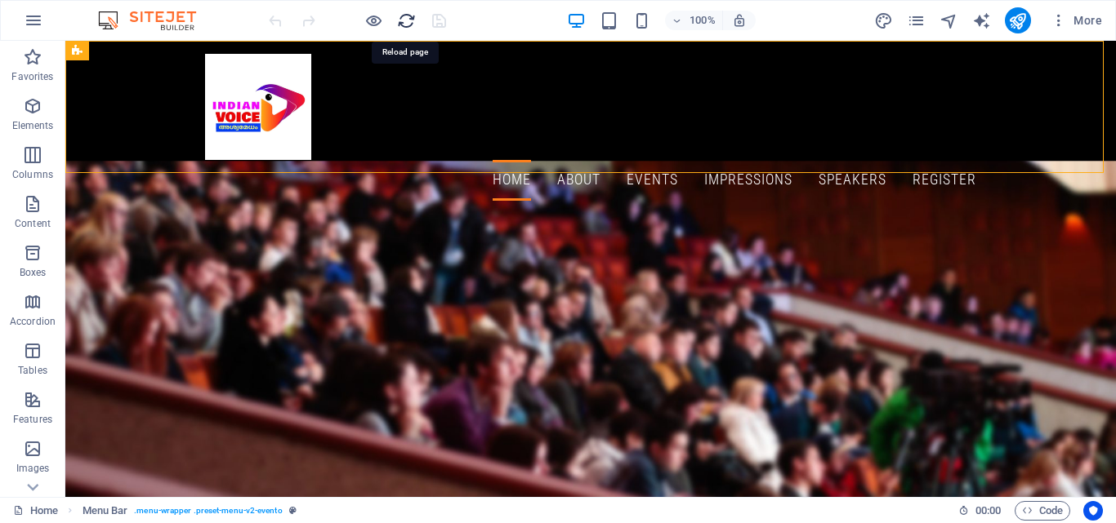
click at [408, 15] on icon "reload" at bounding box center [406, 20] width 19 height 19
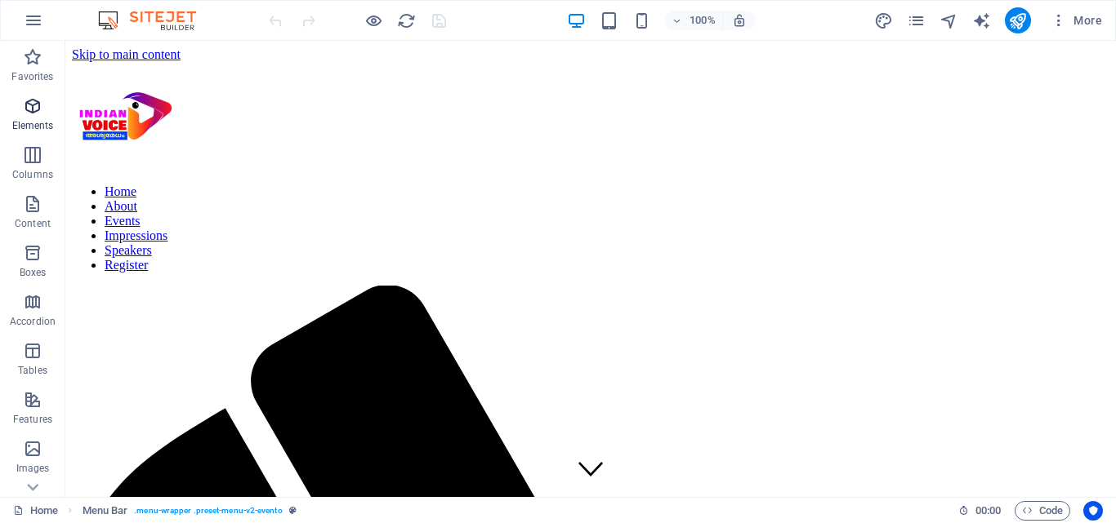
click at [33, 105] on icon "button" at bounding box center [33, 106] width 20 height 20
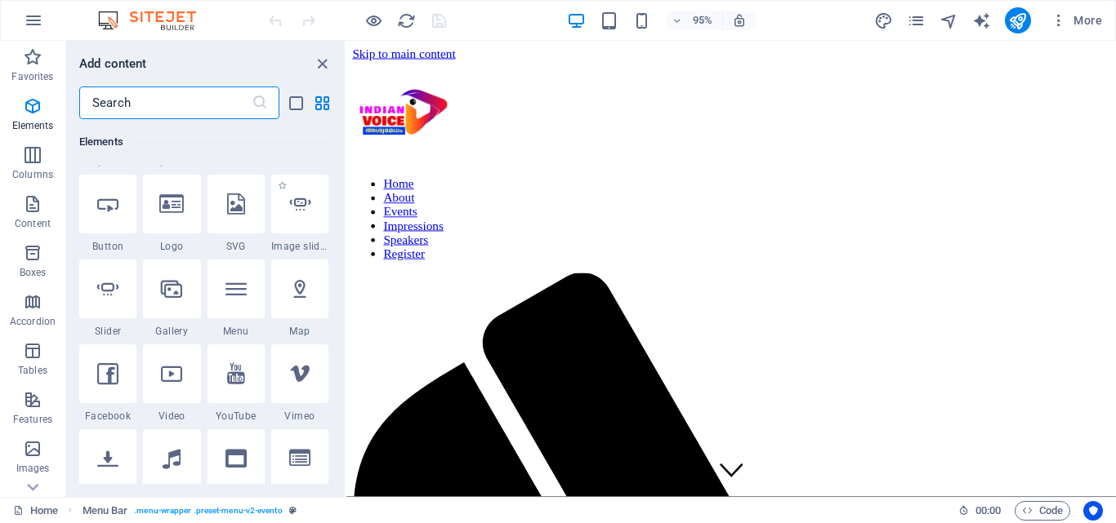
scroll to position [337, 0]
click at [238, 381] on icon at bounding box center [236, 371] width 18 height 21
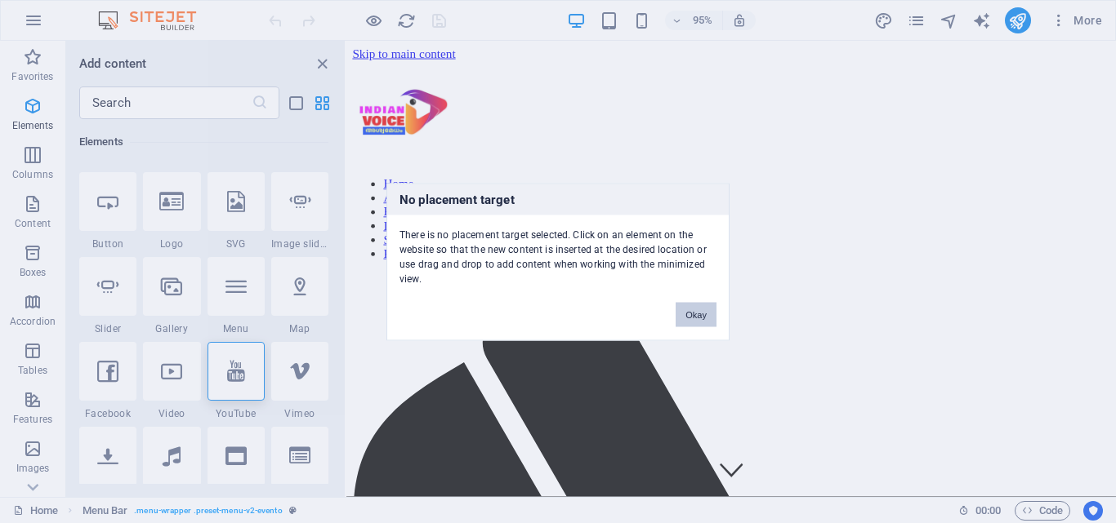
click at [703, 320] on button "Okay" at bounding box center [695, 314] width 41 height 24
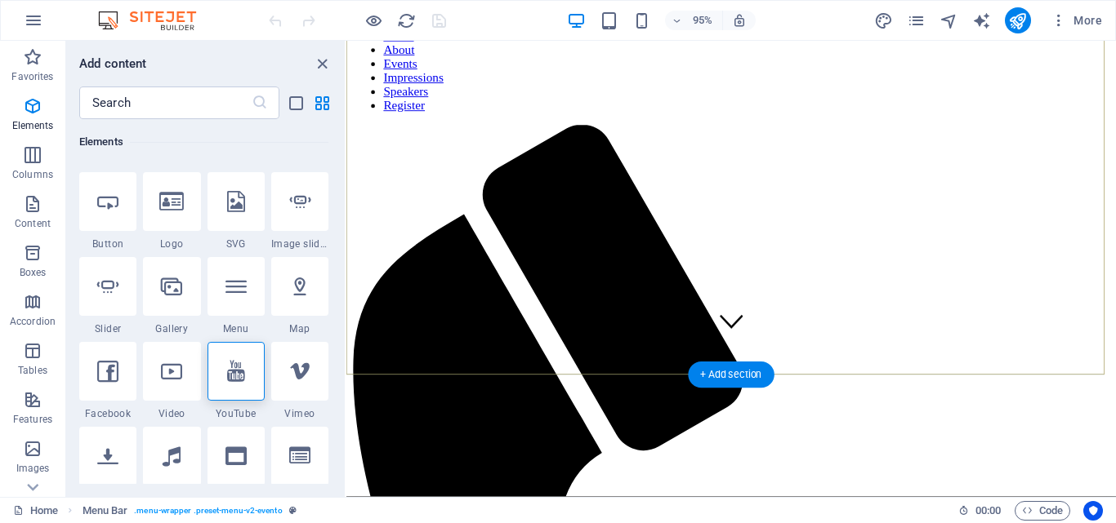
scroll to position [245, 0]
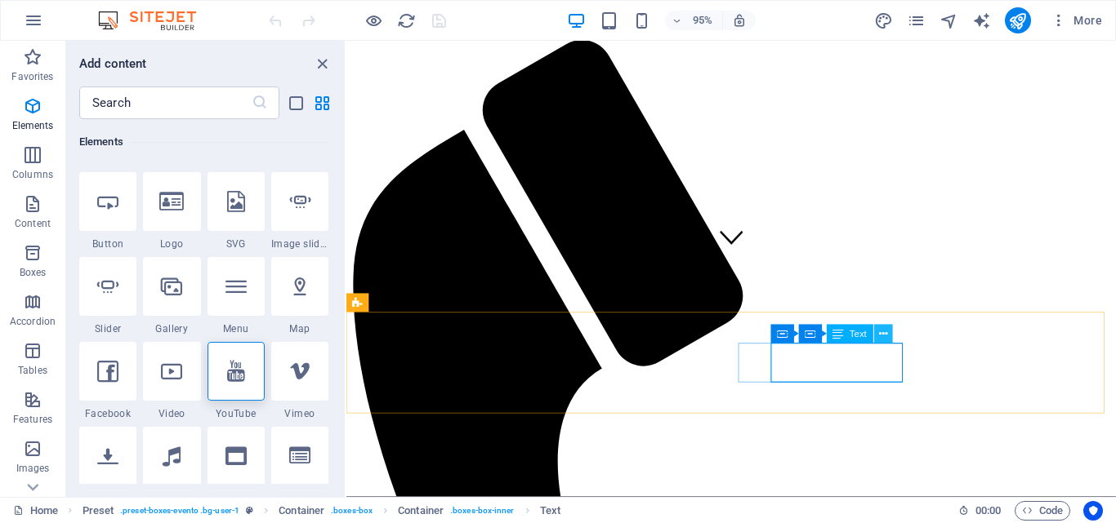
click at [879, 336] on icon at bounding box center [883, 334] width 8 height 16
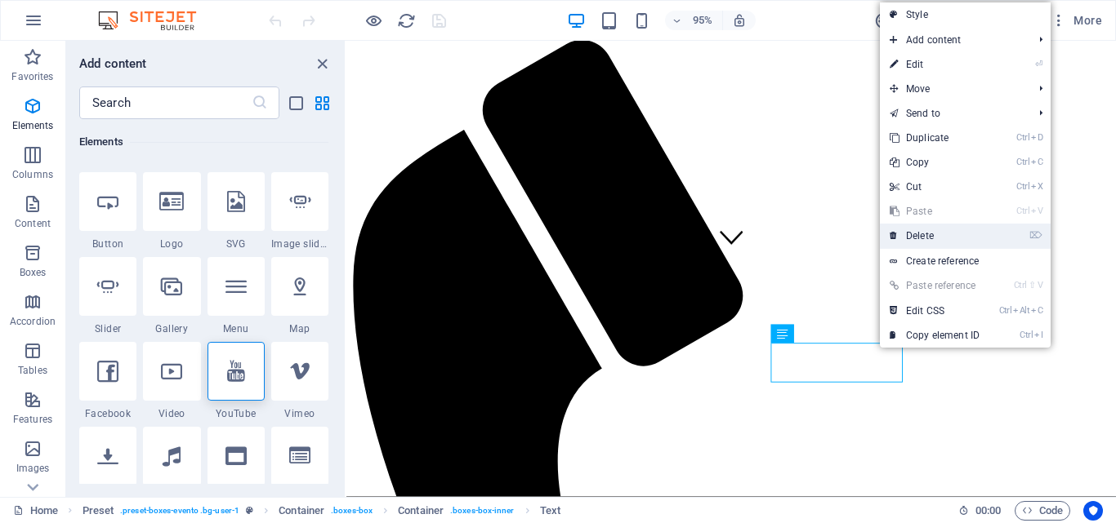
click at [928, 239] on link "⌦ Delete" at bounding box center [934, 236] width 109 height 24
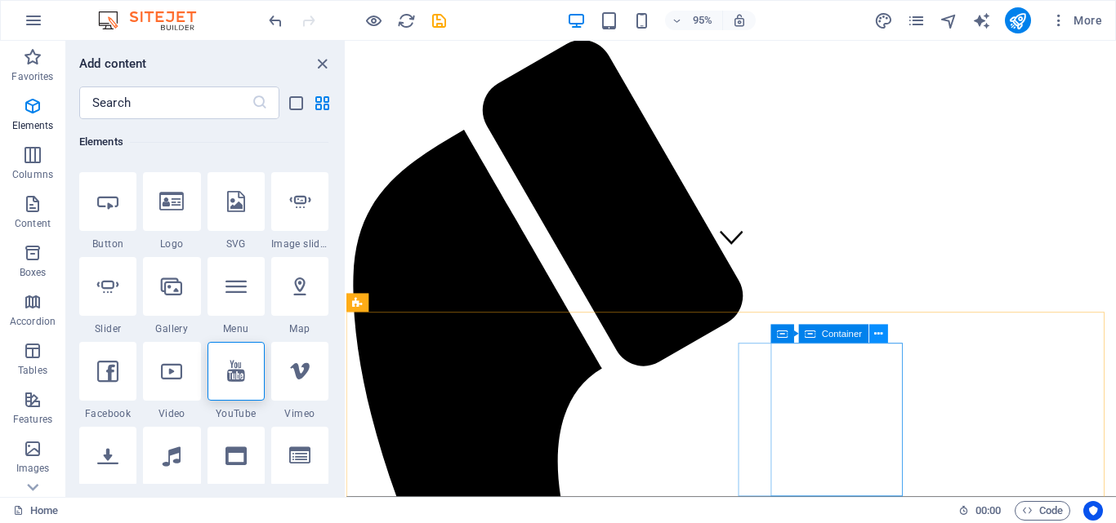
click at [875, 326] on icon at bounding box center [878, 334] width 8 height 16
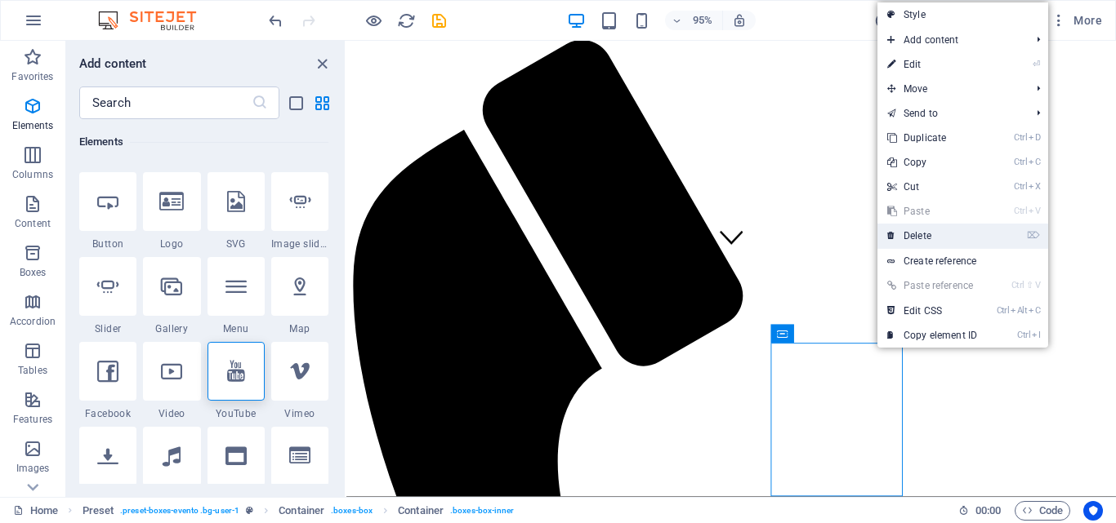
click at [928, 232] on link "⌦ Delete" at bounding box center [931, 236] width 109 height 24
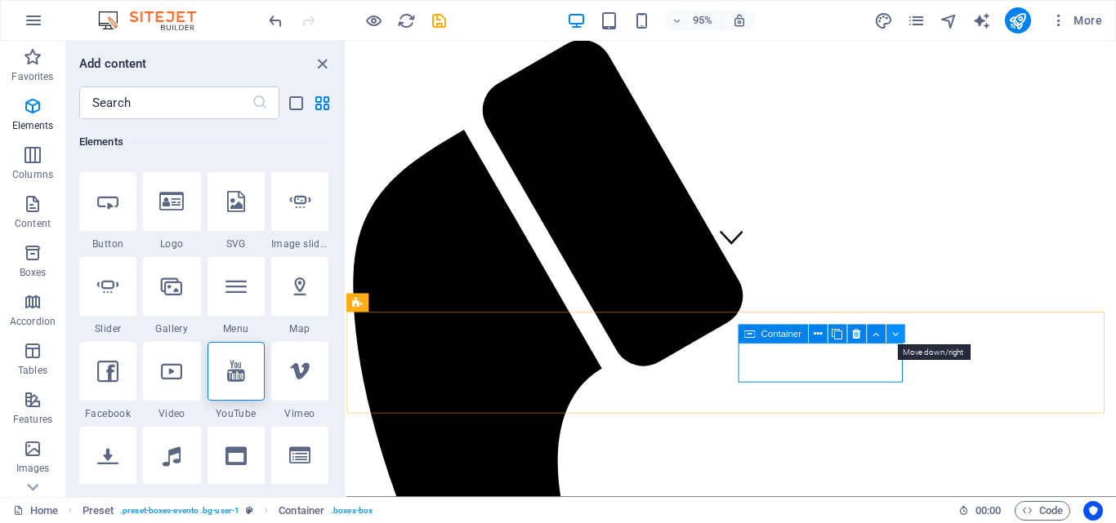
click at [890, 335] on button at bounding box center [895, 334] width 19 height 19
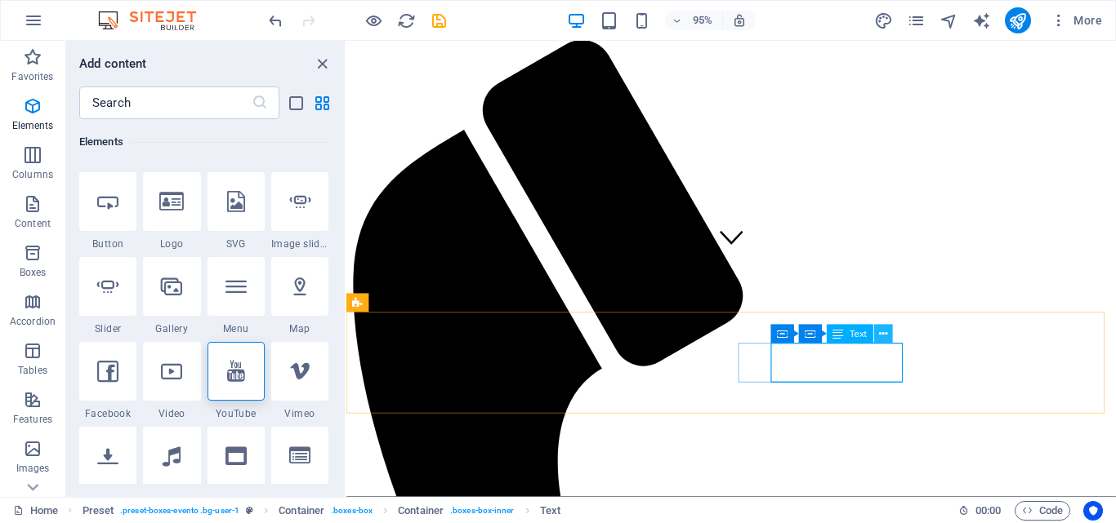
click at [880, 333] on icon at bounding box center [883, 334] width 8 height 16
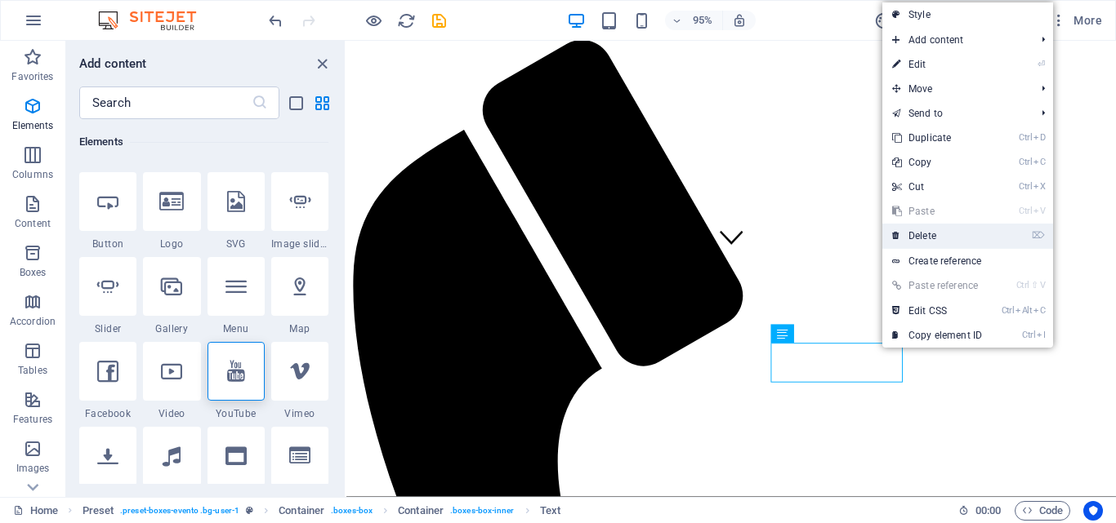
click at [930, 229] on link "⌦ Delete" at bounding box center [936, 236] width 109 height 24
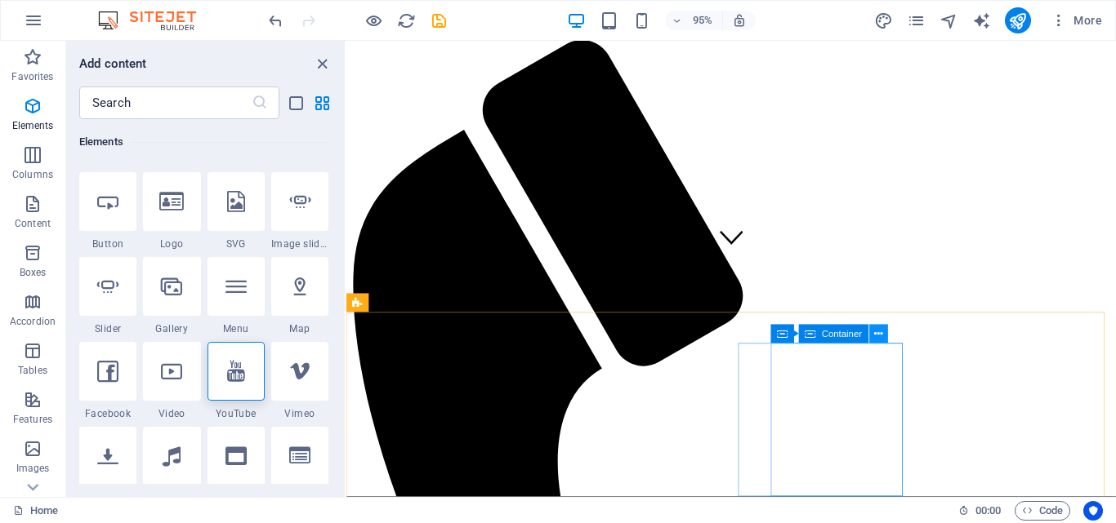
click at [876, 338] on icon at bounding box center [878, 334] width 8 height 16
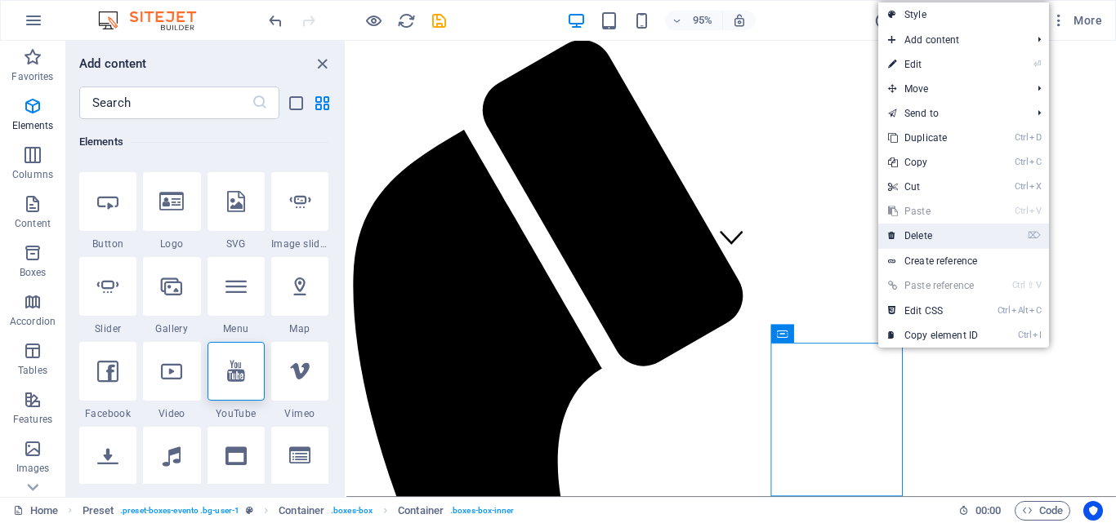
click at [938, 235] on link "⌦ Delete" at bounding box center [932, 236] width 109 height 24
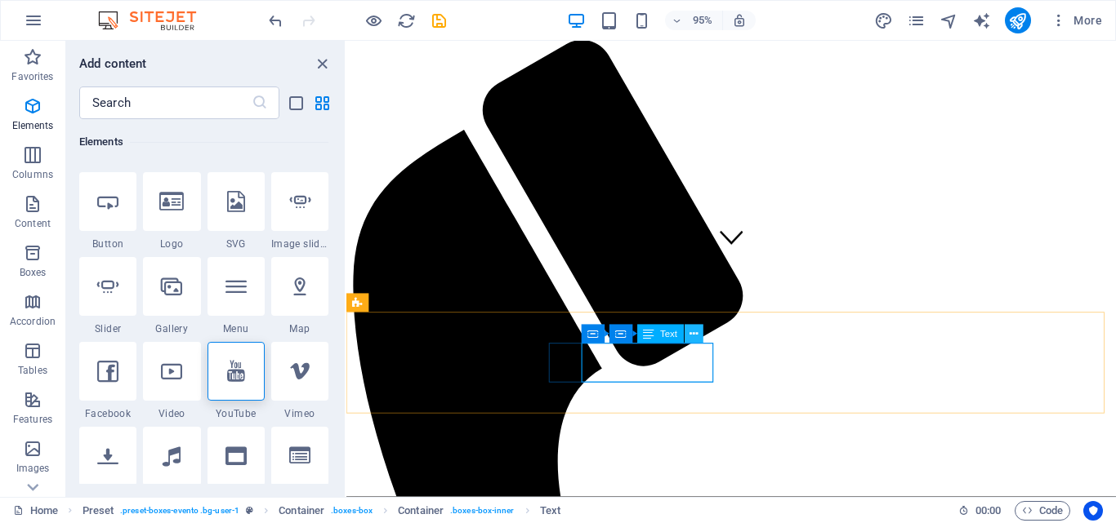
click at [692, 336] on icon at bounding box center [693, 334] width 8 height 16
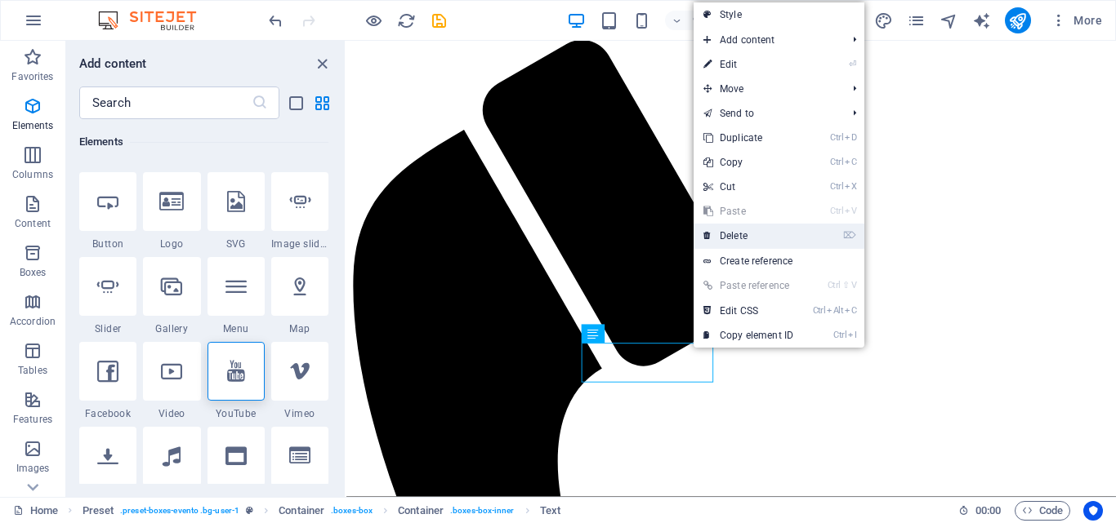
click at [755, 229] on link "⌦ Delete" at bounding box center [747, 236] width 109 height 24
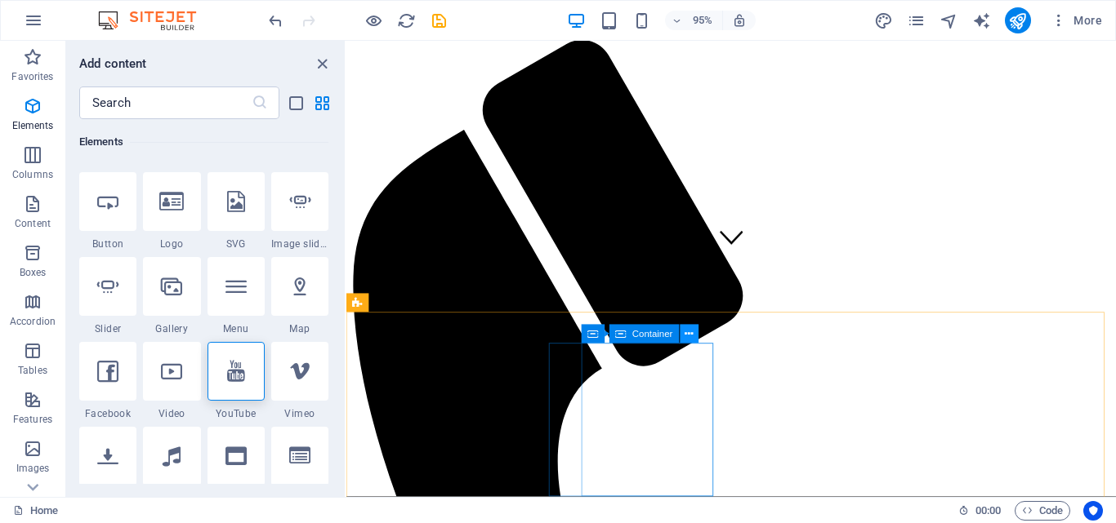
click at [684, 336] on button at bounding box center [688, 334] width 19 height 19
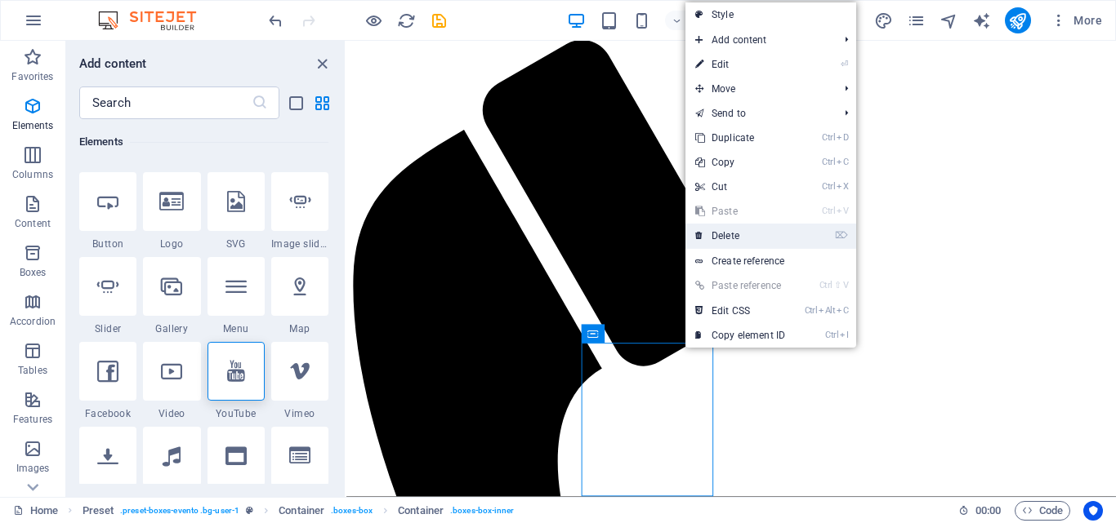
click at [740, 228] on link "⌦ Delete" at bounding box center [739, 236] width 109 height 24
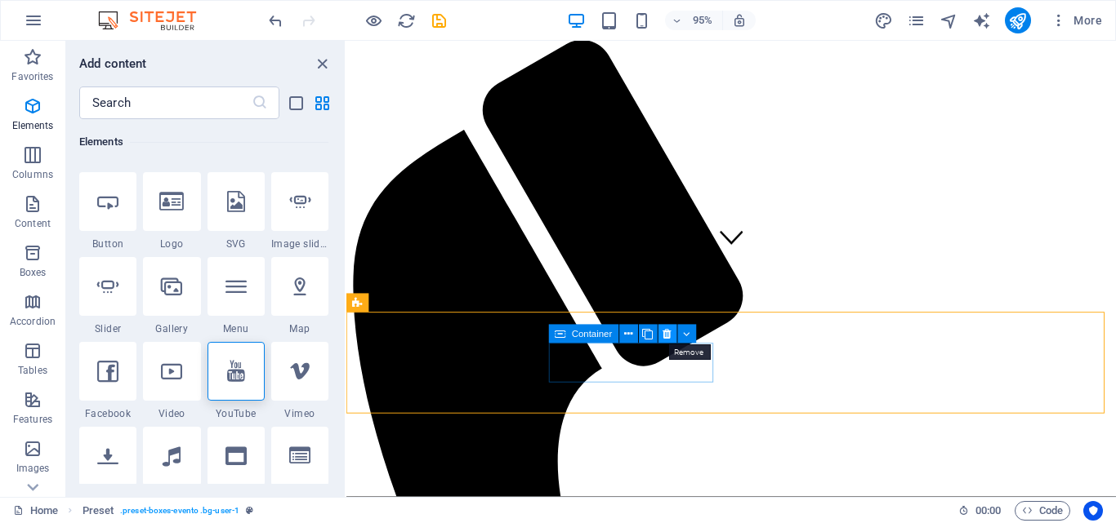
click at [666, 337] on icon at bounding box center [667, 334] width 8 height 16
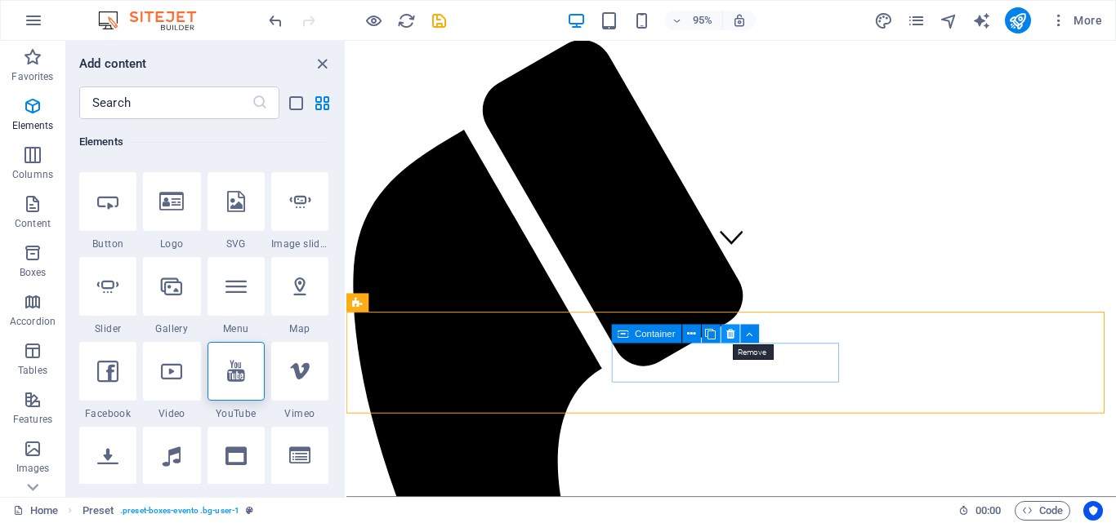
click at [730, 336] on icon at bounding box center [730, 334] width 8 height 16
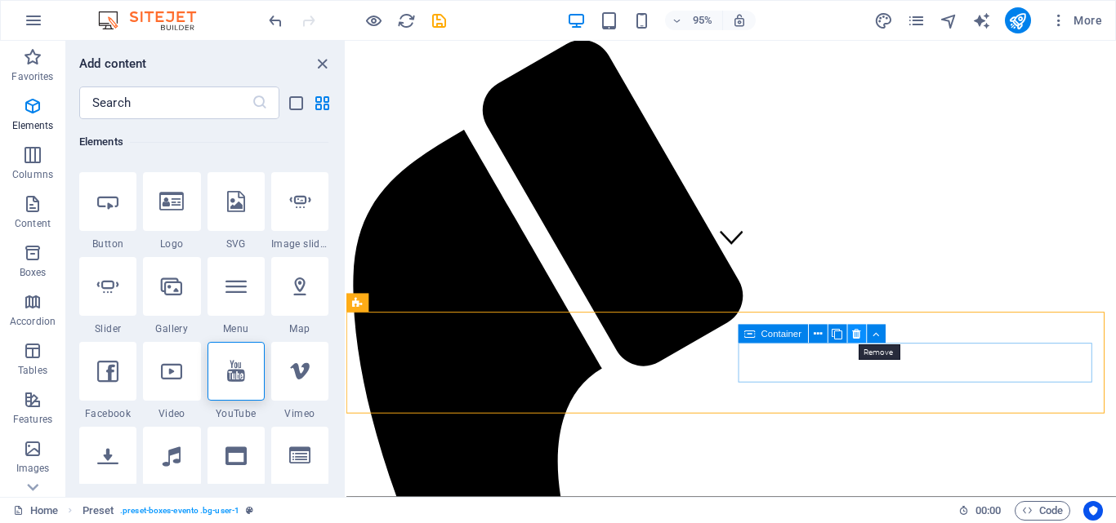
click at [857, 339] on icon at bounding box center [856, 334] width 8 height 16
click at [857, 336] on icon at bounding box center [856, 334] width 8 height 16
click at [856, 333] on icon at bounding box center [856, 334] width 8 height 16
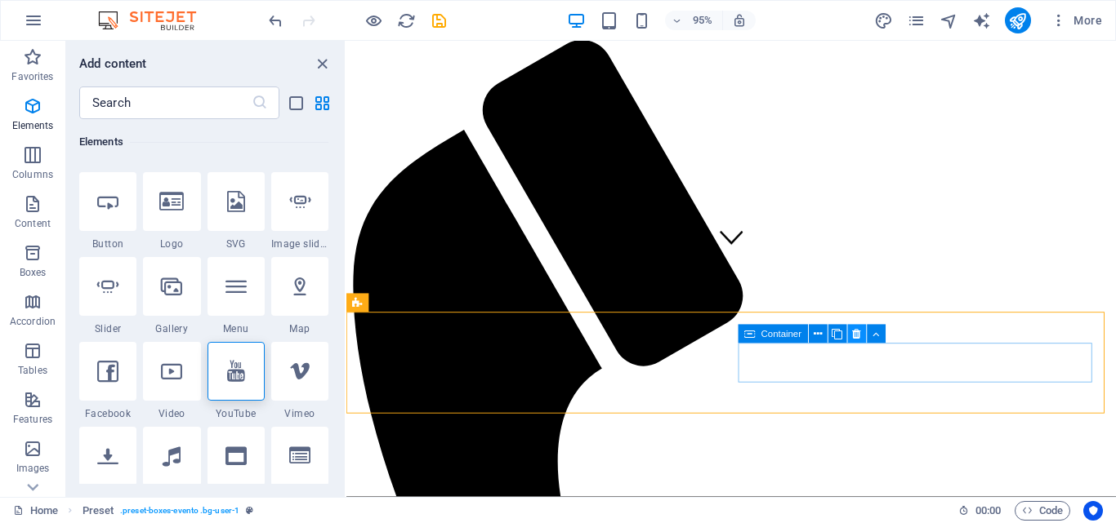
click at [856, 333] on icon at bounding box center [856, 334] width 8 height 16
click at [858, 333] on icon at bounding box center [856, 334] width 8 height 16
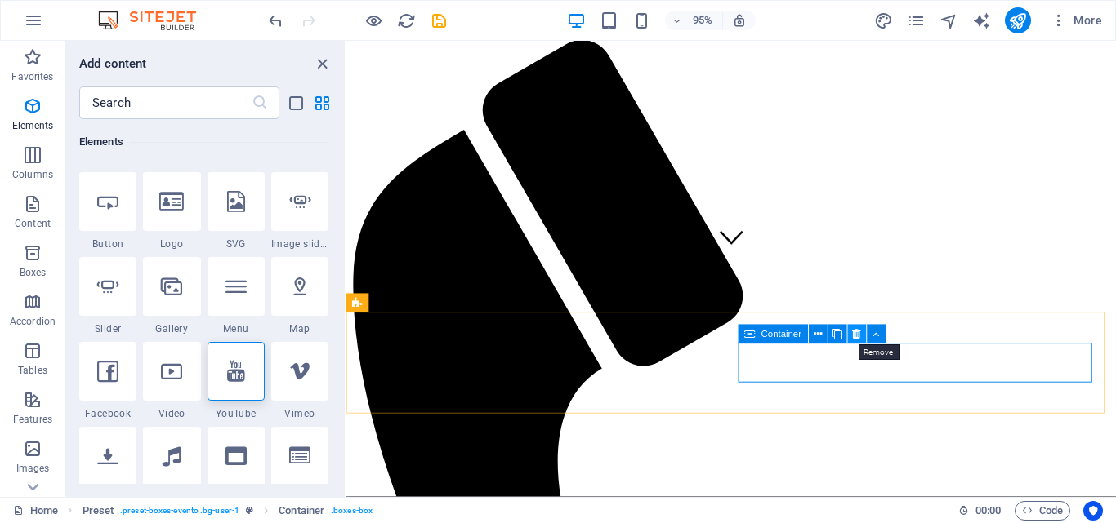
click at [857, 335] on icon at bounding box center [856, 334] width 8 height 16
click at [873, 334] on icon at bounding box center [875, 334] width 7 height 16
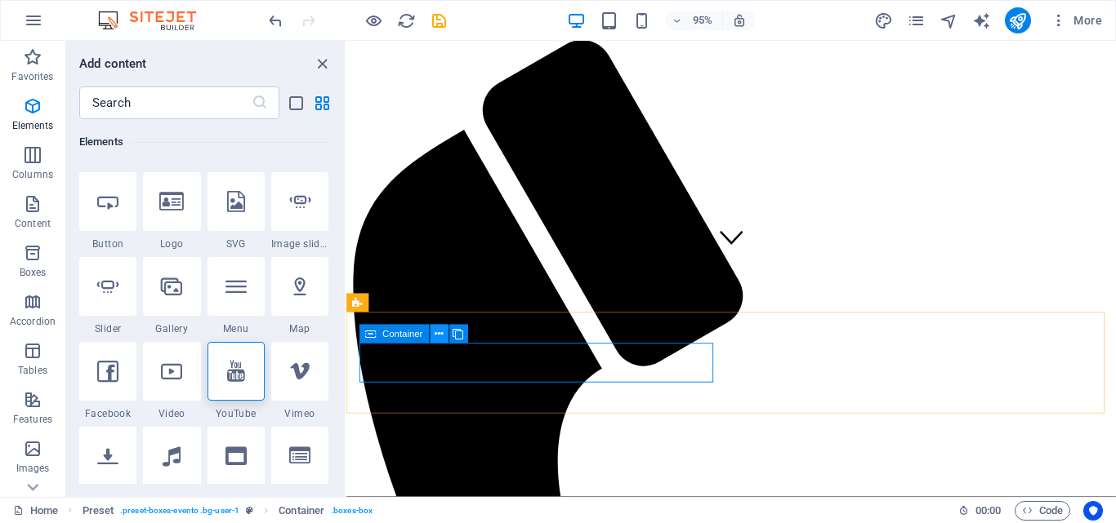
click at [443, 335] on icon at bounding box center [438, 334] width 8 height 16
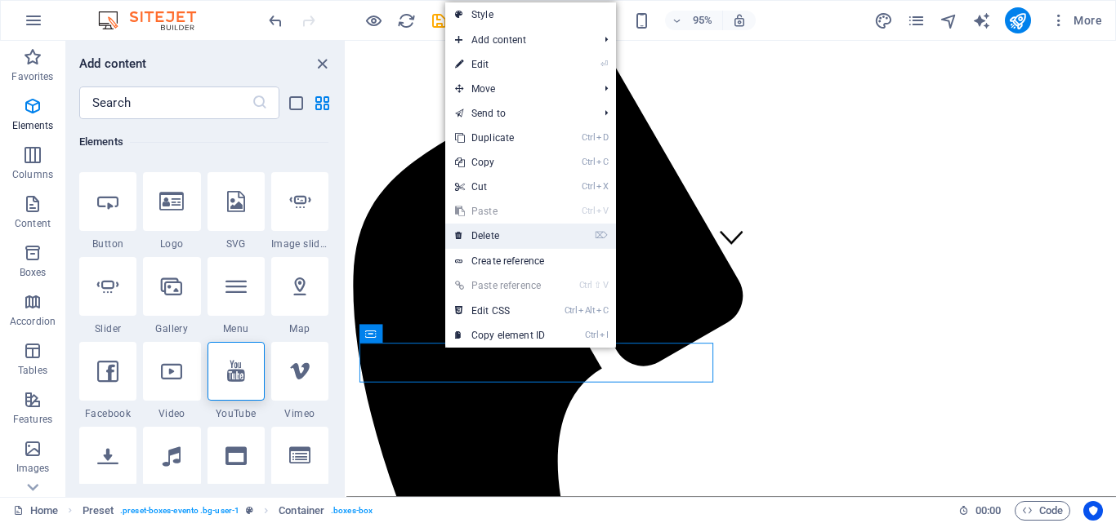
click at [503, 238] on link "⌦ Delete" at bounding box center [499, 236] width 109 height 24
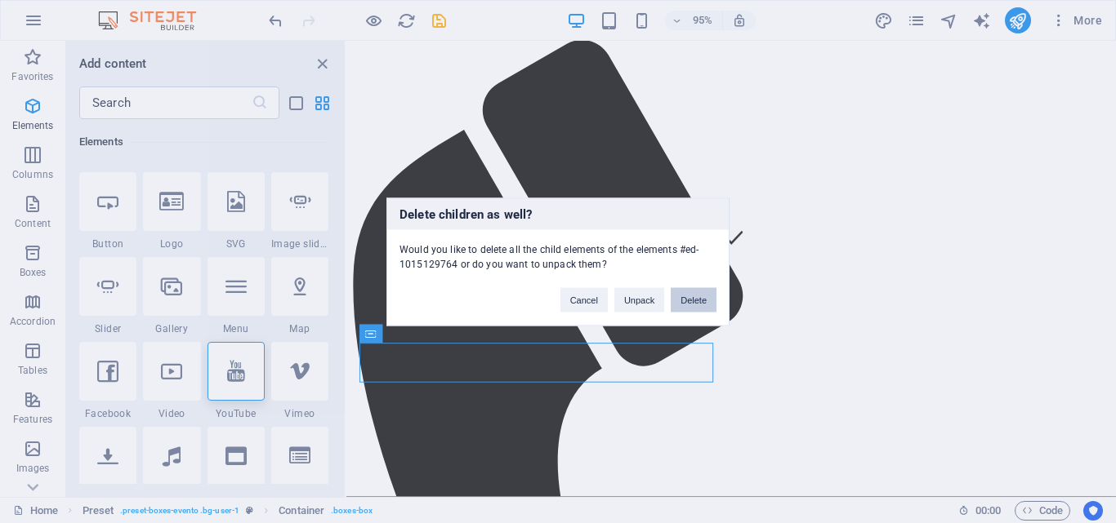
click at [688, 298] on button "Delete" at bounding box center [693, 299] width 46 height 24
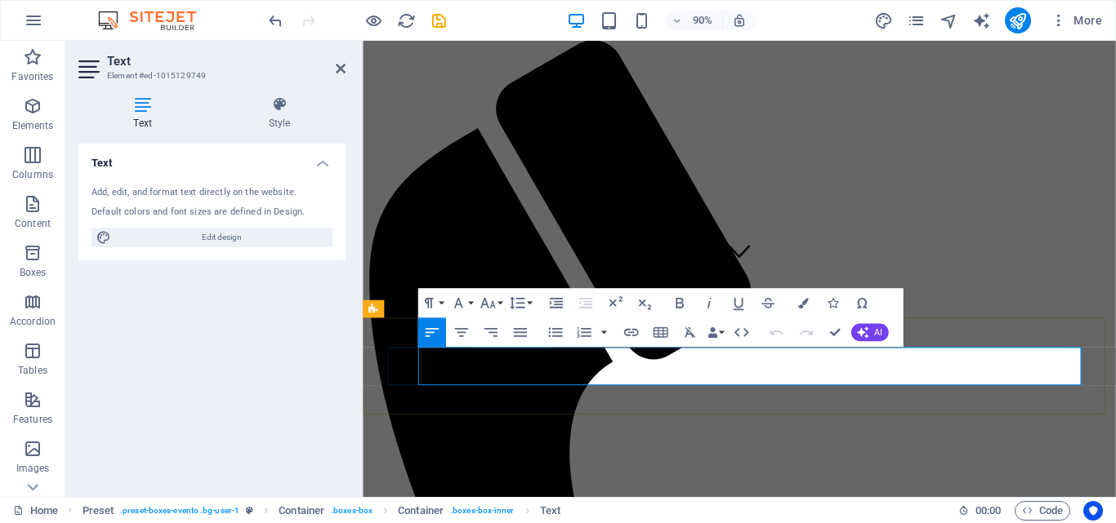
drag, startPoint x: 702, startPoint y: 399, endPoint x: 418, endPoint y: 393, distance: 284.3
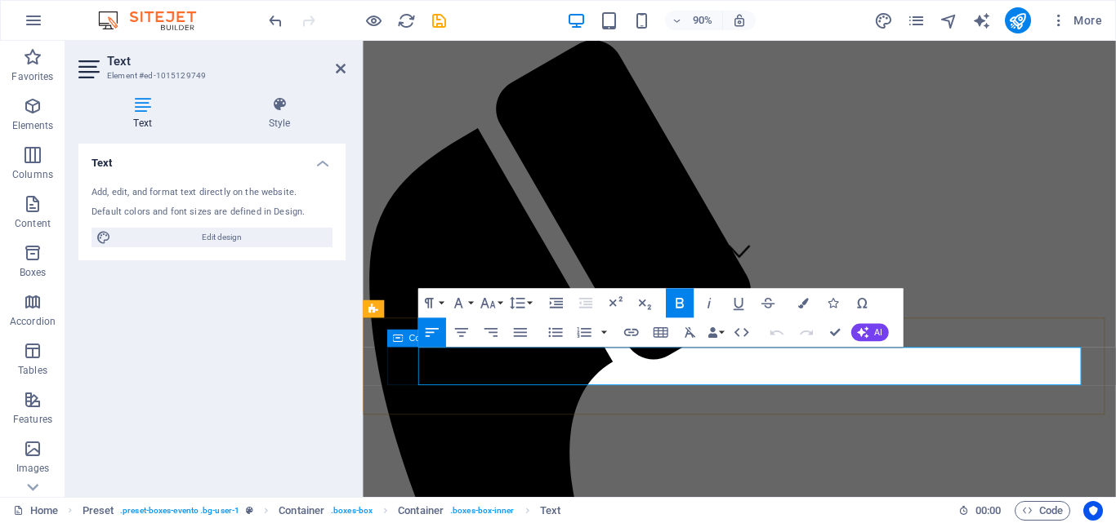
drag, startPoint x: 500, startPoint y: 391, endPoint x: 416, endPoint y: 394, distance: 84.2
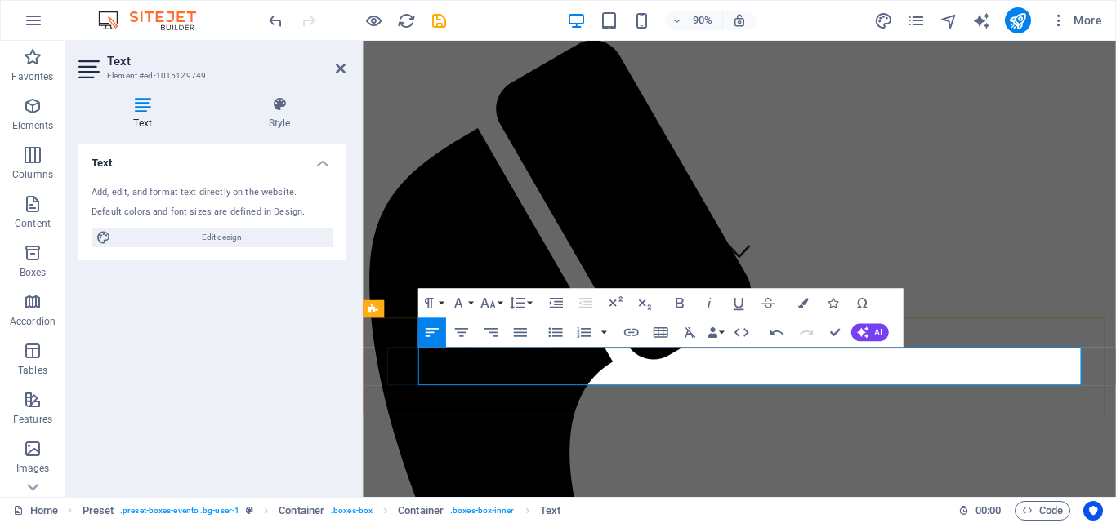
drag, startPoint x: 442, startPoint y: 393, endPoint x: 569, endPoint y: 397, distance: 127.5
click at [675, 309] on icon "button" at bounding box center [679, 303] width 8 height 11
drag, startPoint x: 429, startPoint y: 415, endPoint x: 584, endPoint y: 427, distance: 155.6
